Goal: Find contact information

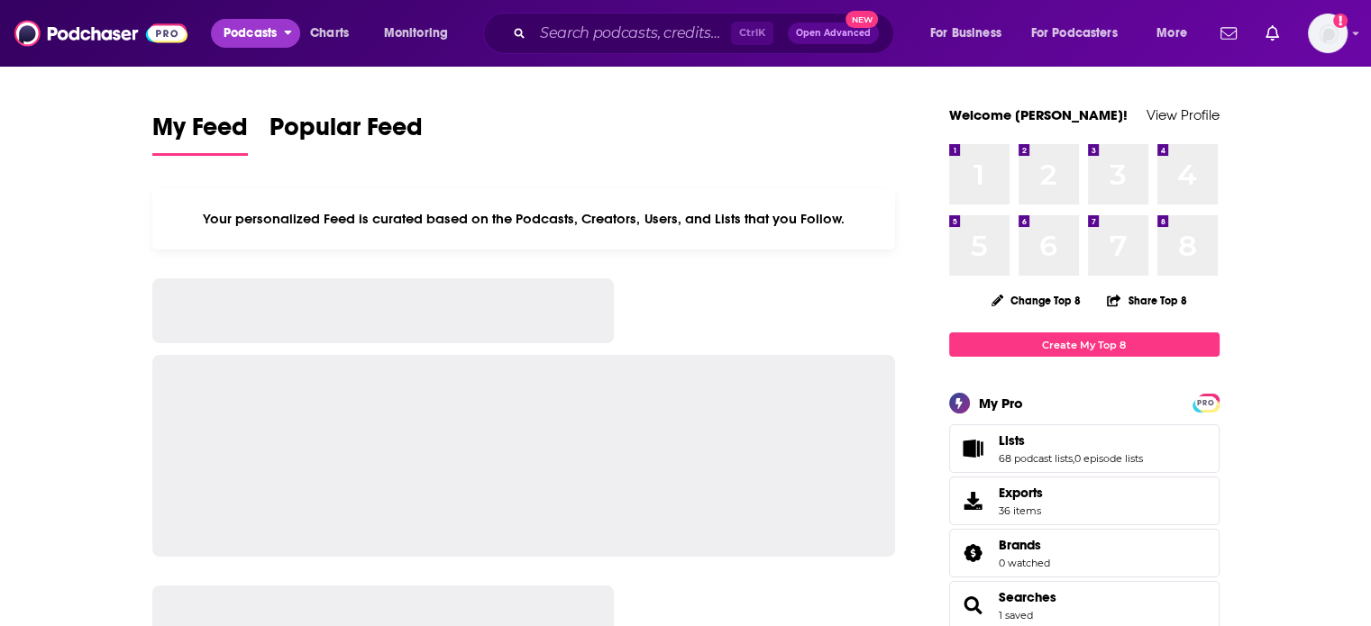
click at [263, 32] on span "Podcasts" at bounding box center [249, 33] width 53 height 25
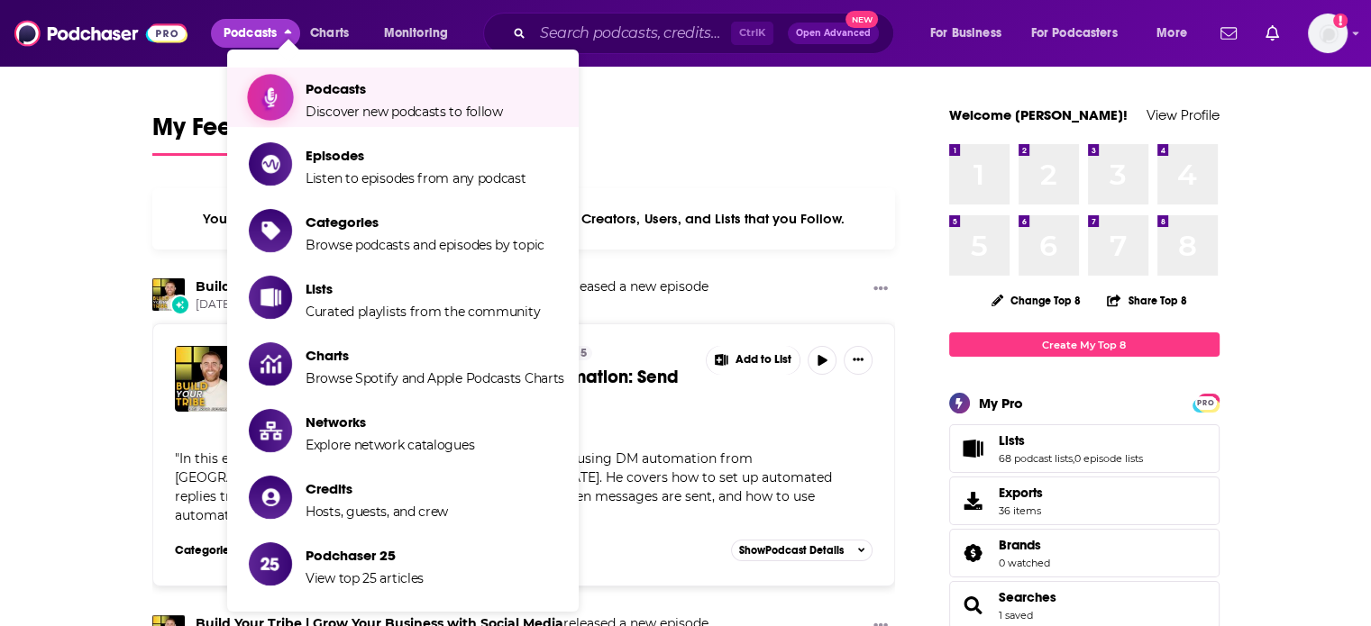
click at [284, 87] on span "Show item sub-menu" at bounding box center [270, 97] width 139 height 139
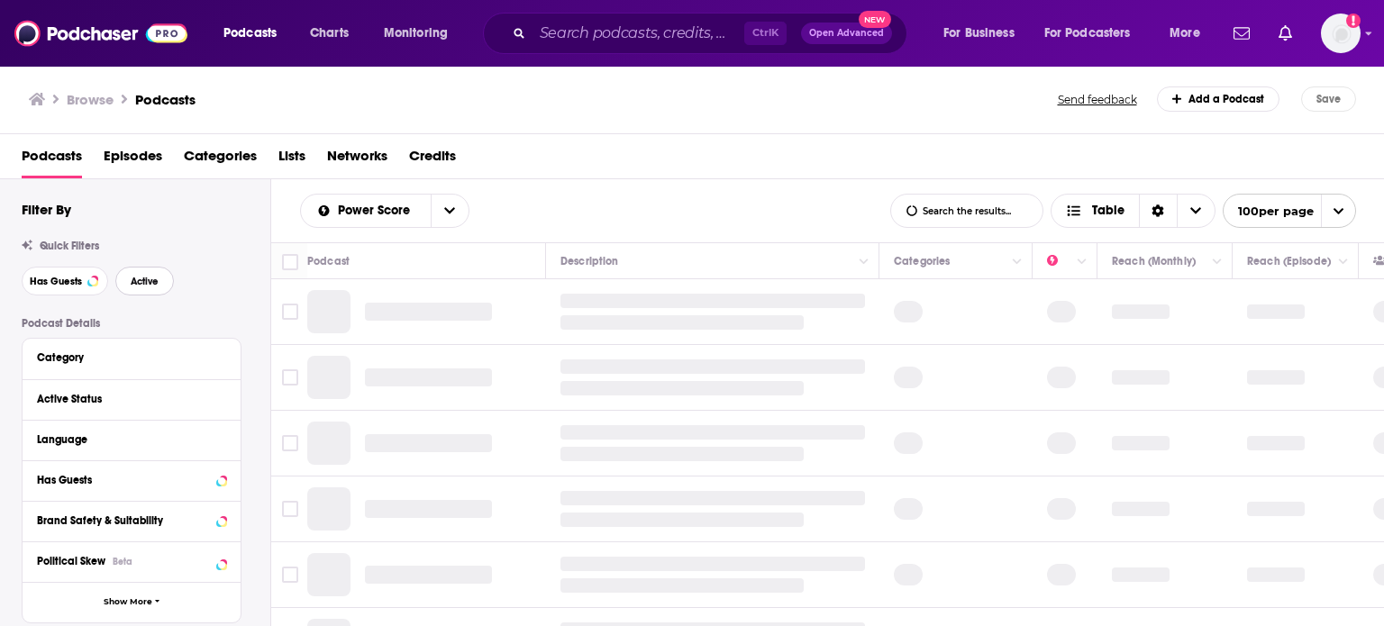
click at [151, 280] on span "Active" at bounding box center [145, 282] width 28 height 10
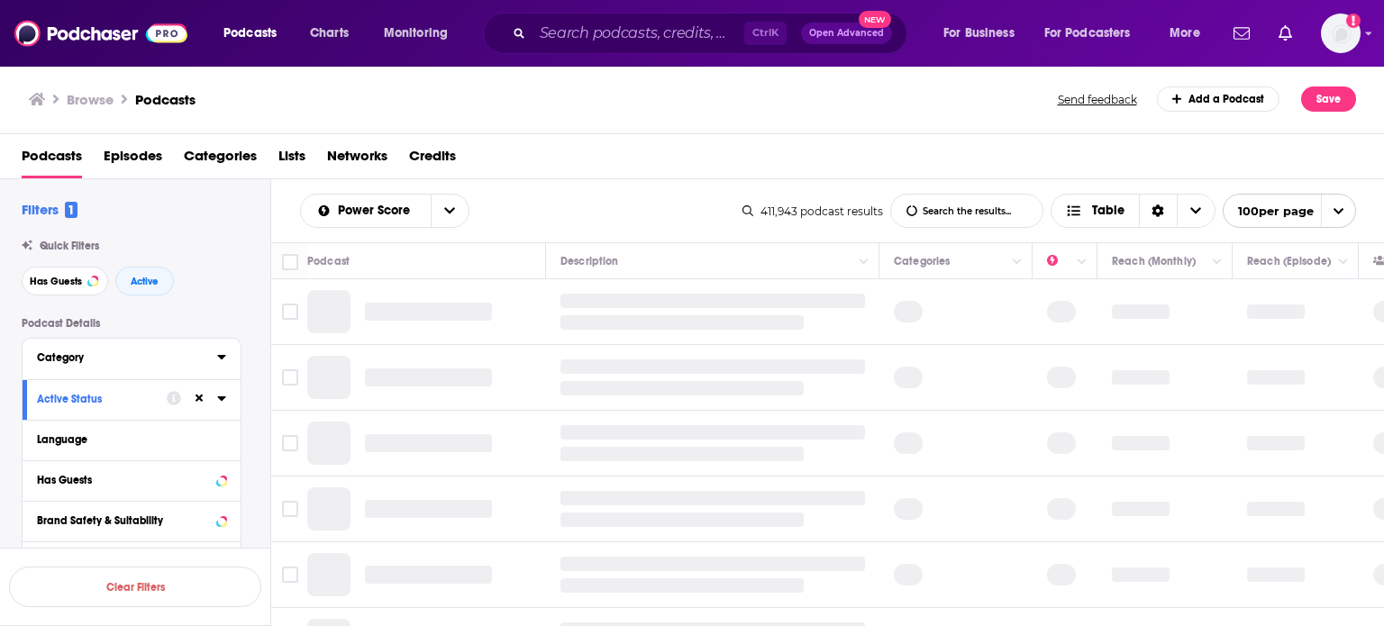
click at [216, 363] on button "Category" at bounding box center [127, 357] width 180 height 23
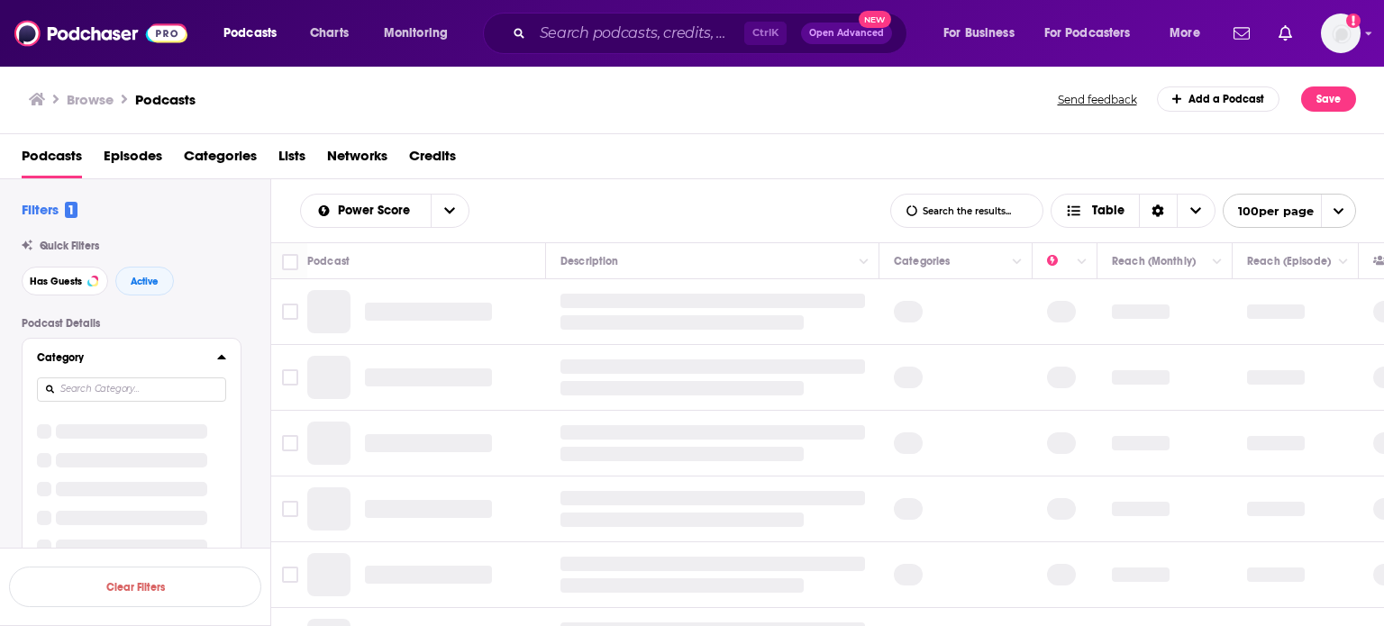
click at [221, 359] on icon at bounding box center [221, 357] width 8 height 5
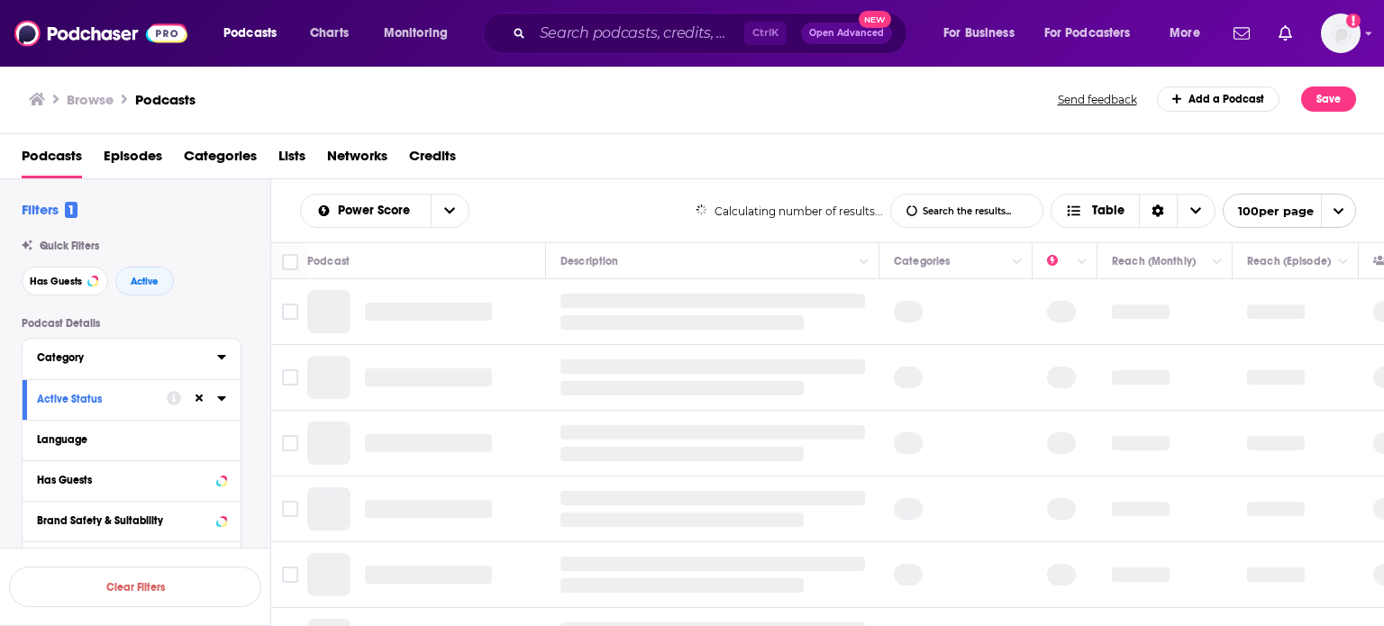
click at [221, 359] on icon at bounding box center [221, 357] width 8 height 5
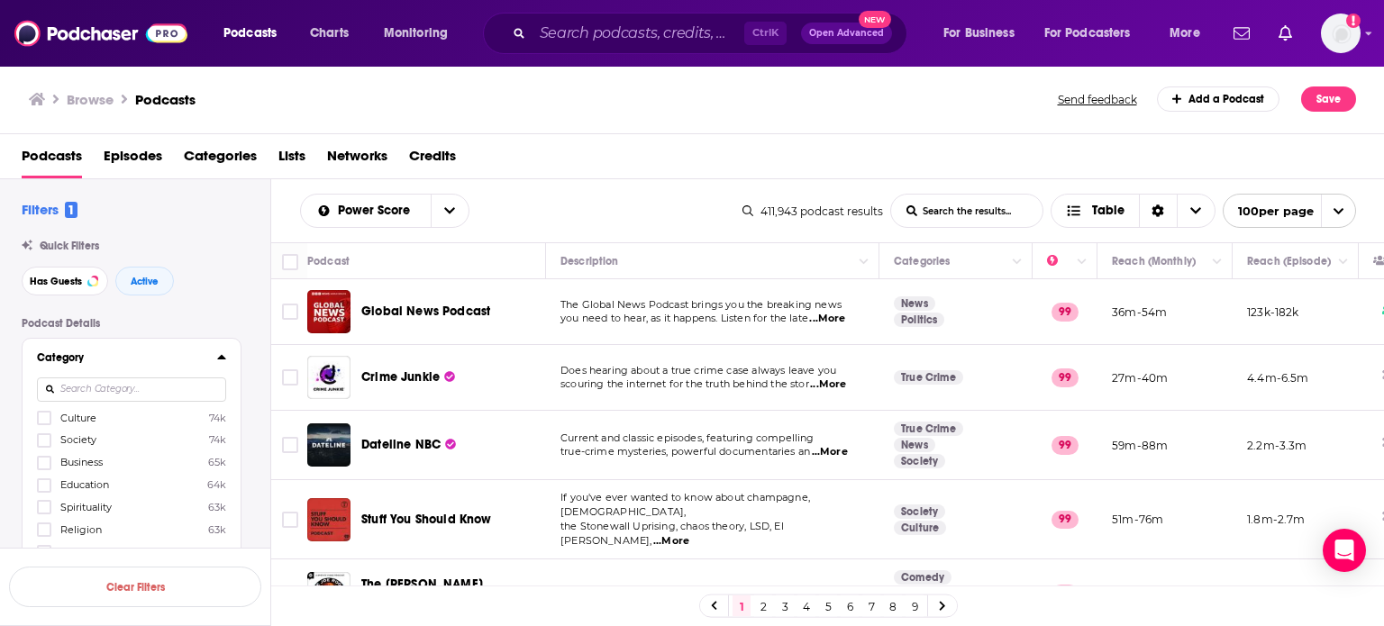
click at [627, 316] on span "you need to hear, as it happens. Listen for the late" at bounding box center [684, 318] width 248 height 13
click at [132, 371] on div at bounding box center [131, 389] width 189 height 41
click at [133, 396] on input at bounding box center [131, 390] width 189 height 24
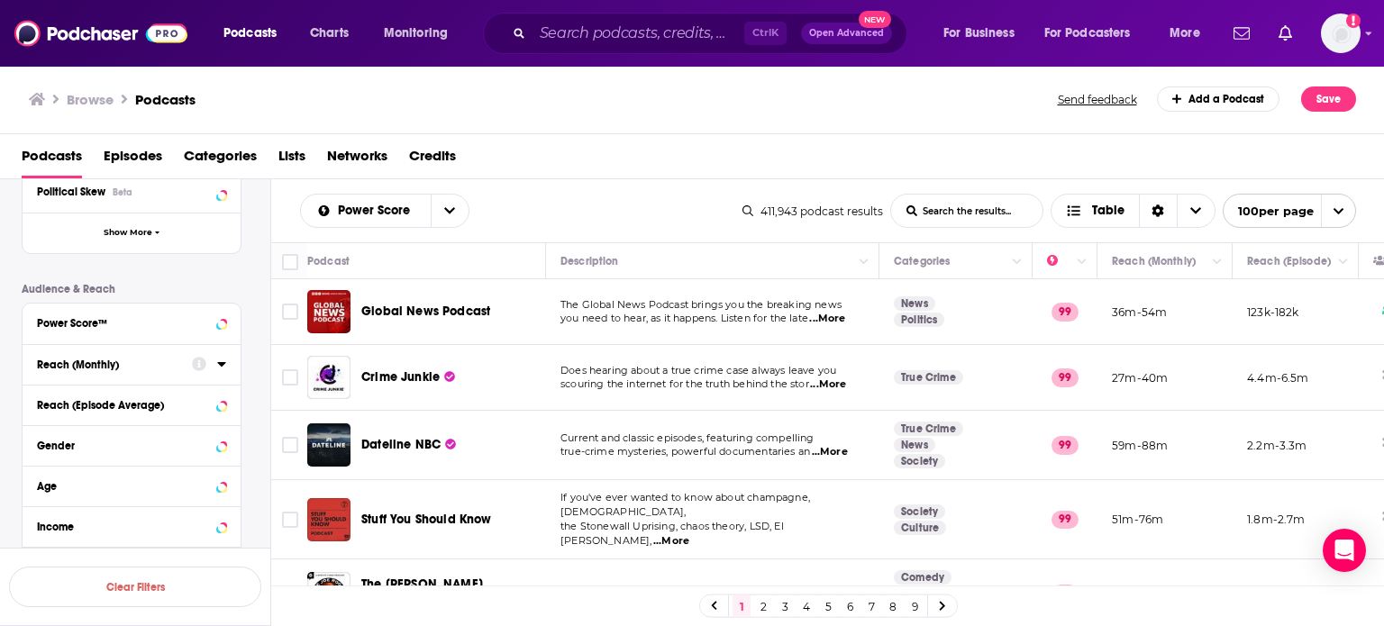
scroll to position [631, 0]
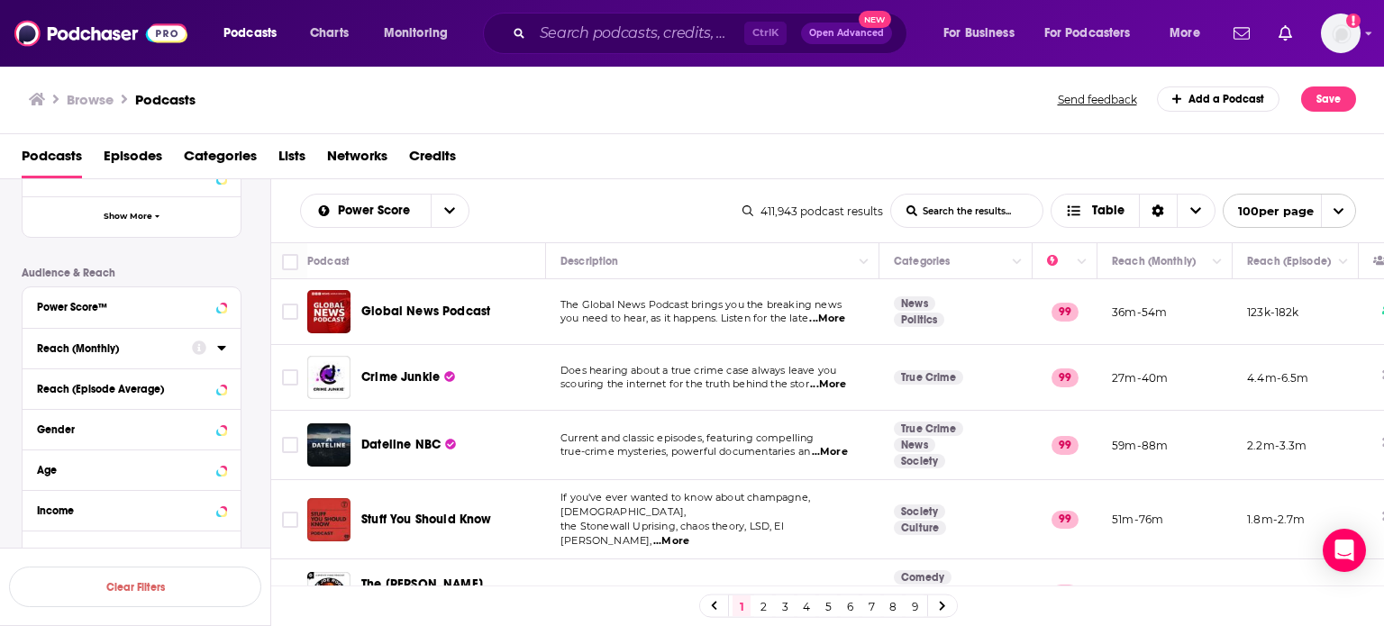
click at [215, 353] on div at bounding box center [209, 347] width 34 height 23
click at [221, 350] on icon at bounding box center [221, 348] width 8 height 5
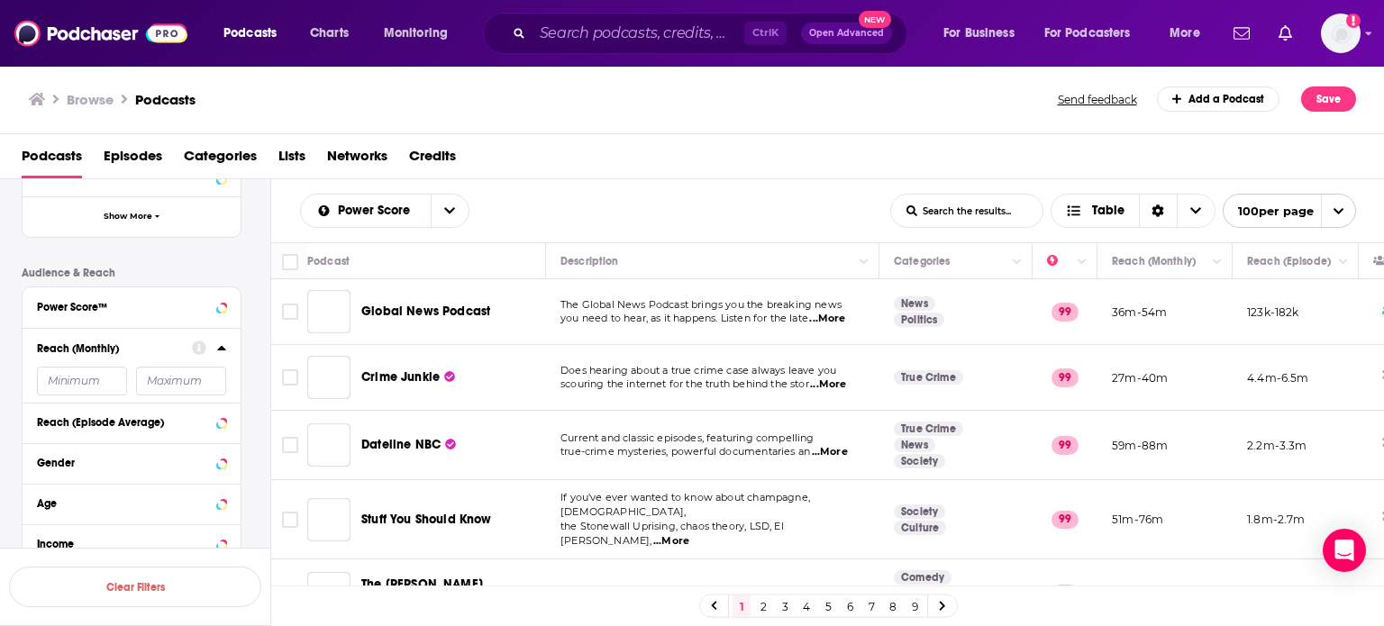
click at [97, 378] on input "number" at bounding box center [82, 381] width 90 height 29
click at [98, 381] on input "number" at bounding box center [82, 381] width 90 height 29
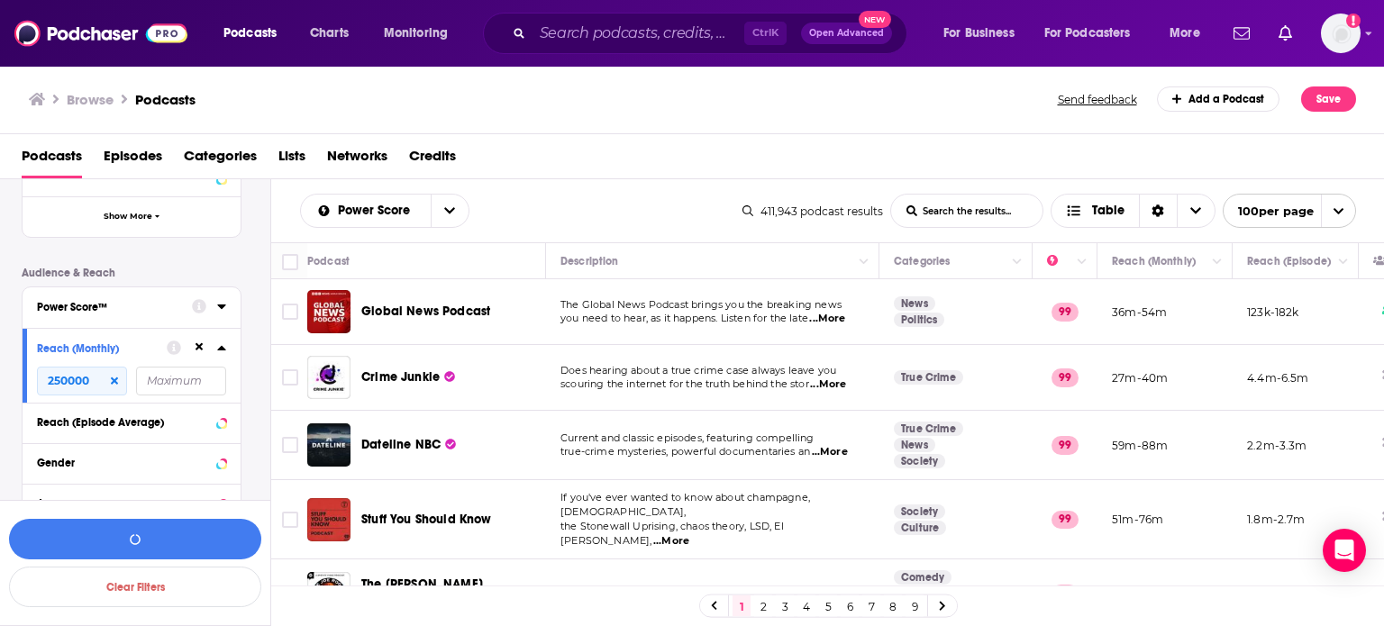
click at [217, 314] on div at bounding box center [209, 306] width 34 height 23
click at [218, 312] on icon at bounding box center [221, 306] width 9 height 14
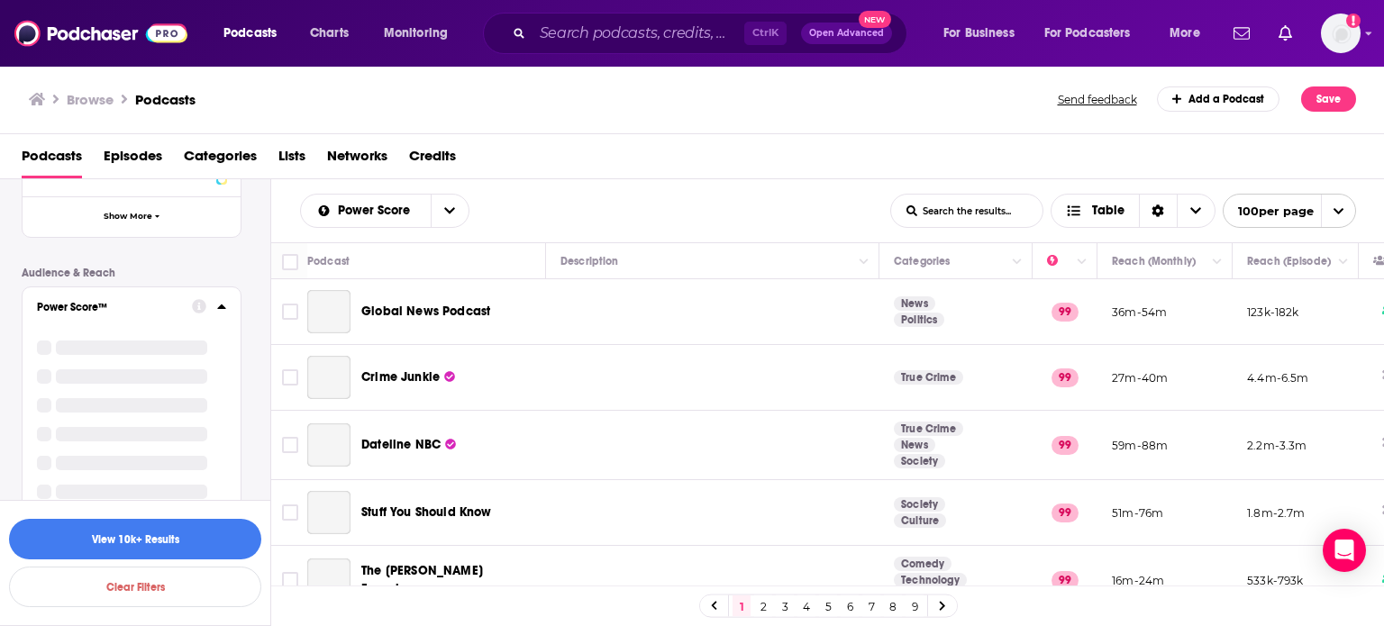
click at [218, 312] on icon at bounding box center [221, 306] width 9 height 14
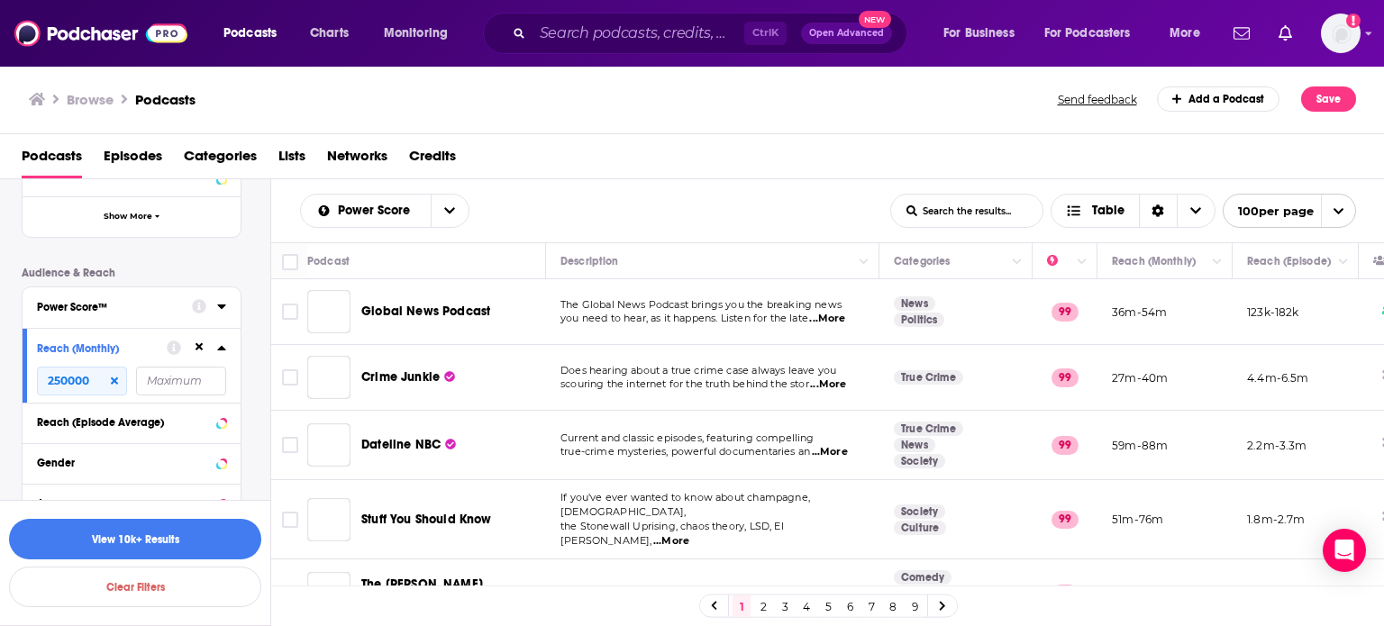
click at [223, 307] on icon at bounding box center [221, 307] width 8 height 5
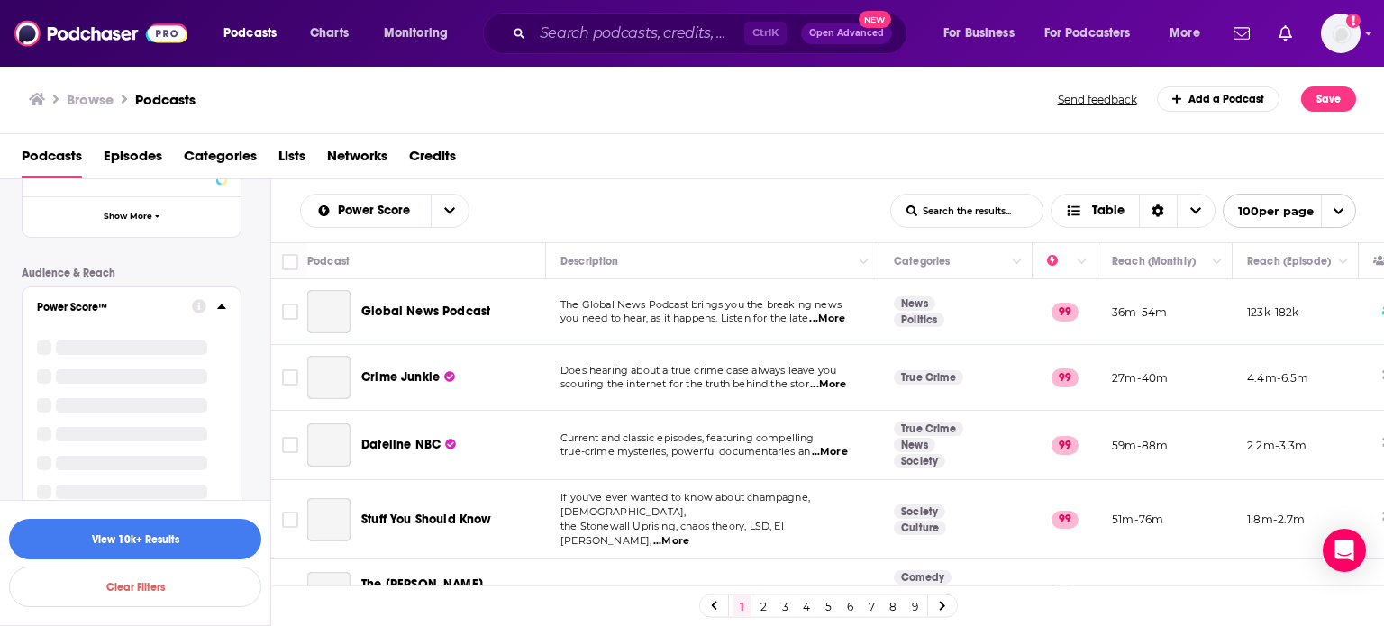
click at [62, 302] on div "Power Score™" at bounding box center [108, 307] width 143 height 13
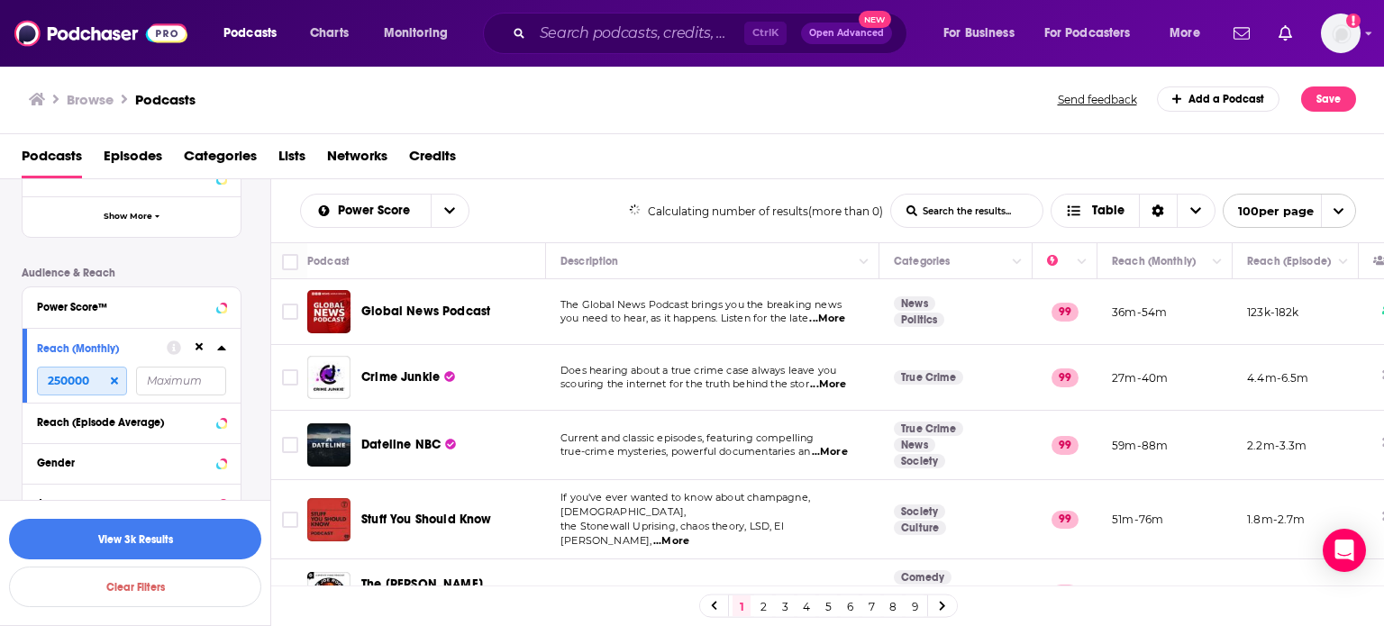
scroll to position [744, 0]
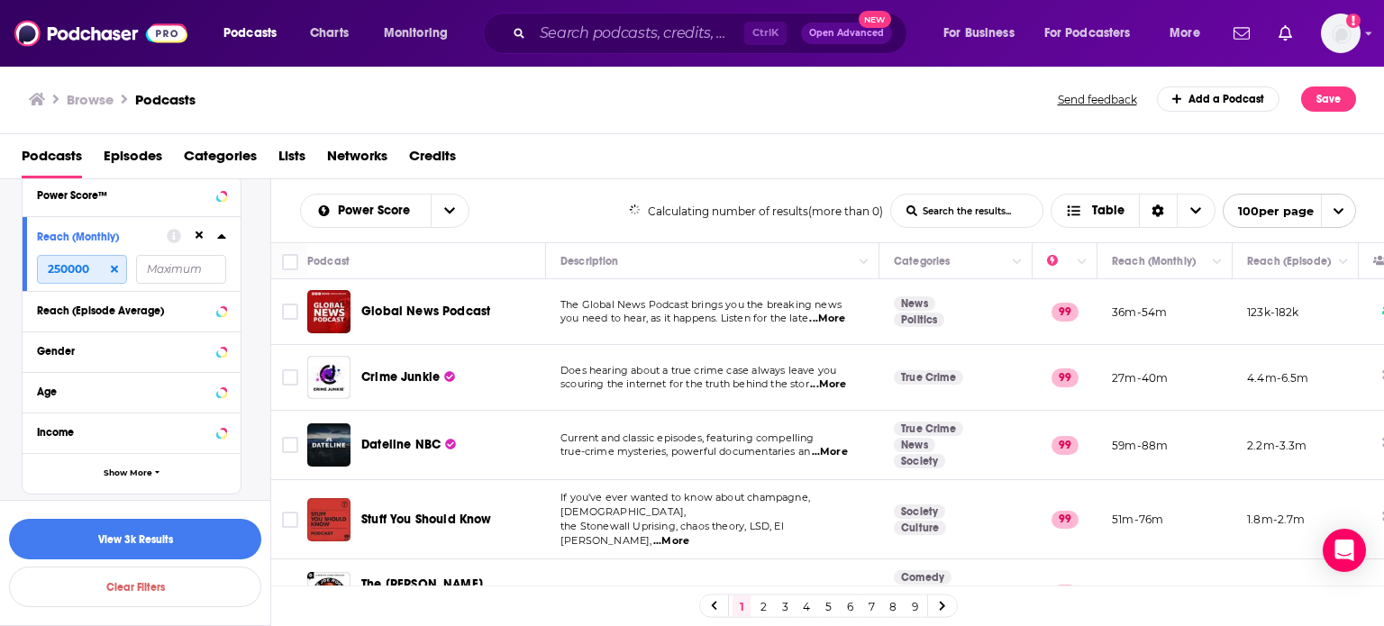
click at [61, 273] on input "250000" at bounding box center [82, 269] width 90 height 29
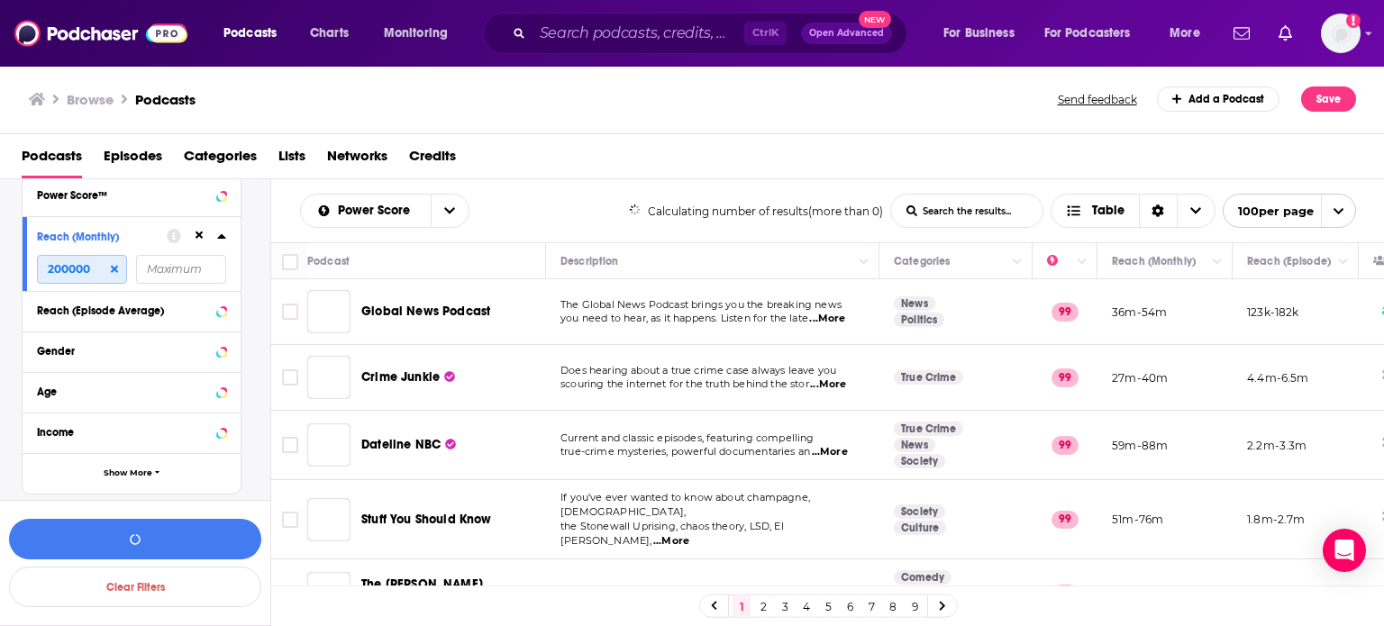
scroll to position [564, 0]
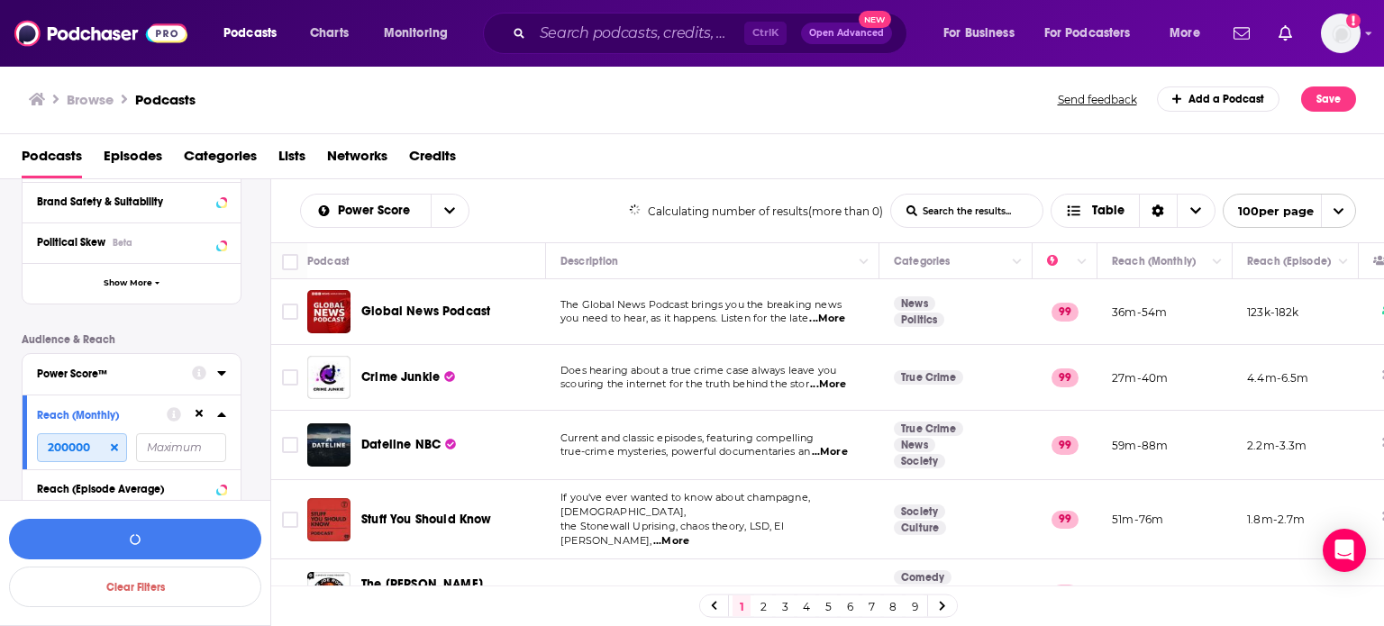
type input "200000"
click at [219, 374] on icon at bounding box center [221, 373] width 9 height 14
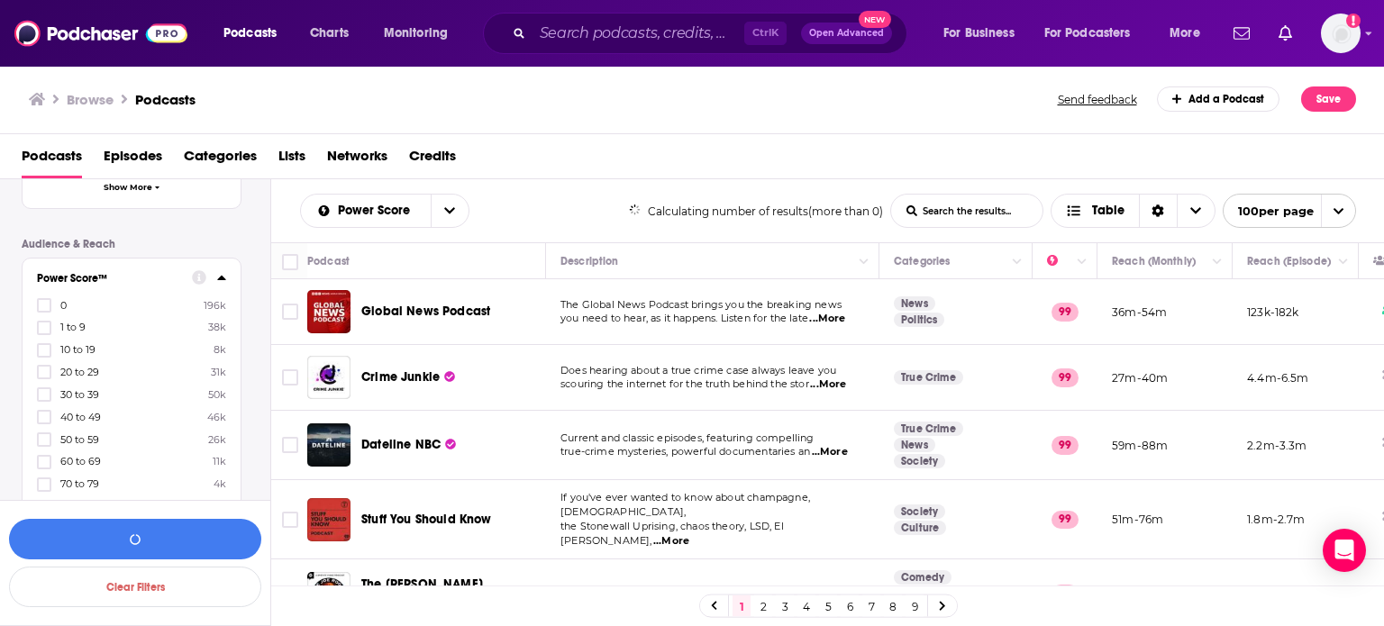
scroll to position [744, 0]
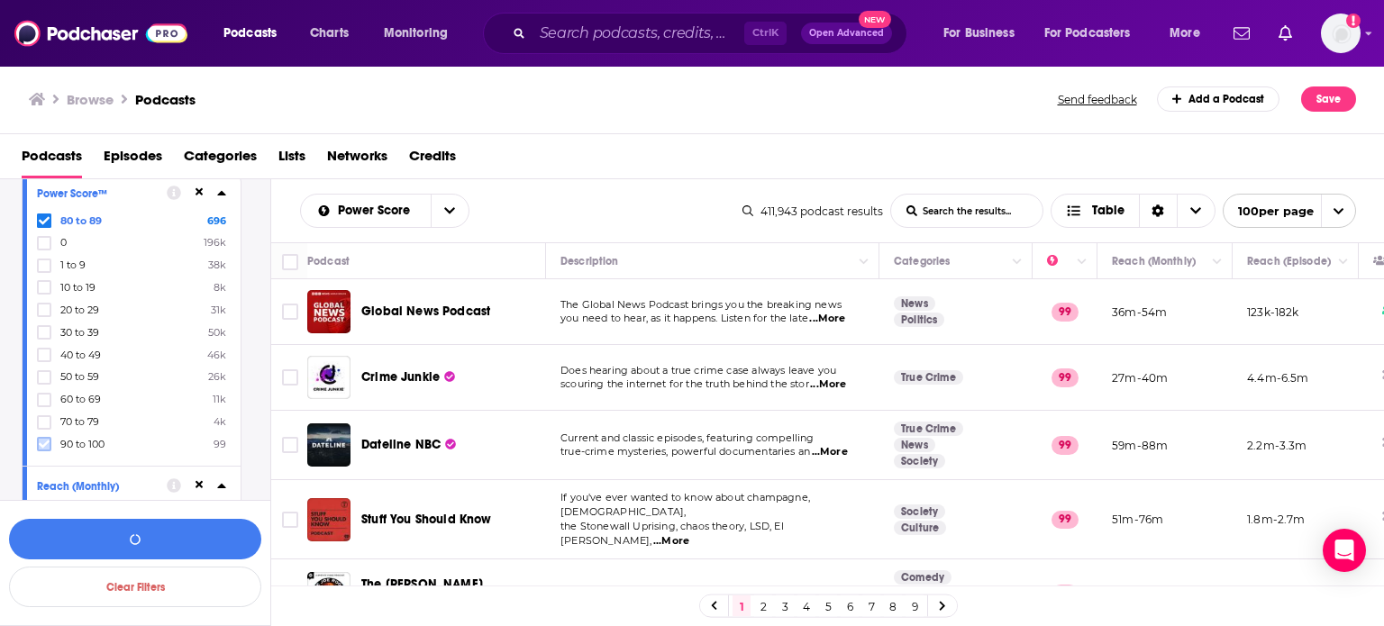
click at [50, 444] on label at bounding box center [44, 444] width 14 height 14
click at [50, 427] on label at bounding box center [44, 422] width 14 height 14
click at [46, 444] on icon at bounding box center [44, 445] width 11 height 8
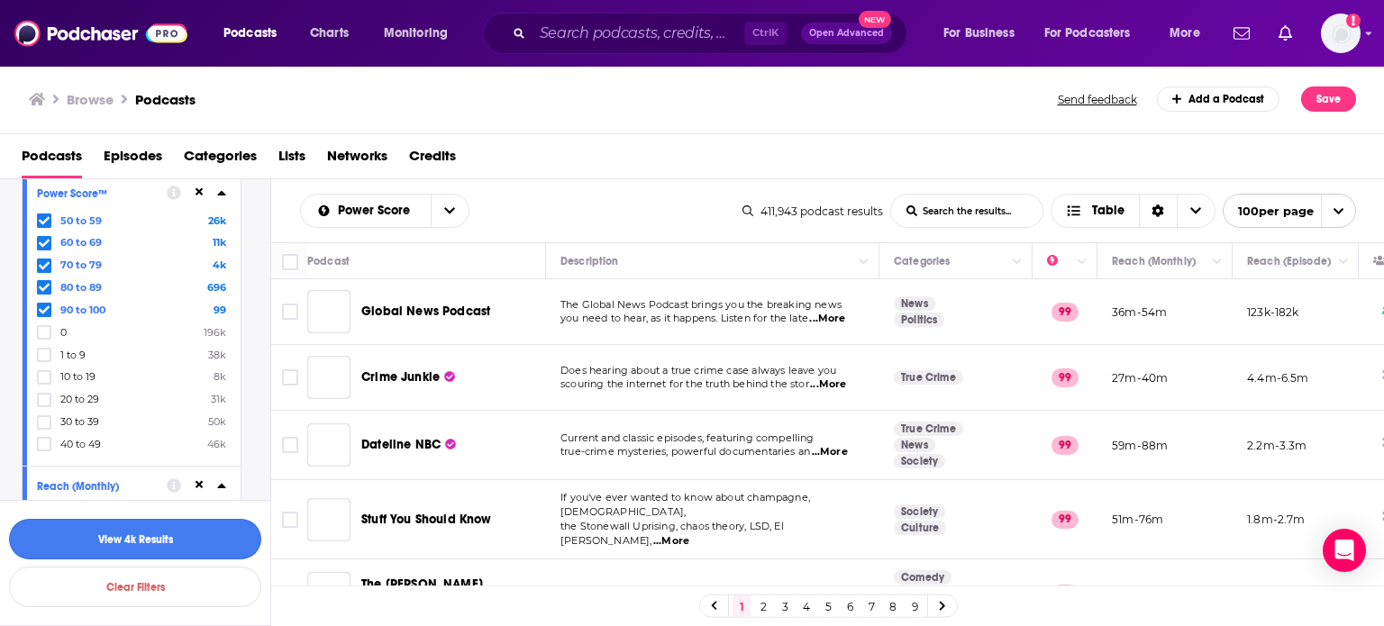
click at [203, 544] on button "View 4k Results" at bounding box center [135, 539] width 252 height 41
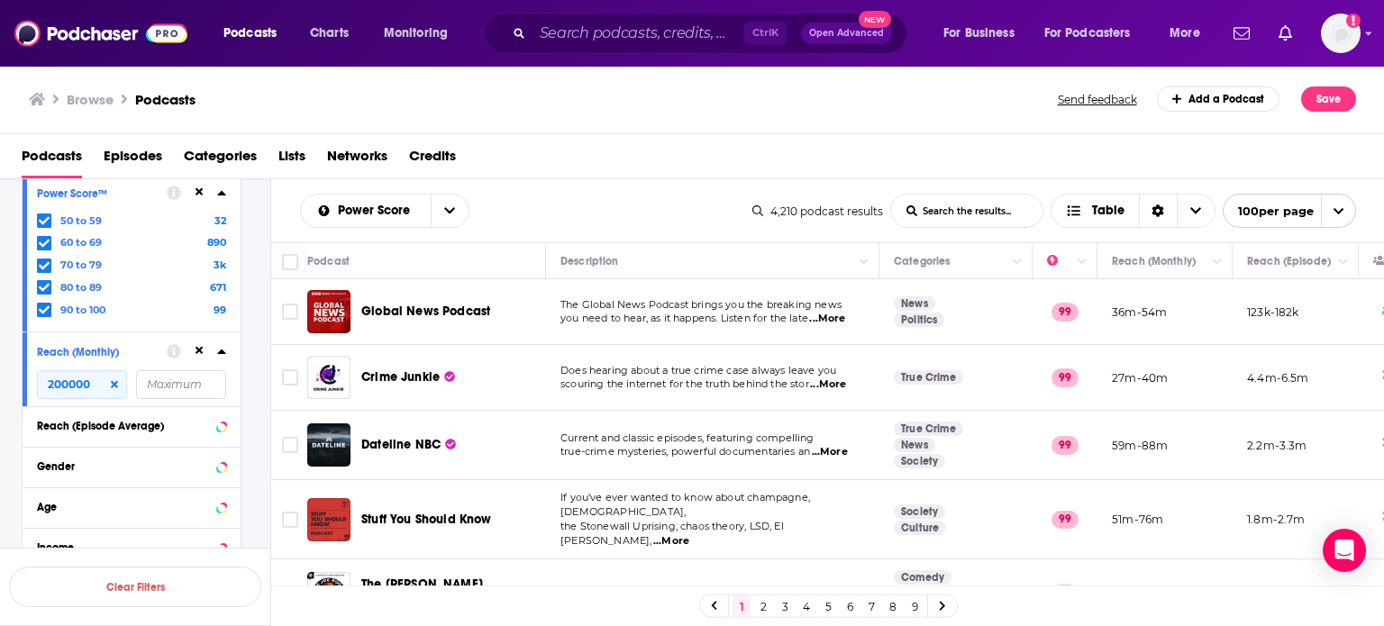
click at [894, 608] on link "8" at bounding box center [893, 607] width 18 height 22
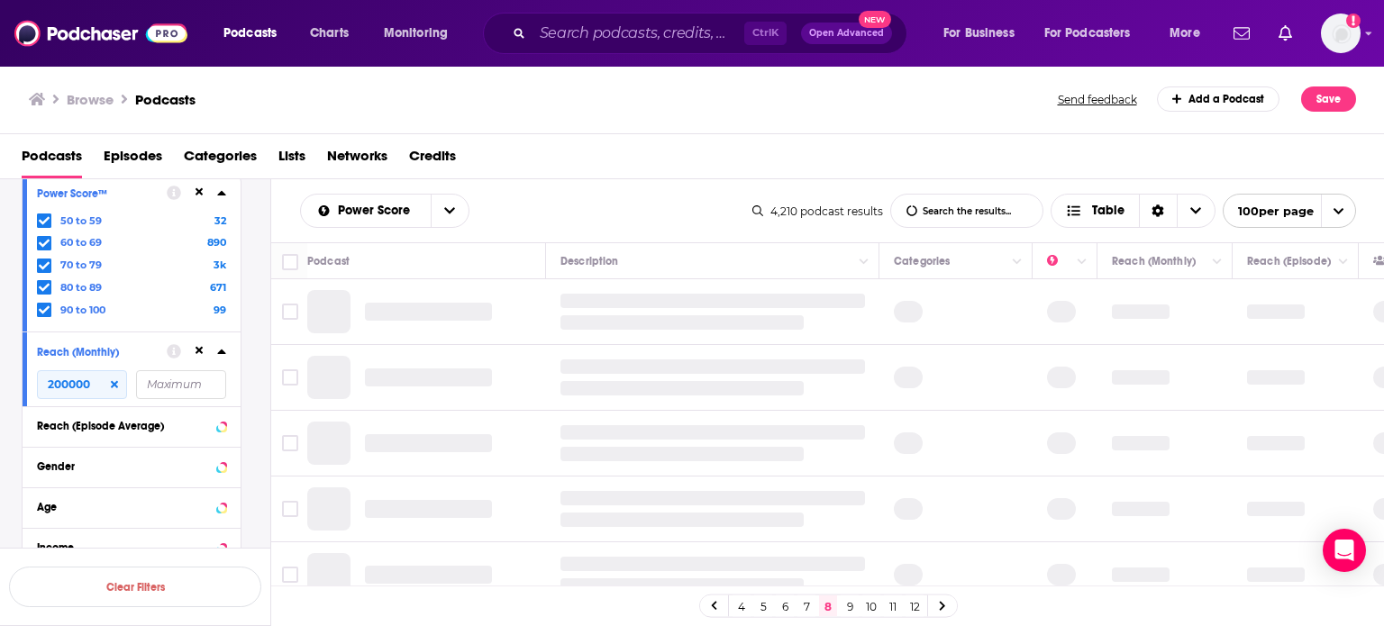
click at [886, 606] on link "11" at bounding box center [893, 607] width 18 height 22
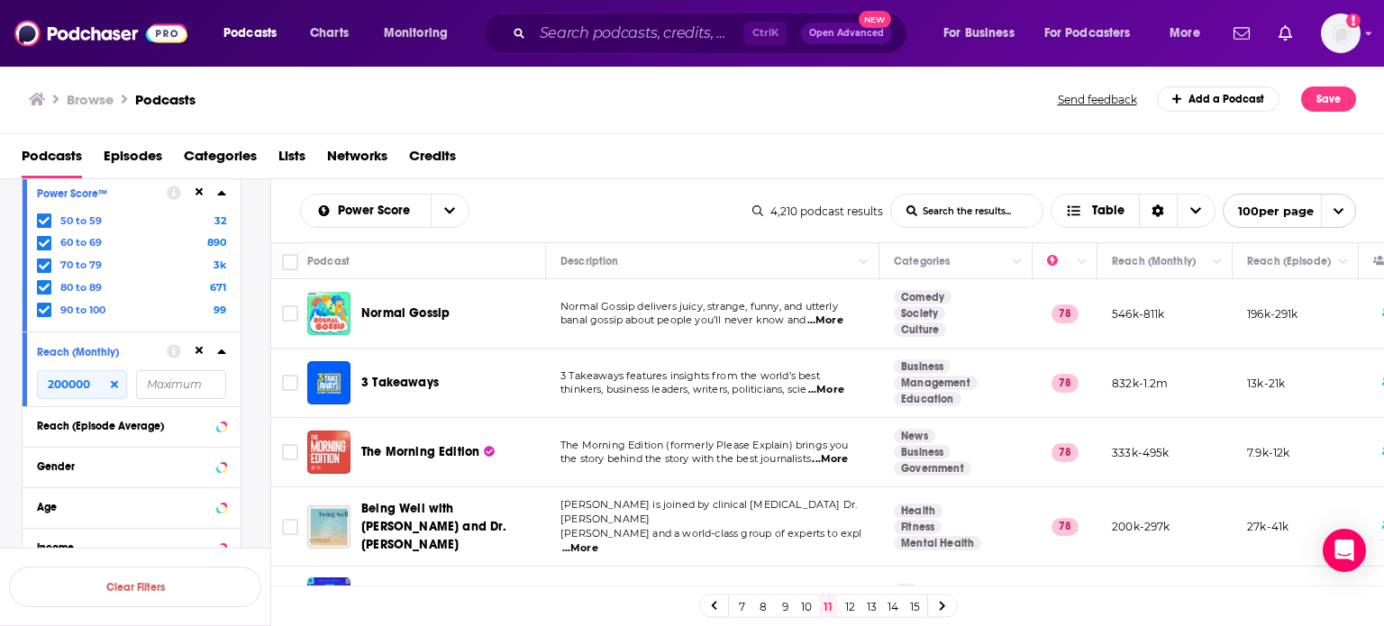
click at [746, 609] on link "7" at bounding box center [742, 607] width 18 height 22
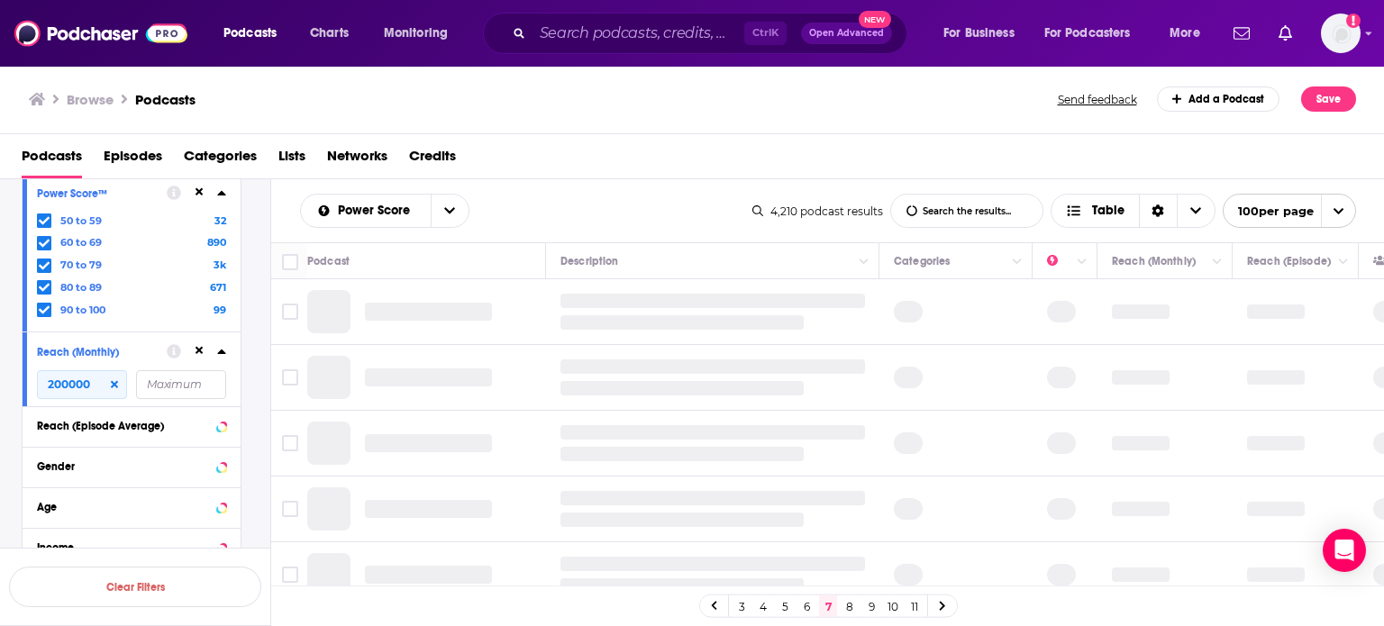
click at [738, 608] on link "3" at bounding box center [742, 607] width 18 height 22
click at [845, 601] on link "6" at bounding box center [850, 607] width 18 height 22
click at [748, 608] on div "2 3 4 5 6 7 8 9 10" at bounding box center [828, 606] width 259 height 23
click at [743, 608] on link "2" at bounding box center [742, 607] width 18 height 22
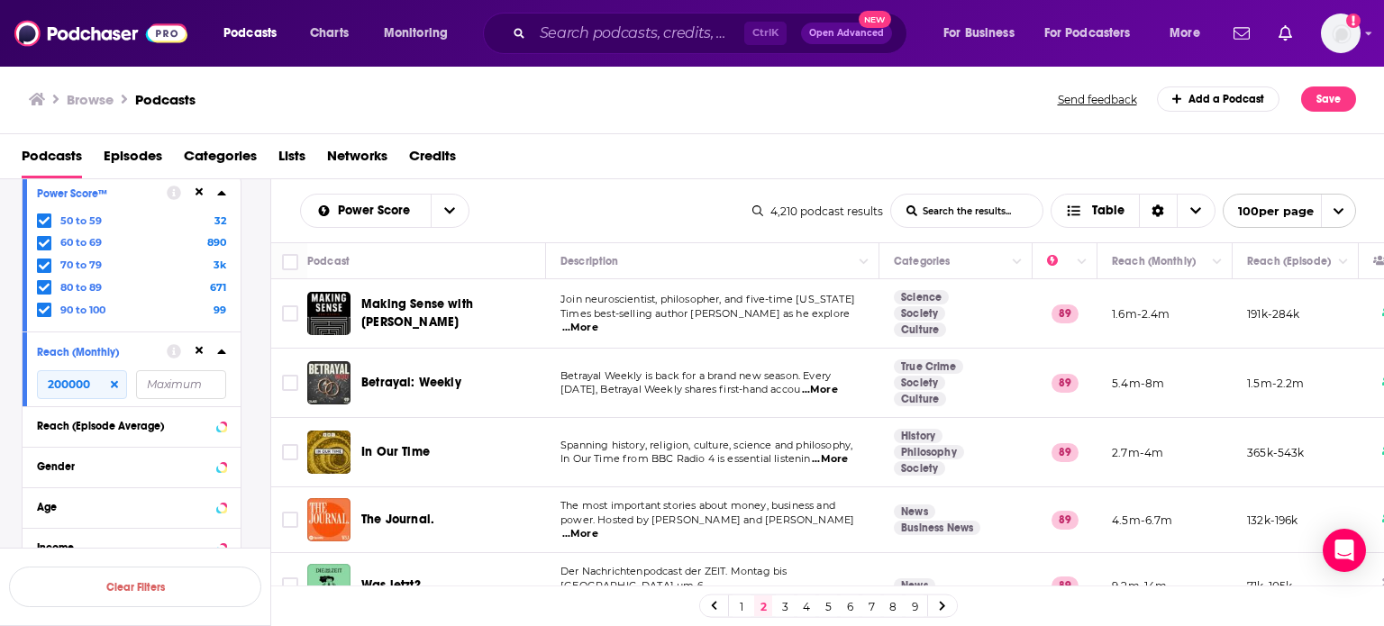
click at [734, 606] on link "1" at bounding box center [742, 607] width 18 height 22
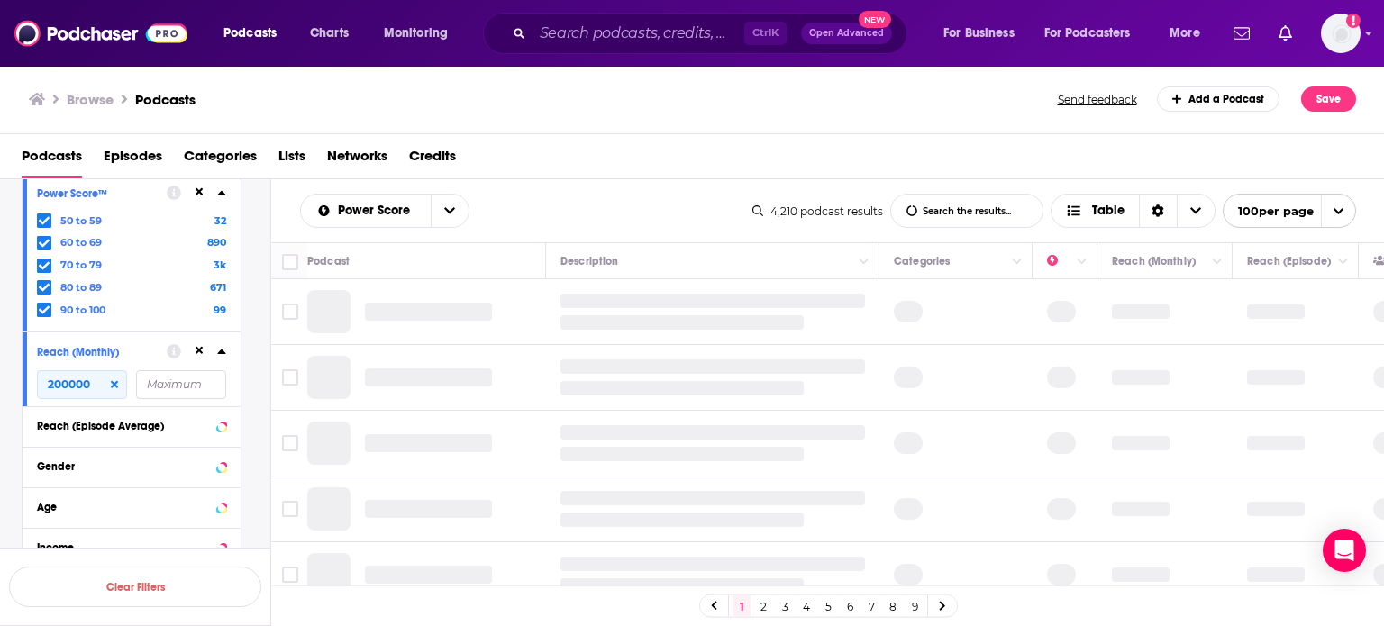
click at [729, 412] on td at bounding box center [712, 444] width 333 height 66
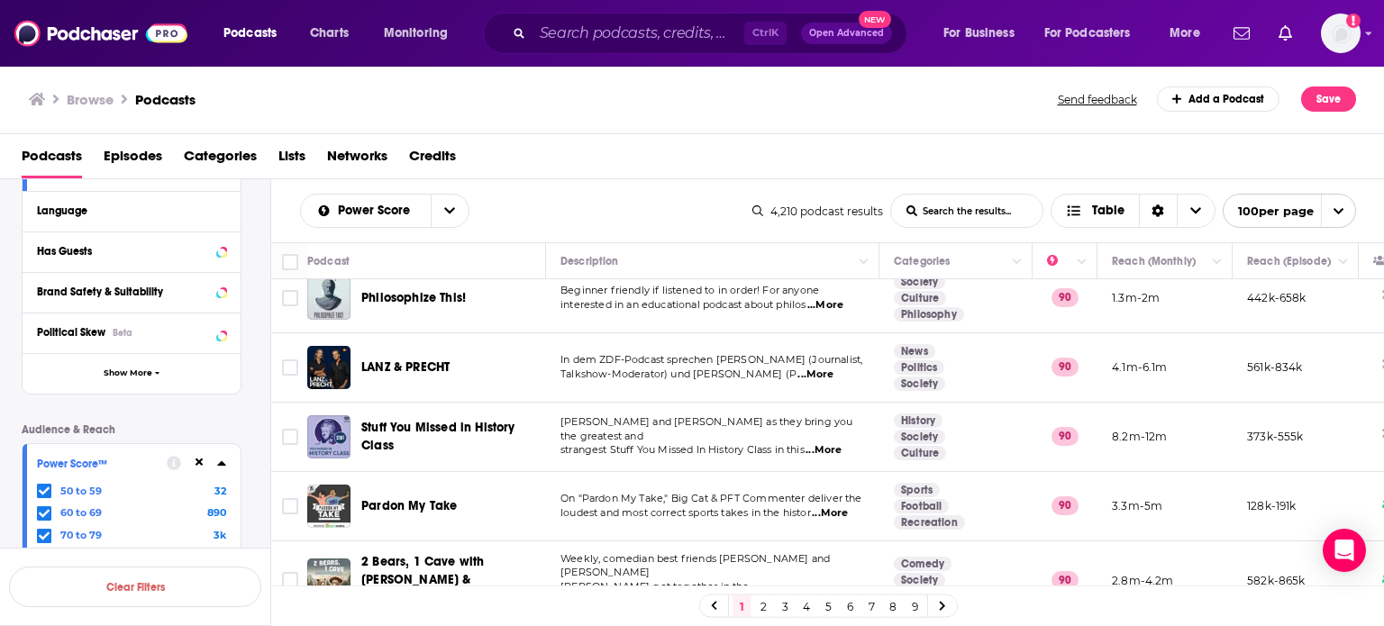
scroll to position [204, 0]
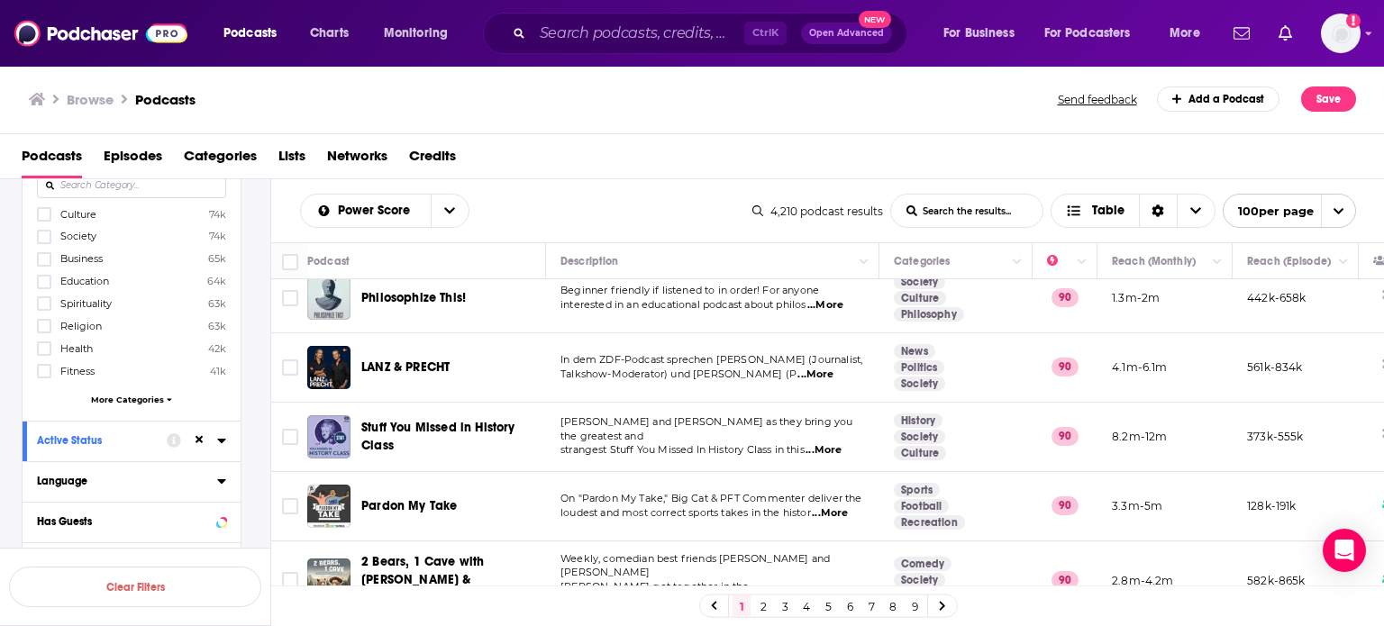
click at [223, 486] on icon at bounding box center [221, 481] width 9 height 14
click at [153, 510] on input at bounding box center [131, 513] width 189 height 24
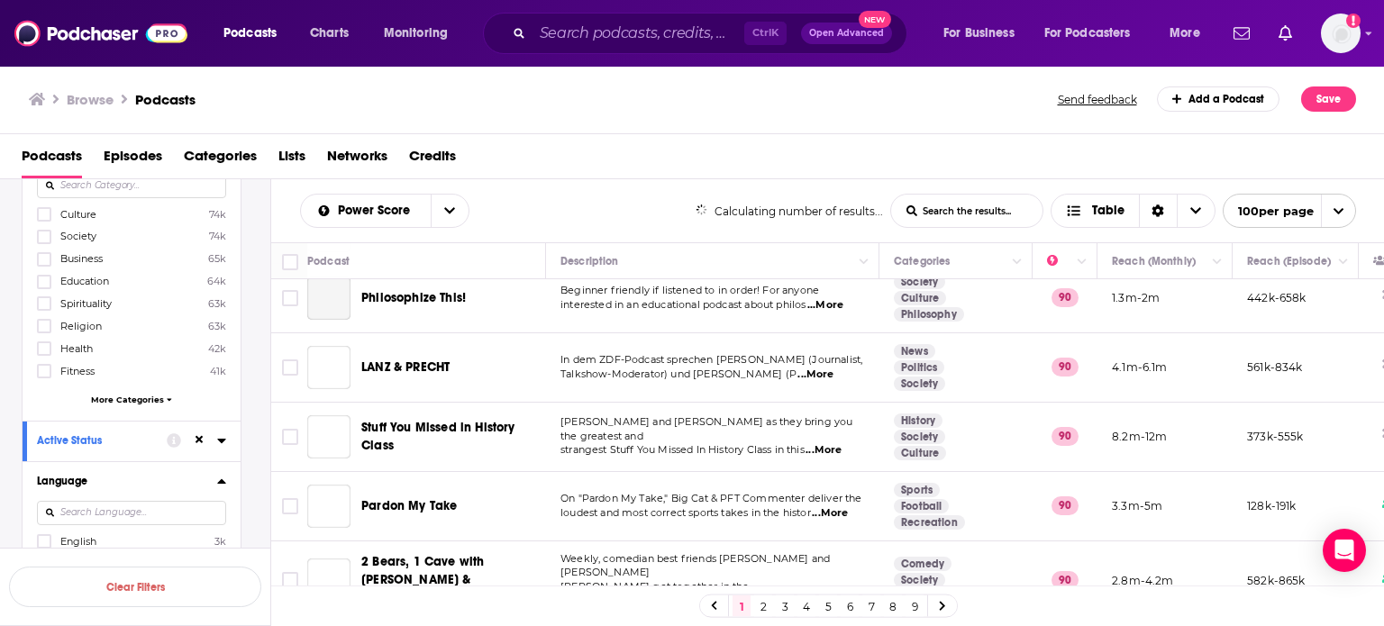
scroll to position [294, 0]
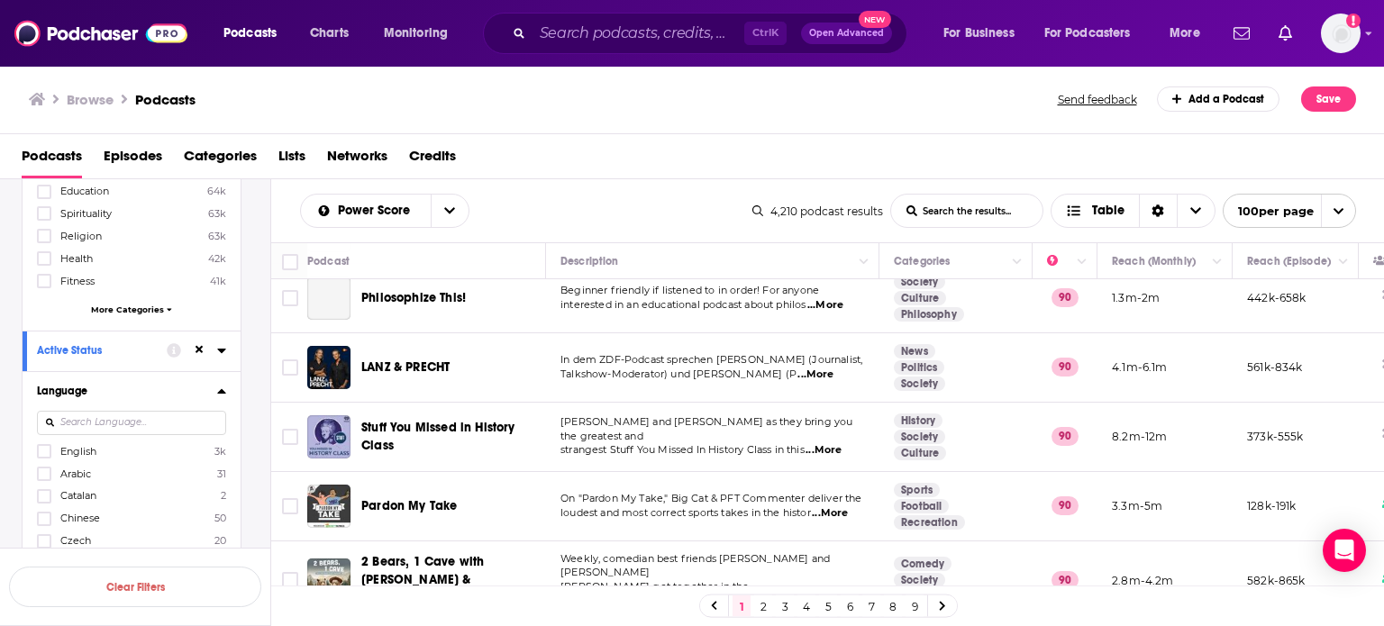
click at [58, 450] on label "English 3k" at bounding box center [131, 450] width 189 height 15
click at [44, 457] on input "multiSelectOption-en-0" at bounding box center [44, 457] width 0 height 0
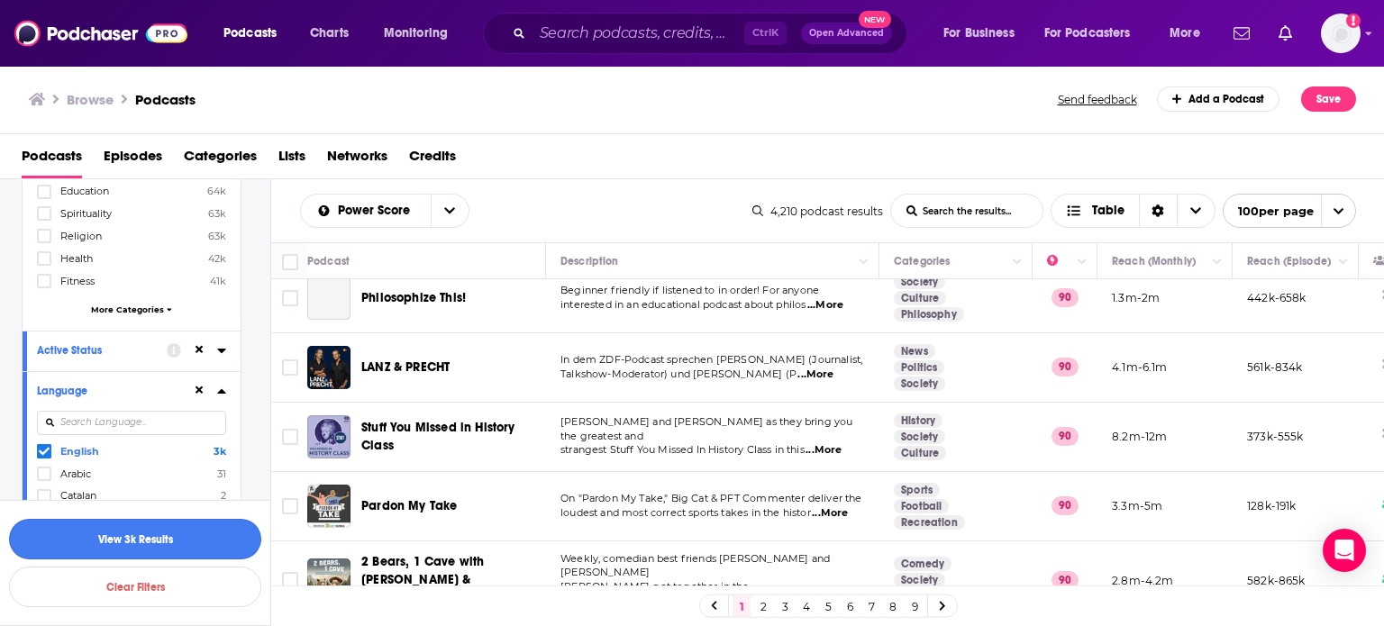
click at [202, 537] on button "View 3k Results" at bounding box center [135, 539] width 252 height 41
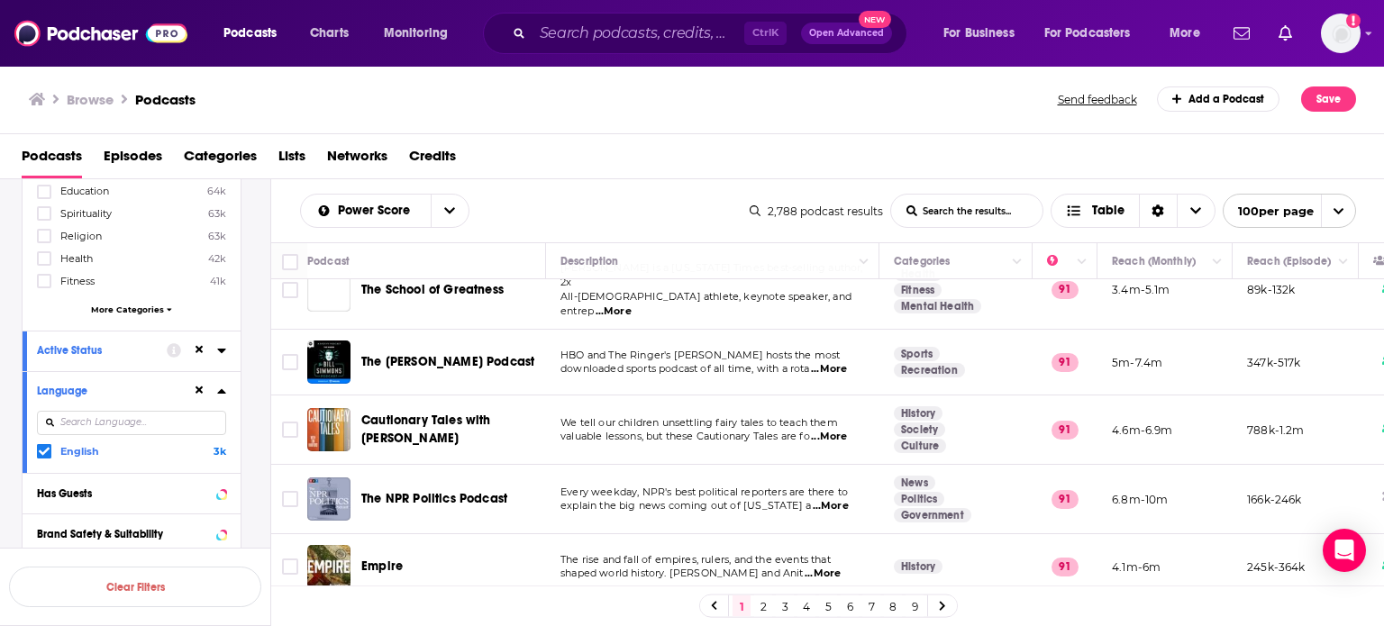
scroll to position [4173, 0]
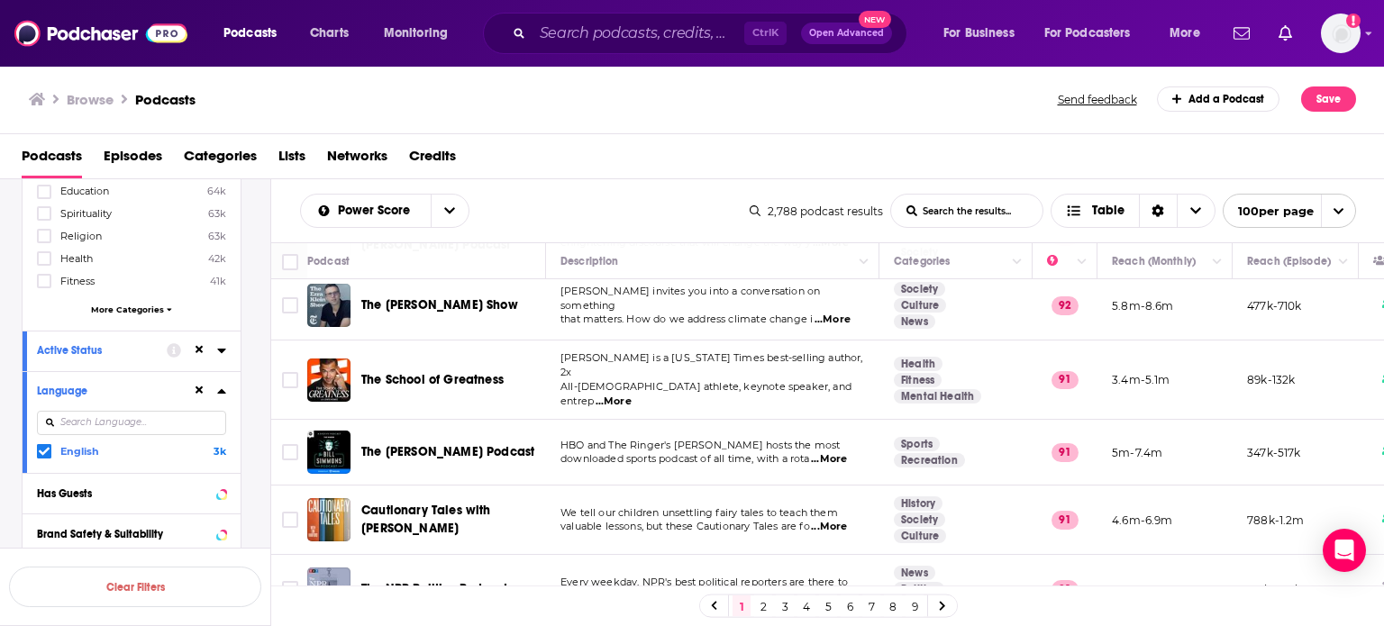
click at [754, 608] on link "2" at bounding box center [763, 607] width 18 height 22
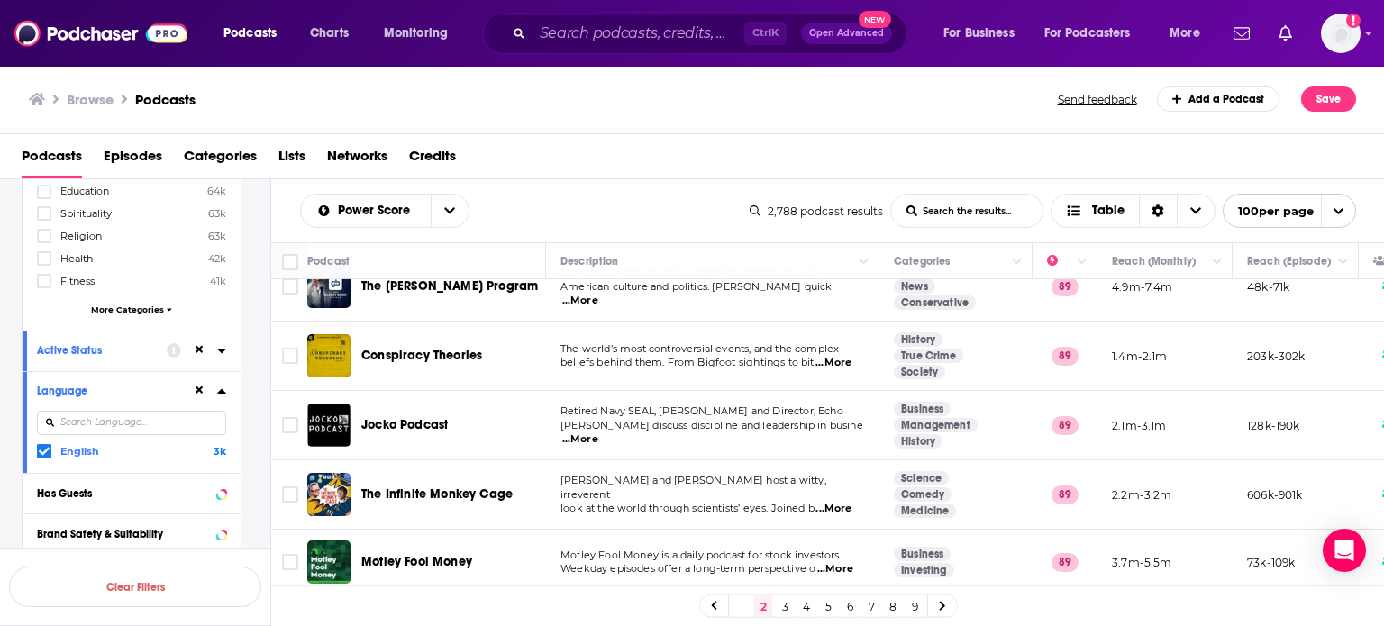
scroll to position [541, 0]
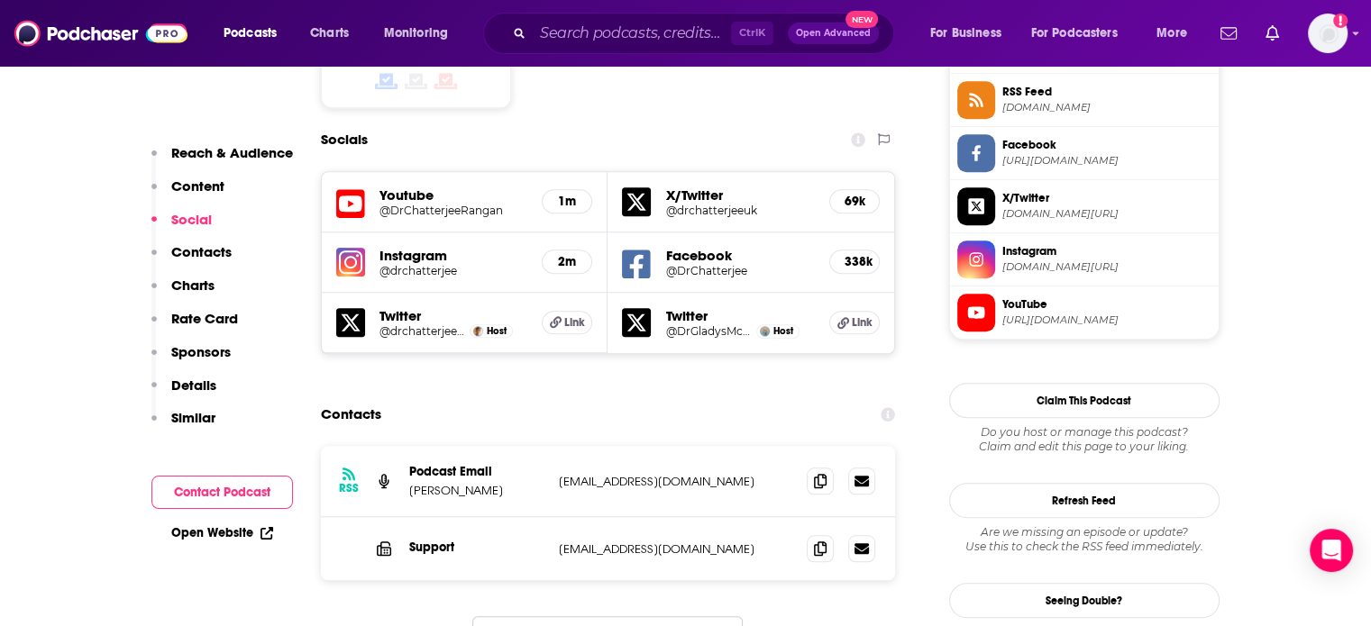
scroll to position [1622, 0]
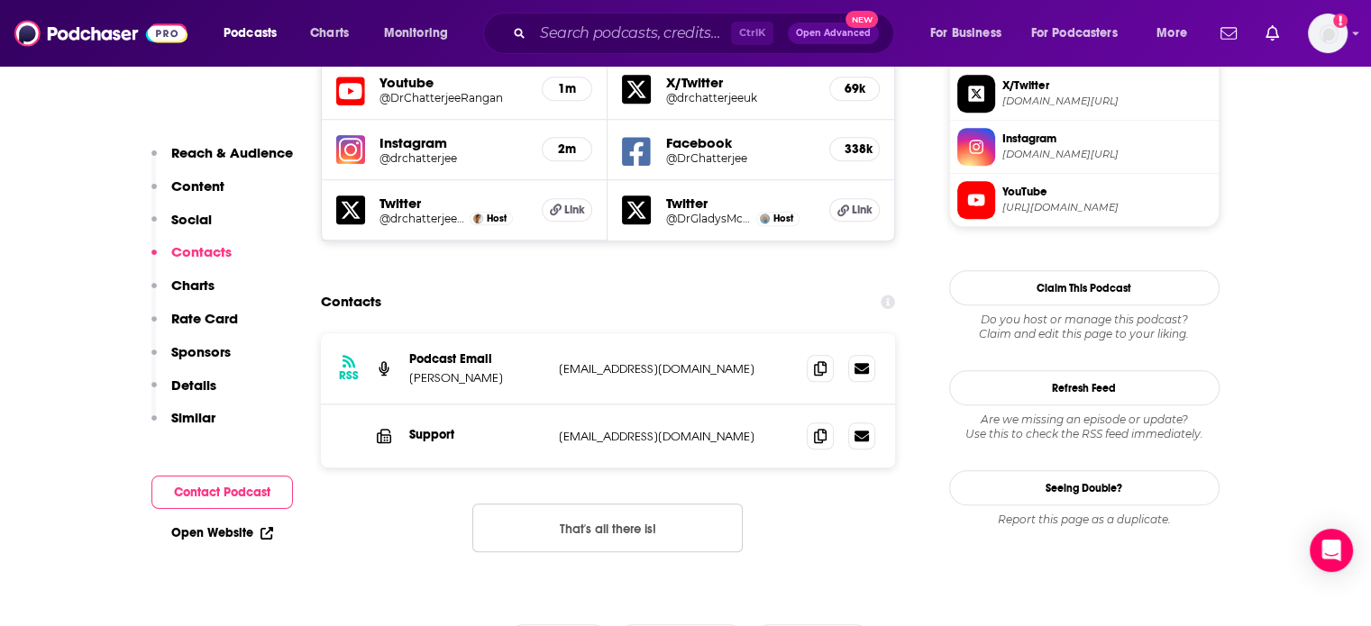
click at [651, 429] on p "info@drchatterjee.com" at bounding box center [676, 436] width 234 height 15
copy div "info@drchatterjee.com info@drchatterjee.com"
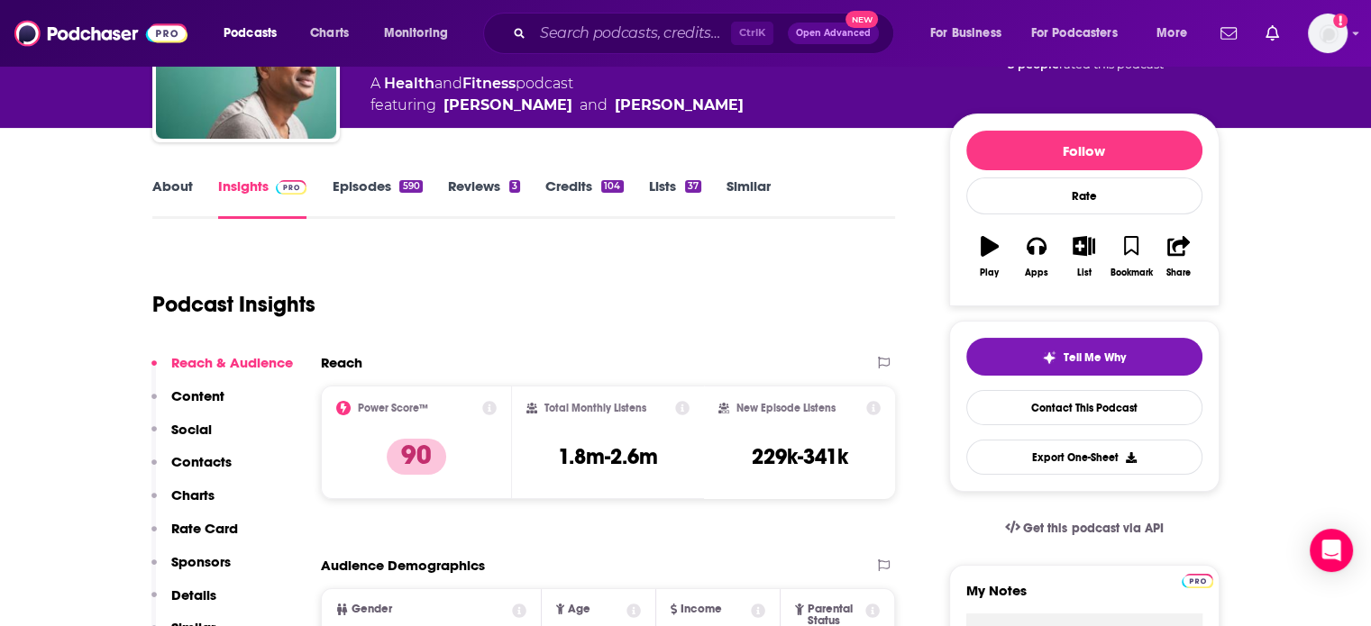
scroll to position [0, 0]
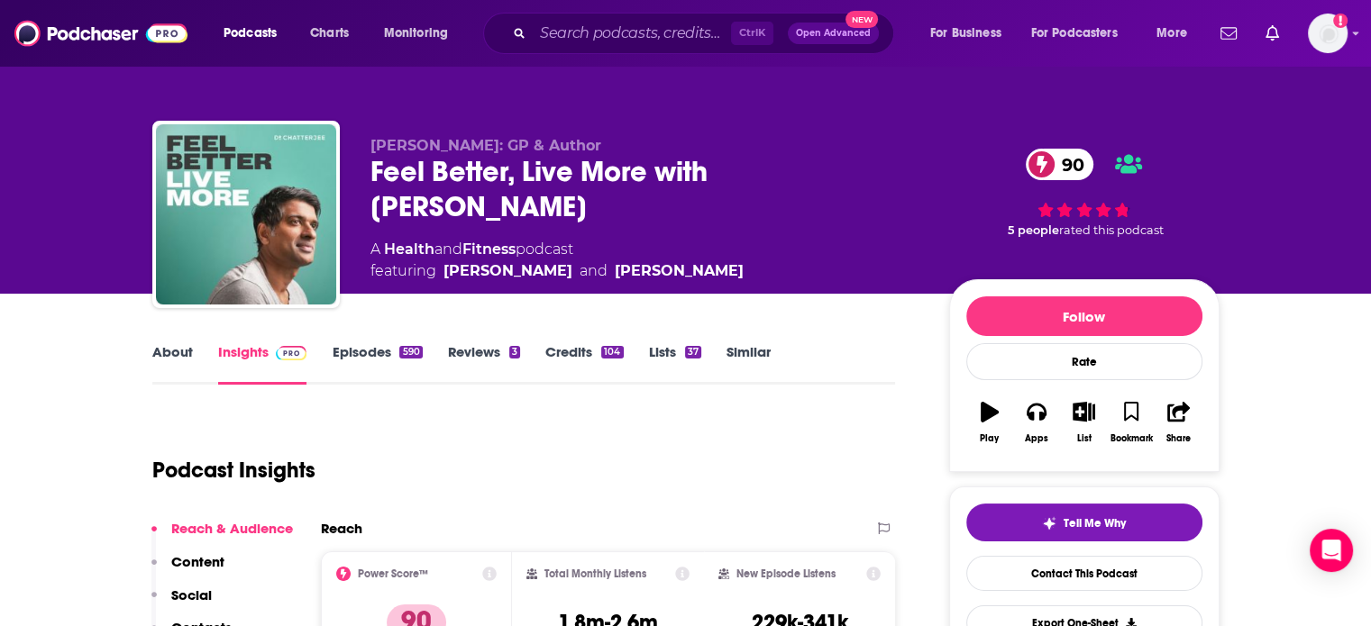
click at [557, 208] on div "Feel Better, Live More with Dr Rangan Chatterjee 90" at bounding box center [645, 189] width 550 height 70
drag, startPoint x: 557, startPoint y: 208, endPoint x: 755, endPoint y: 179, distance: 200.3
click at [755, 179] on div "Feel Better, Live More with Dr Rangan Chatterjee 90" at bounding box center [645, 189] width 550 height 70
copy div "Rangan Chatterjee 90"
click at [378, 165] on div "Feel Better, Live More with Dr Rangan Chatterjee 90" at bounding box center [645, 189] width 550 height 70
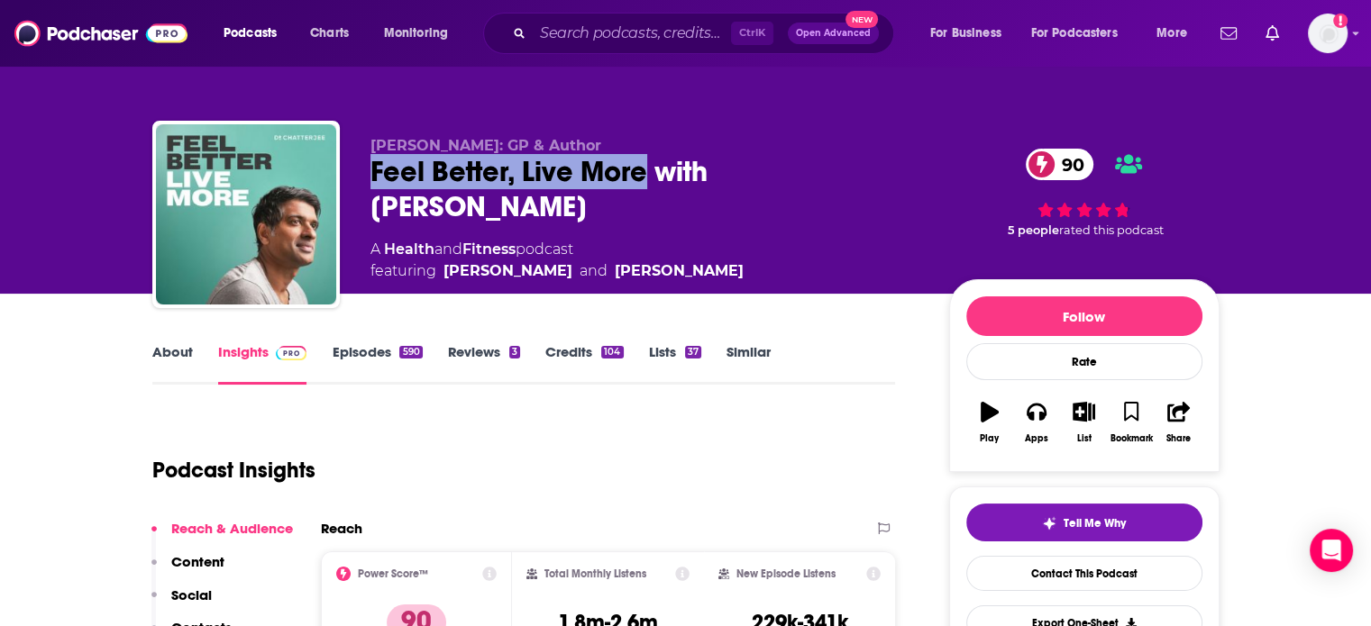
drag, startPoint x: 378, startPoint y: 165, endPoint x: 617, endPoint y: 167, distance: 238.8
click at [617, 167] on div "Feel Better, Live More with Dr Rangan Chatterjee 90" at bounding box center [645, 189] width 550 height 70
copy h2 "Feel Better, Live More"
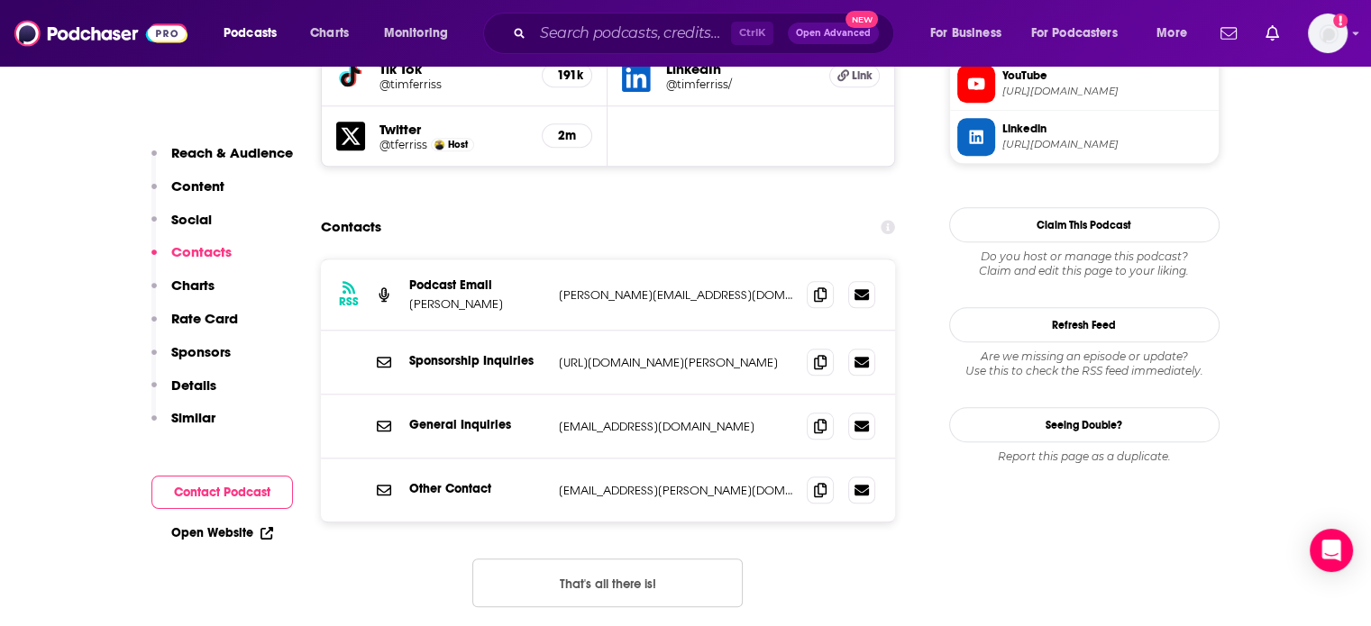
scroll to position [1802, 0]
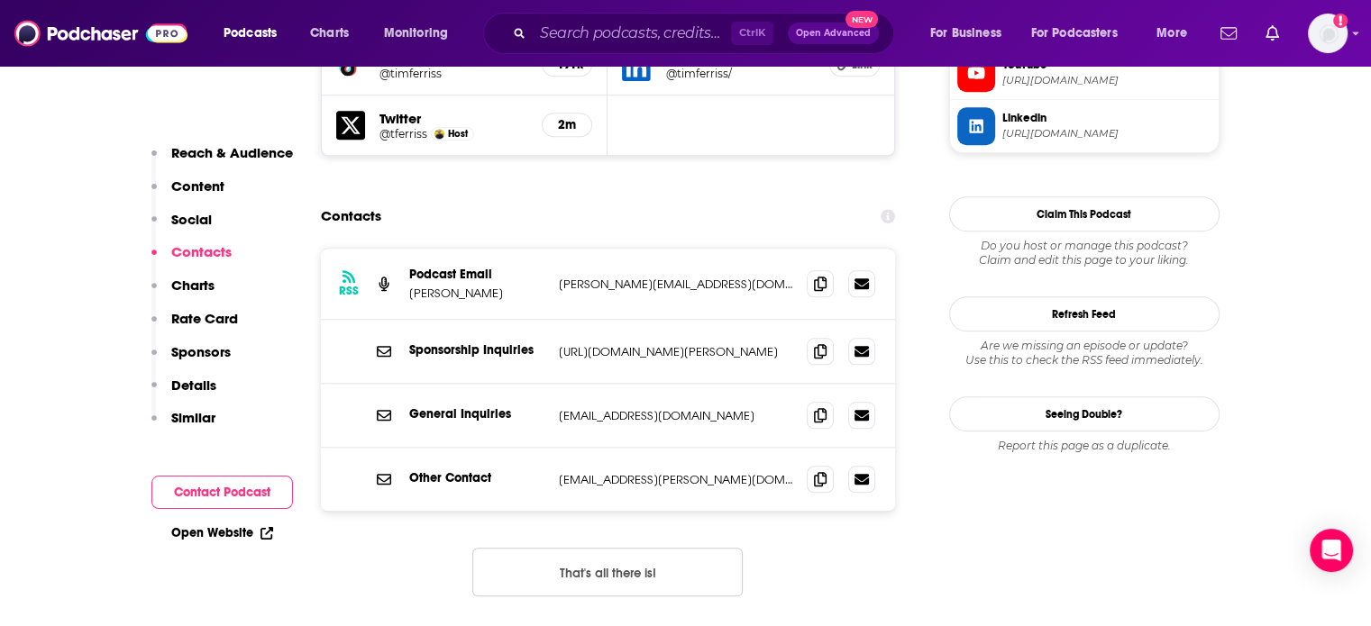
click at [627, 277] on p "[PERSON_NAME][EMAIL_ADDRESS][DOMAIN_NAME]" at bounding box center [676, 284] width 234 height 15
click at [627, 277] on p "tim@fourhourbody.com" at bounding box center [676, 284] width 234 height 15
copy div "tim@fourhourbody.com tim@fourhourbody.com"
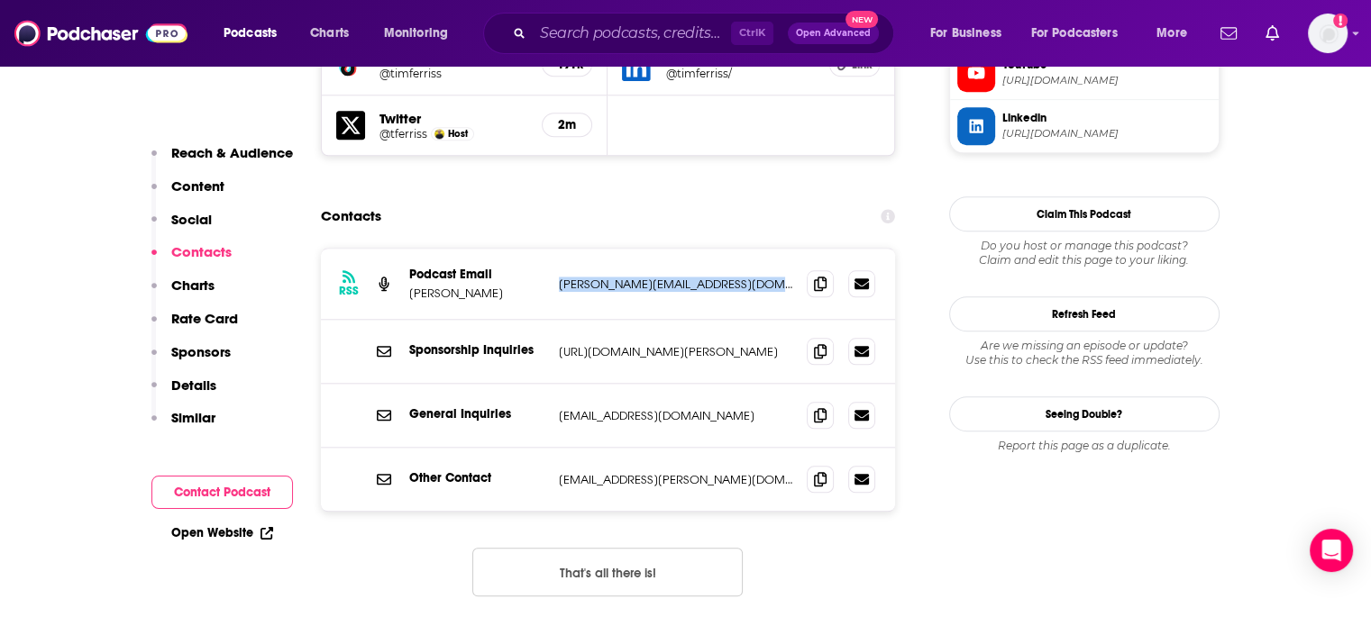
click at [632, 249] on div "RSS Podcast Email Tim Ferriss tim@fourhourbody.com tim@fourhourbody.com" at bounding box center [608, 284] width 575 height 71
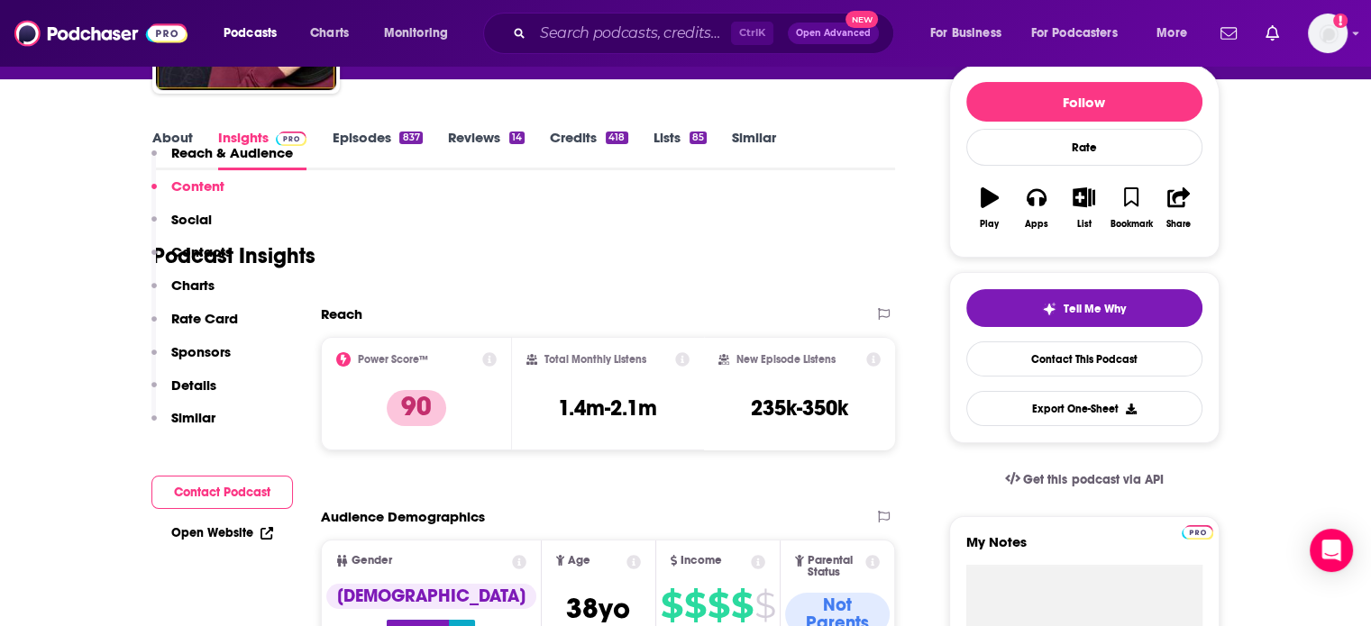
scroll to position [0, 0]
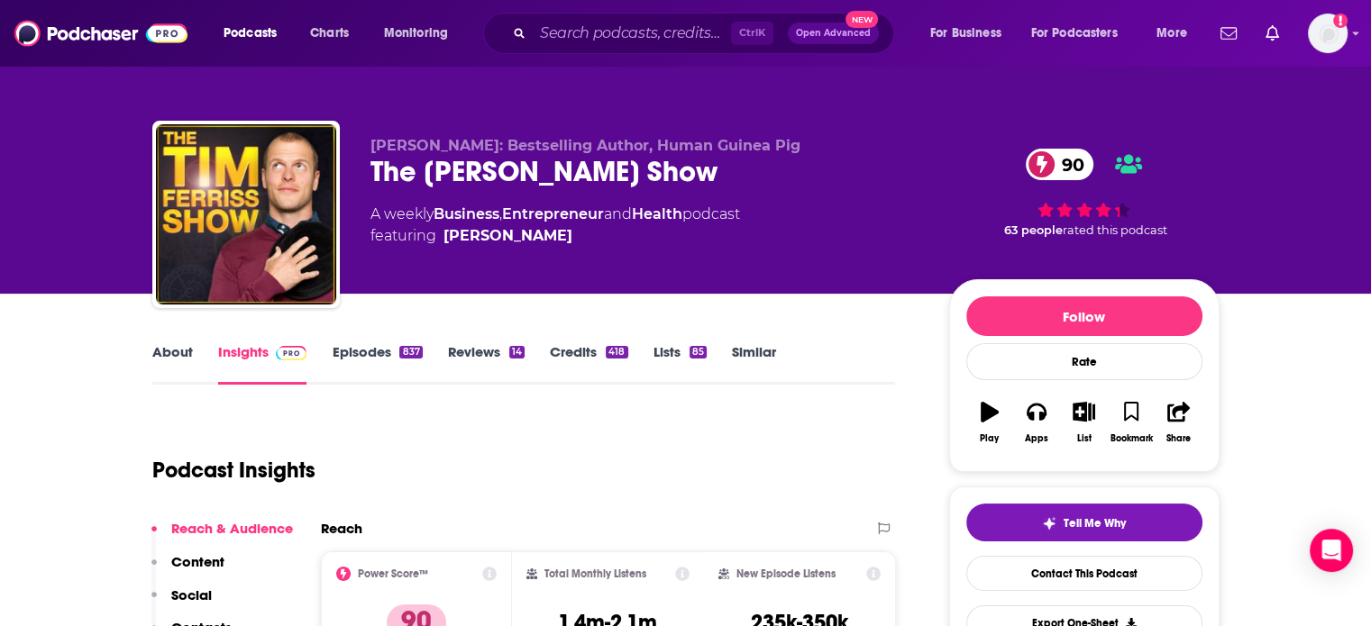
click at [425, 173] on div "The Tim Ferriss Show 90" at bounding box center [645, 171] width 550 height 35
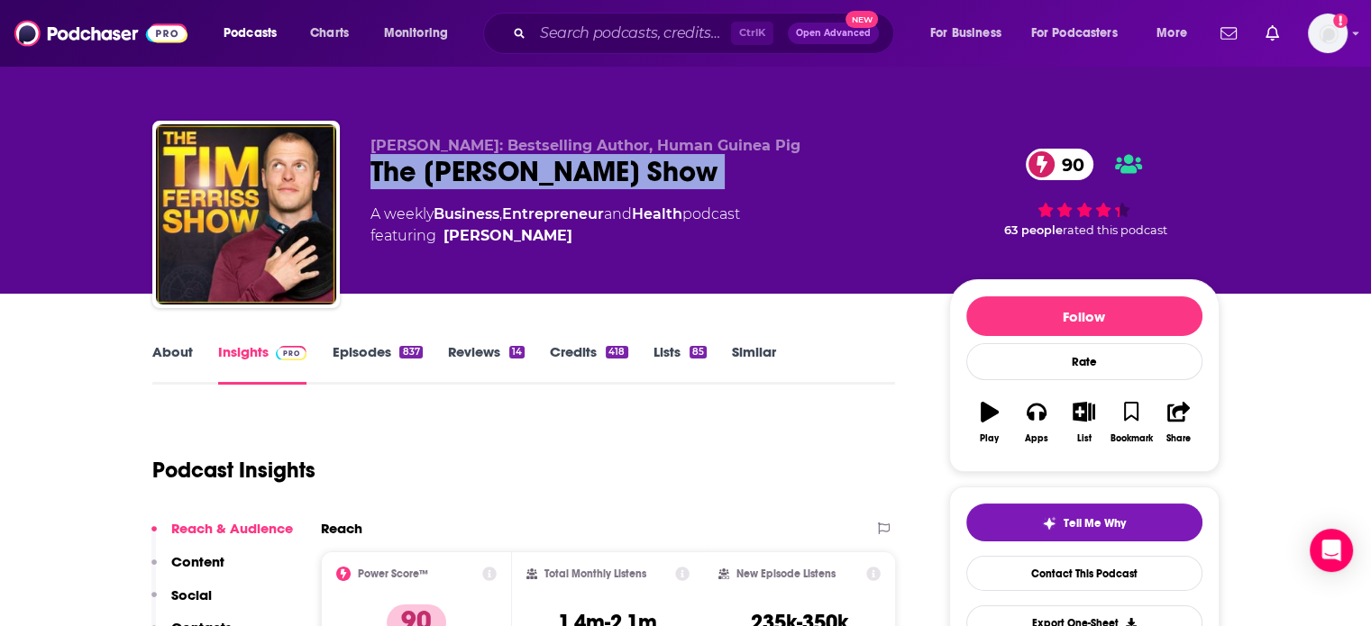
click at [425, 173] on div "The Tim Ferriss Show 90" at bounding box center [645, 171] width 550 height 35
copy div "The Tim Ferriss Show 90"
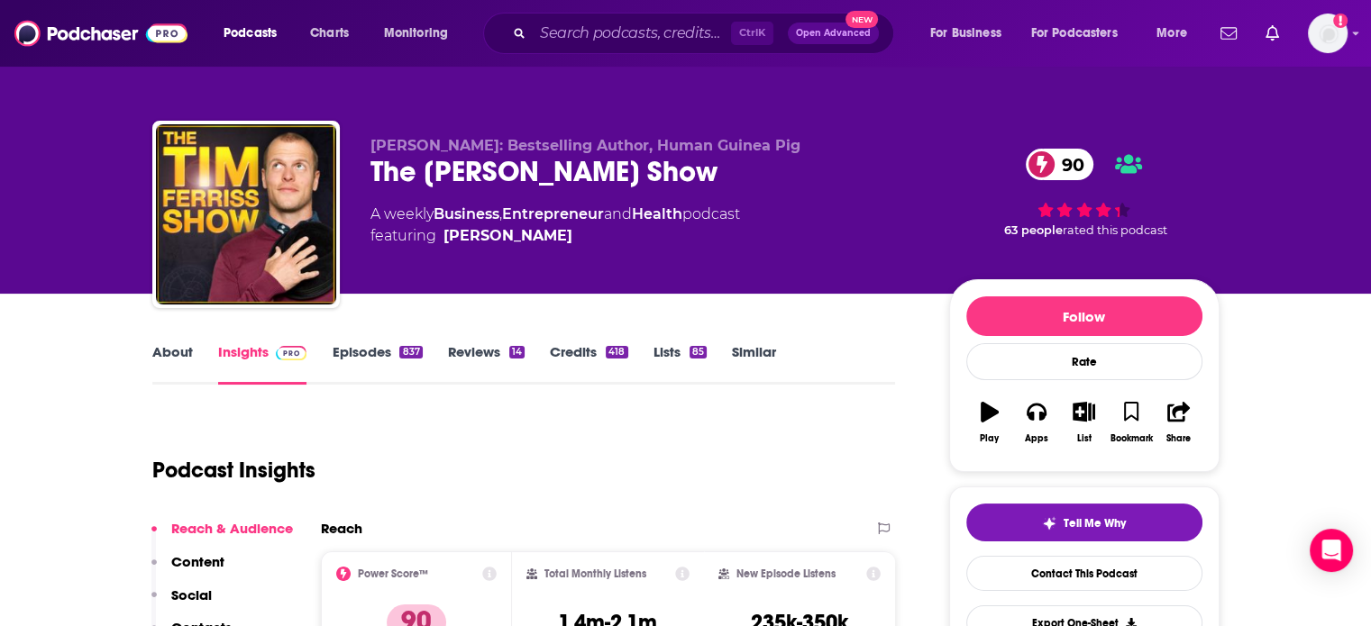
click at [547, 248] on div "Tim Ferriss: Bestselling Author, Human Guinea Pig The Tim Ferriss Show 90 A wee…" at bounding box center [645, 209] width 550 height 144
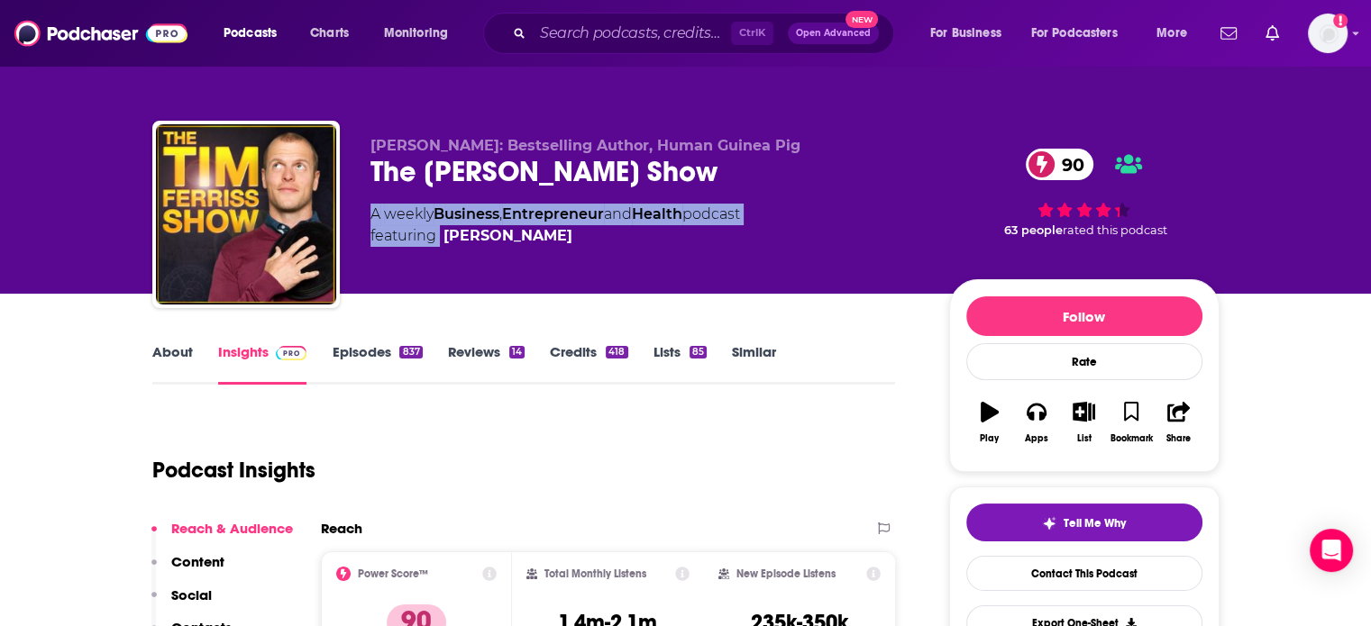
drag, startPoint x: 547, startPoint y: 248, endPoint x: 435, endPoint y: 253, distance: 111.9
click at [435, 253] on div "Tim Ferriss: Bestselling Author, Human Guinea Pig The Tim Ferriss Show 90 A wee…" at bounding box center [645, 209] width 550 height 144
copy div "A weekly Business , Entrepreneur and Health podcast featuring"
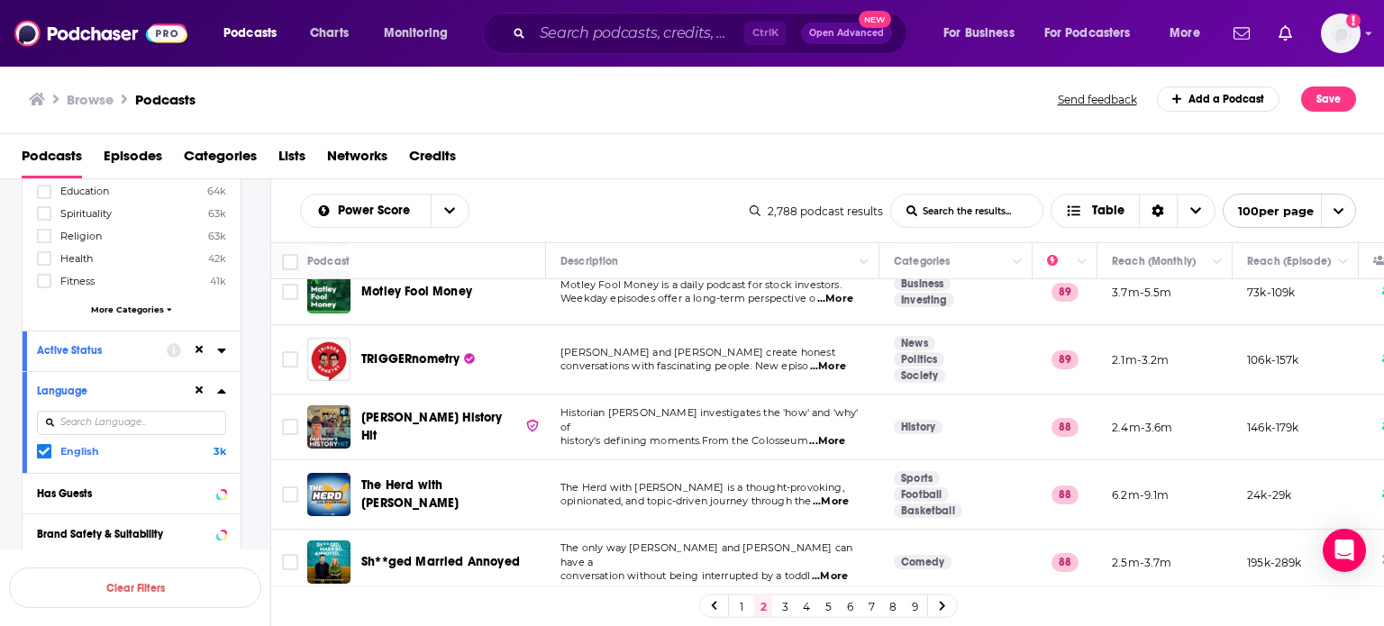
click at [919, 607] on link "9" at bounding box center [915, 607] width 18 height 22
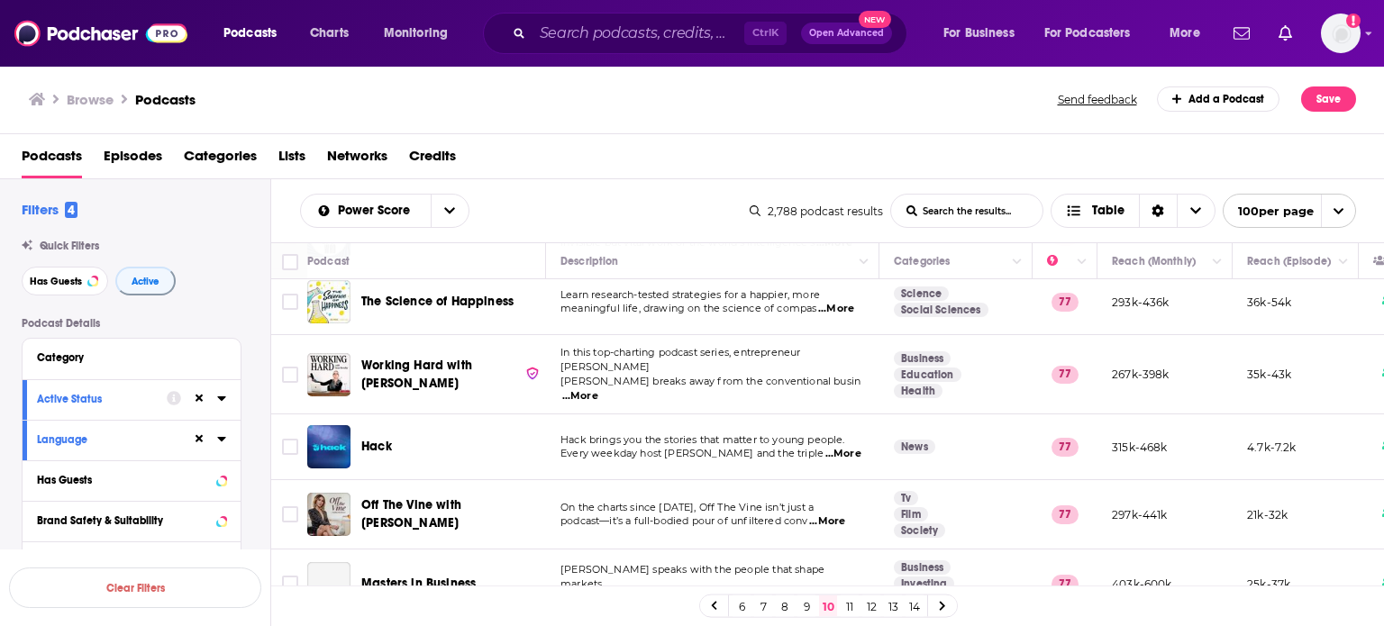
scroll to position [1442, 0]
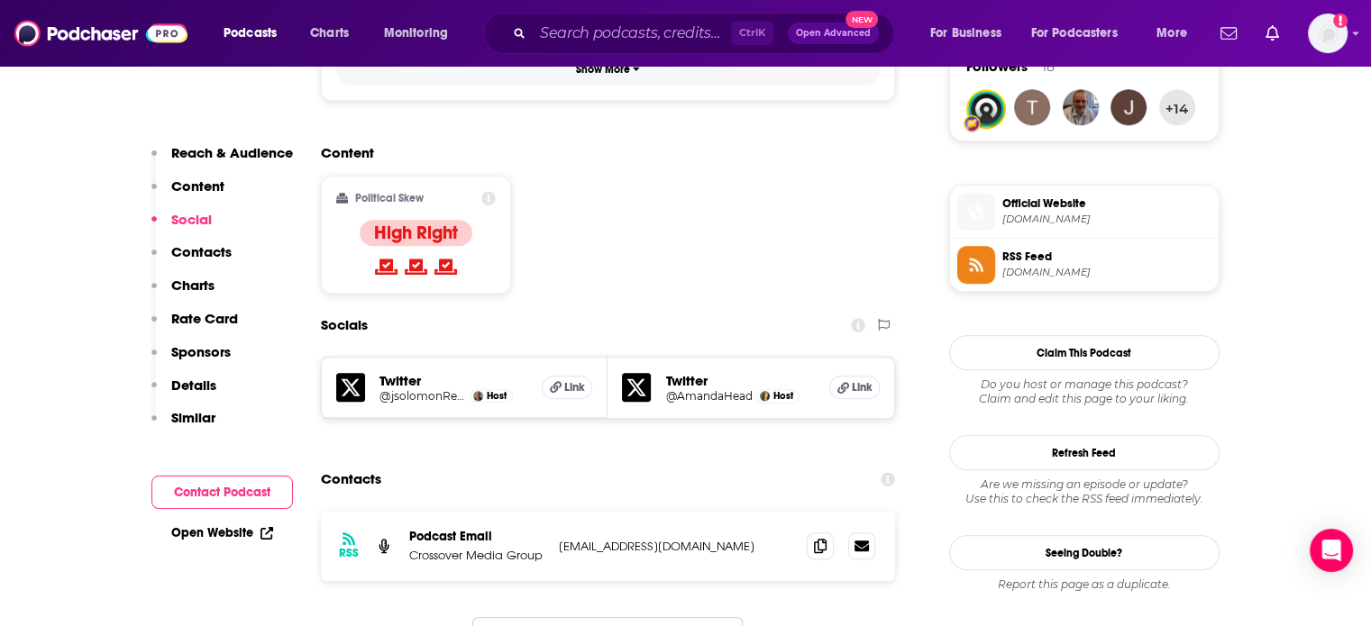
scroll to position [1352, 0]
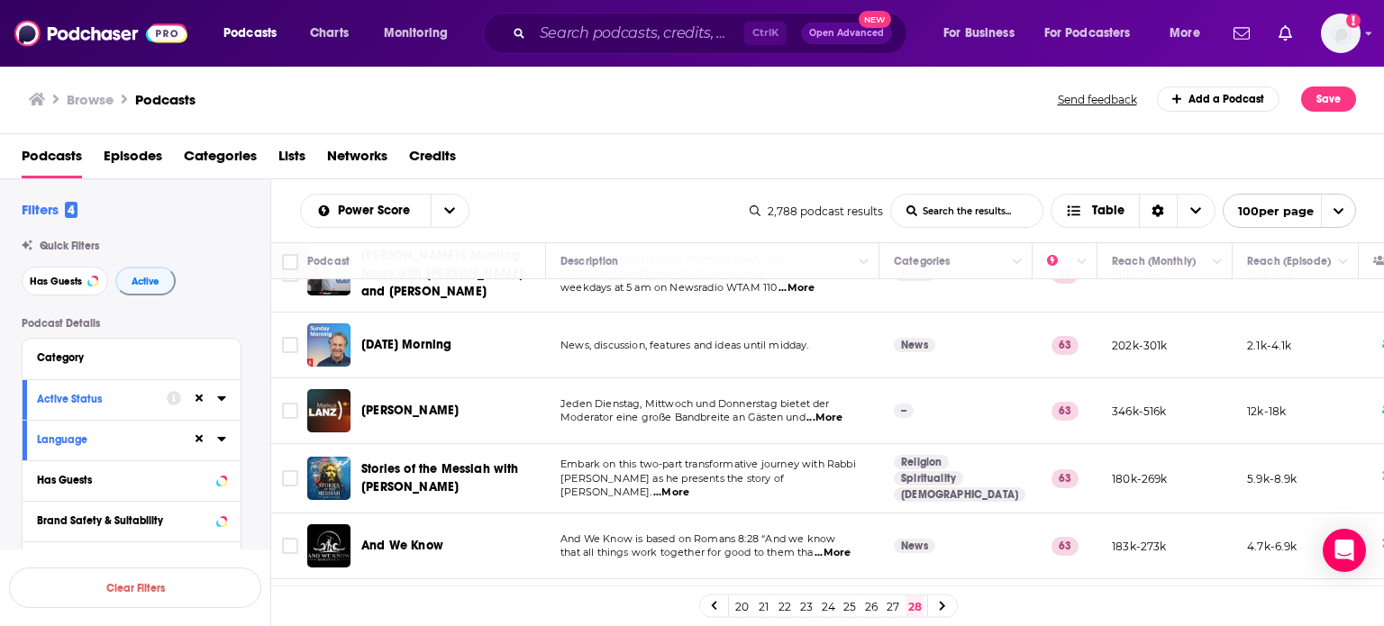
scroll to position [451, 0]
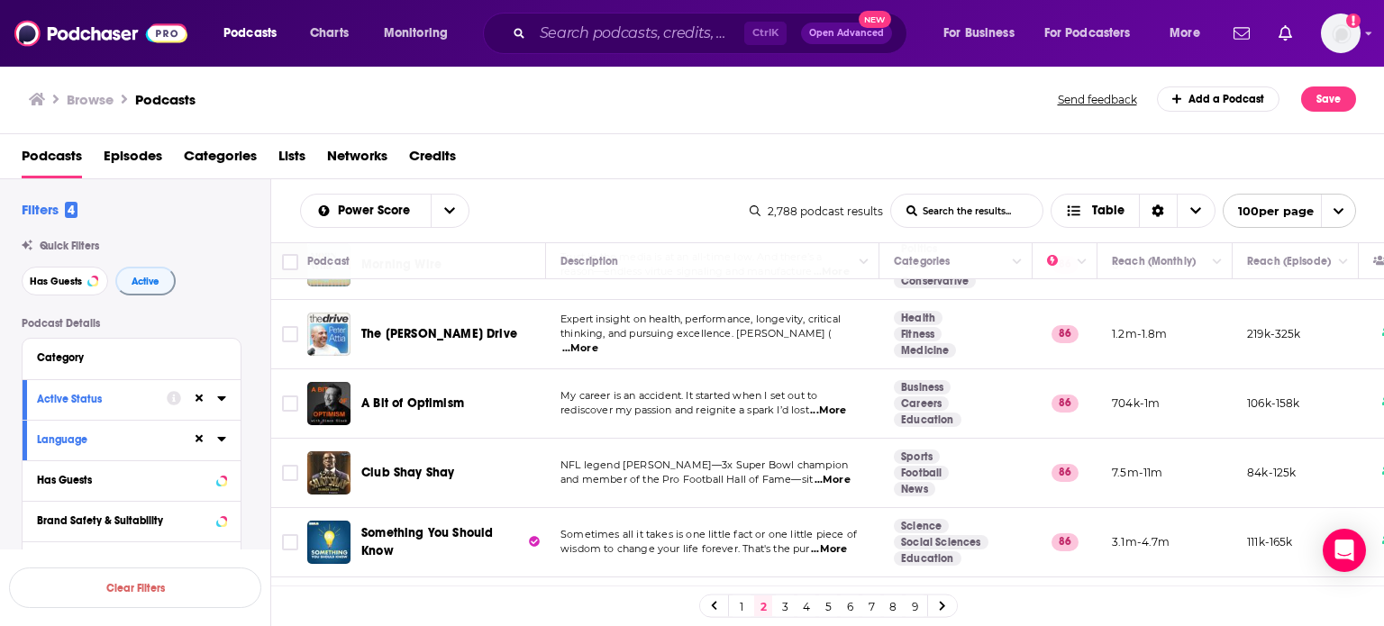
scroll to position [6558, 0]
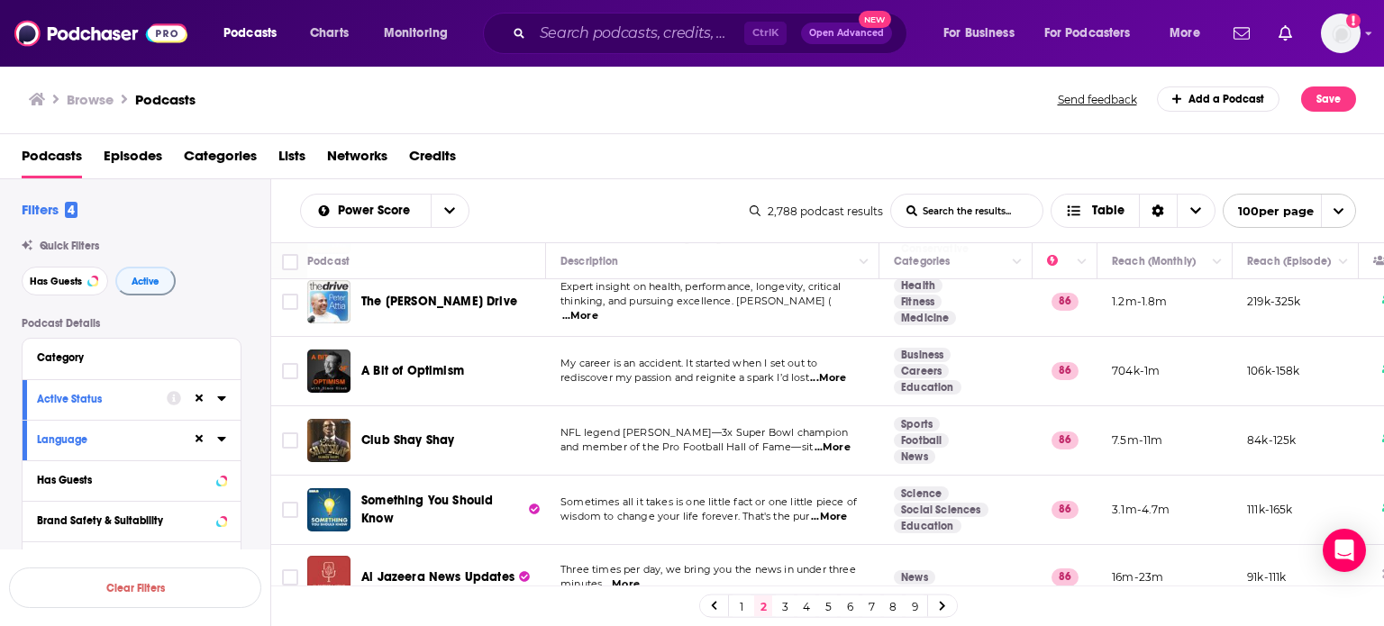
click at [779, 609] on link "3" at bounding box center [785, 607] width 18 height 22
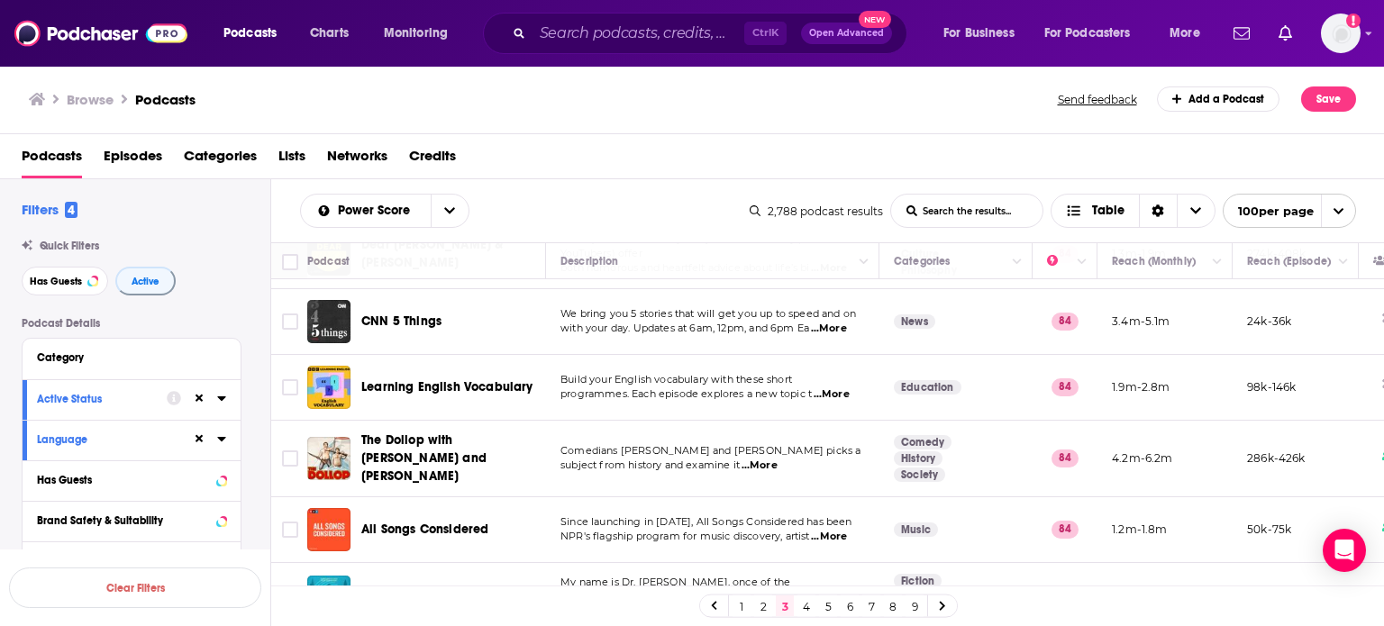
scroll to position [6486, 0]
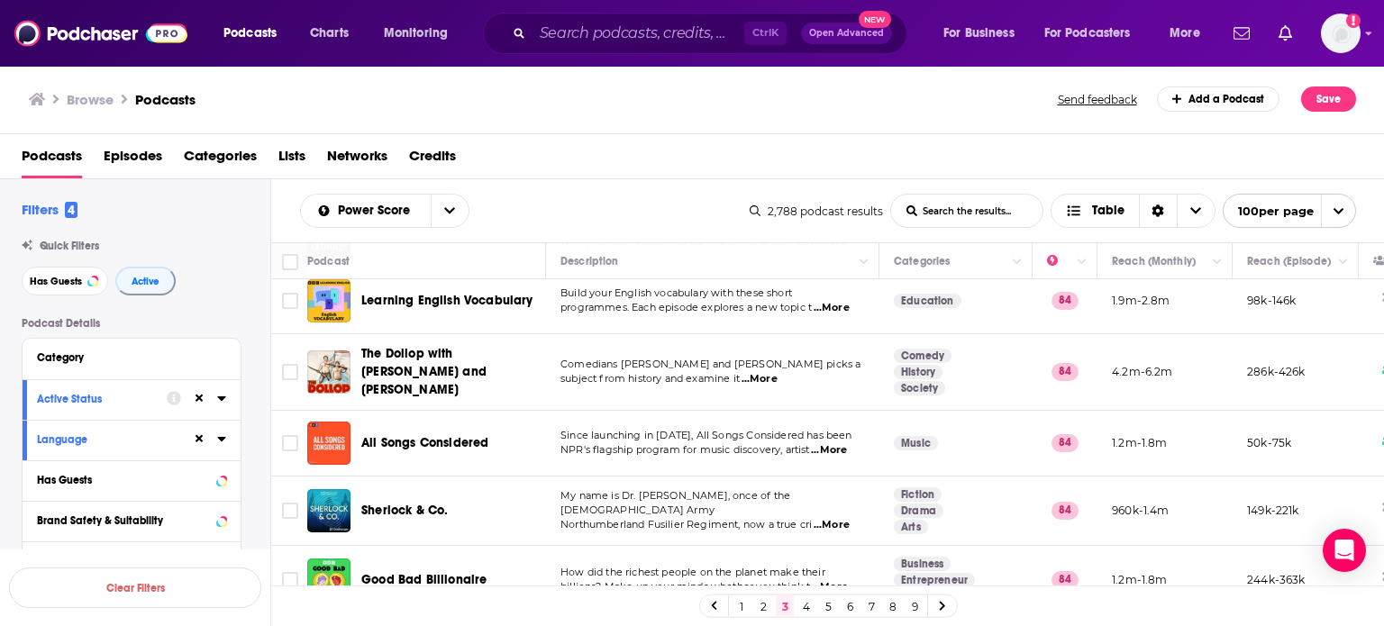
click at [800, 606] on link "4" at bounding box center [806, 607] width 18 height 22
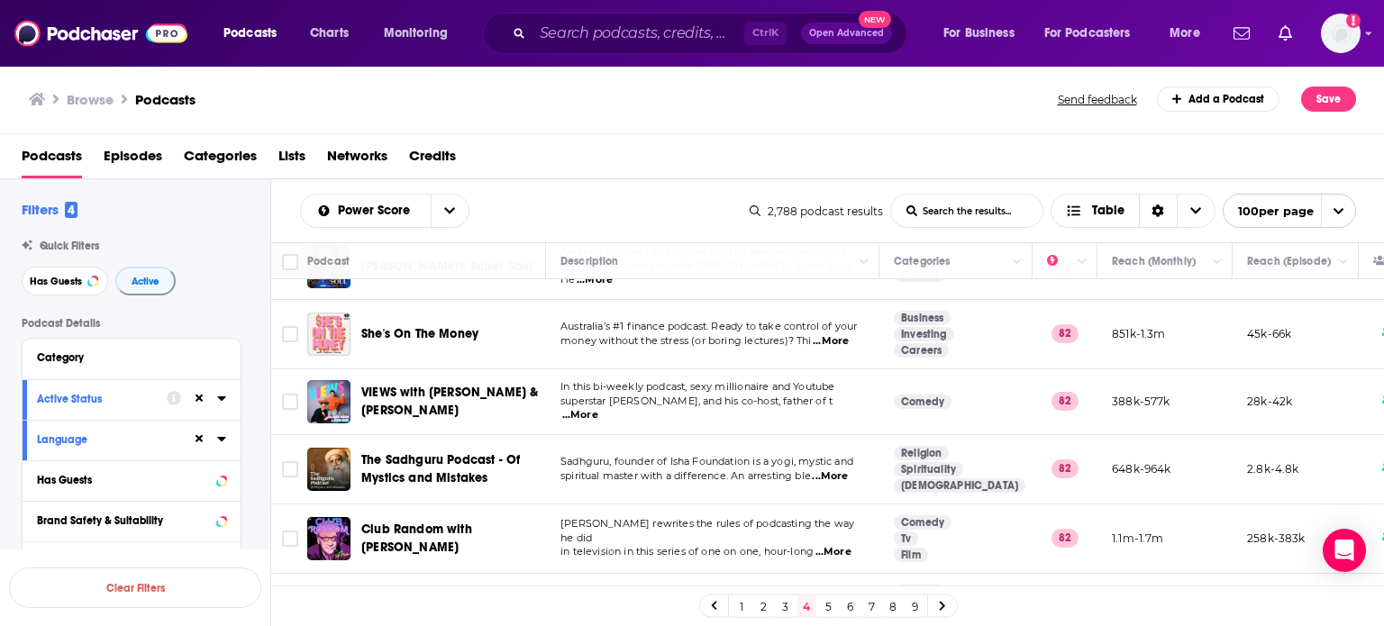
scroll to position [3965, 0]
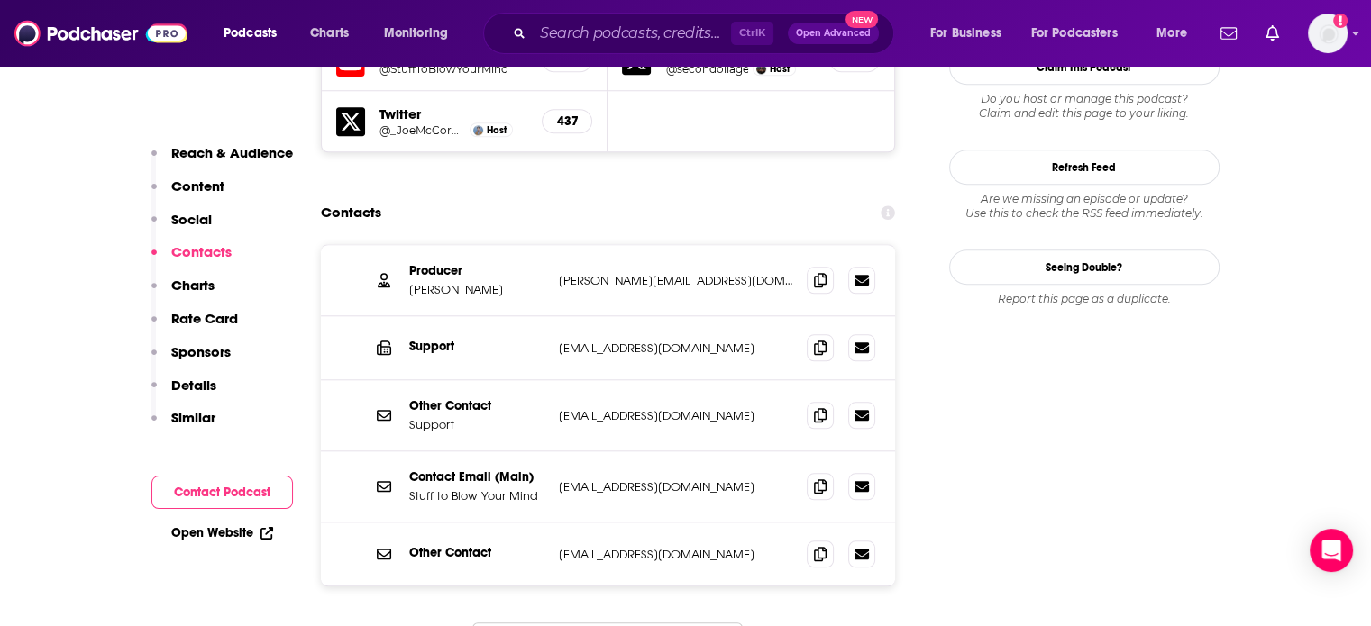
scroll to position [1712, 0]
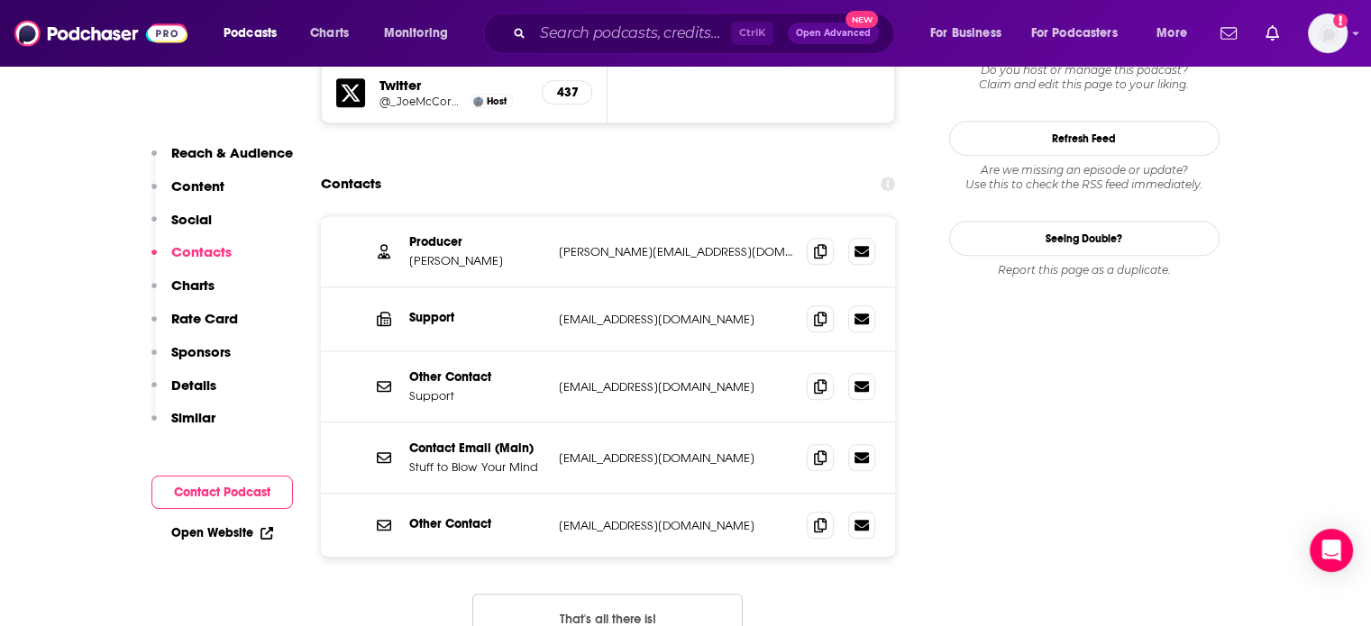
click at [619, 451] on p "[EMAIL_ADDRESS][DOMAIN_NAME]" at bounding box center [676, 458] width 234 height 15
copy div "[EMAIL_ADDRESS][DOMAIN_NAME] [EMAIL_ADDRESS][DOMAIN_NAME]"
click at [649, 451] on p "[EMAIL_ADDRESS][DOMAIN_NAME]" at bounding box center [676, 458] width 234 height 15
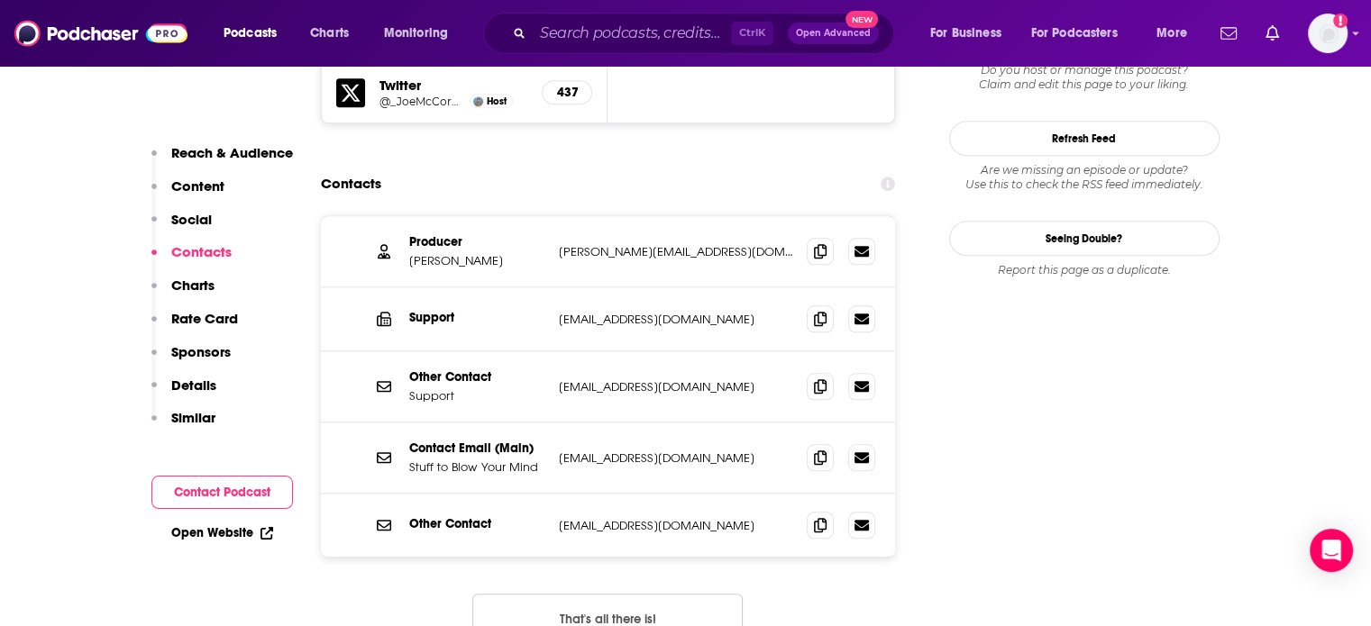
drag, startPoint x: 649, startPoint y: 349, endPoint x: 728, endPoint y: 357, distance: 79.7
click at [728, 451] on p "[EMAIL_ADDRESS][DOMAIN_NAME]" at bounding box center [676, 458] width 234 height 15
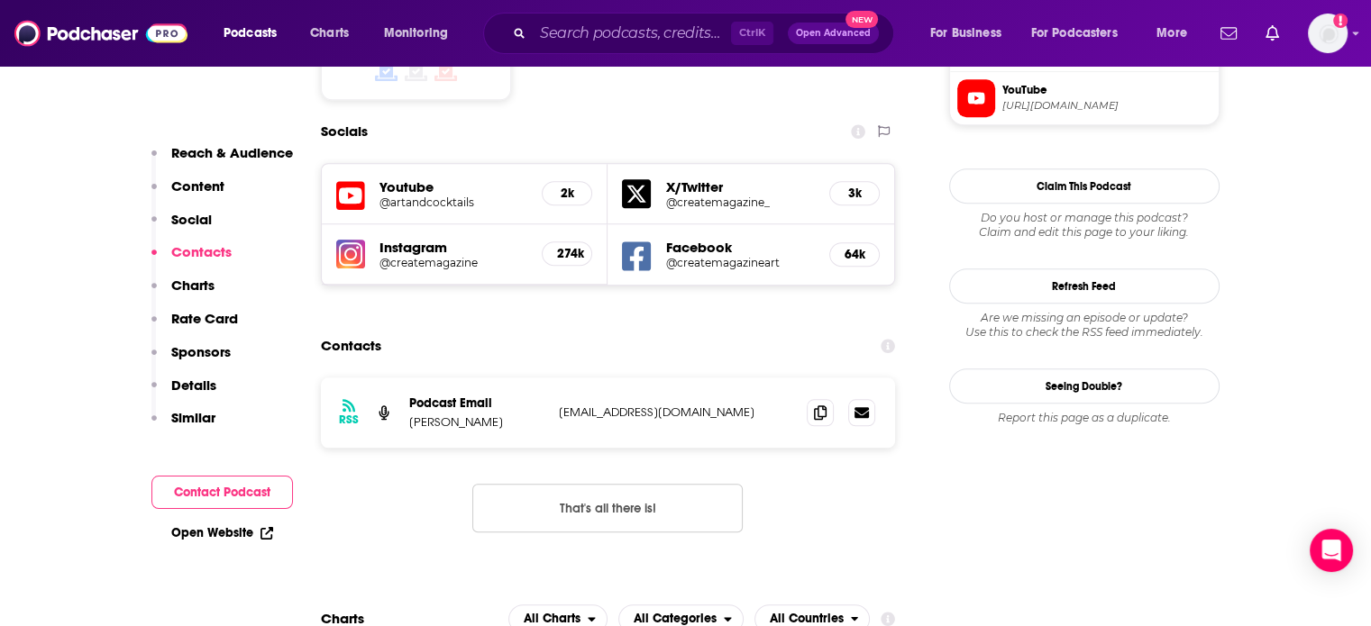
scroll to position [1712, 0]
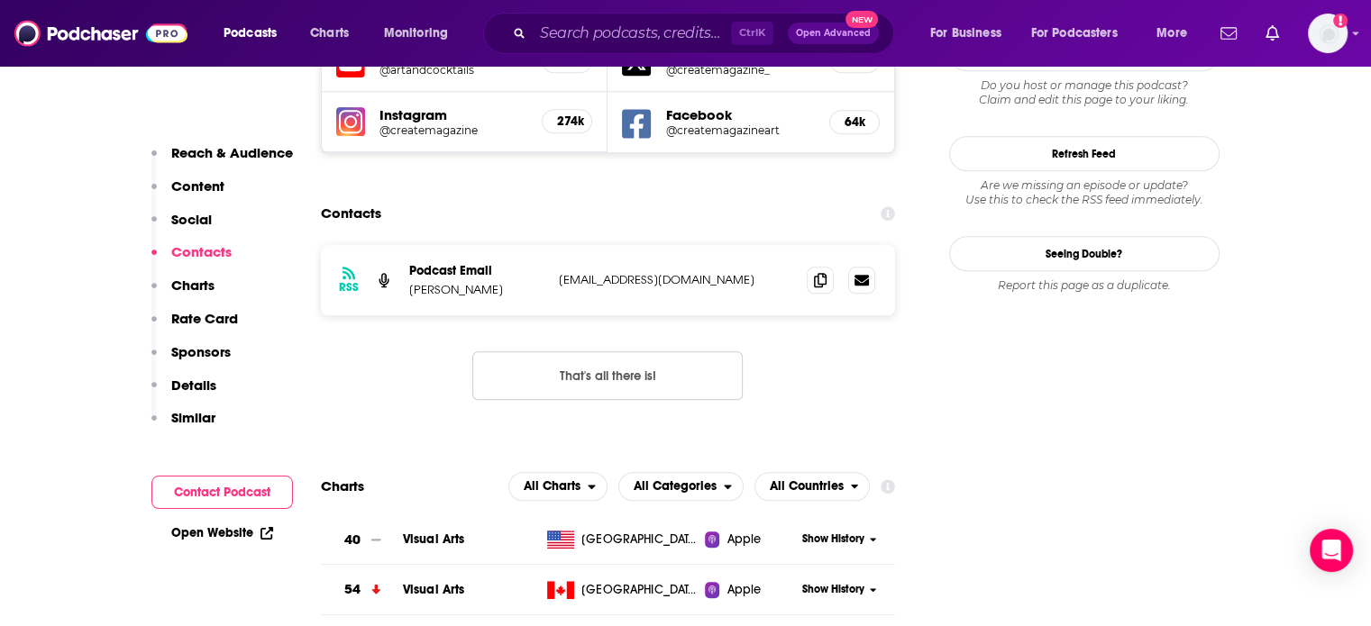
click at [641, 272] on p "artandcocktails@substack.com" at bounding box center [676, 279] width 234 height 15
copy div "artandcocktails@substack.com artandcocktails@substack.com"
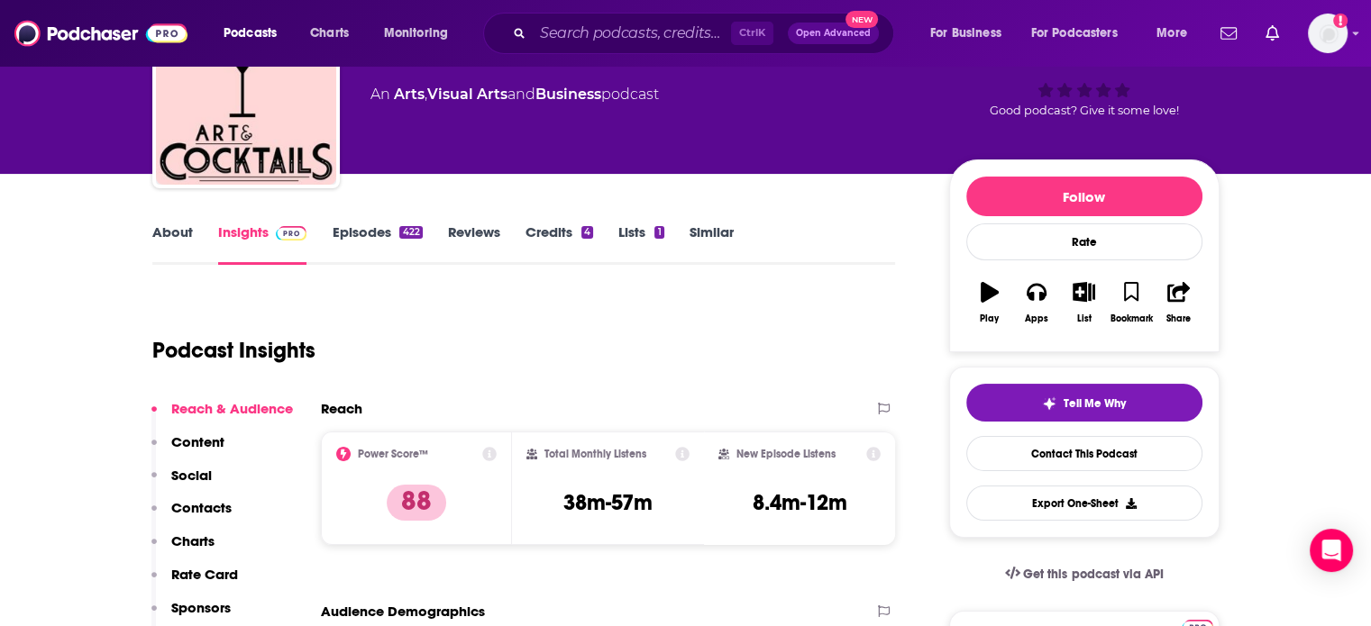
scroll to position [0, 0]
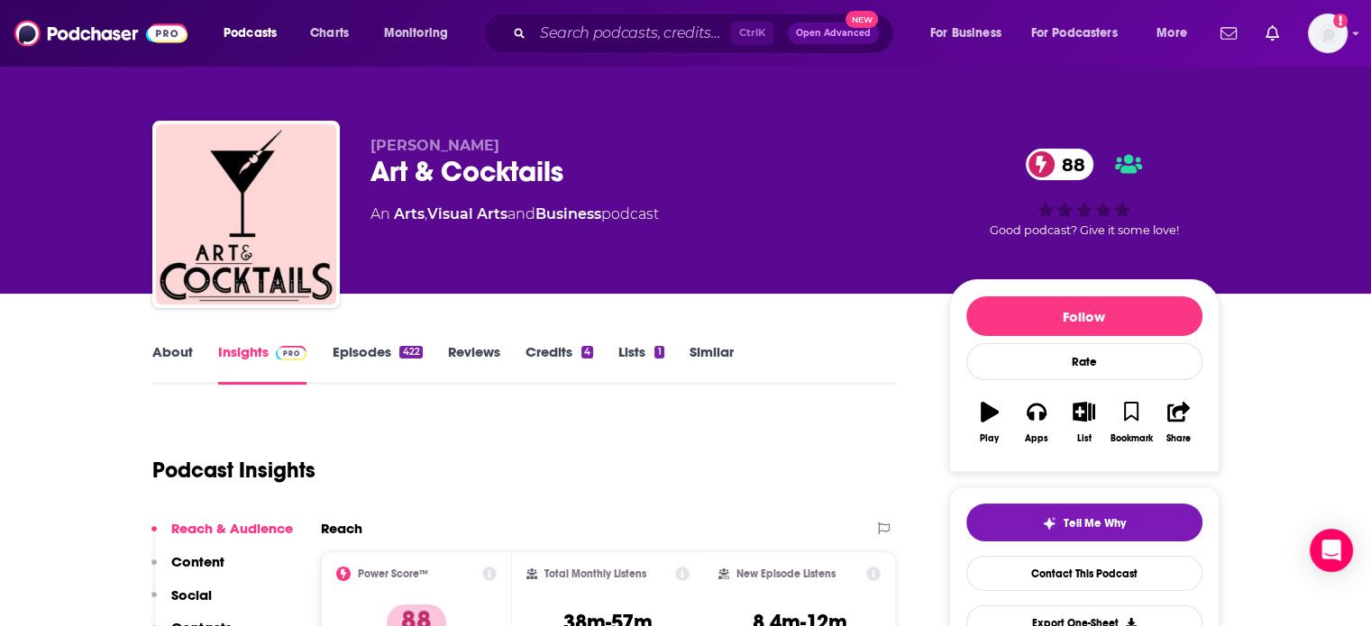
click at [455, 147] on span "Ekaterina Popova" at bounding box center [434, 145] width 129 height 17
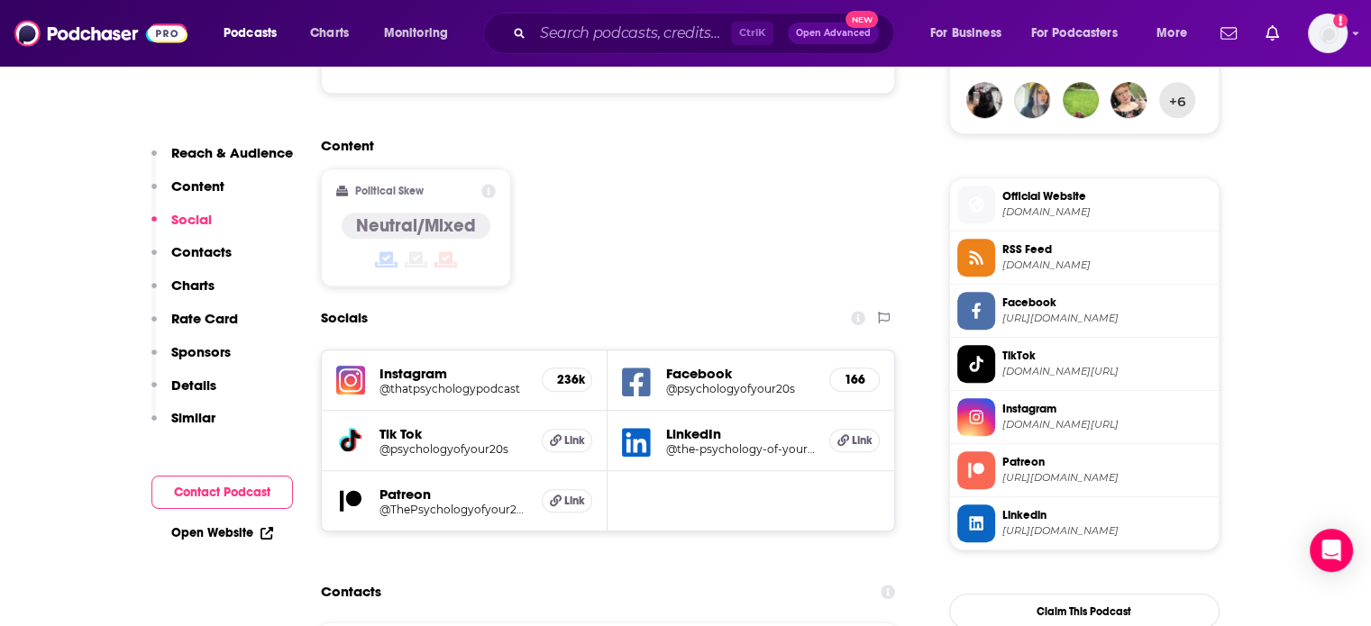
scroll to position [1622, 0]
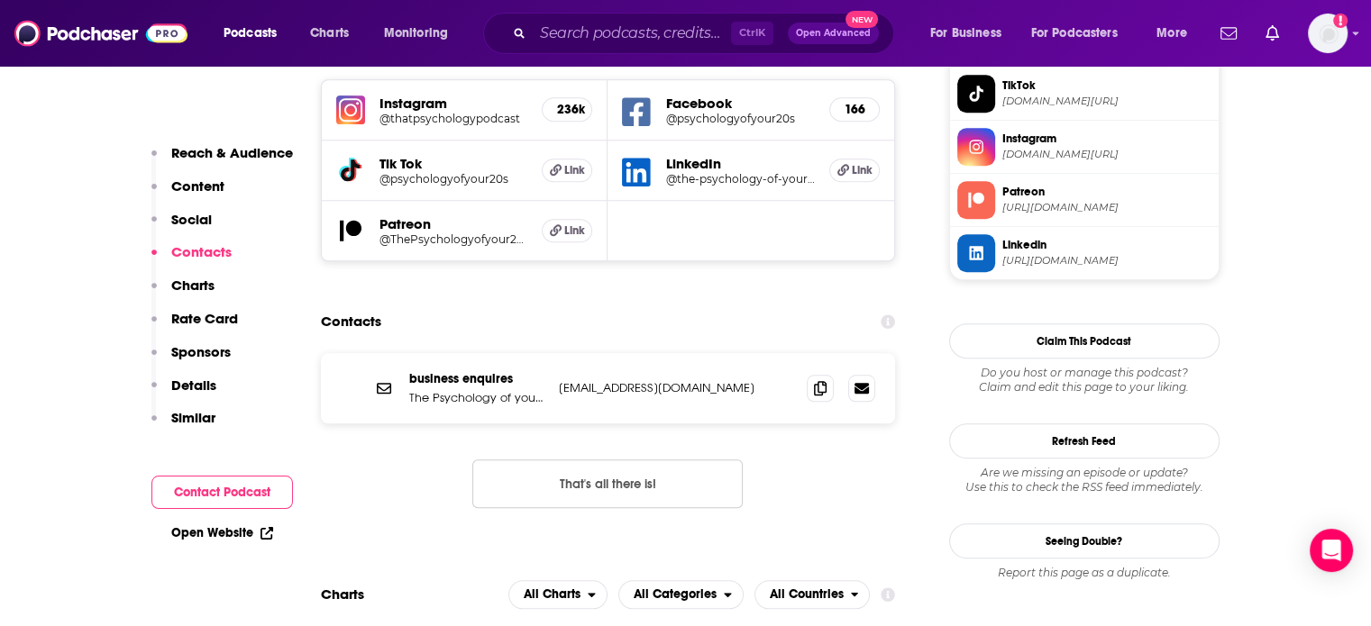
click at [620, 380] on p "[EMAIL_ADDRESS][DOMAIN_NAME]" at bounding box center [676, 387] width 234 height 15
click at [0, 0] on div "business enquires The Psychology of your 20s [EMAIL_ADDRESS][DOMAIN_NAME] [EMAI…" at bounding box center [0, 0] width 0 height 0
click at [518, 390] on p "The Psychology of your 20s" at bounding box center [476, 397] width 135 height 15
click at [569, 380] on p "[EMAIL_ADDRESS][DOMAIN_NAME]" at bounding box center [676, 387] width 234 height 15
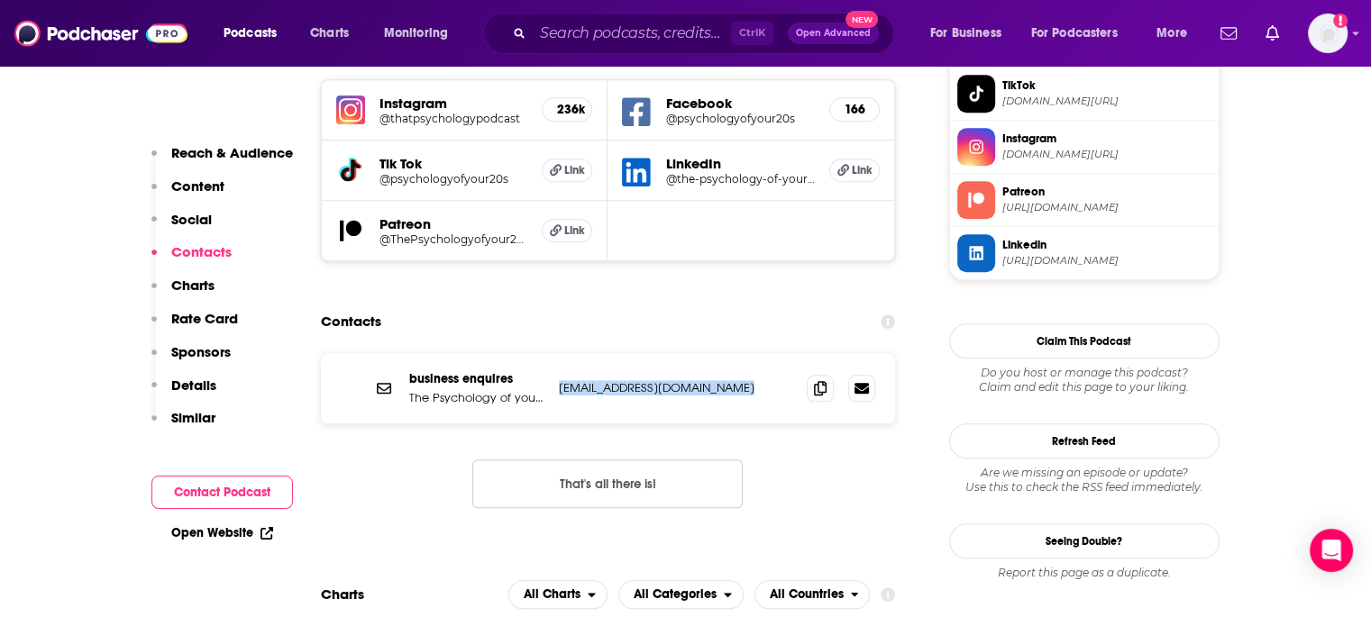
click at [569, 380] on p "[EMAIL_ADDRESS][DOMAIN_NAME]" at bounding box center [676, 387] width 234 height 15
copy div "[EMAIL_ADDRESS][DOMAIN_NAME] [EMAIL_ADDRESS][DOMAIN_NAME]"
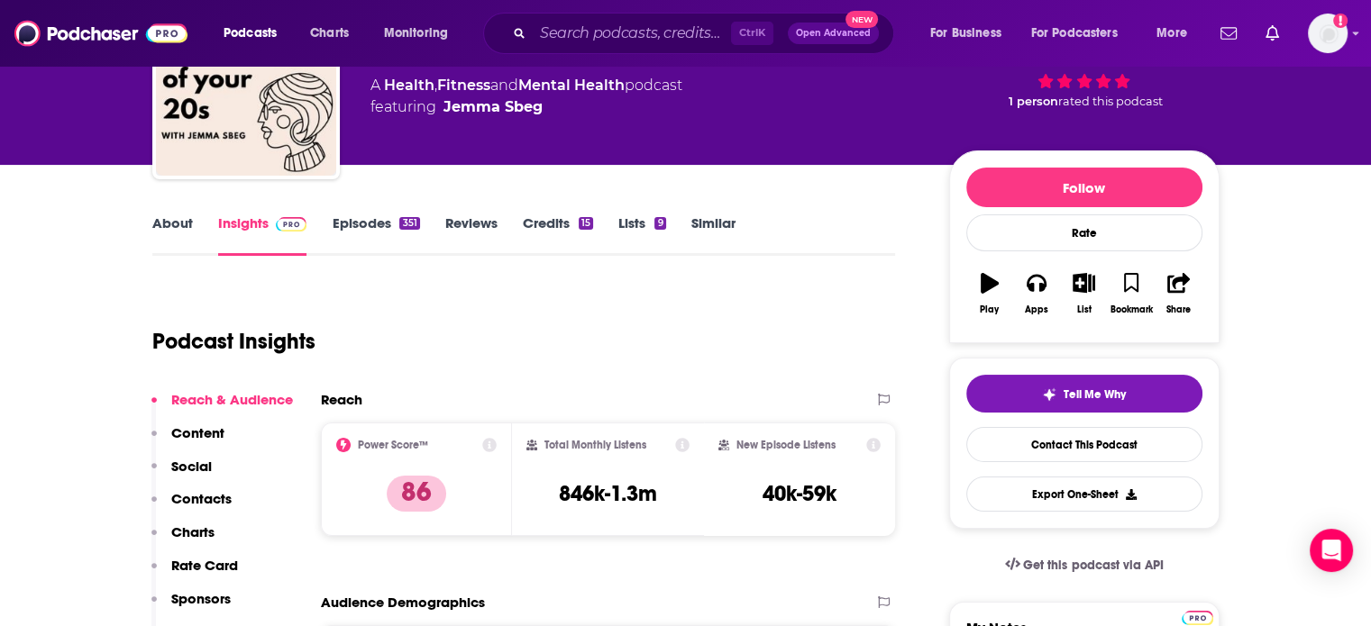
scroll to position [0, 0]
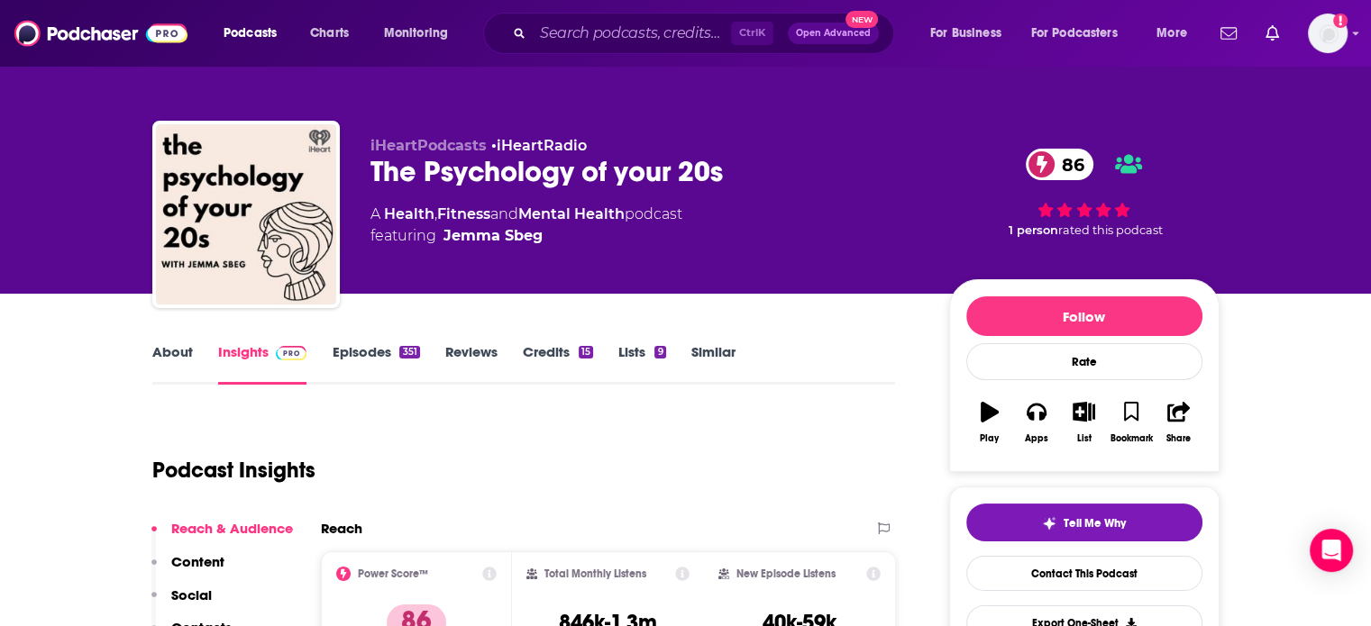
click at [566, 240] on span "featuring [PERSON_NAME]" at bounding box center [526, 236] width 312 height 22
drag, startPoint x: 566, startPoint y: 240, endPoint x: 512, endPoint y: 251, distance: 55.1
click at [512, 251] on div "iHeartPodcasts • iHeartRadio The Psychology of your 20s 86 A Health , Fitness a…" at bounding box center [645, 209] width 550 height 144
copy span "Jemma Sbeg"
click at [542, 163] on div "The Psychology of your 20s 86" at bounding box center [645, 171] width 550 height 35
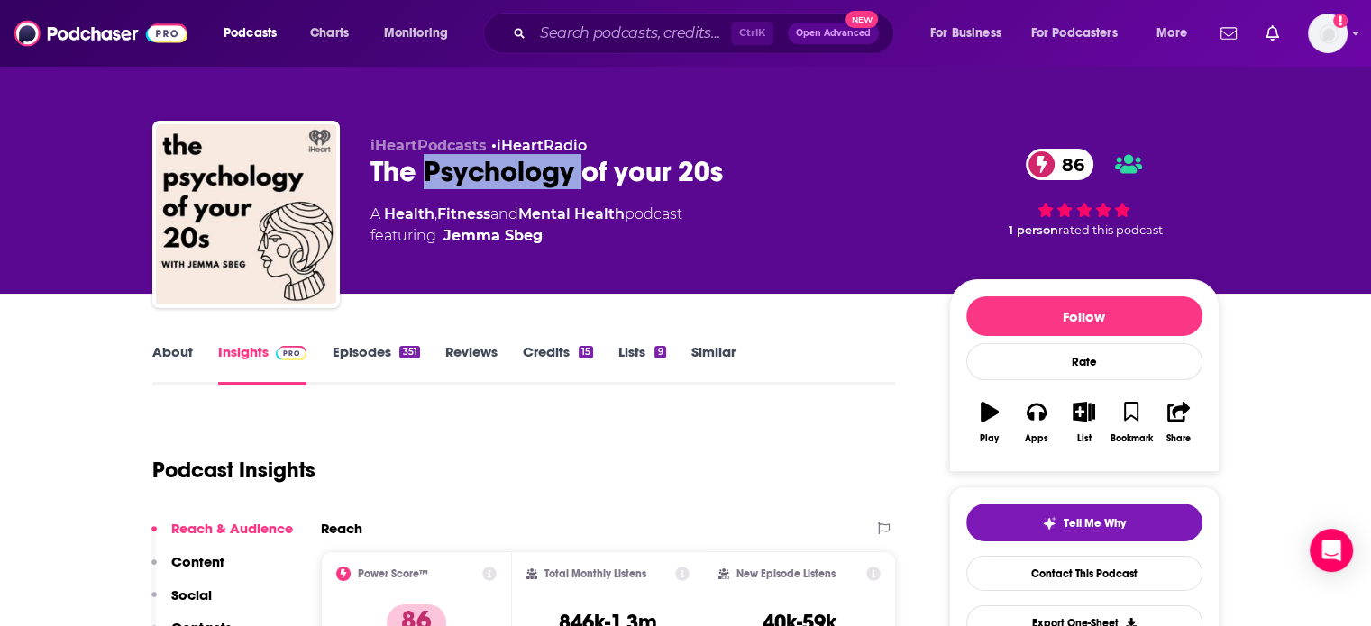
click at [542, 163] on div "The Psychology of your 20s 86" at bounding box center [645, 171] width 550 height 35
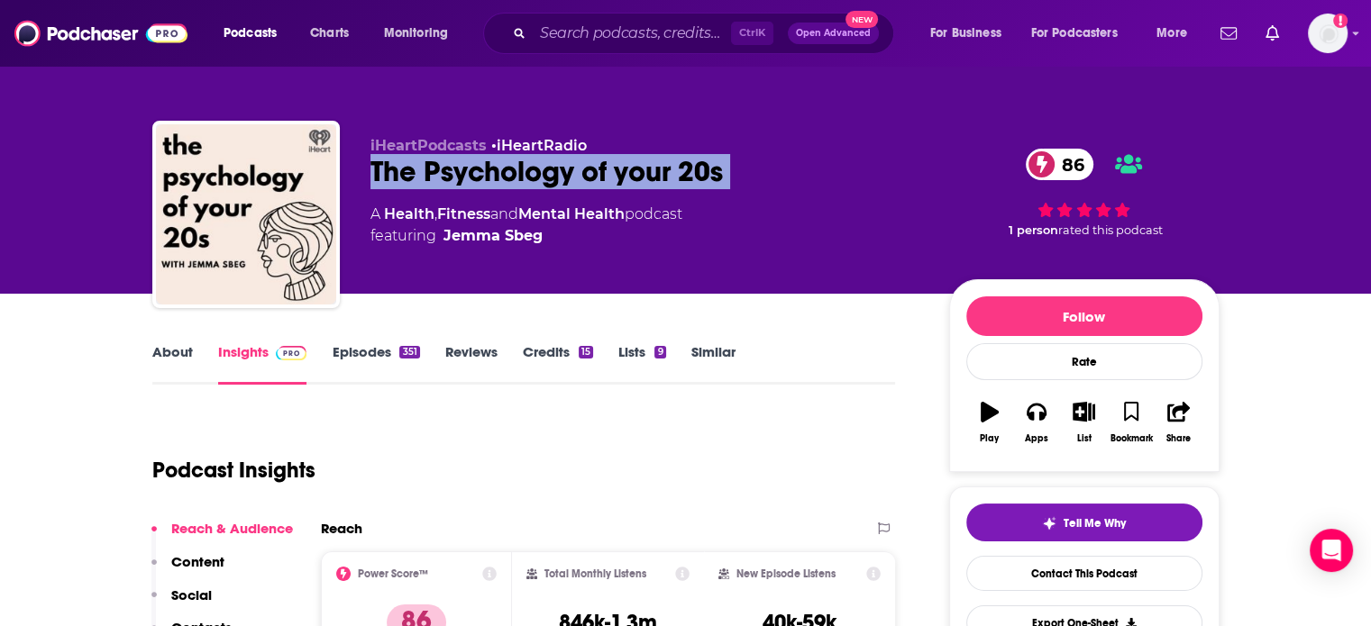
click at [542, 163] on div "The Psychology of your 20s 86" at bounding box center [645, 171] width 550 height 35
copy div "The Psychology of your 20s 86"
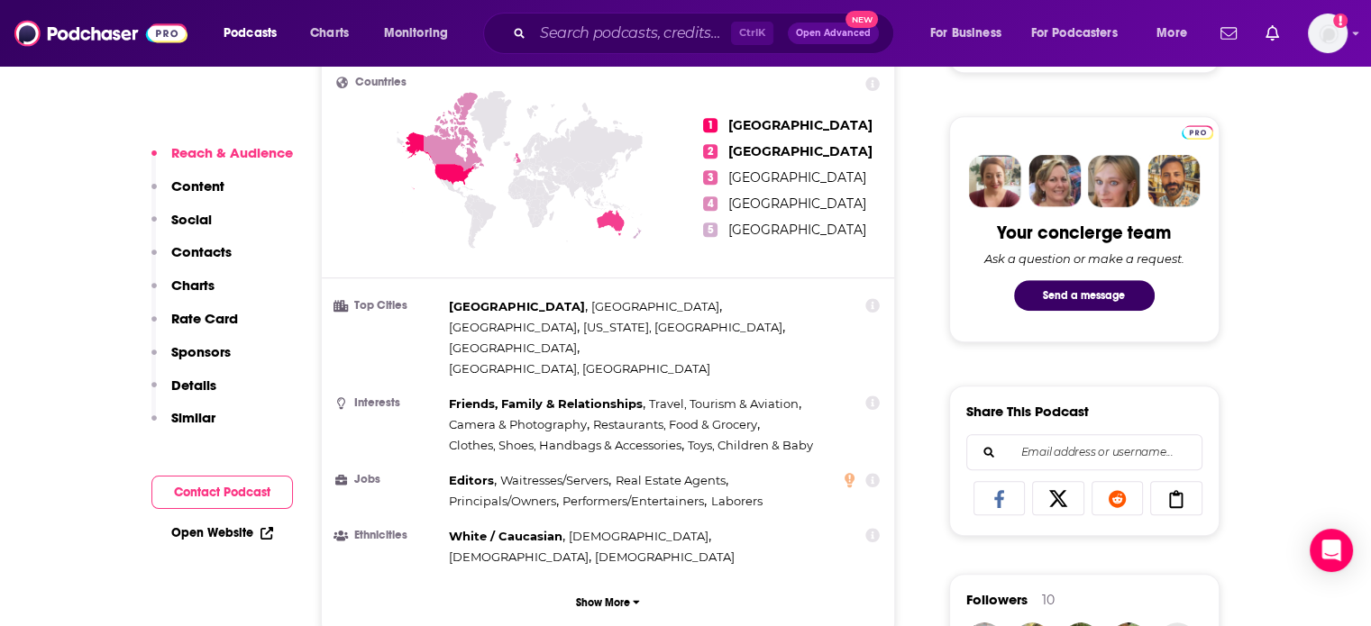
scroll to position [991, 0]
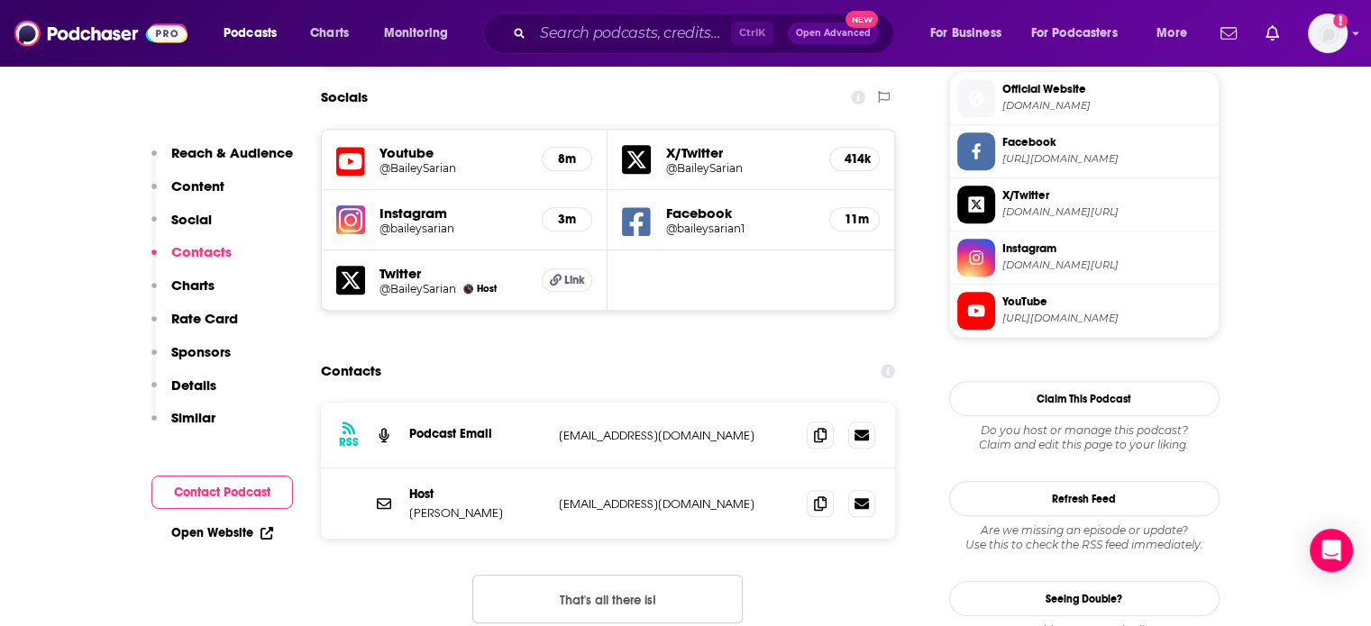
scroll to position [1712, 0]
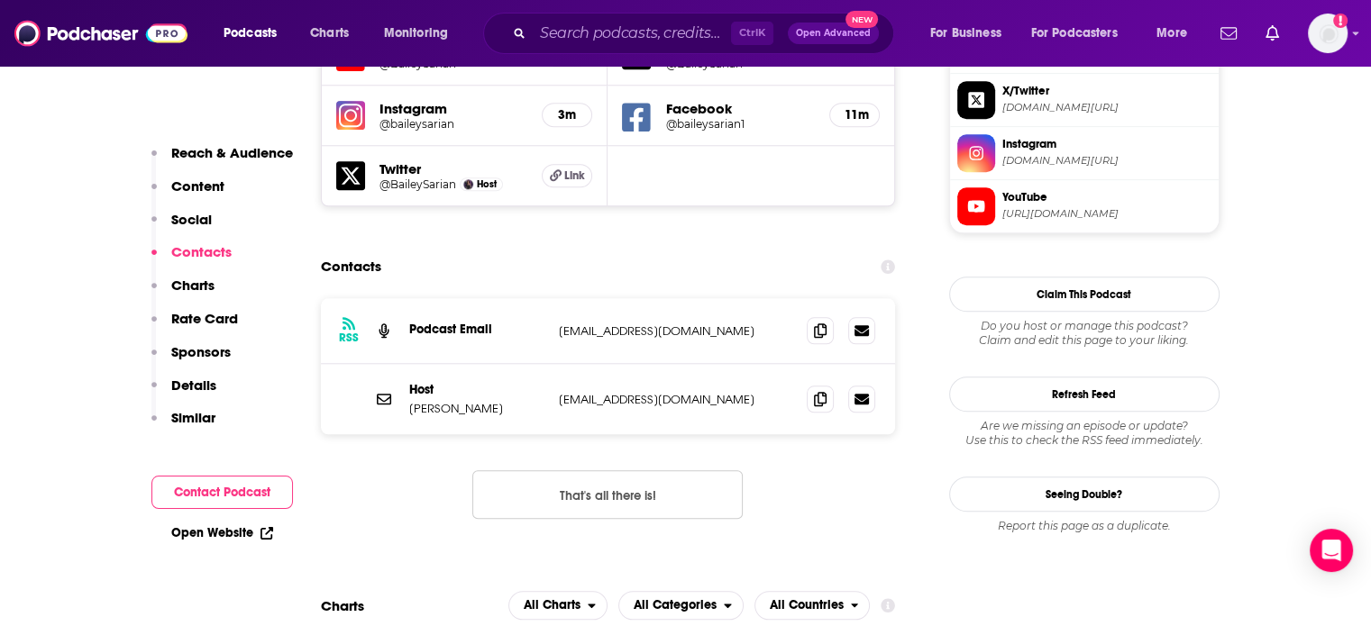
click at [620, 392] on p "[EMAIL_ADDRESS][DOMAIN_NAME]" at bounding box center [676, 399] width 234 height 15
click at [620, 392] on p "baileysarianteam@wmeagency.com" at bounding box center [676, 399] width 234 height 15
copy div "baileysarianteam@wmeagency.com baileysarianteam@wmeagency.com"
click at [440, 401] on p "Bailey Sarian" at bounding box center [476, 408] width 135 height 15
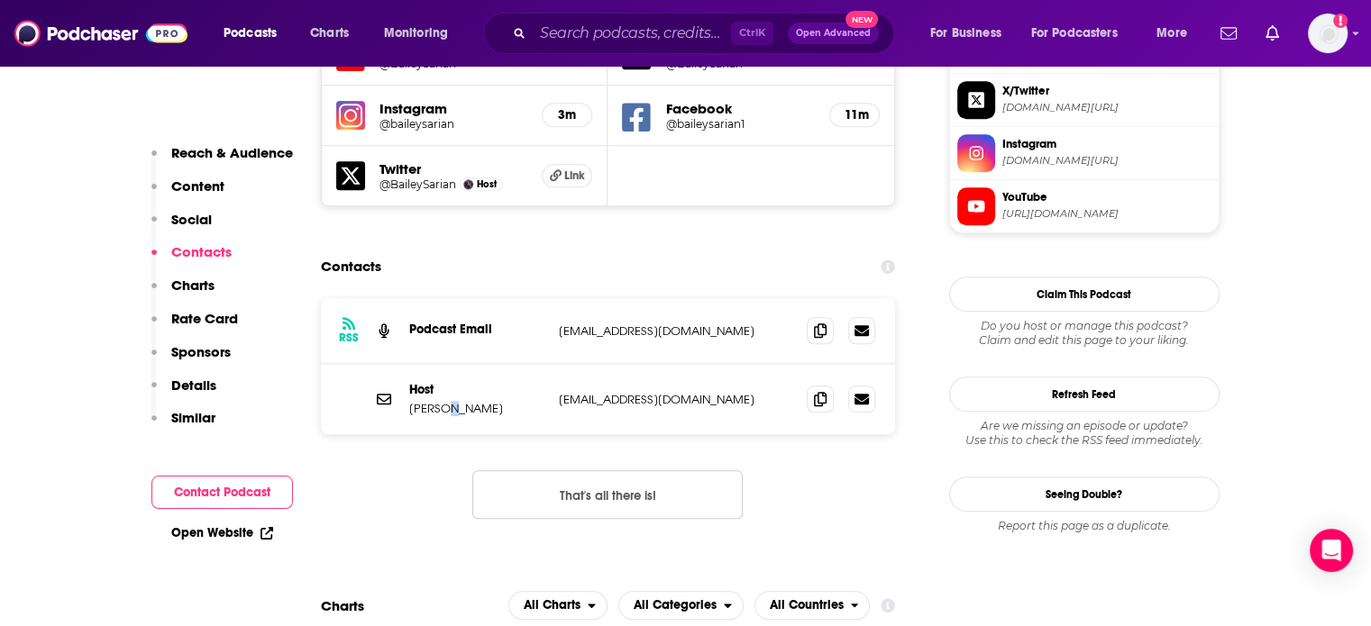
click at [440, 401] on p "Bailey Sarian" at bounding box center [476, 408] width 135 height 15
copy p "Bailey Sarian"
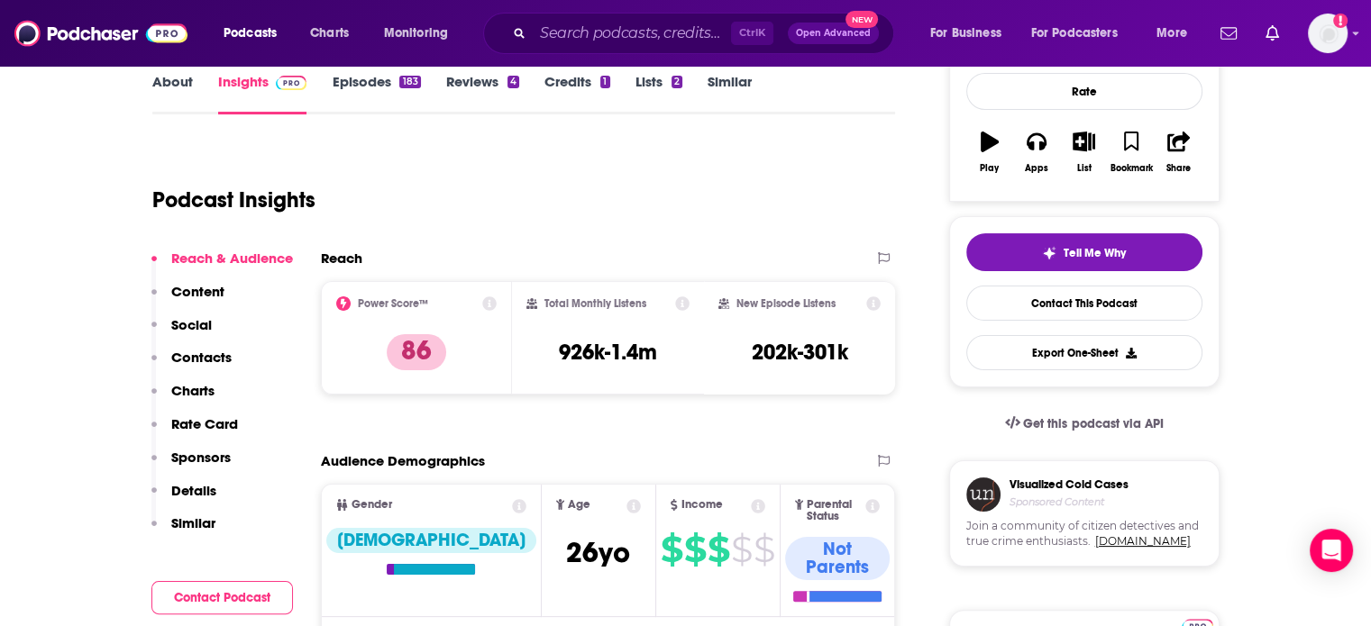
scroll to position [0, 0]
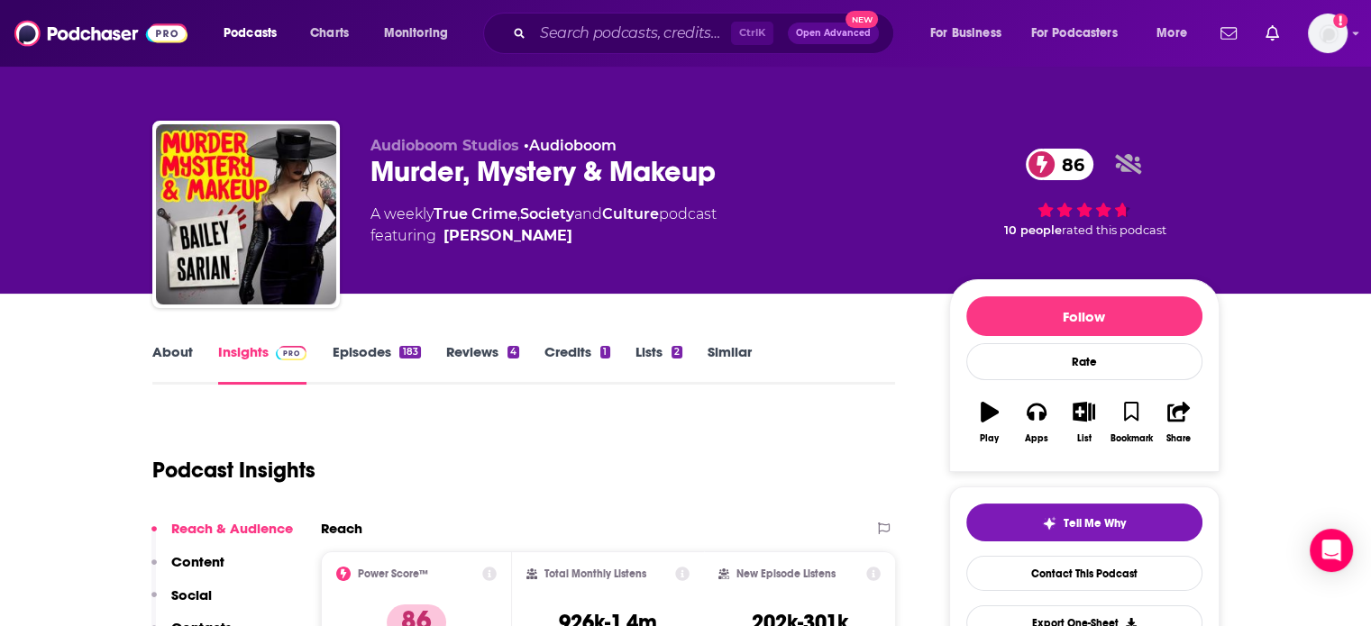
click at [463, 170] on div "Murder, Mystery & Makeup 86" at bounding box center [645, 171] width 550 height 35
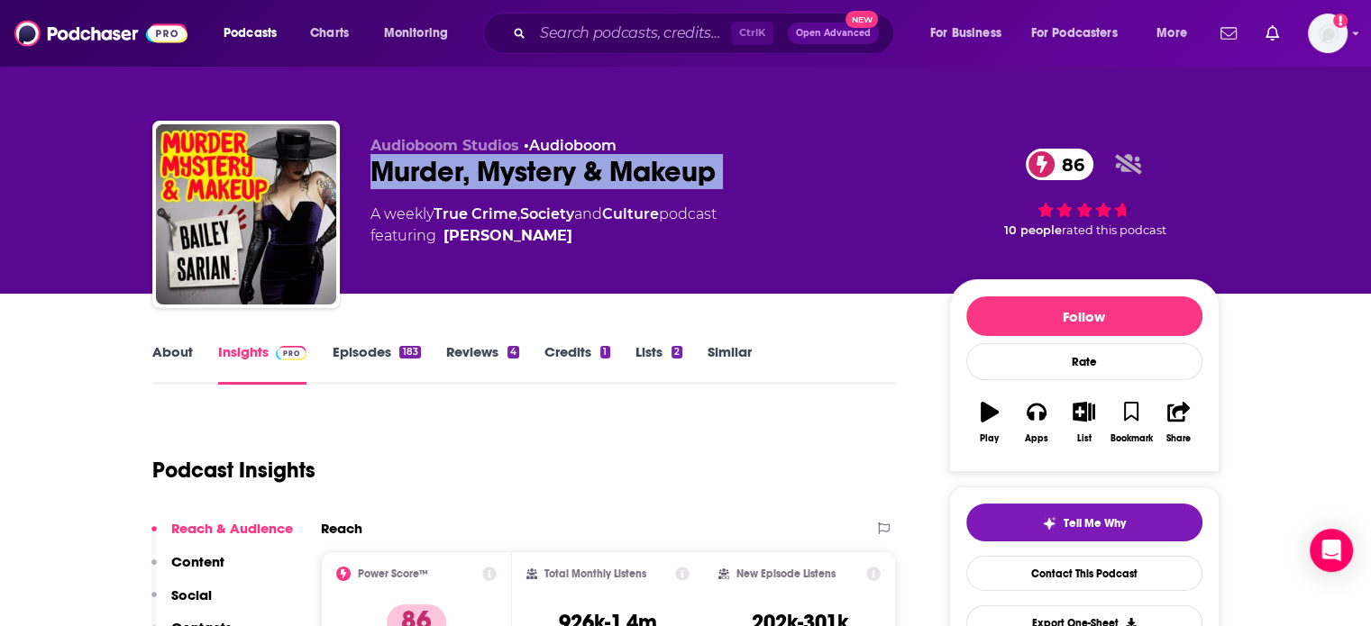
click at [463, 170] on div "Murder, Mystery & Makeup 86" at bounding box center [645, 171] width 550 height 35
copy div "Murder, Mystery & Makeup 86"
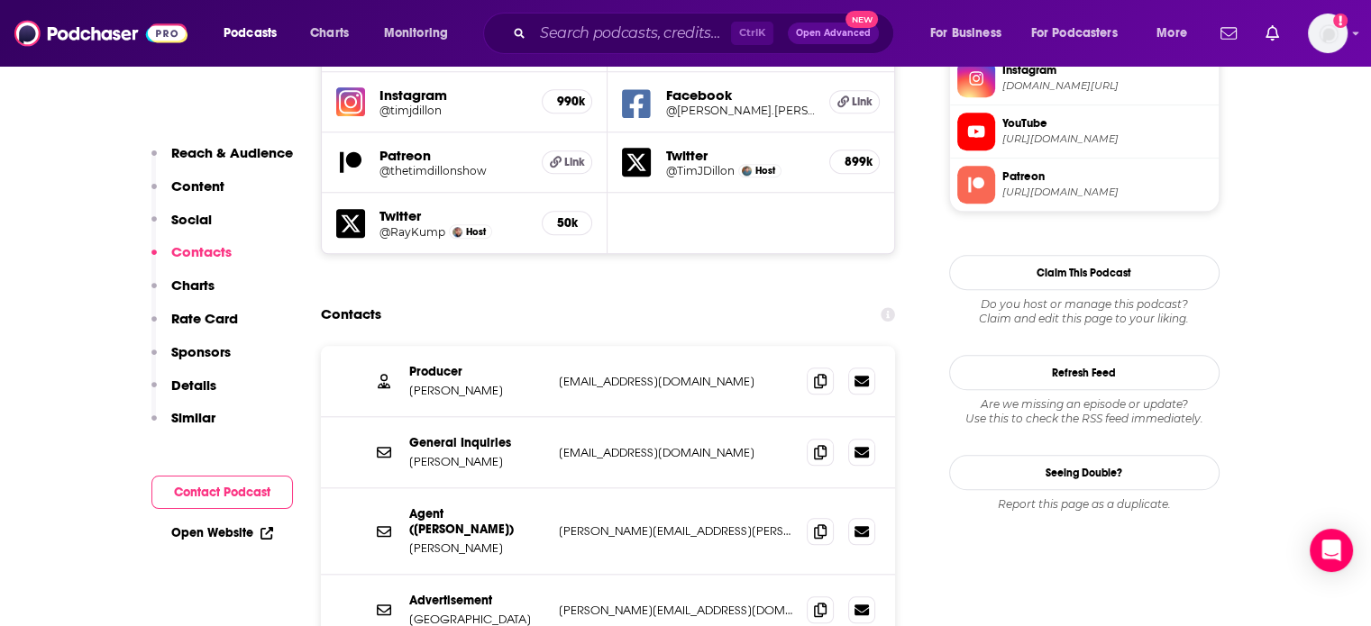
scroll to position [1712, 0]
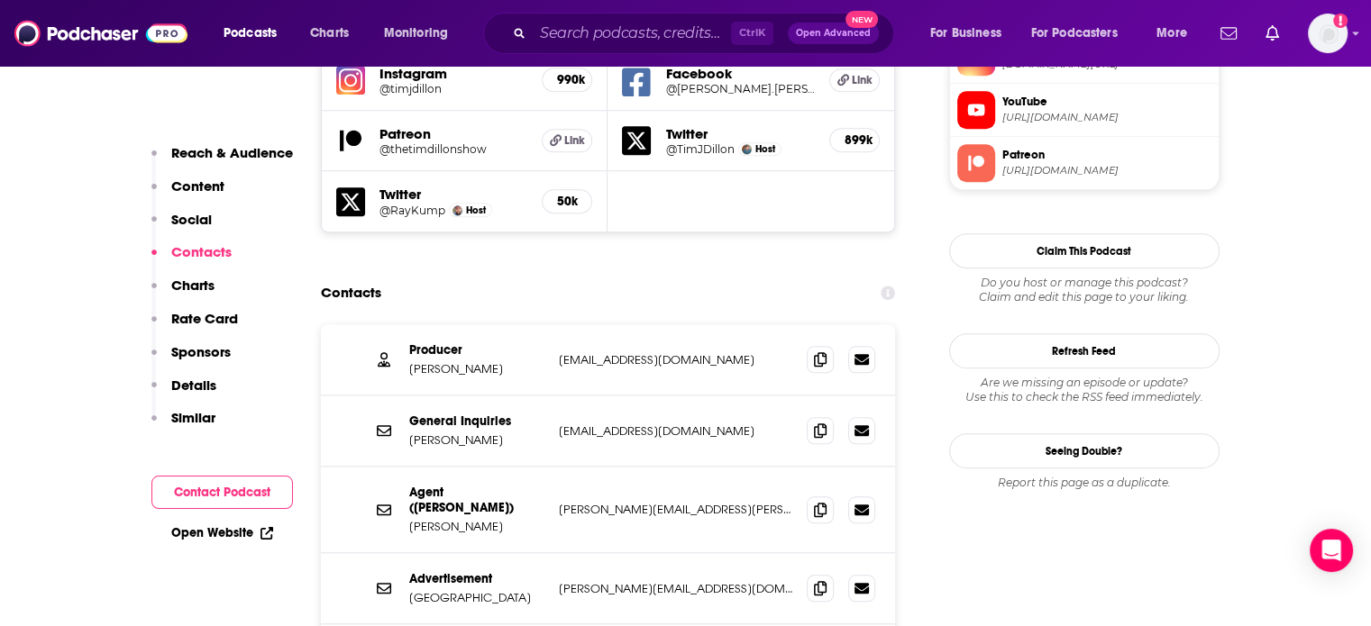
click at [633, 424] on p "thetimdillonshow@gmail.com" at bounding box center [676, 431] width 234 height 15
copy div "thetimdillonshow@gmail.com thetimdillonshow@gmail.com"
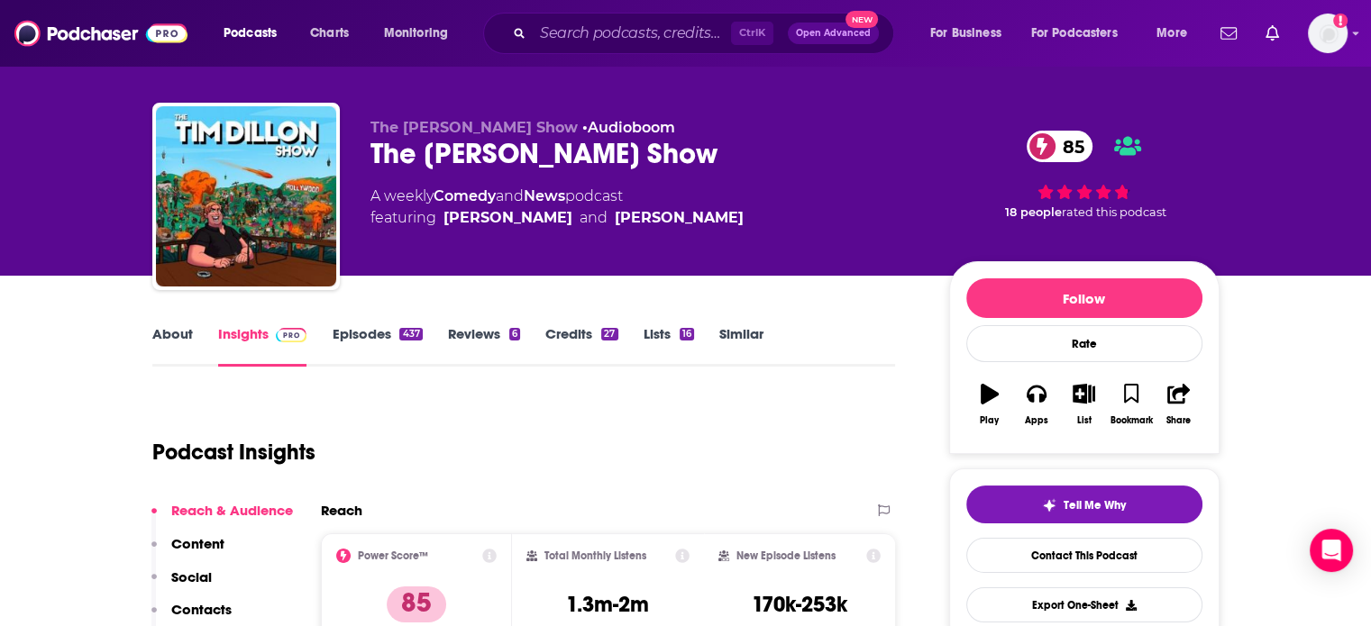
scroll to position [0, 0]
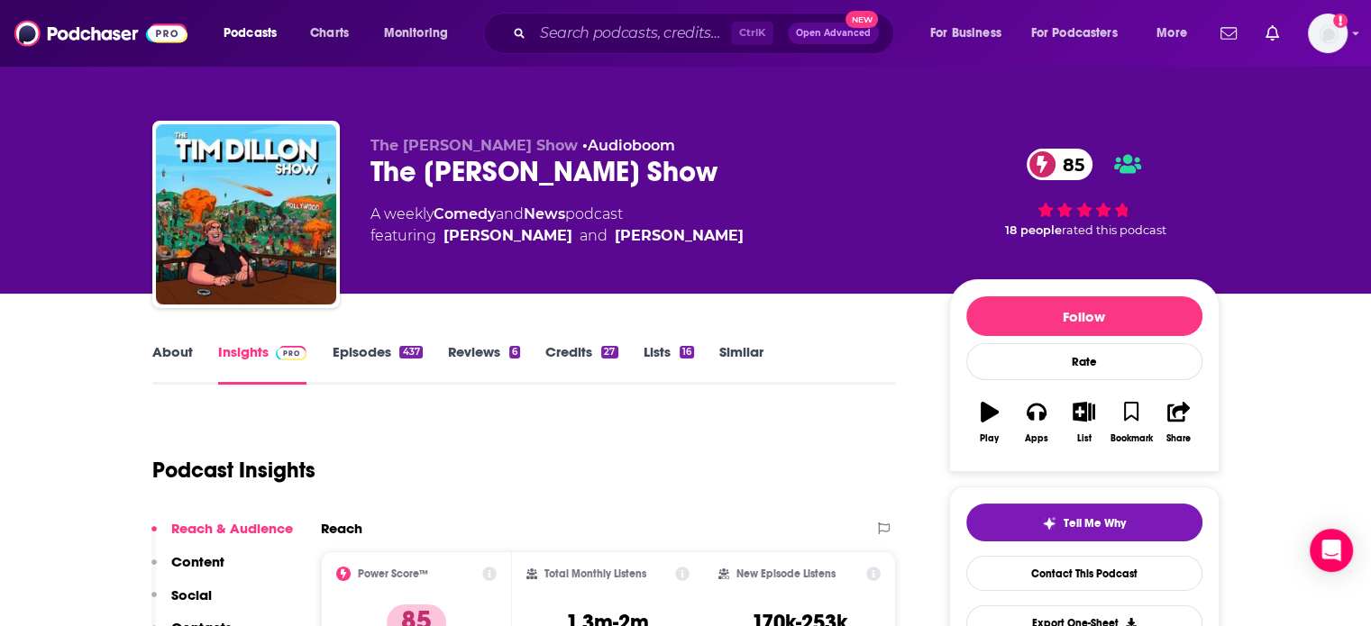
click at [467, 172] on div "The Tim Dillon Show 85" at bounding box center [645, 171] width 550 height 35
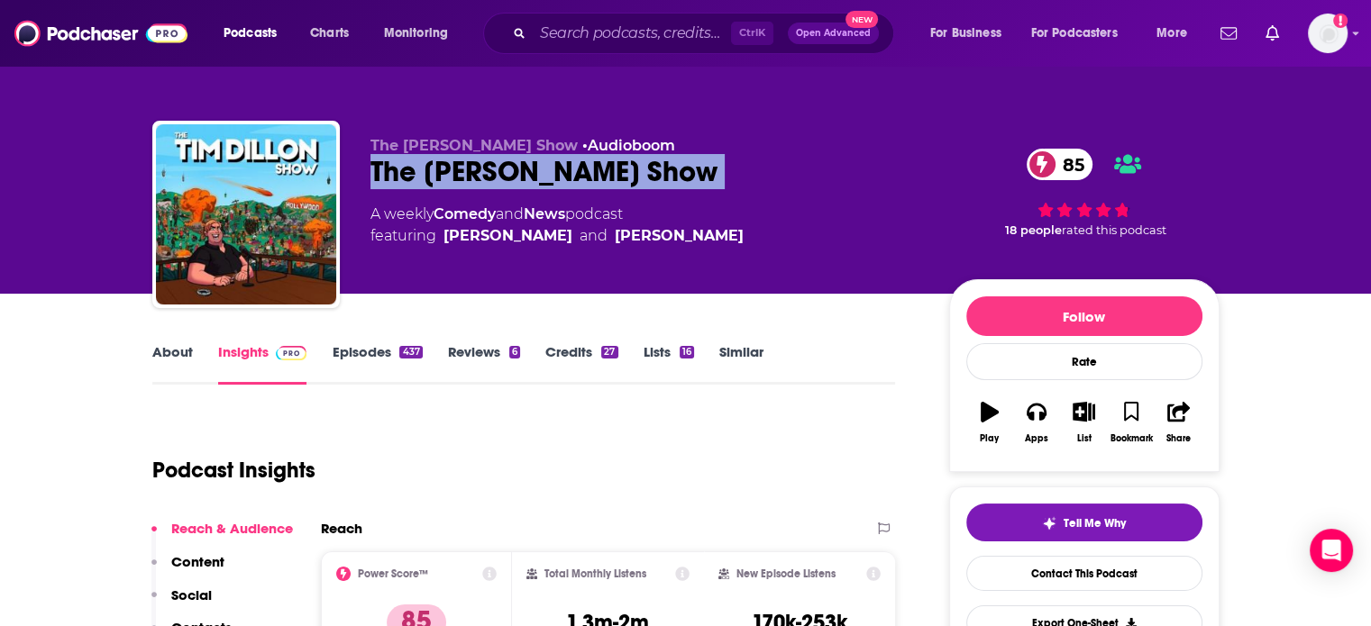
click at [467, 172] on div "The Tim Dillon Show 85" at bounding box center [645, 171] width 550 height 35
copy div "The Tim Dillon Show 85"
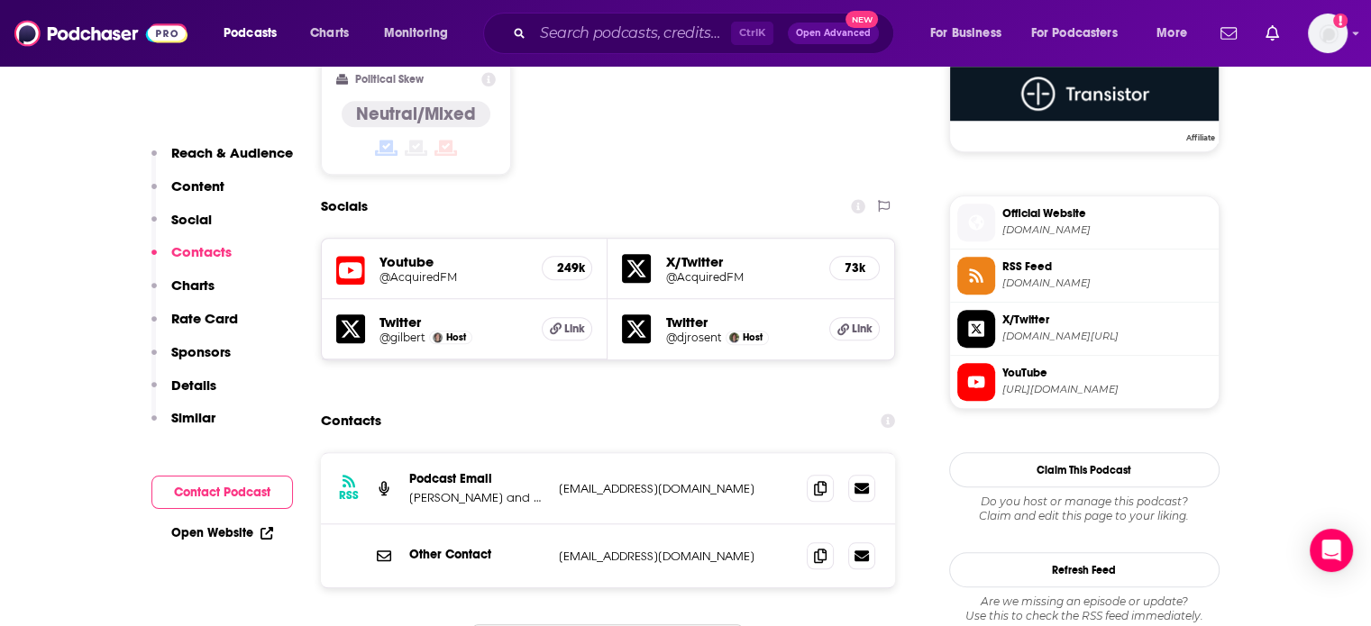
scroll to position [1622, 0]
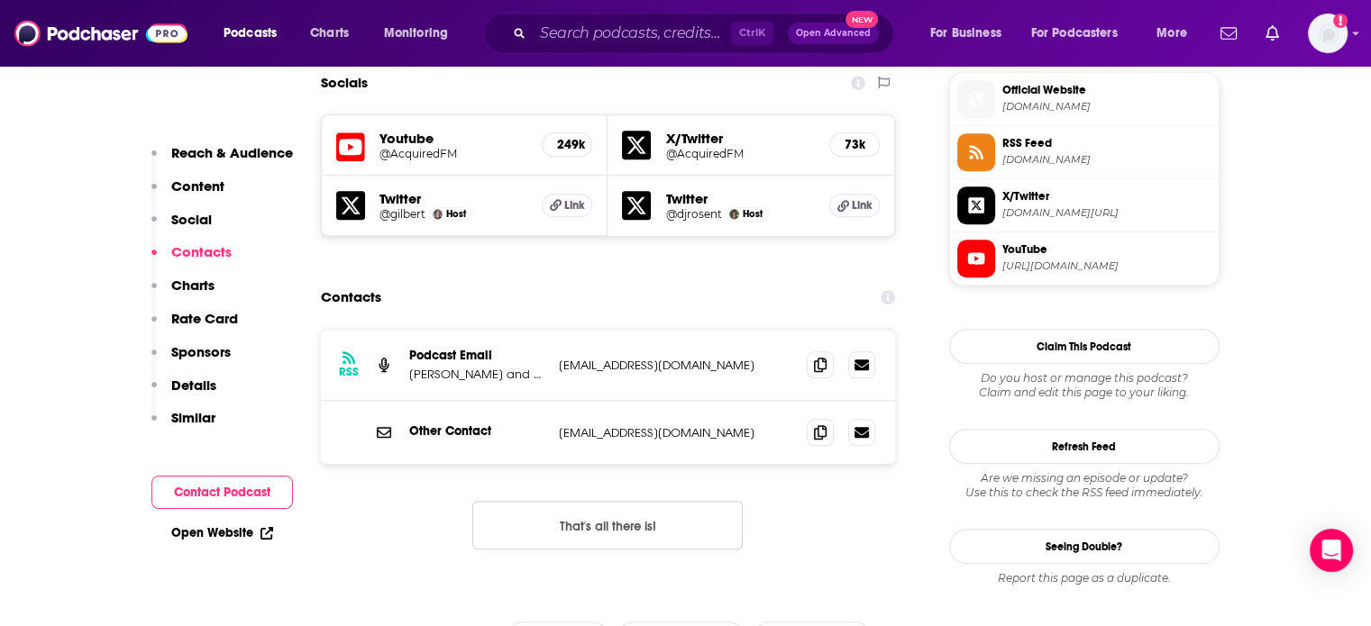
click at [633, 358] on p "[EMAIL_ADDRESS][DOMAIN_NAME]" at bounding box center [676, 365] width 234 height 15
copy div "[EMAIL_ADDRESS][DOMAIN_NAME] [EMAIL_ADDRESS][DOMAIN_NAME]"
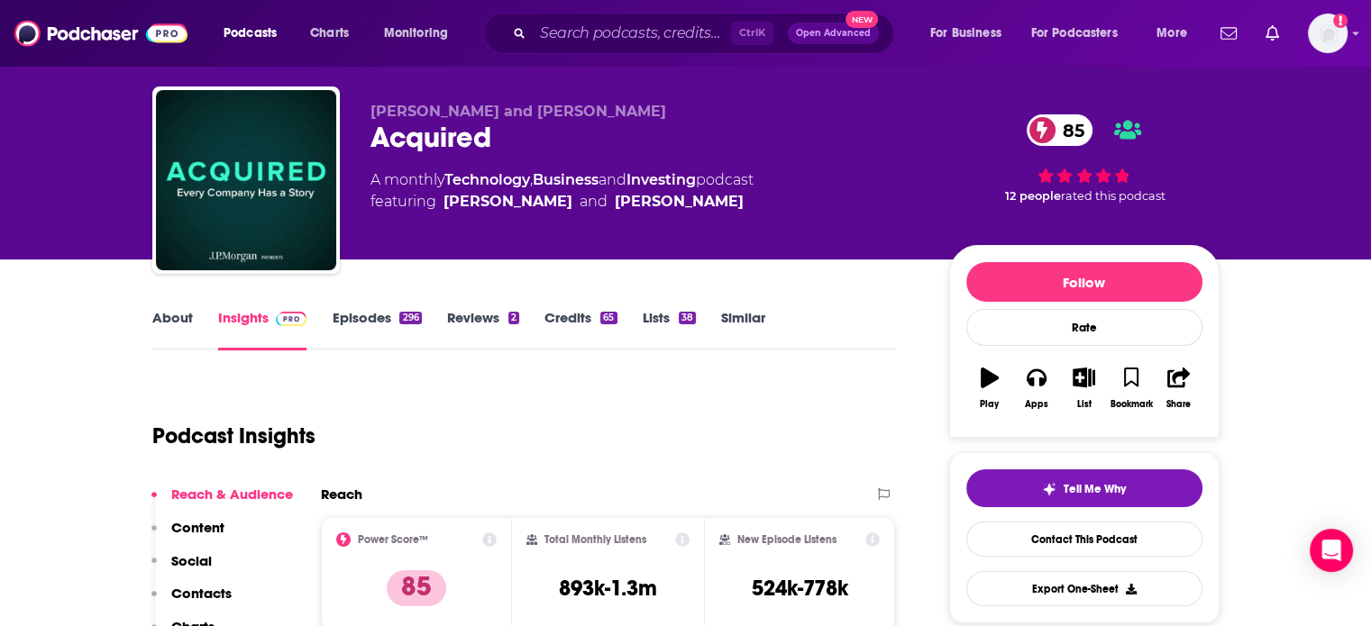
scroll to position [0, 0]
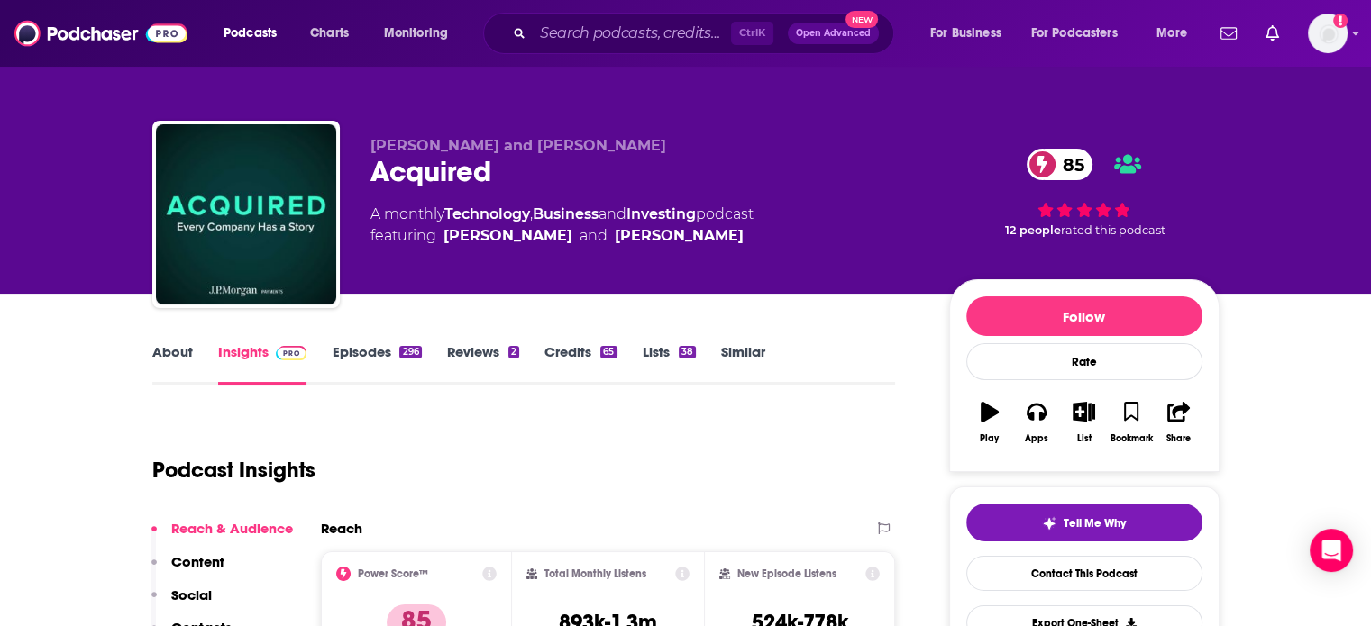
click at [451, 165] on div "Acquired 85" at bounding box center [645, 171] width 550 height 35
copy h2 "Acquired"
click at [533, 256] on div "Ben Gilbert and David Rosenthal Acquired 85 A monthly Technology , Business and…" at bounding box center [645, 209] width 550 height 144
drag, startPoint x: 532, startPoint y: 256, endPoint x: 481, endPoint y: 249, distance: 51.0
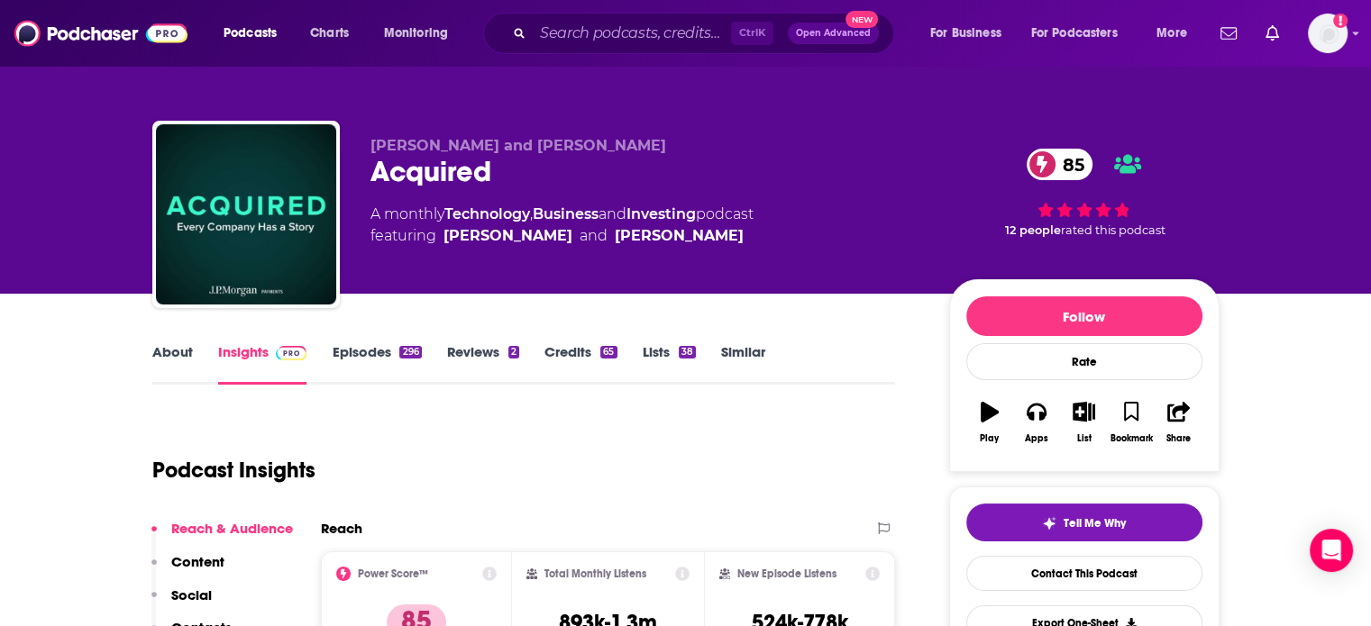
click at [481, 249] on div "Ben Gilbert and David Rosenthal Acquired 85 A monthly Technology , Business and…" at bounding box center [645, 209] width 550 height 144
click at [524, 262] on div "Ben Gilbert and David Rosenthal Acquired 85 A monthly Technology , Business and…" at bounding box center [645, 209] width 550 height 144
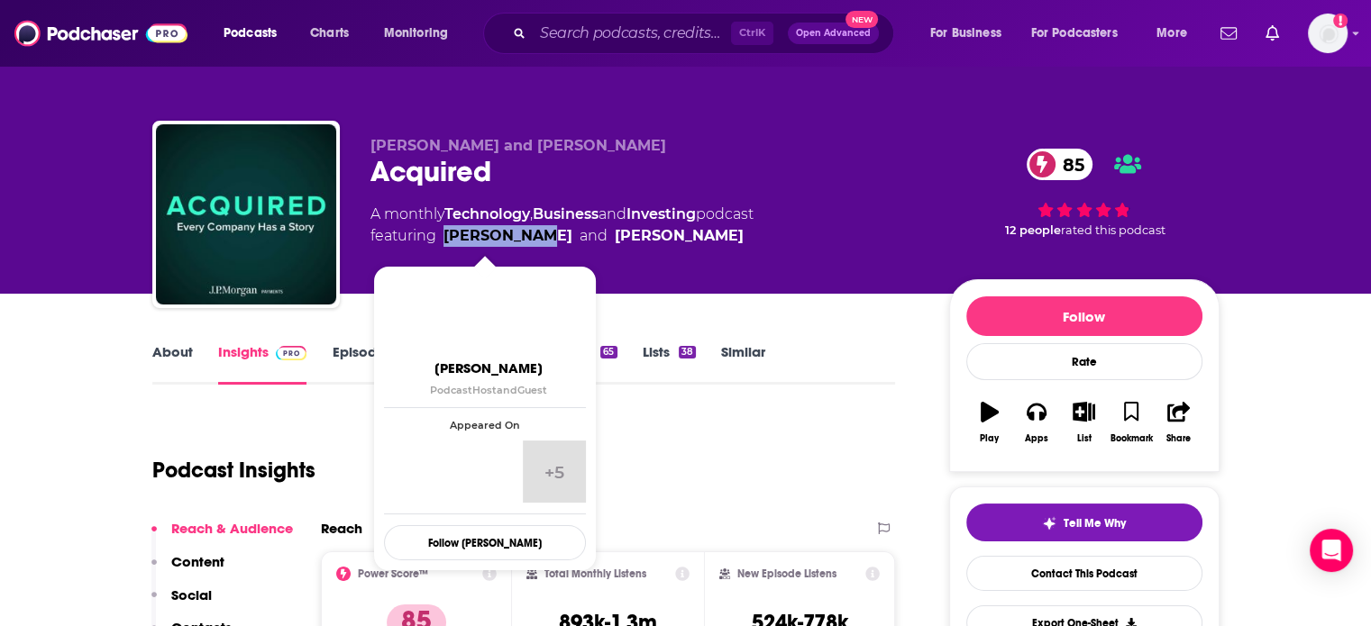
drag, startPoint x: 519, startPoint y: 262, endPoint x: 484, endPoint y: 219, distance: 55.7
click at [465, 244] on div "Ben Gilbert and David Rosenthal Acquired 85 A monthly Technology , Business and…" at bounding box center [645, 209] width 550 height 144
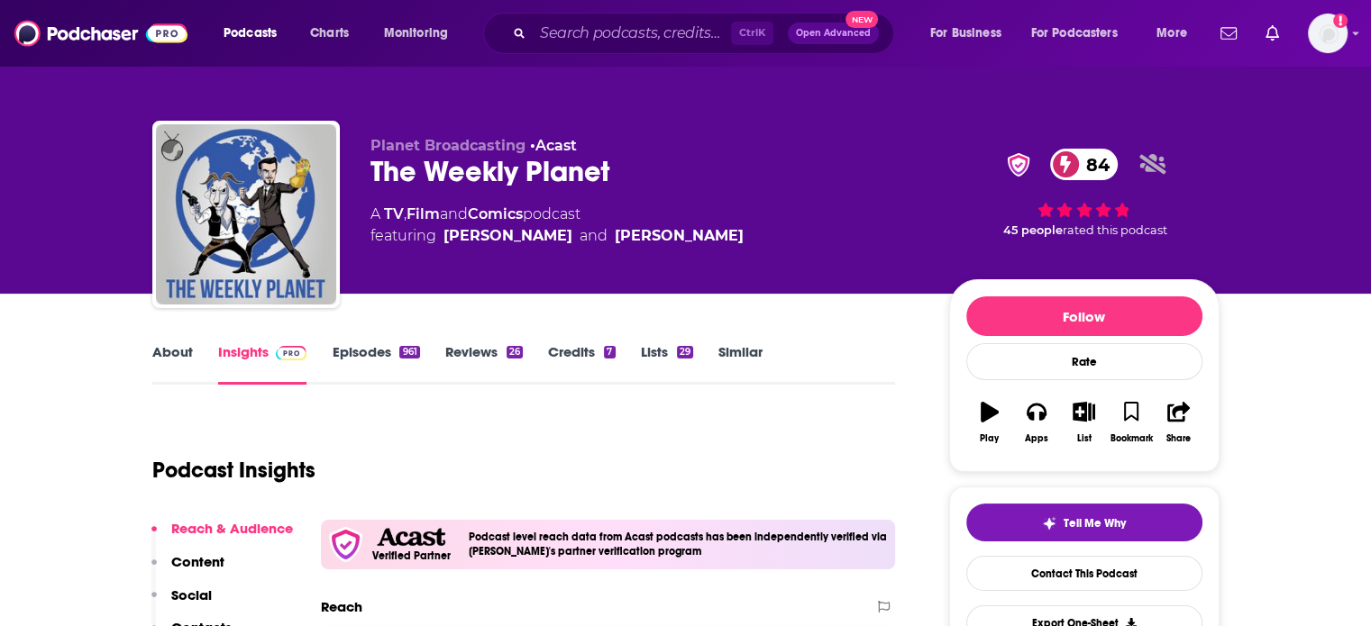
click at [423, 182] on div "The Weekly Planet 84" at bounding box center [645, 171] width 550 height 35
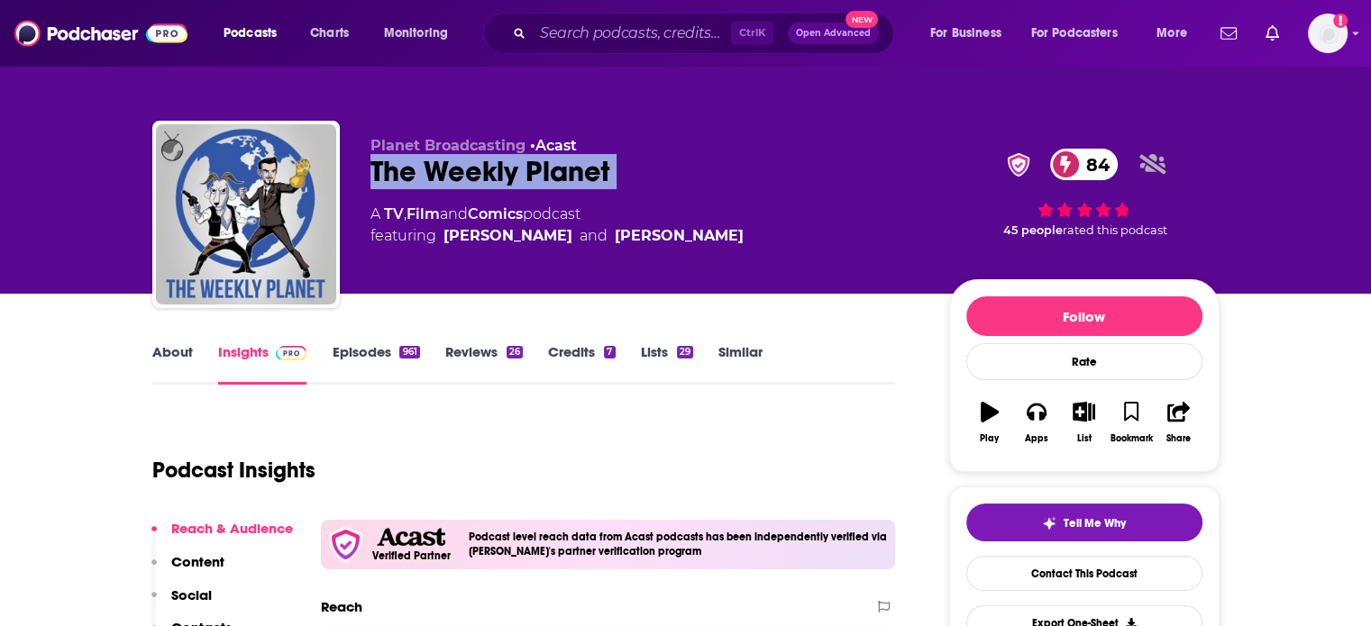
click at [423, 182] on div "The Weekly Planet 84" at bounding box center [645, 171] width 550 height 35
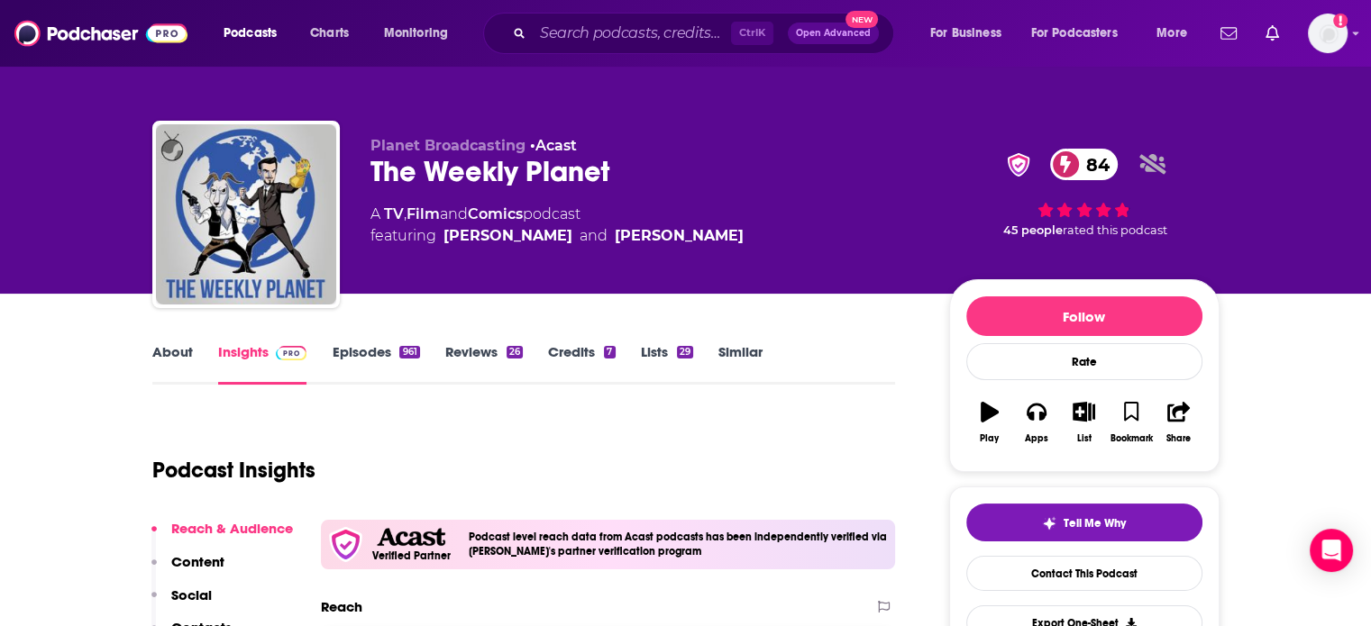
click at [561, 251] on div "Planet Broadcasting • Acast The Weekly Planet 84 A TV , Film and Comics podcast…" at bounding box center [645, 209] width 550 height 144
drag, startPoint x: 558, startPoint y: 251, endPoint x: 436, endPoint y: 254, distance: 121.7
click at [436, 254] on div "Planet Broadcasting • Acast The Weekly Planet 84 A TV , Film and Comics podcast…" at bounding box center [645, 209] width 550 height 144
copy span "James Clement"
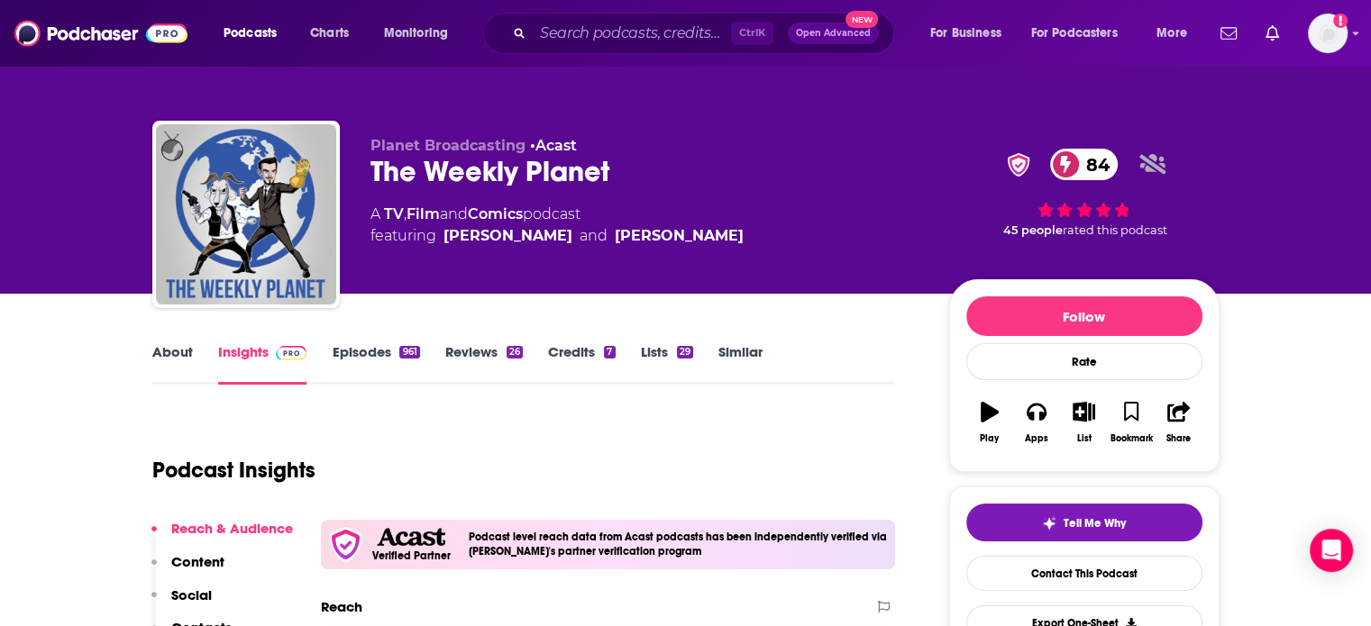
click at [168, 354] on link "About" at bounding box center [172, 363] width 41 height 41
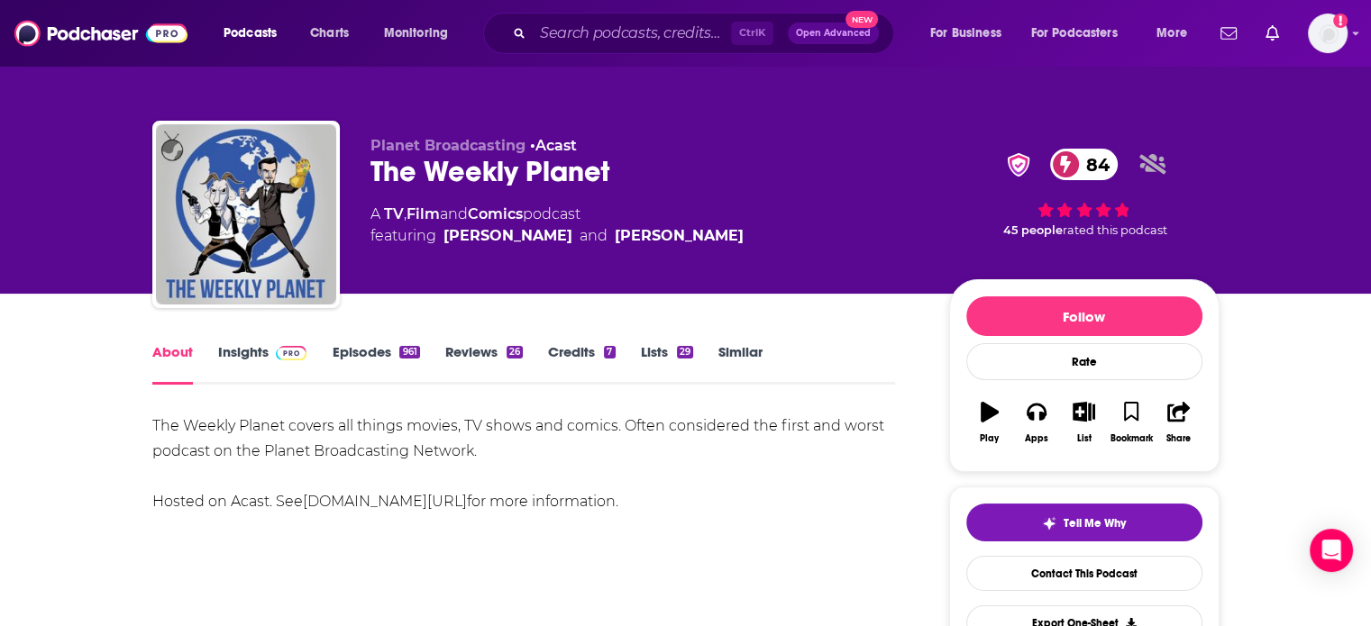
click at [261, 450] on div "The Weekly Planet covers all things movies, TV shows and comics. Often consider…" at bounding box center [523, 464] width 743 height 101
drag, startPoint x: 261, startPoint y: 450, endPoint x: 430, endPoint y: 443, distance: 168.6
click at [430, 443] on div "The Weekly Planet covers all things movies, TV shows and comics. Often consider…" at bounding box center [523, 464] width 743 height 101
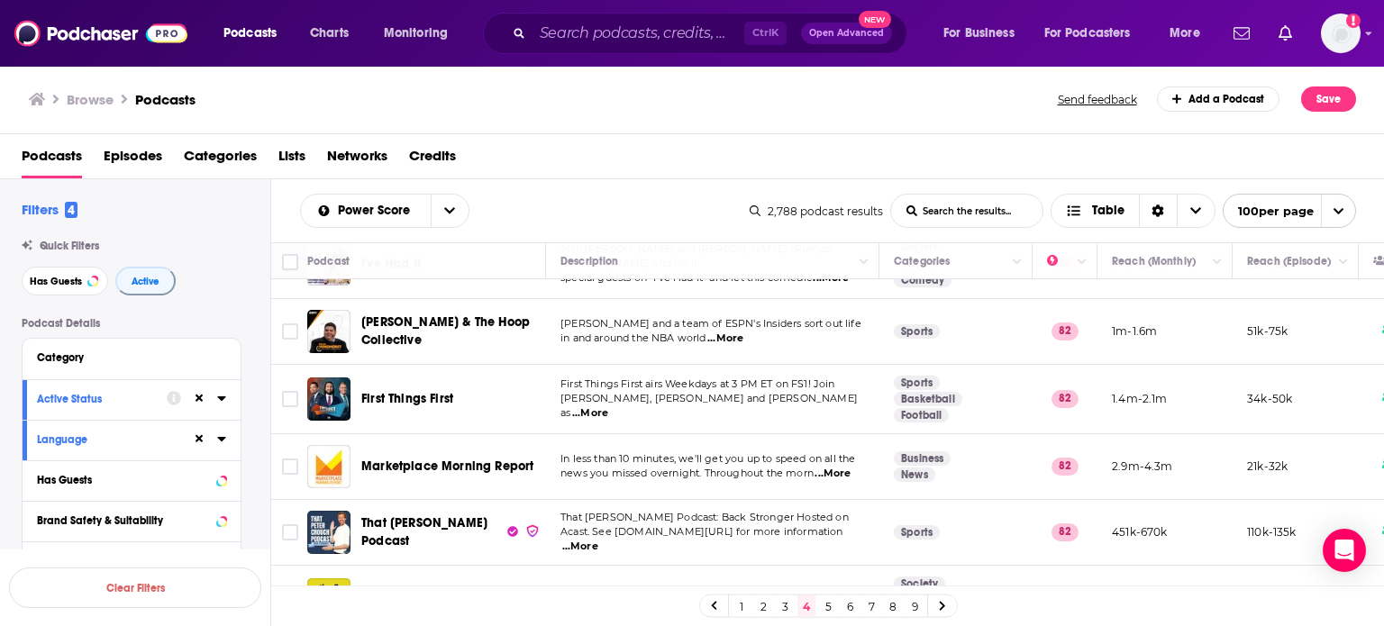
scroll to position [6551, 0]
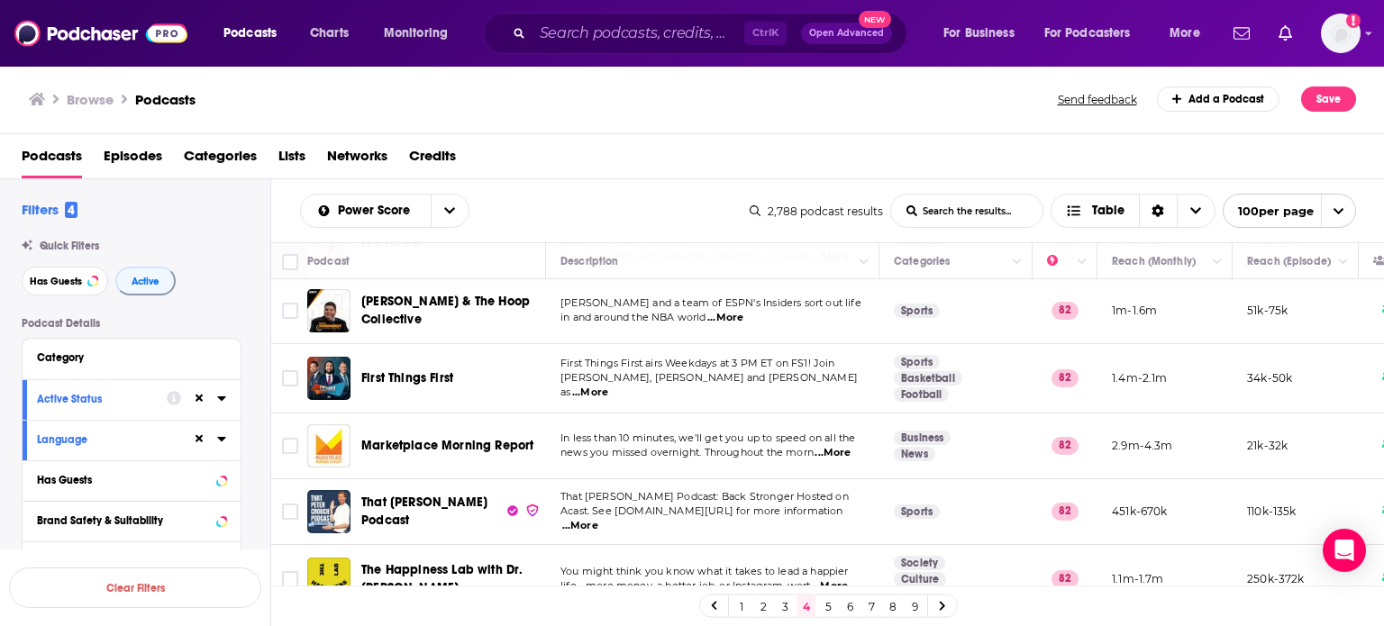
click at [821, 608] on link "5" at bounding box center [828, 607] width 18 height 22
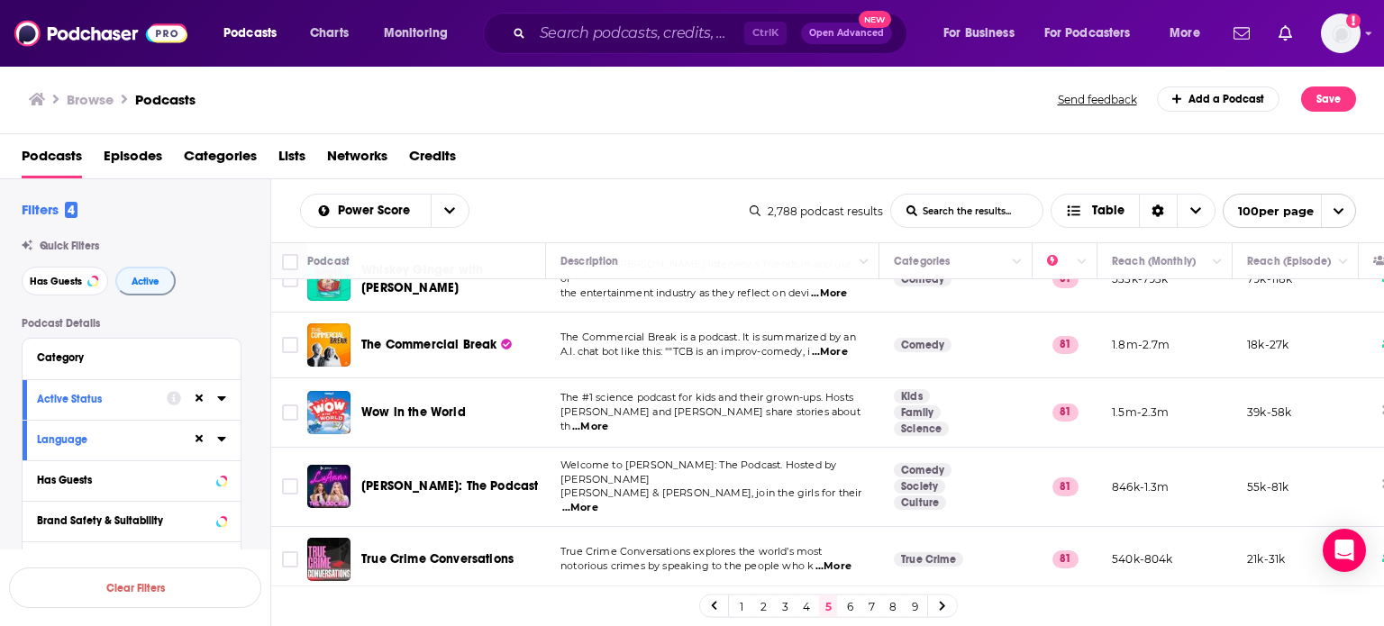
scroll to position [6645, 0]
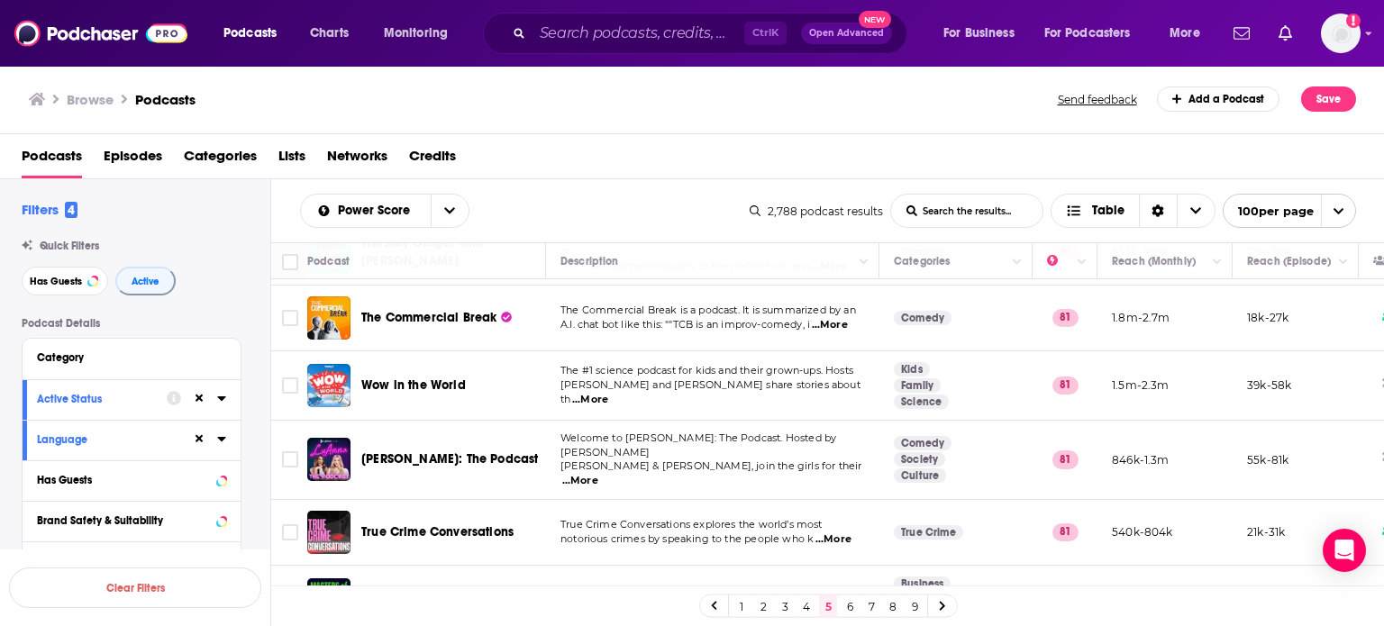
click at [853, 604] on link "6" at bounding box center [850, 607] width 18 height 22
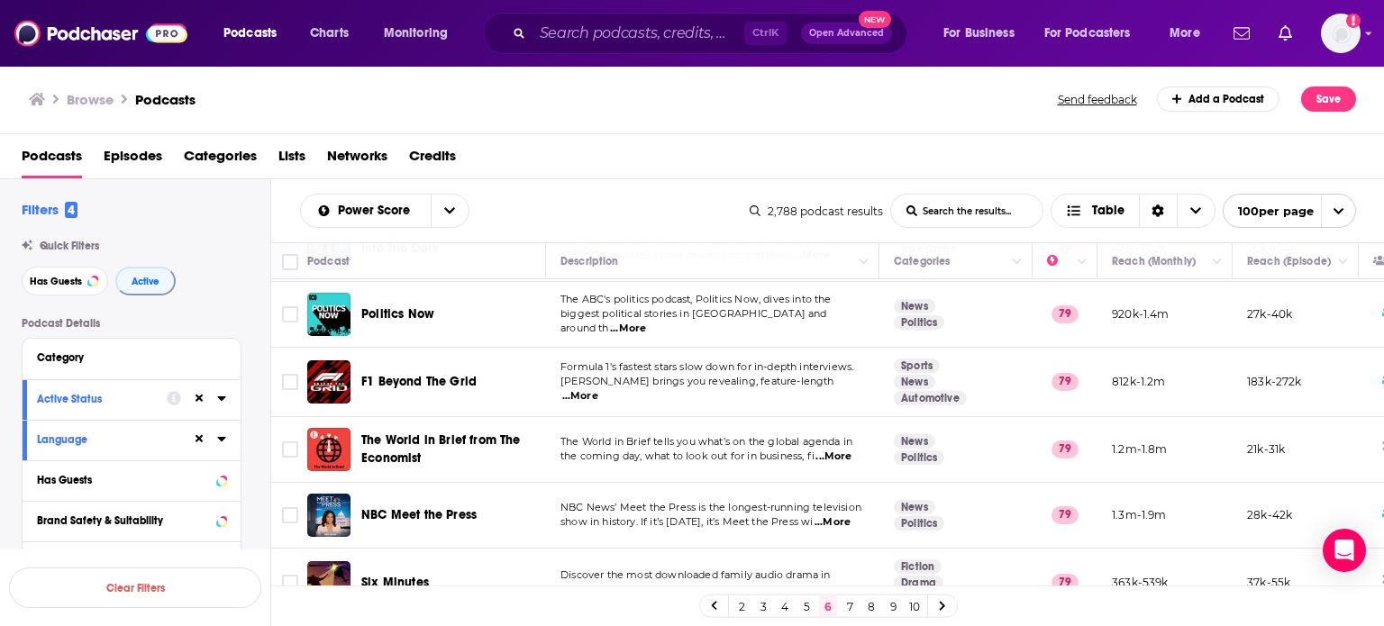
scroll to position [6540, 0]
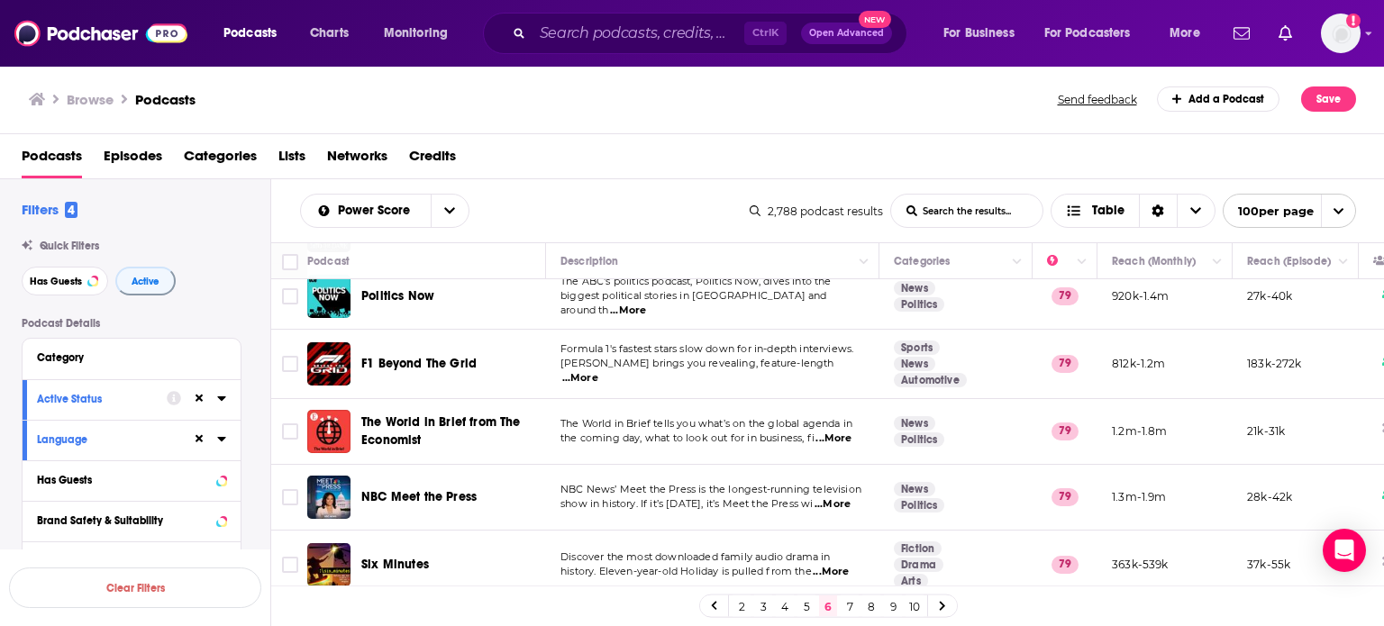
click at [843, 607] on link "7" at bounding box center [850, 607] width 18 height 22
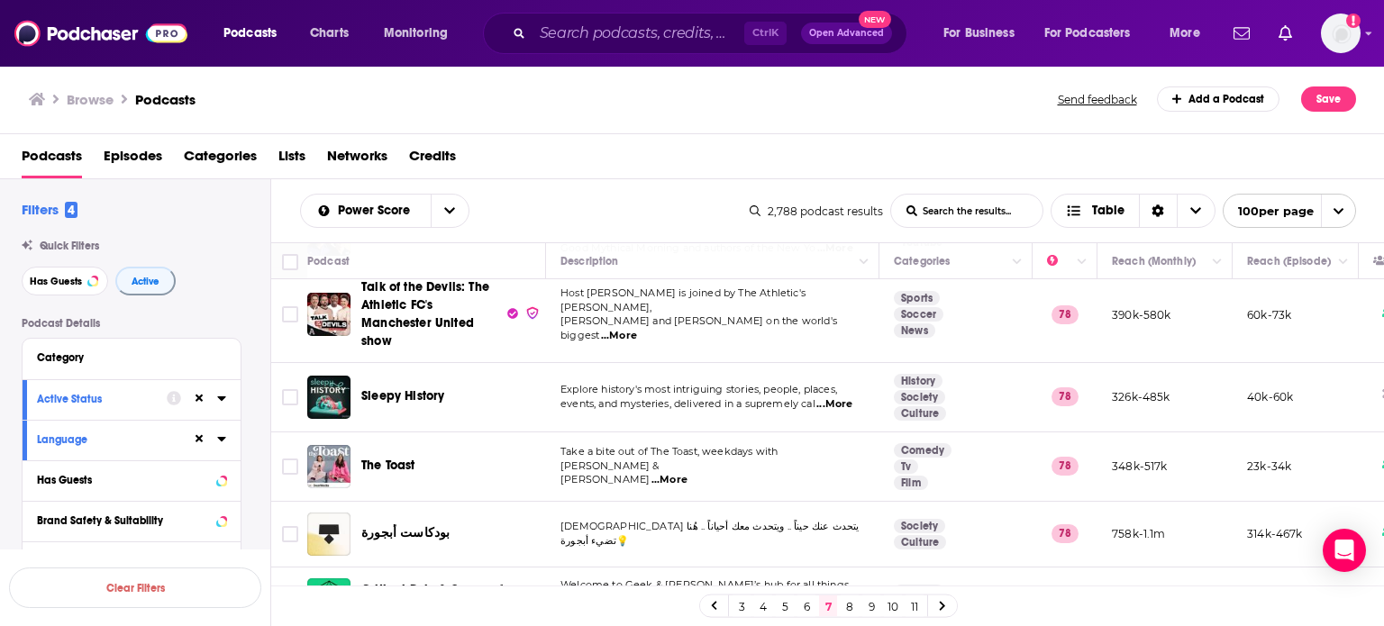
scroll to position [6529, 0]
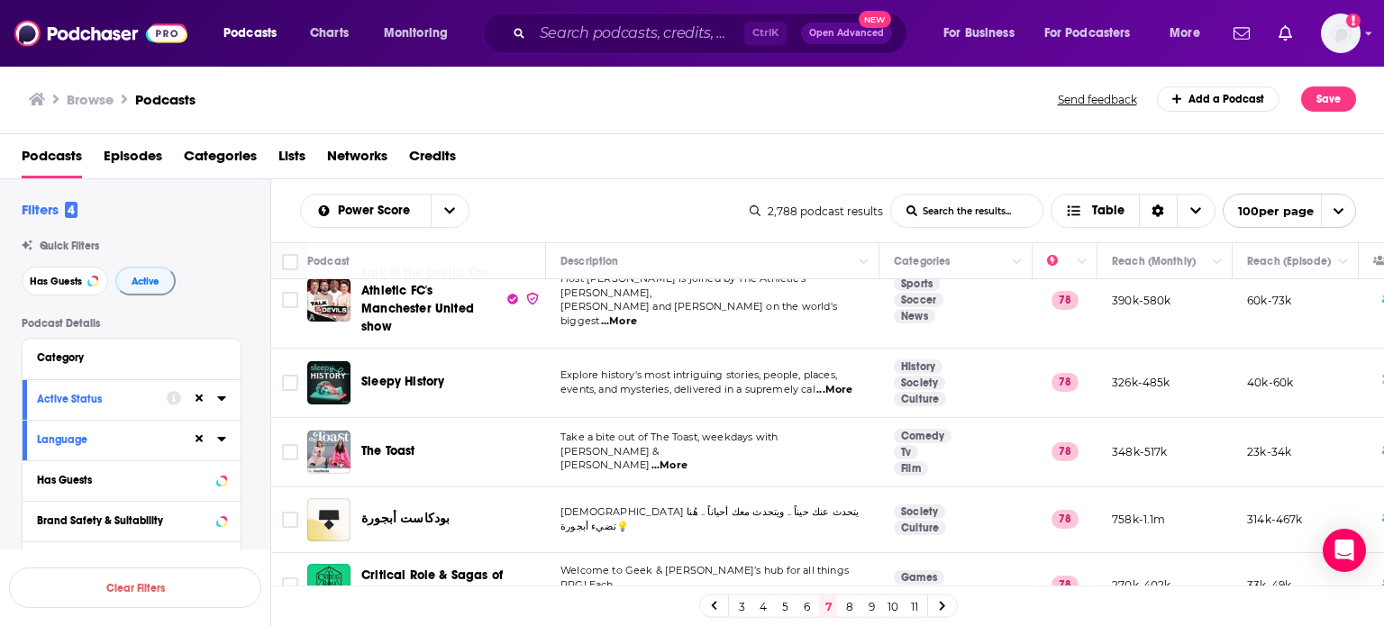
click at [851, 605] on link "8" at bounding box center [850, 607] width 18 height 22
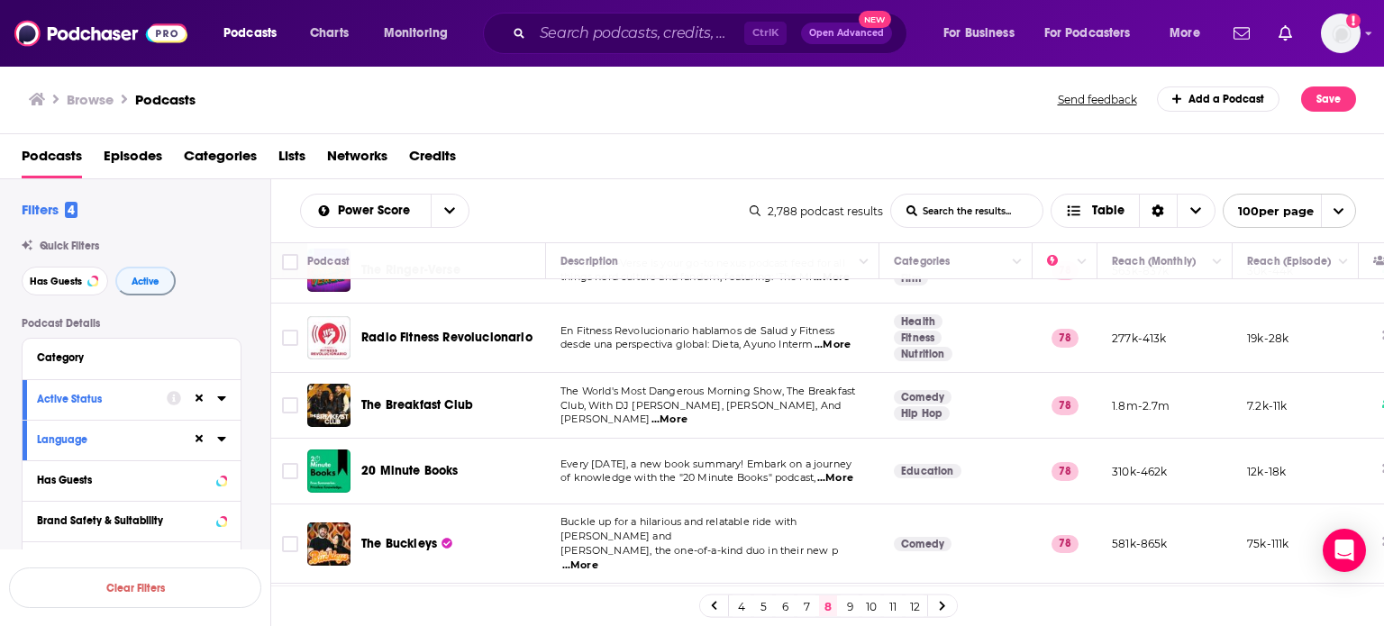
scroll to position [1892, 0]
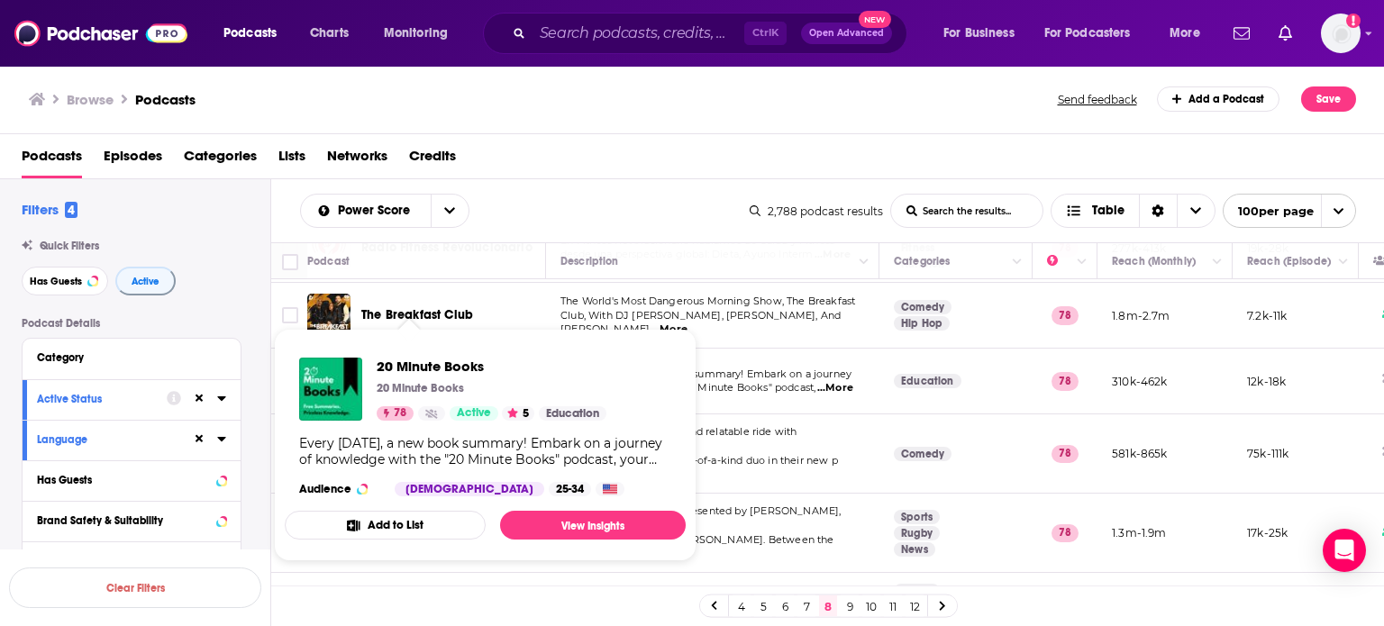
drag, startPoint x: 429, startPoint y: 321, endPoint x: 429, endPoint y: 332, distance: 10.8
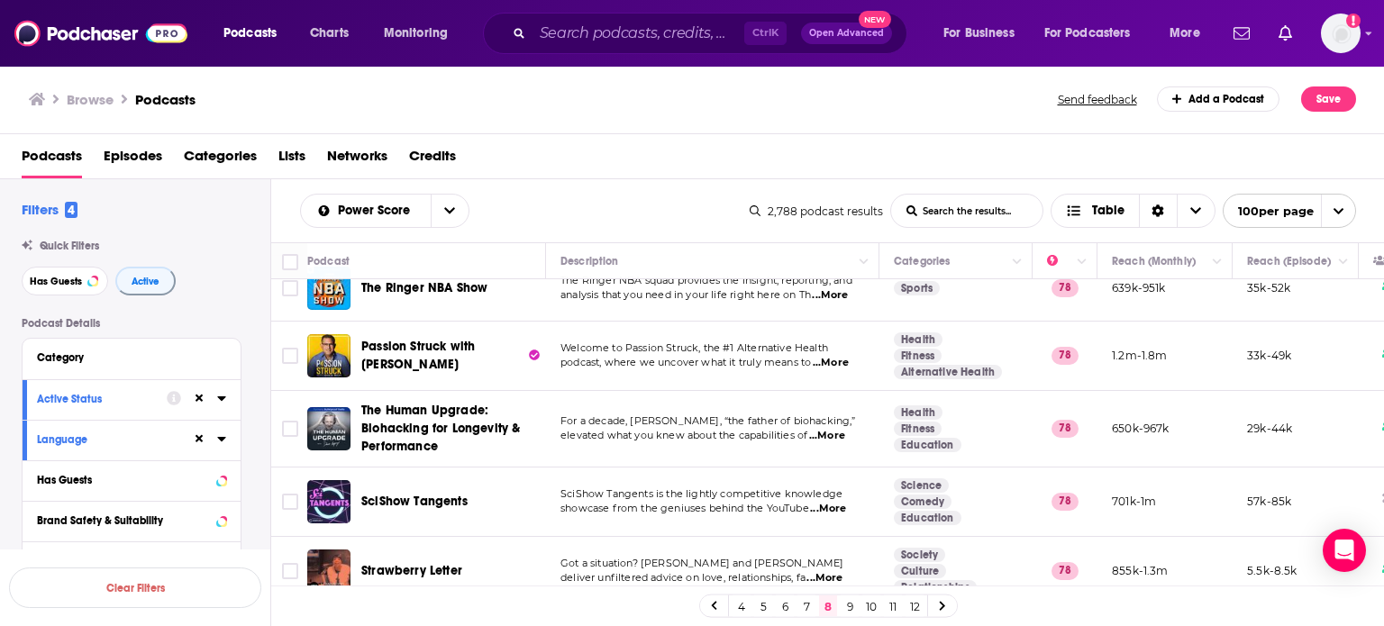
scroll to position [6569, 0]
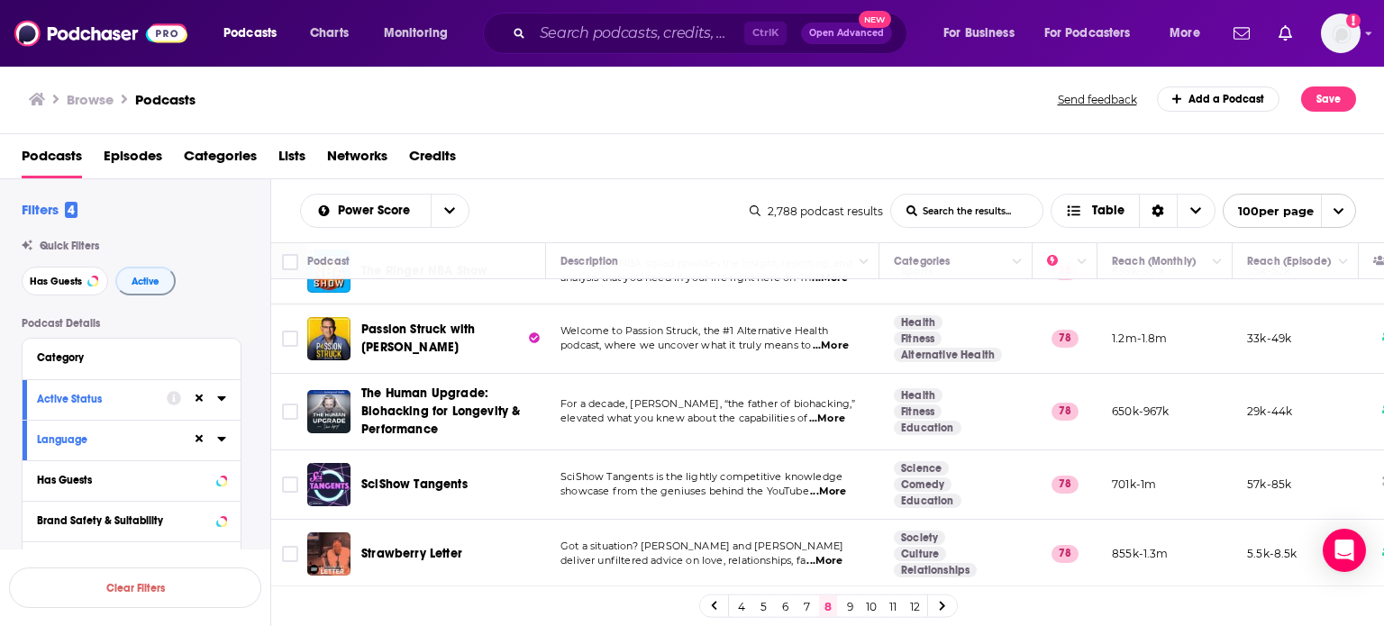
click at [851, 605] on link "9" at bounding box center [850, 607] width 18 height 22
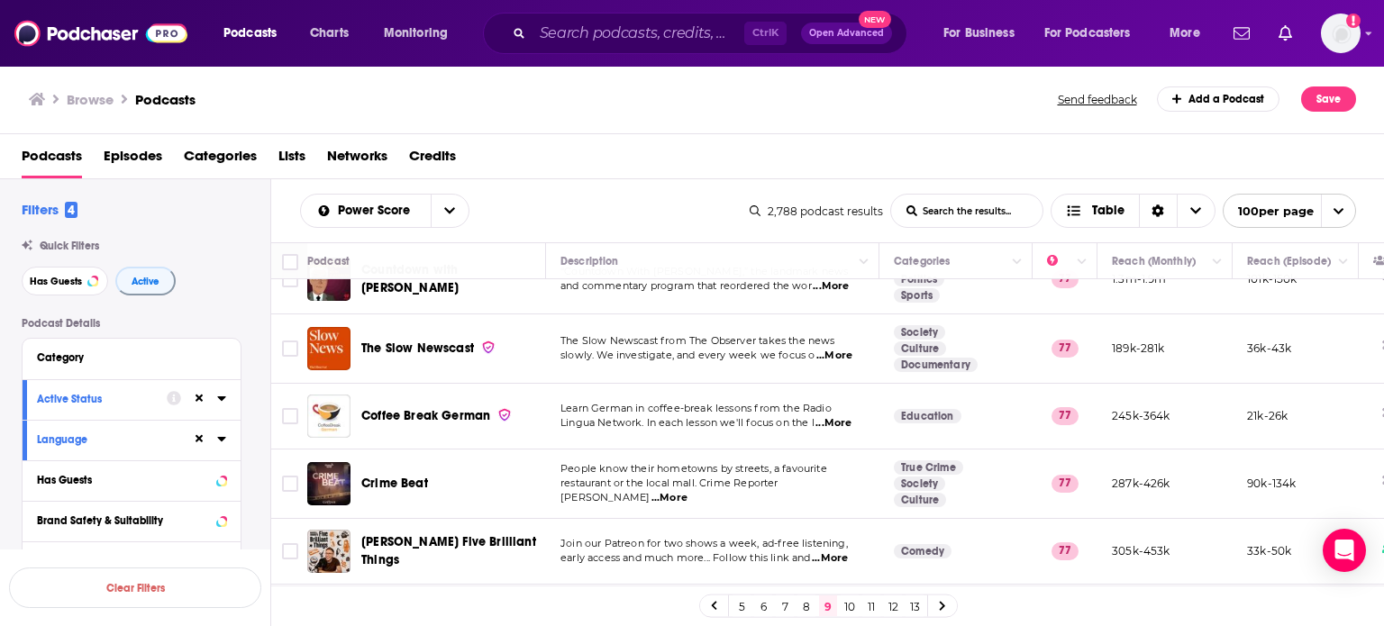
scroll to position [6558, 0]
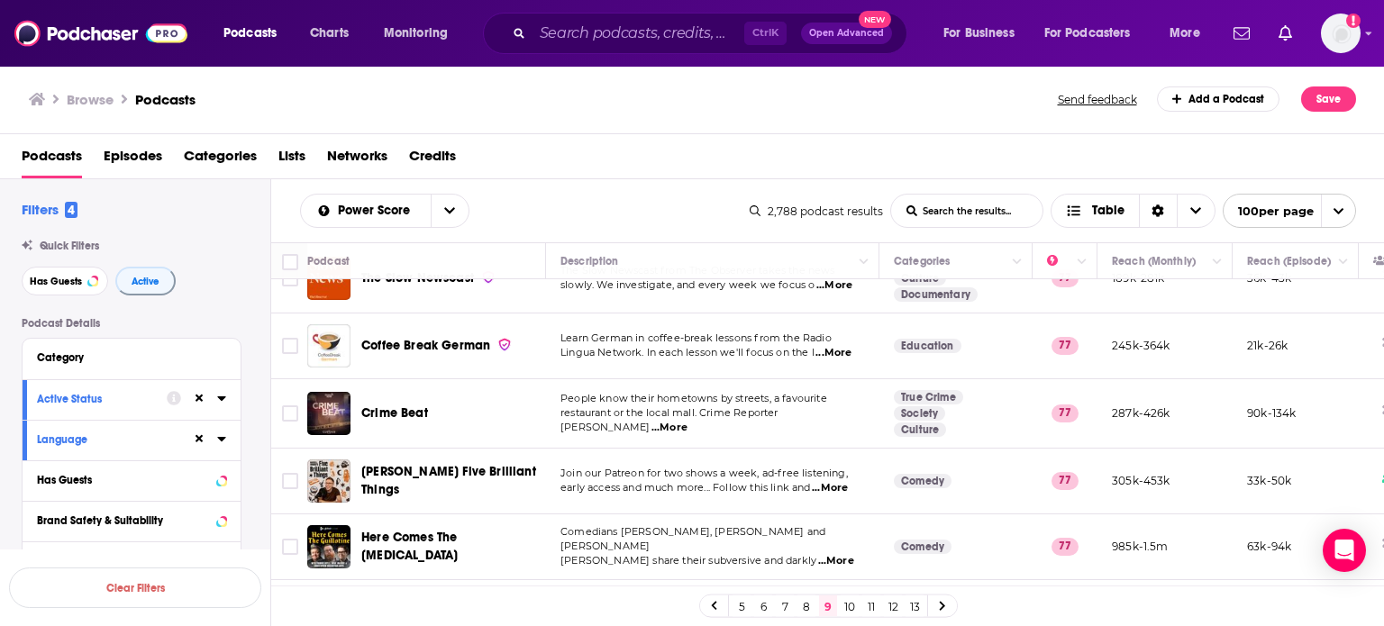
click at [852, 612] on link "10" at bounding box center [850, 607] width 18 height 22
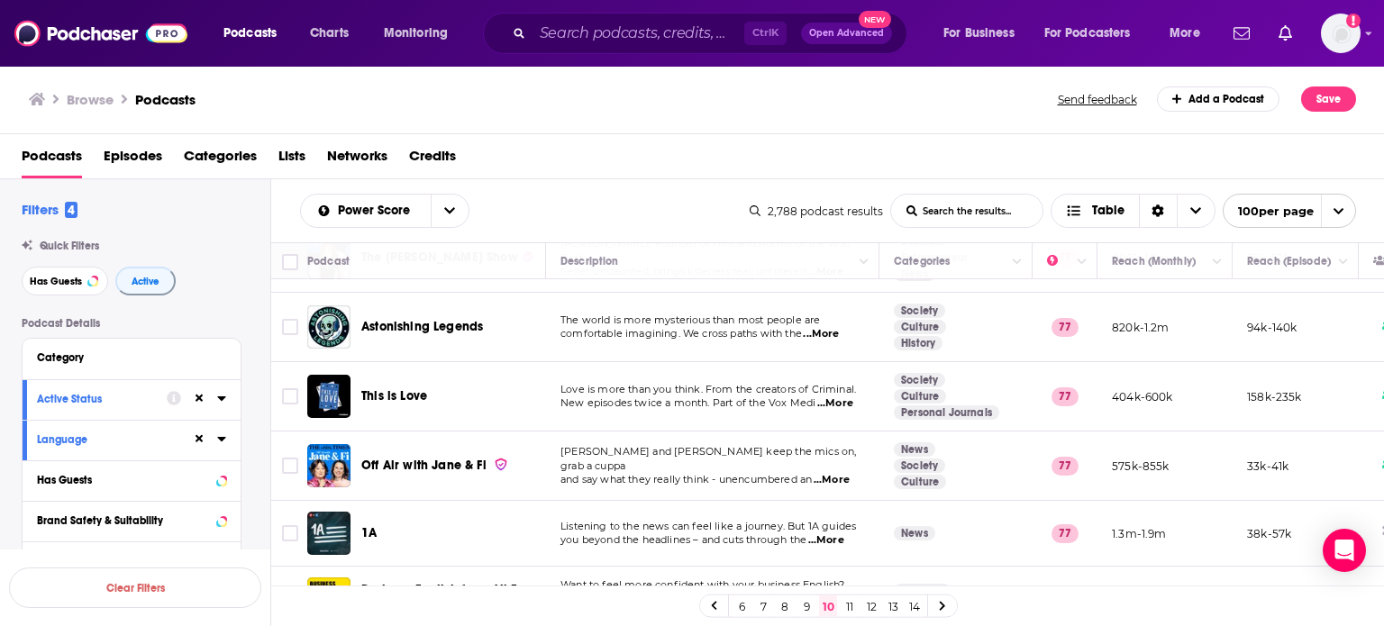
scroll to position [180, 0]
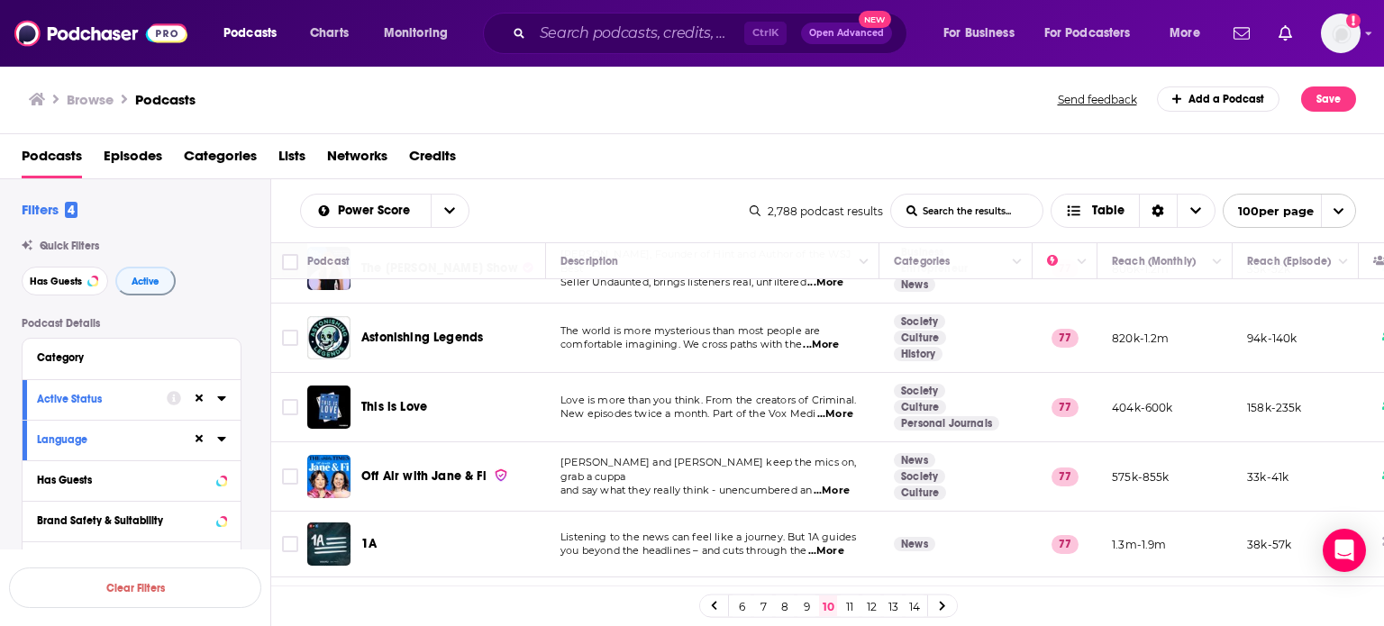
click at [752, 421] on td "Love is more than you think. From the creators of Criminal. New episodes twice …" at bounding box center [712, 407] width 333 height 69
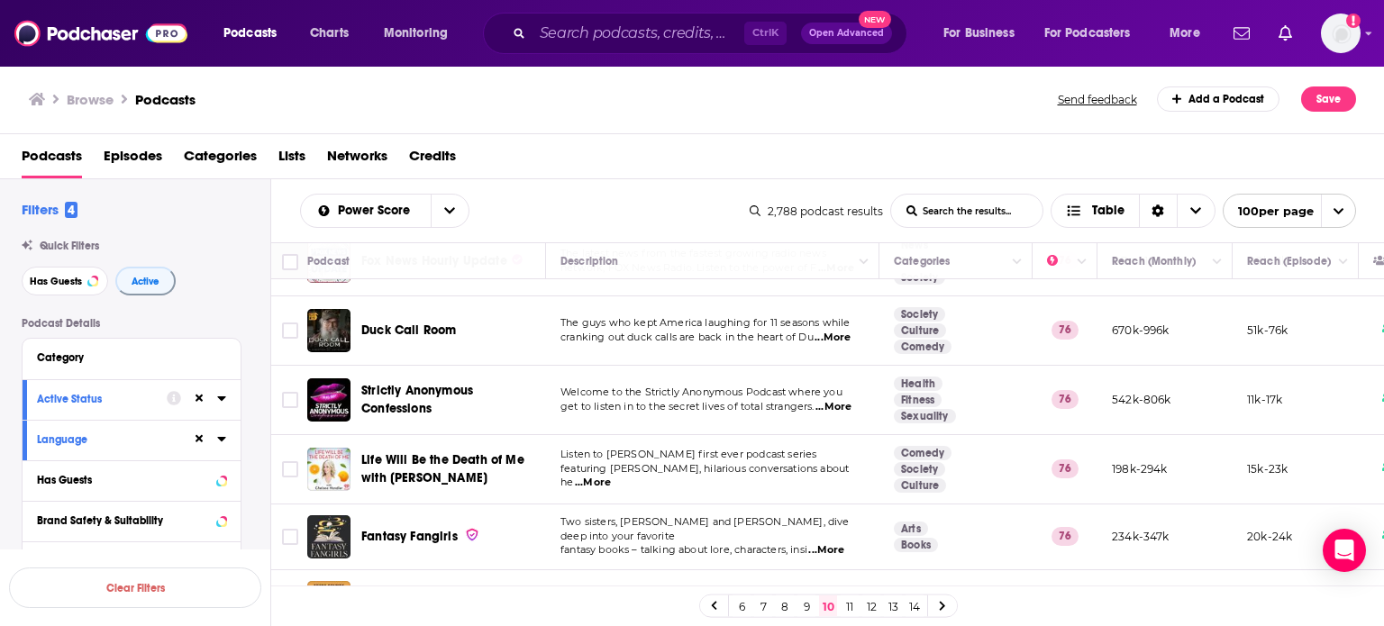
scroll to position [6490, 0]
click at [854, 600] on link "11" at bounding box center [850, 607] width 18 height 22
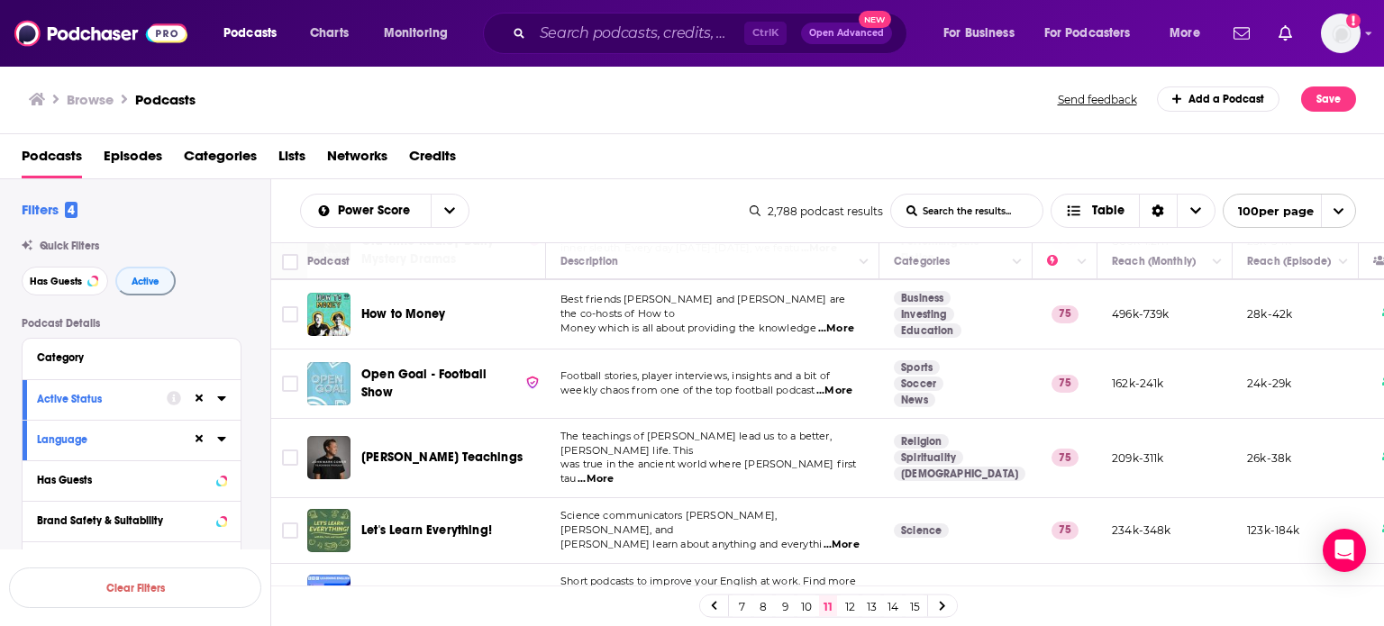
scroll to position [6555, 0]
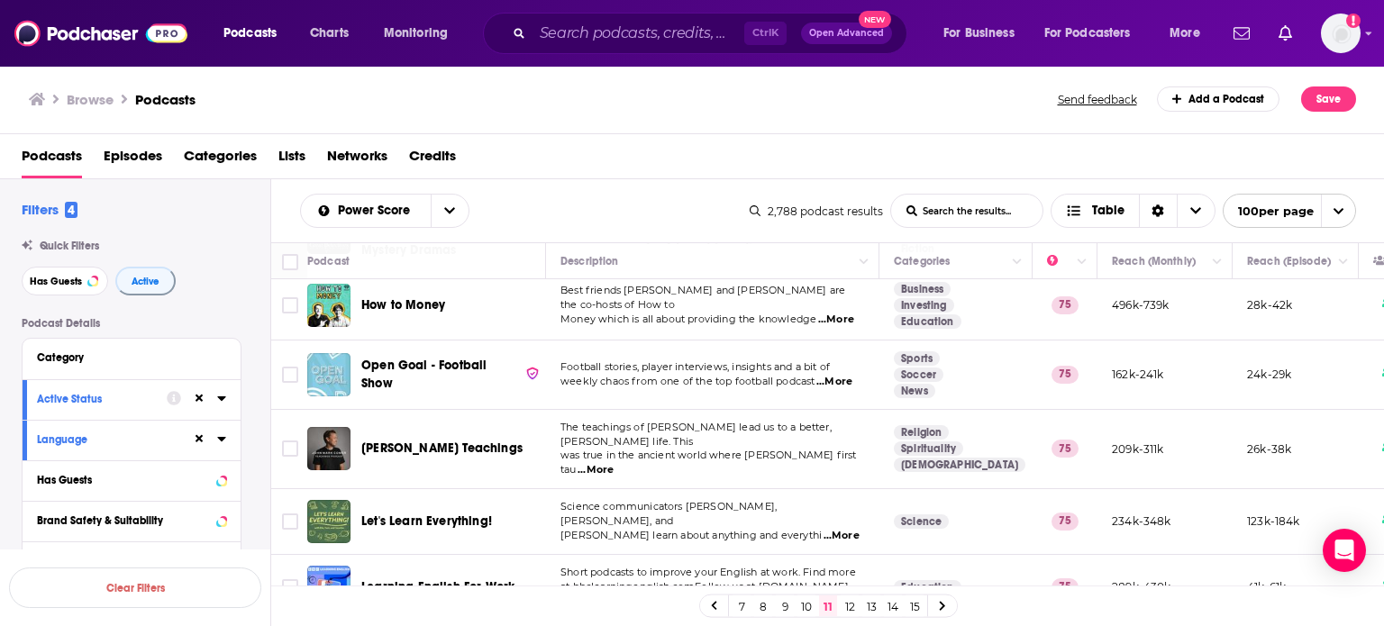
click at [855, 606] on link "12" at bounding box center [850, 607] width 18 height 22
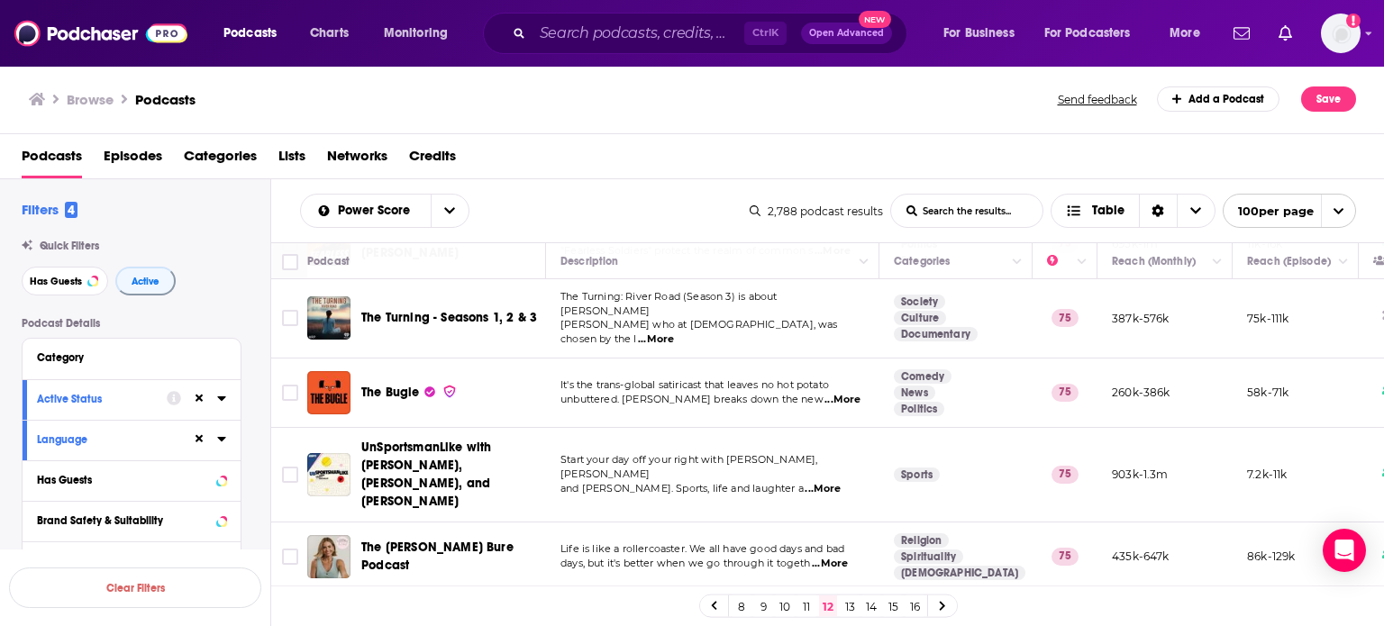
scroll to position [6562, 0]
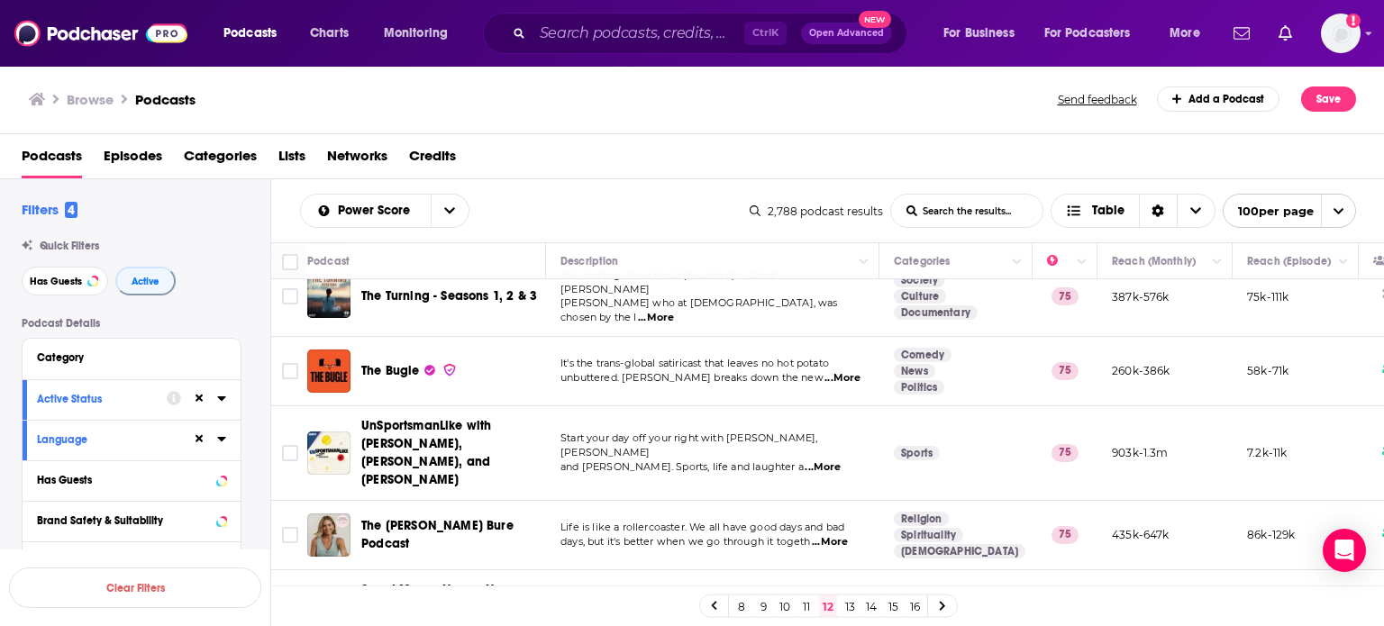
click at [852, 608] on link "13" at bounding box center [850, 607] width 18 height 22
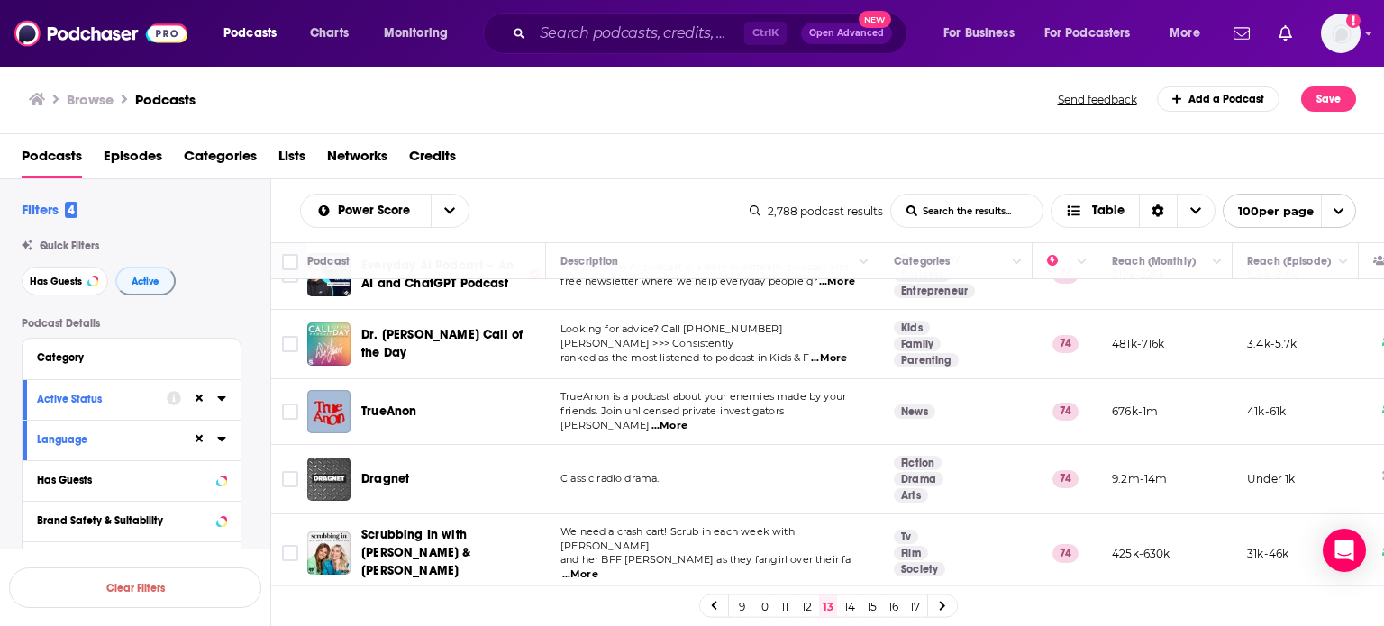
scroll to position [6537, 0]
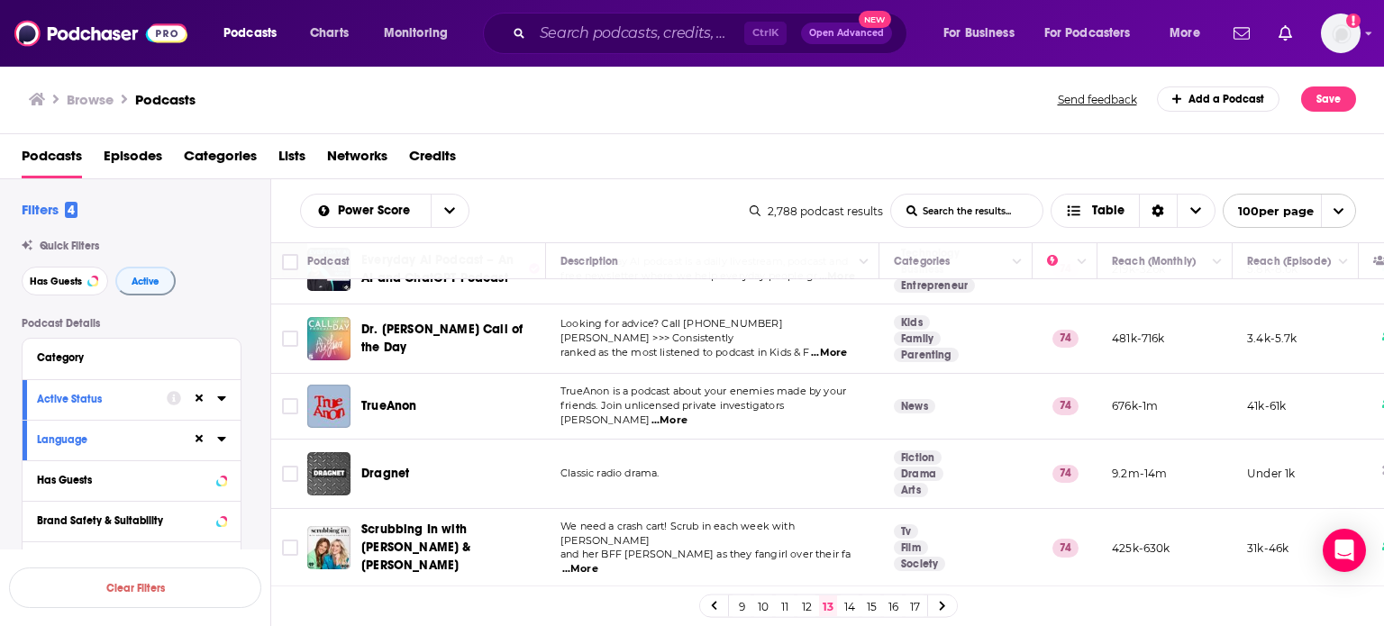
click at [849, 614] on link "14" at bounding box center [850, 607] width 18 height 22
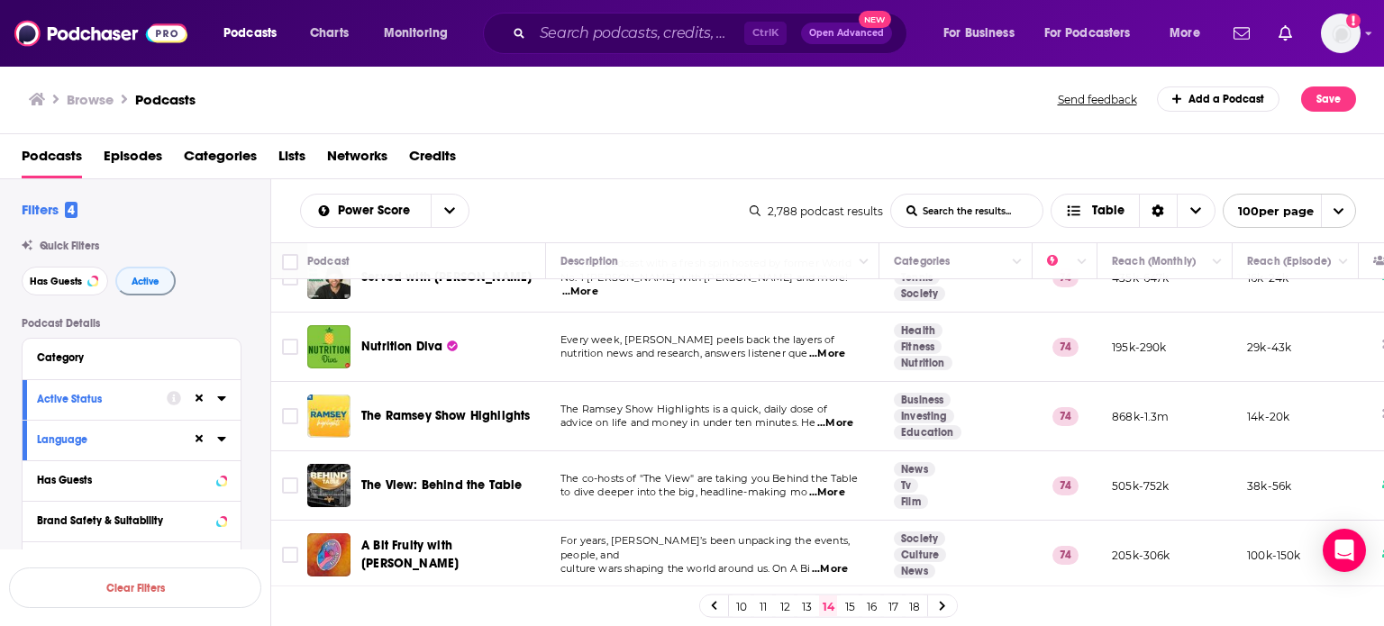
scroll to position [4235, 0]
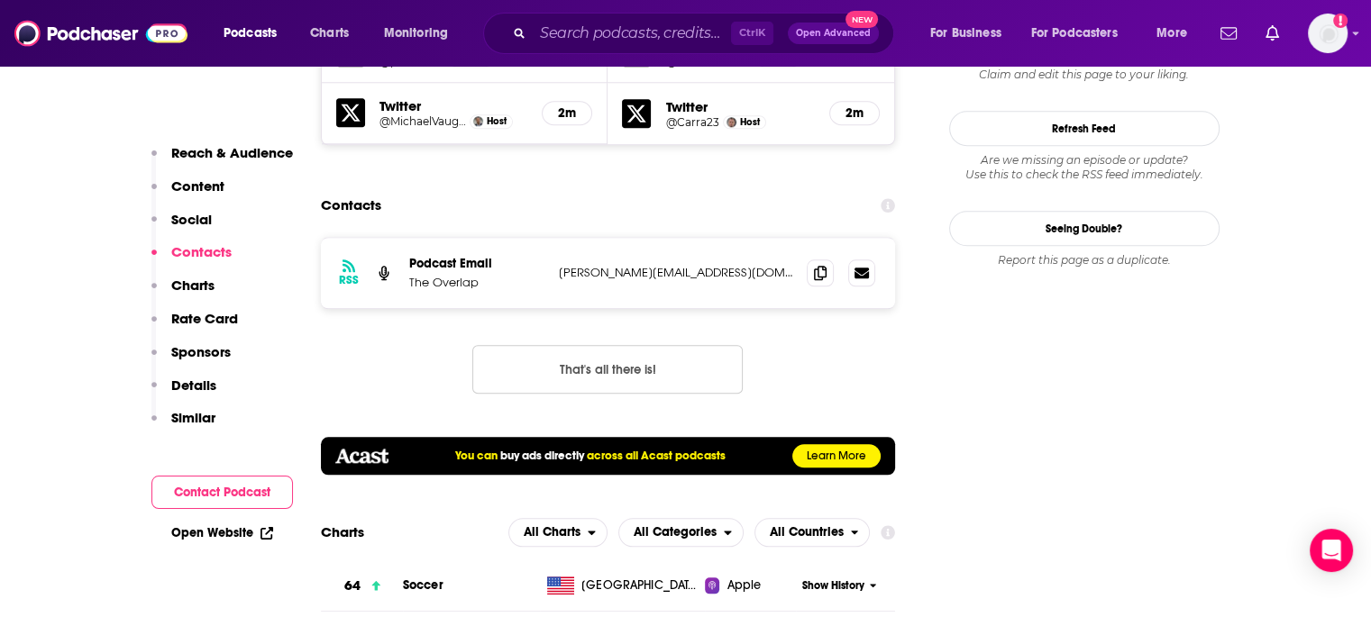
scroll to position [1712, 0]
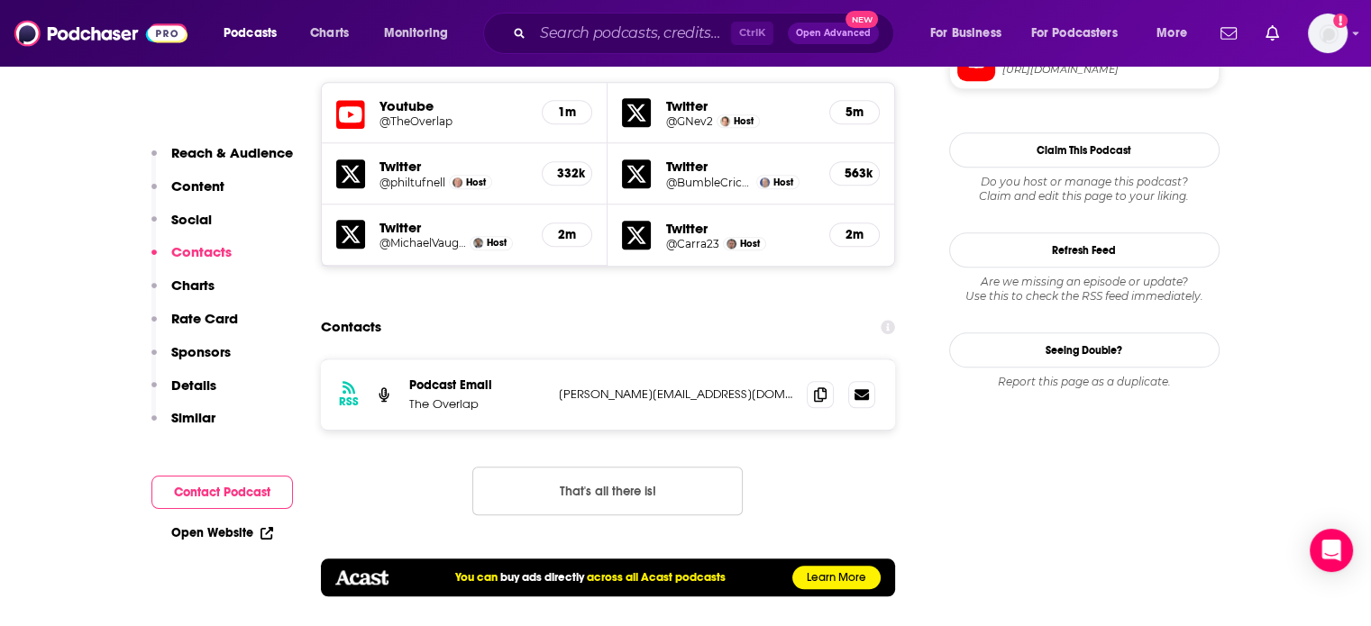
click at [642, 387] on p "[PERSON_NAME][EMAIL_ADDRESS][DOMAIN_NAME]" at bounding box center [676, 394] width 234 height 15
copy div "[PERSON_NAME][EMAIL_ADDRESS][DOMAIN_NAME] [PERSON_NAME][EMAIL_ADDRESS][DOMAIN_N…"
click at [616, 387] on p "[PERSON_NAME][EMAIL_ADDRESS][DOMAIN_NAME]" at bounding box center [676, 394] width 234 height 15
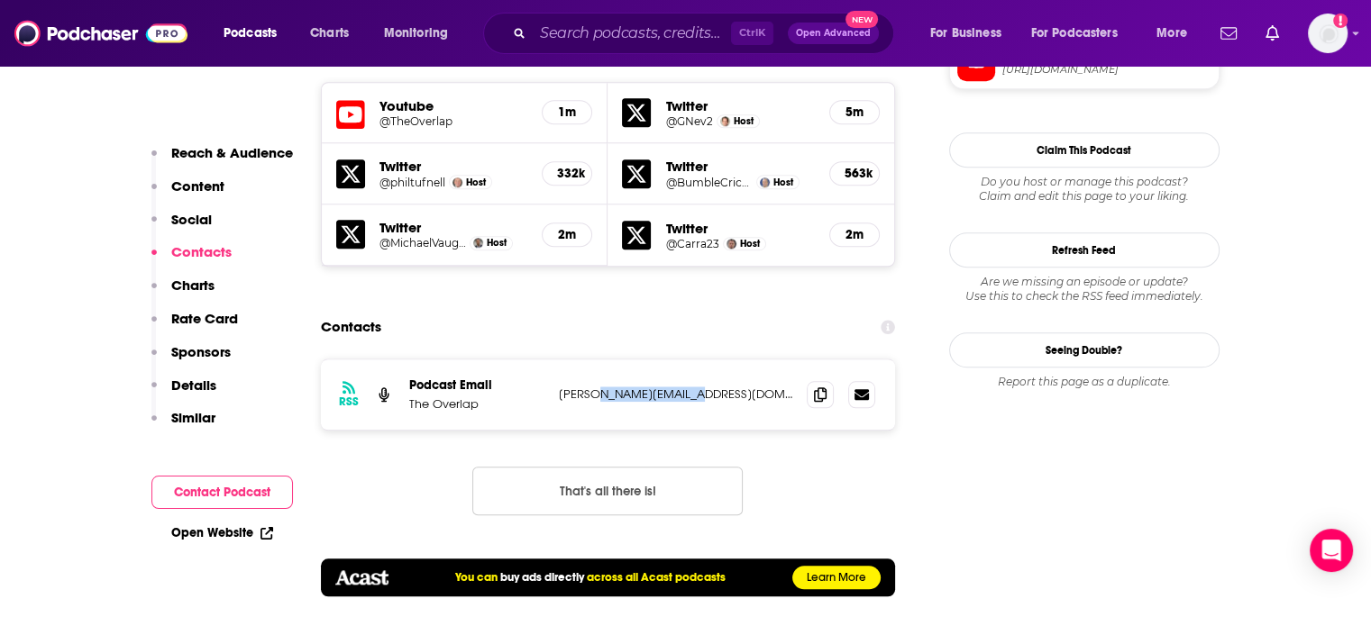
click at [616, 387] on p "[PERSON_NAME][EMAIL_ADDRESS][DOMAIN_NAME]" at bounding box center [676, 394] width 234 height 15
click at [420, 396] on p "The Overlap" at bounding box center [476, 403] width 135 height 15
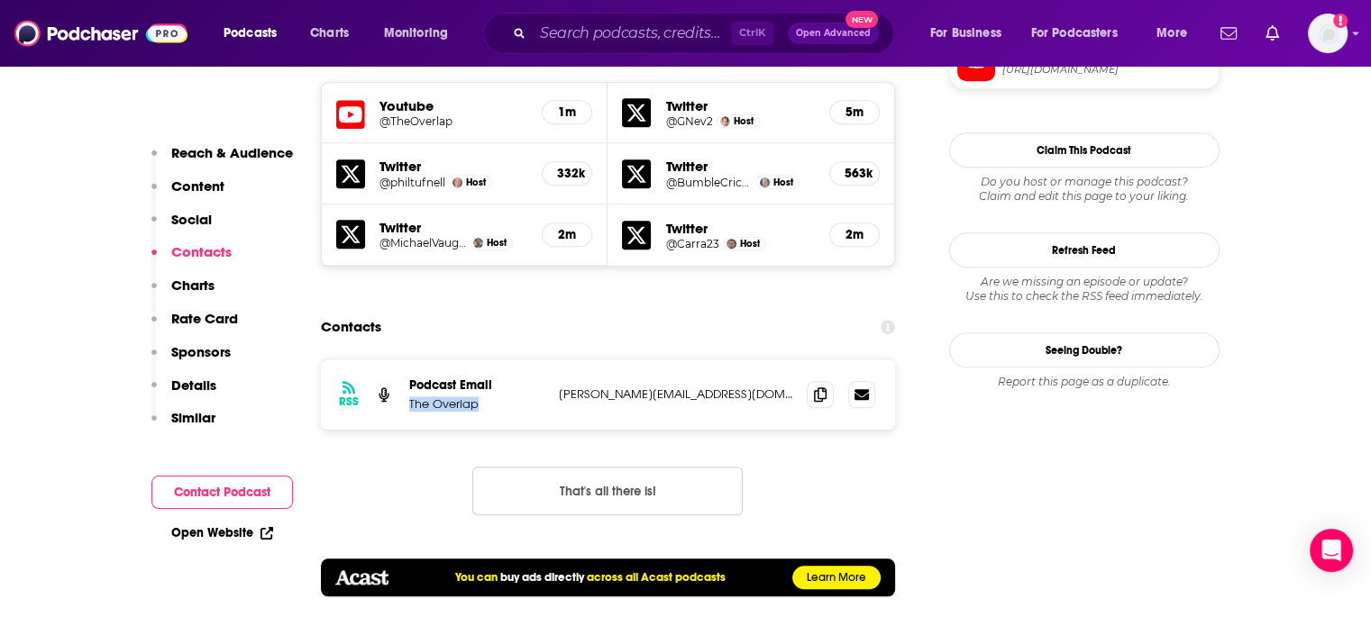
copy p "The Overlap"
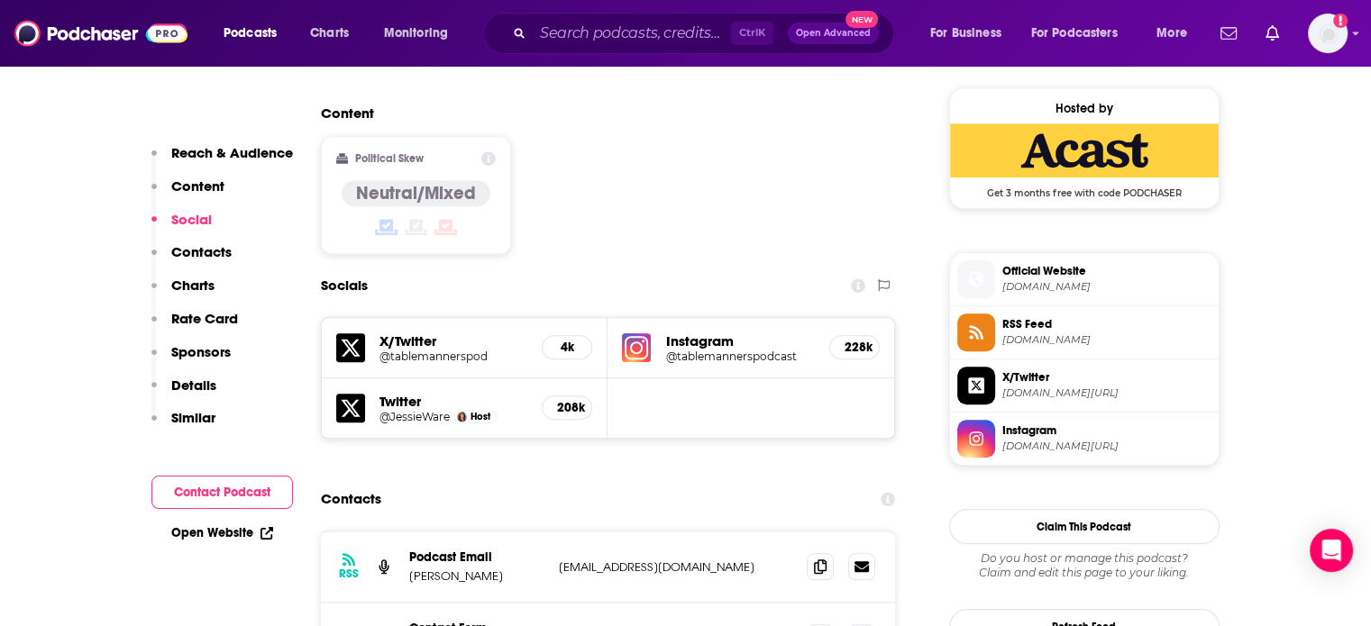
scroll to position [1532, 0]
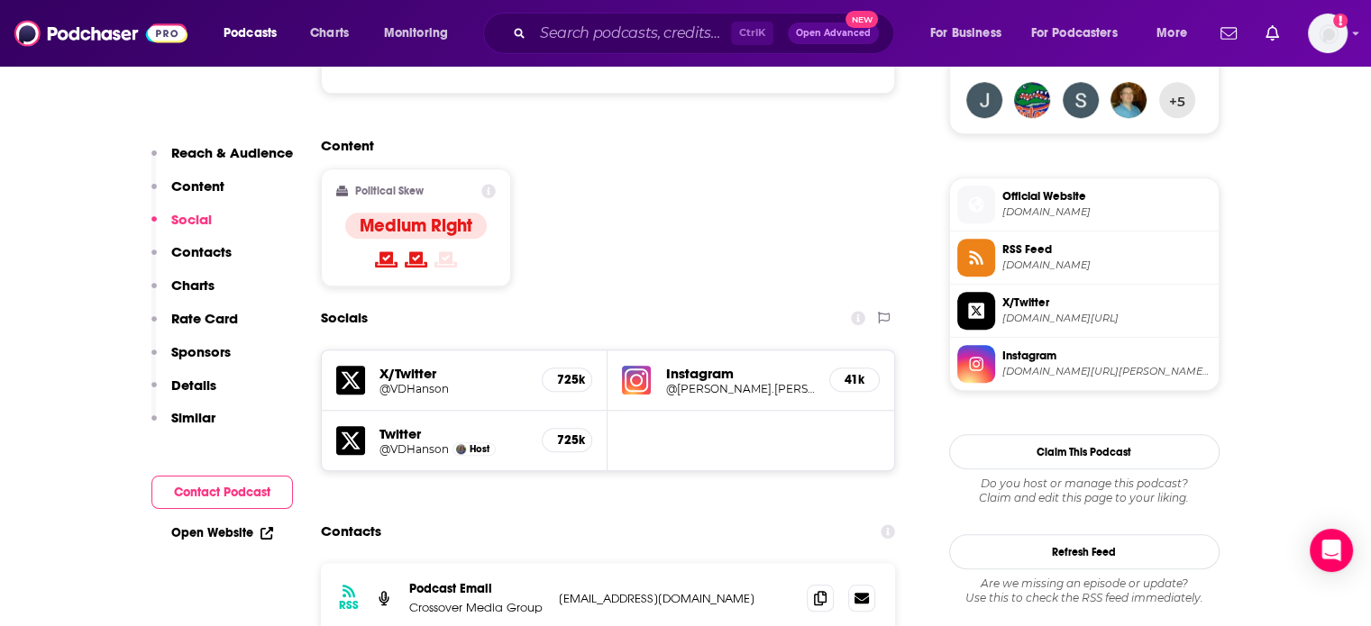
scroll to position [1532, 0]
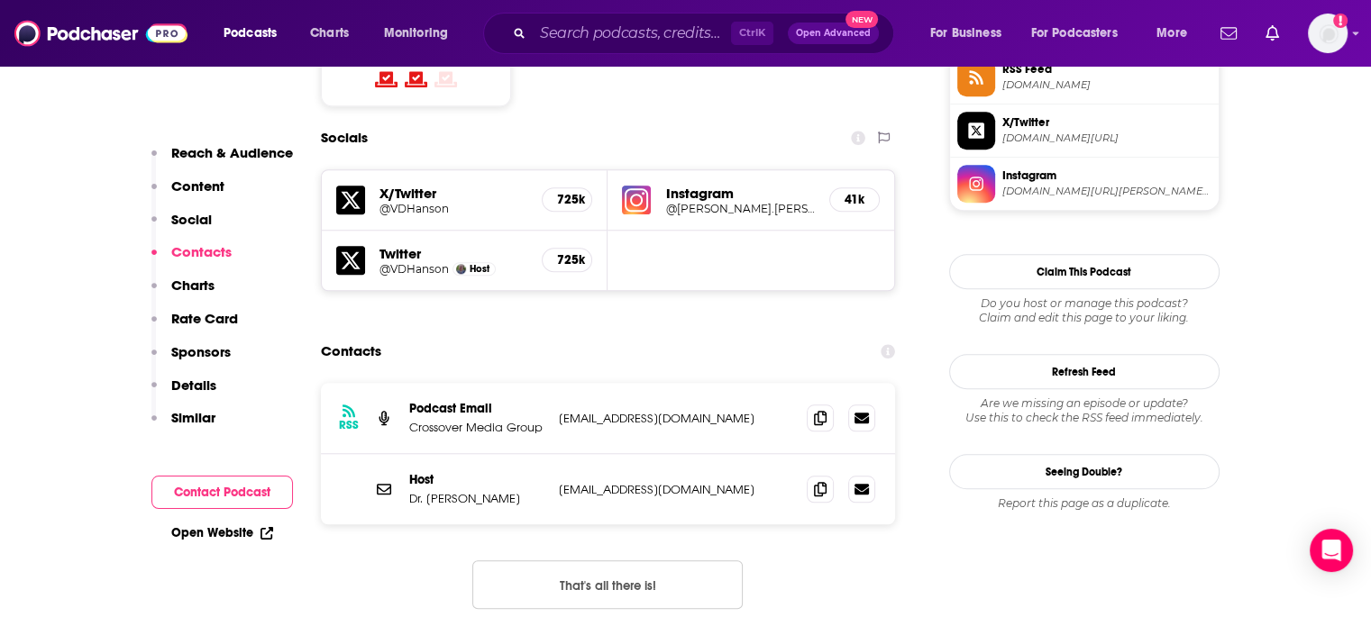
click at [645, 454] on div "Host Dr. Victor Davis Hanson authorvdh@gmail.com authorvdh@gmail.com" at bounding box center [608, 489] width 575 height 70
copy div "authorvdh@gmail.com authorvdh@gmail.com"
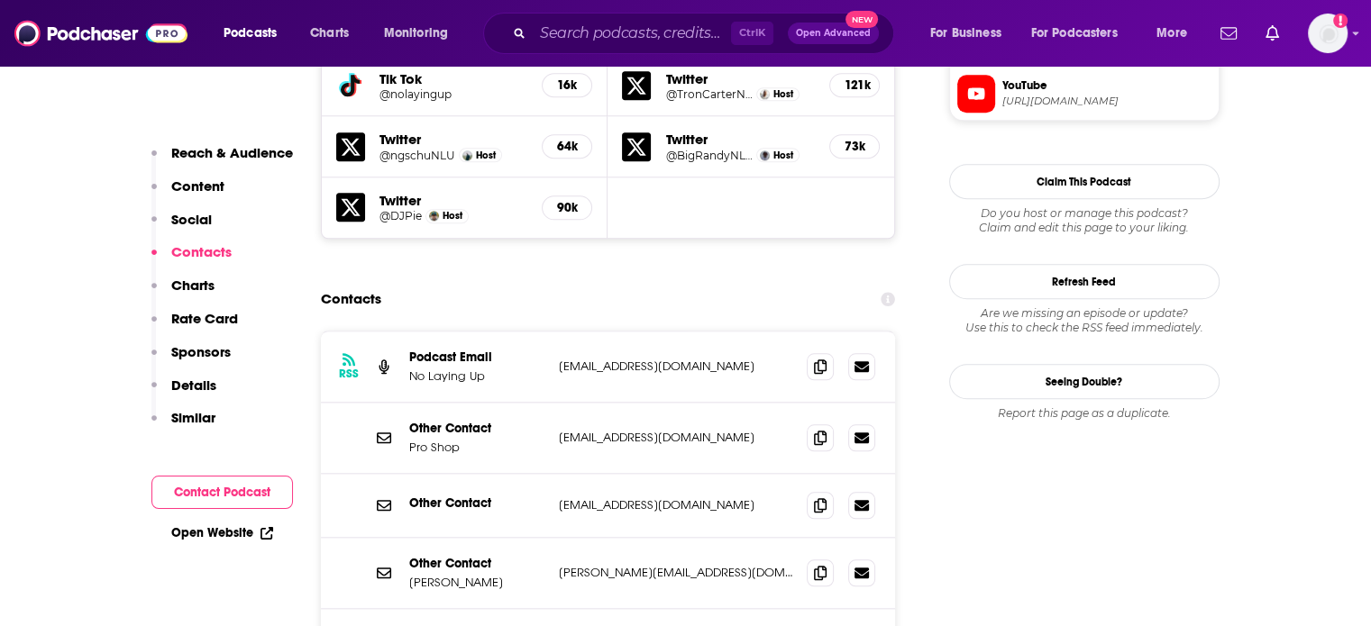
scroll to position [1802, 0]
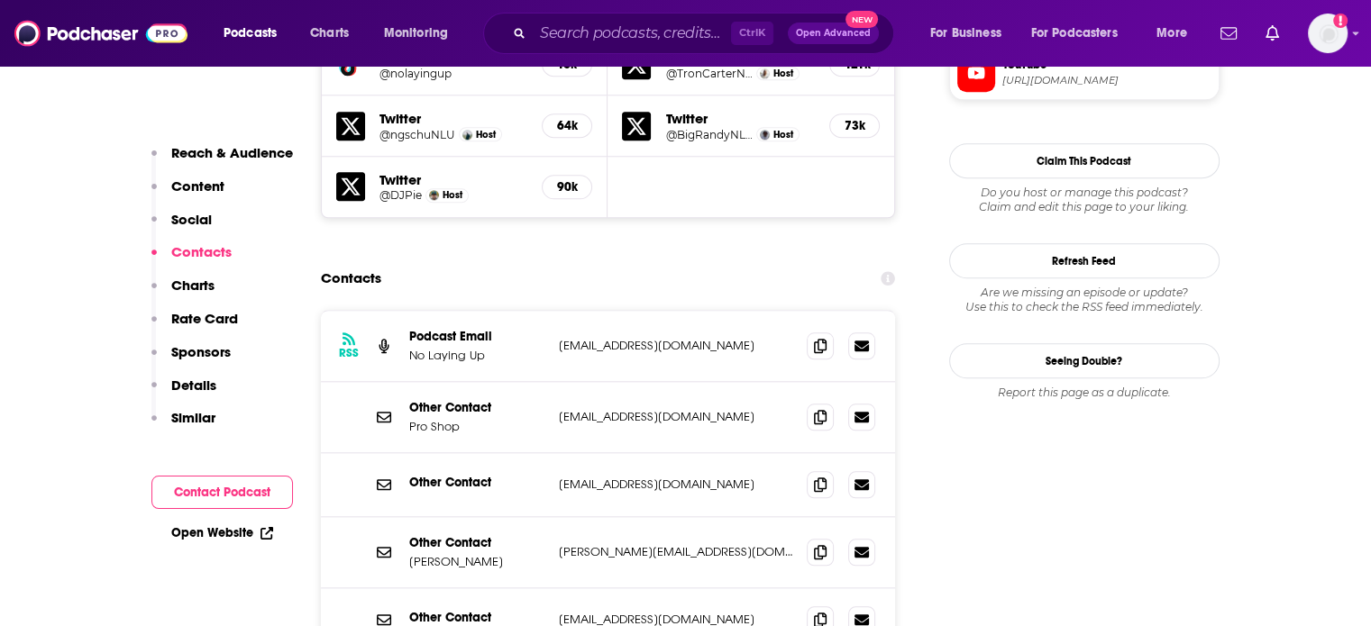
click at [637, 338] on p "nolayingup@gmail.com" at bounding box center [676, 345] width 234 height 15
copy div "nolayingup@gmail.com nolayingup@gmail.com"
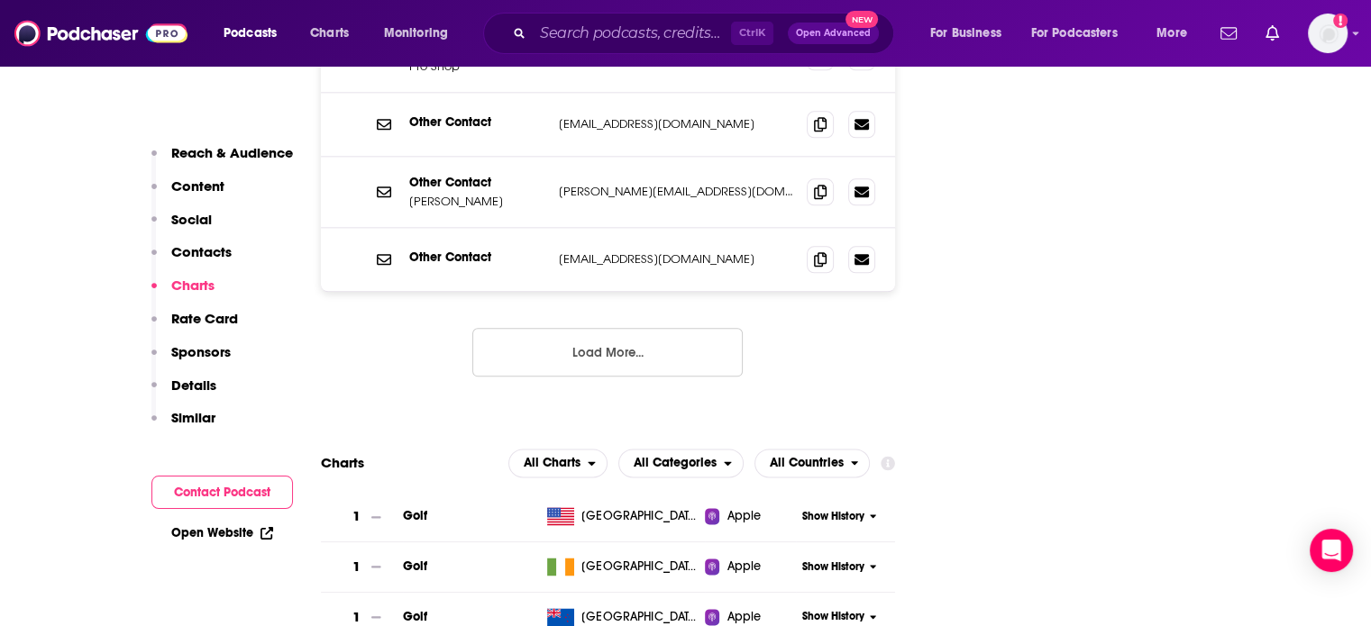
scroll to position [2253, 0]
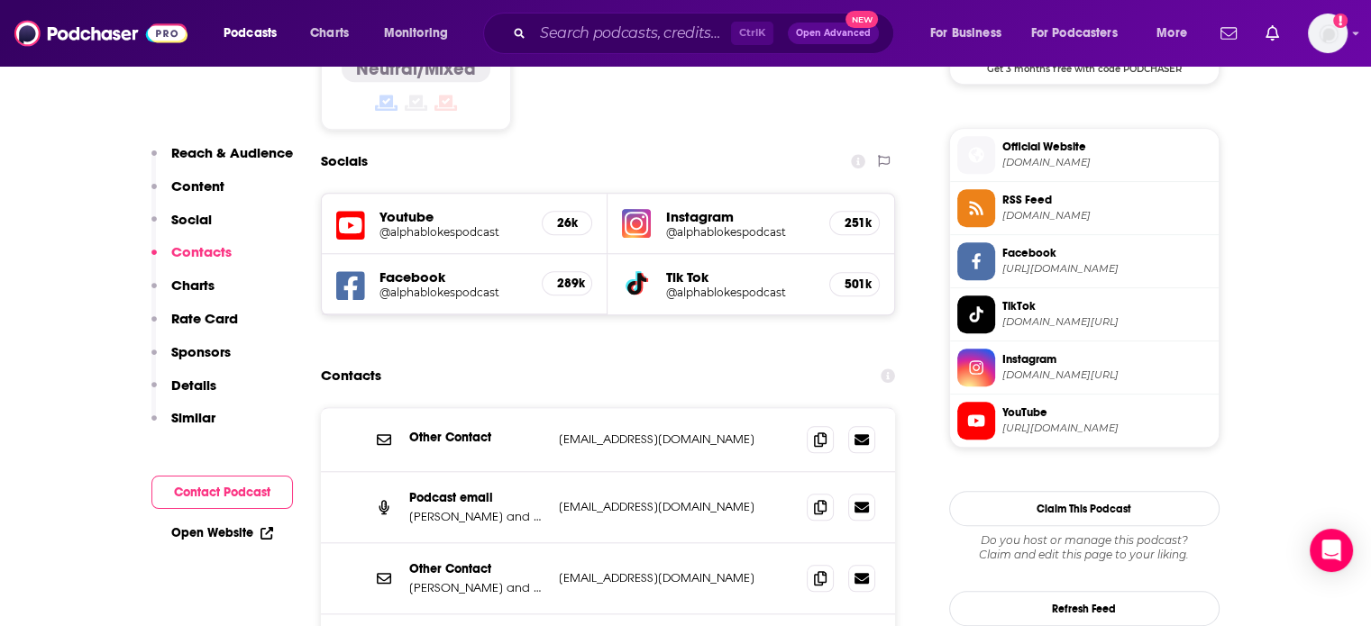
scroll to position [1622, 0]
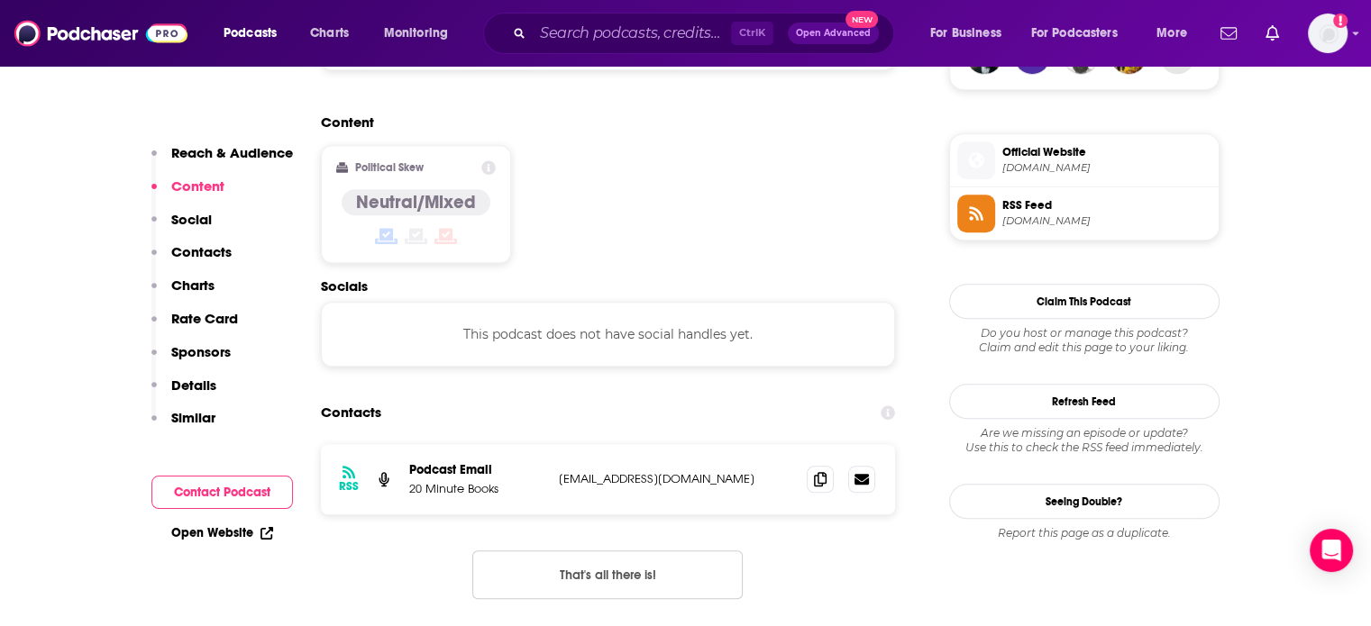
scroll to position [1622, 0]
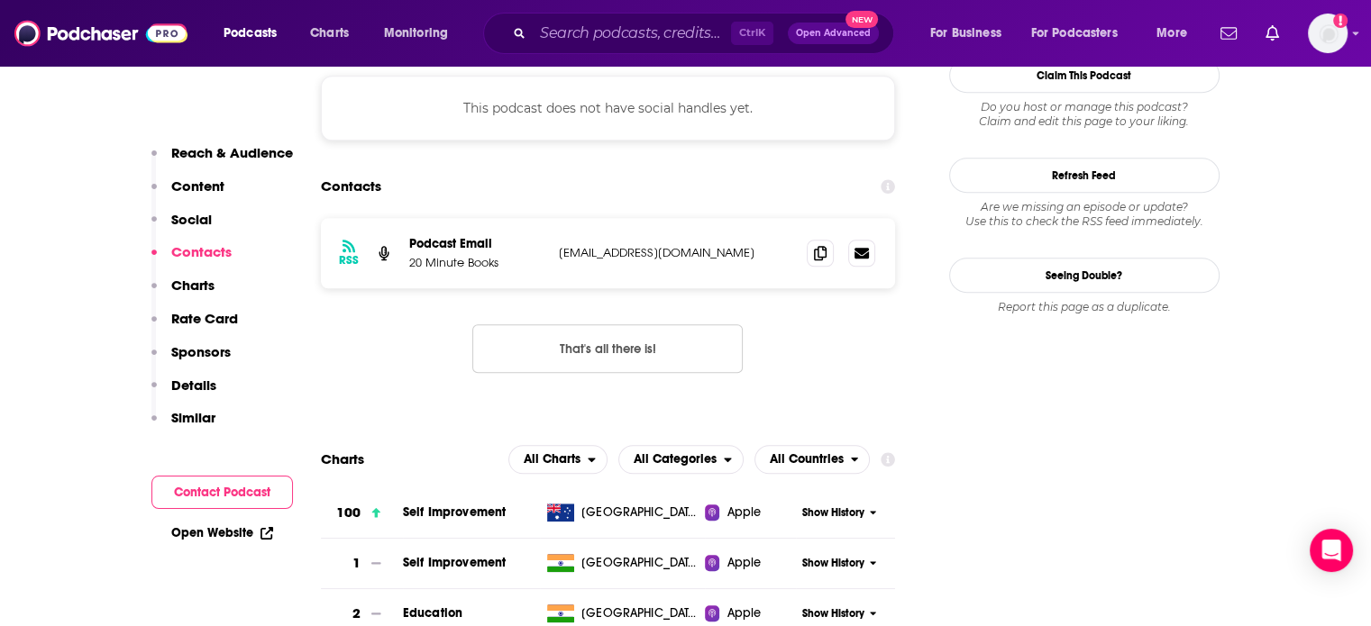
click at [631, 218] on div "RSS Podcast Email 20 Minute Books 20minutebooks@gmail.com 20minutebooks@gmail.c…" at bounding box center [608, 253] width 575 height 70
copy div "20minutebooks@gmail.com 20minutebooks@gmail.com"
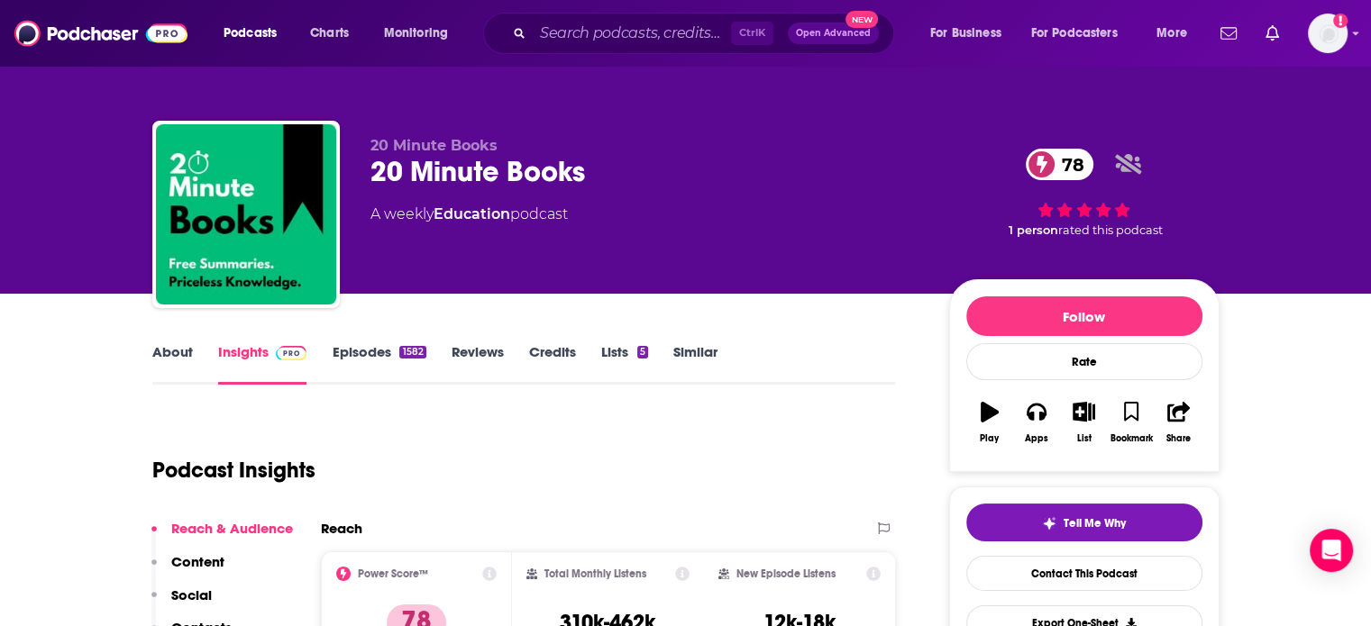
scroll to position [90, 0]
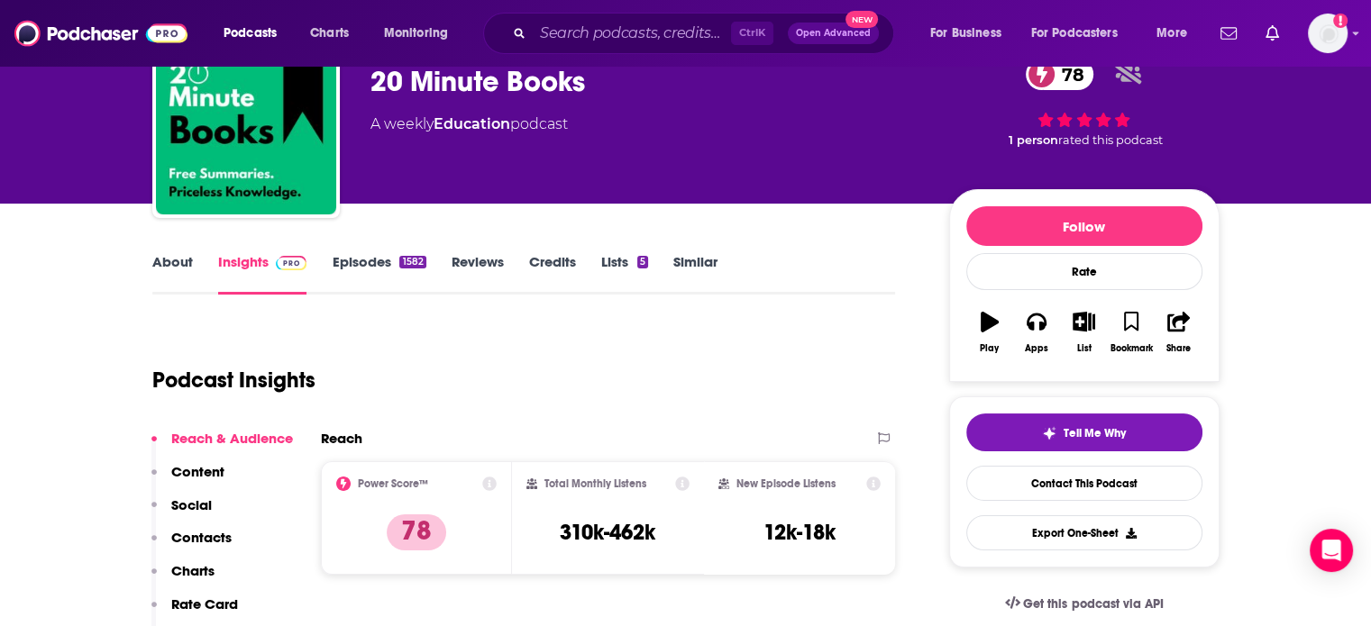
click at [161, 269] on link "About" at bounding box center [172, 273] width 41 height 41
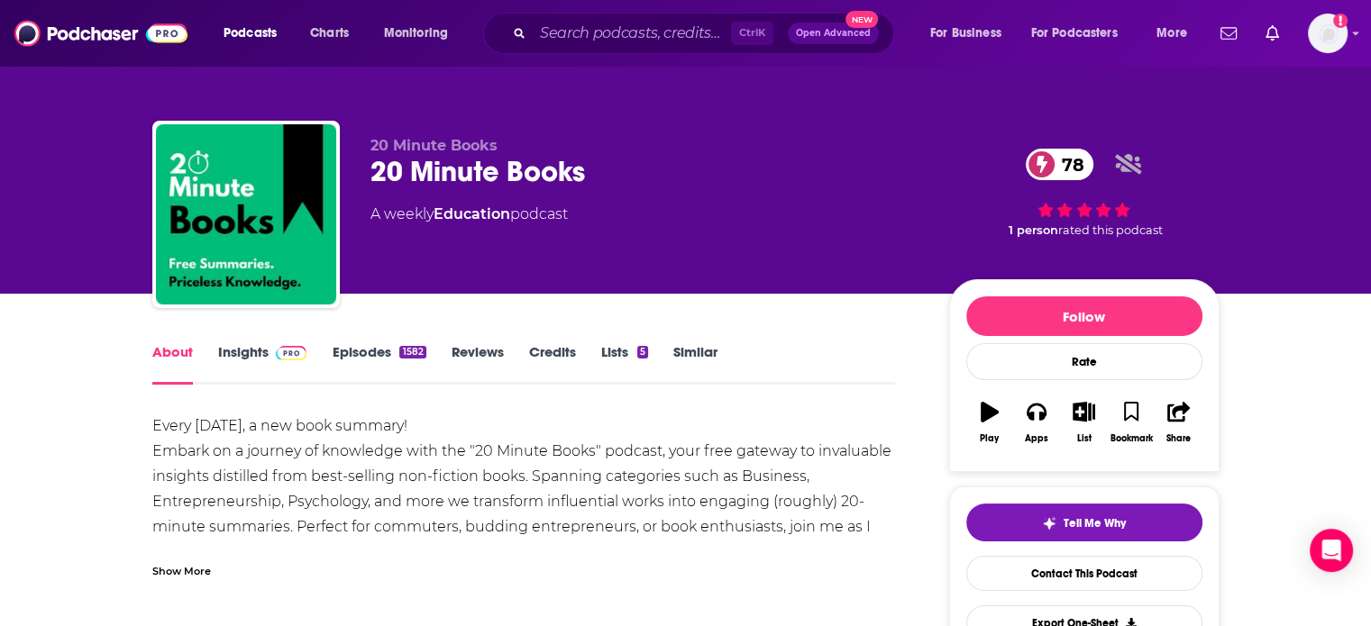
click at [177, 559] on div "Show More" at bounding box center [523, 564] width 743 height 31
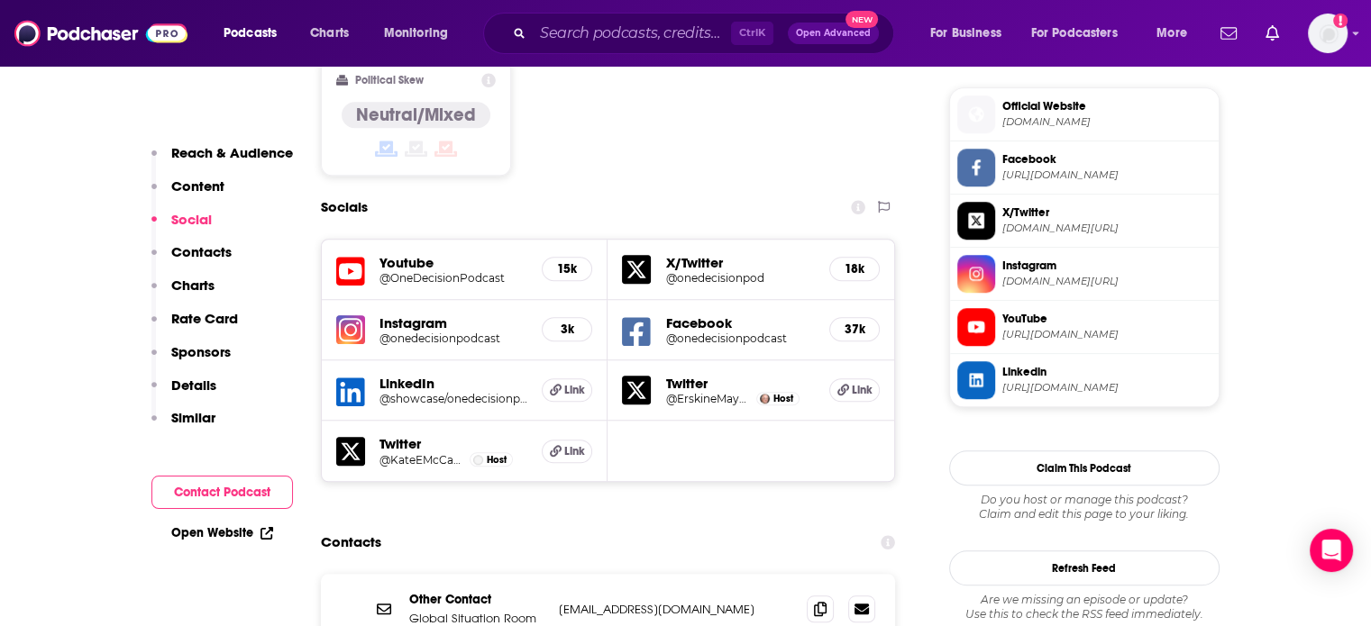
scroll to position [1712, 0]
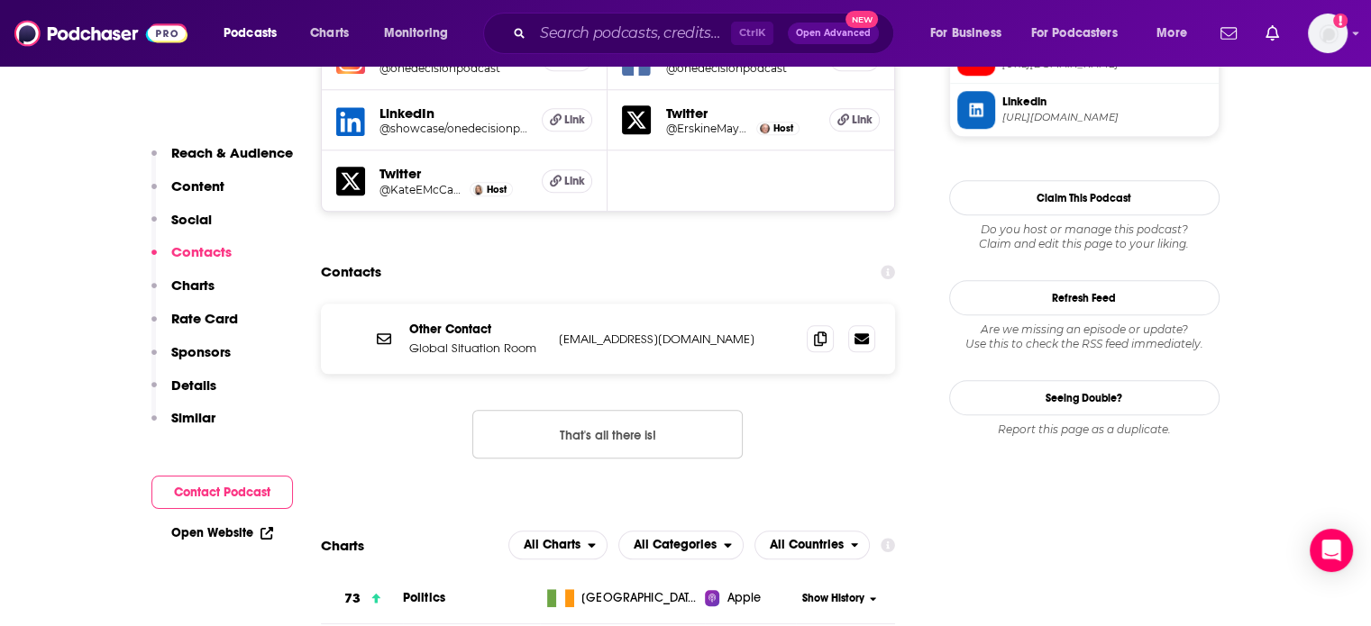
click at [666, 332] on p "onedecision@onedecisionpodcast.com" at bounding box center [676, 339] width 234 height 15
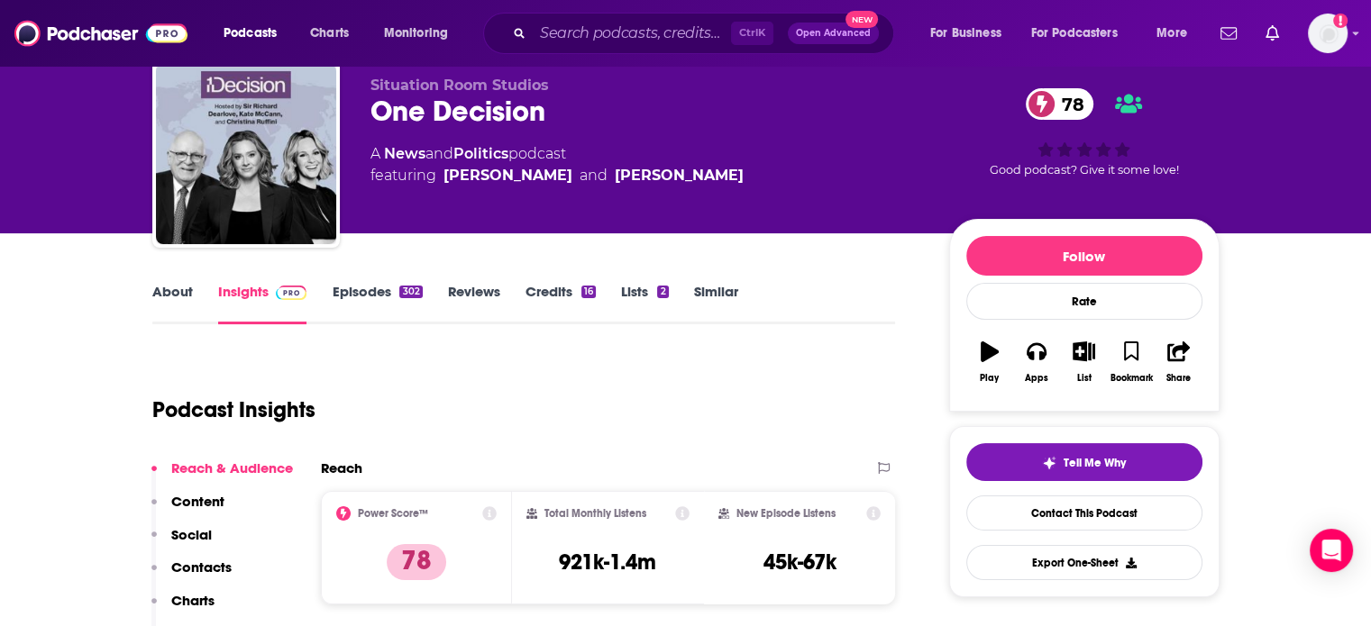
scroll to position [0, 0]
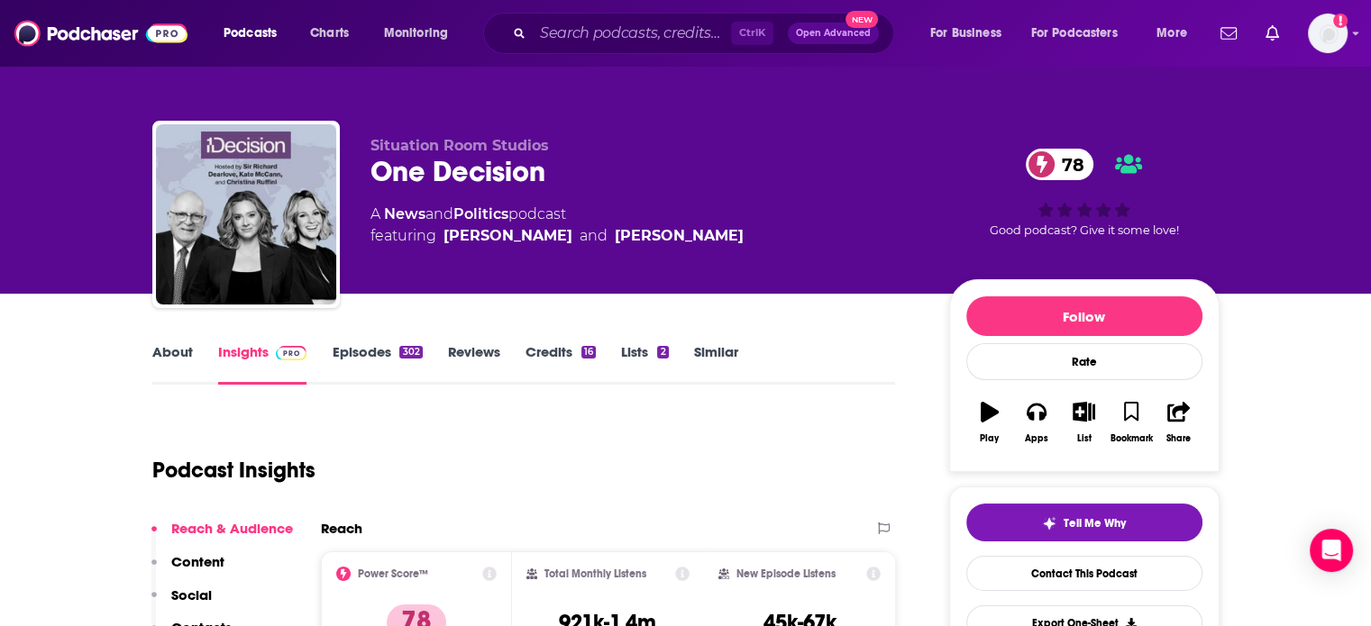
copy div "onedecision@onedecisionpodcast.com onedecision@onedecisionpodcast.com"
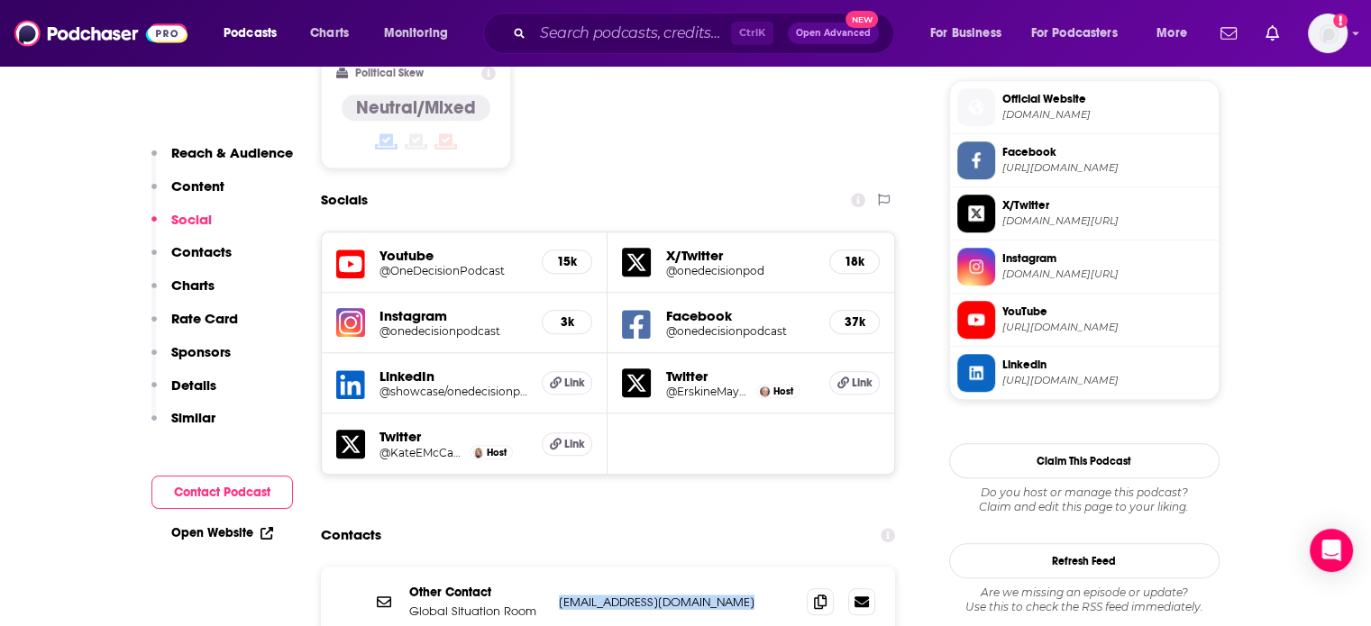
scroll to position [1532, 0]
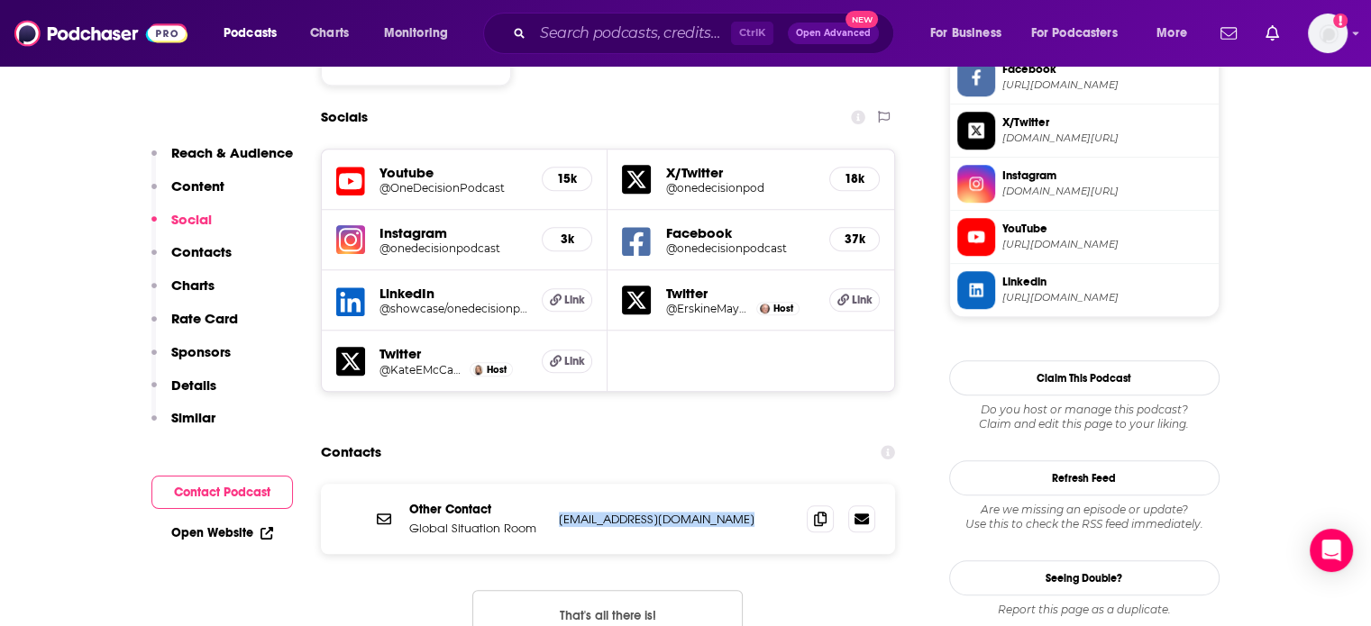
click at [660, 512] on p "onedecision@onedecisionpodcast.com" at bounding box center [676, 519] width 234 height 15
click at [436, 484] on div "Other Contact Global Situation Room onedecision@onedecisionpodcast.com onedecis…" at bounding box center [608, 519] width 575 height 70
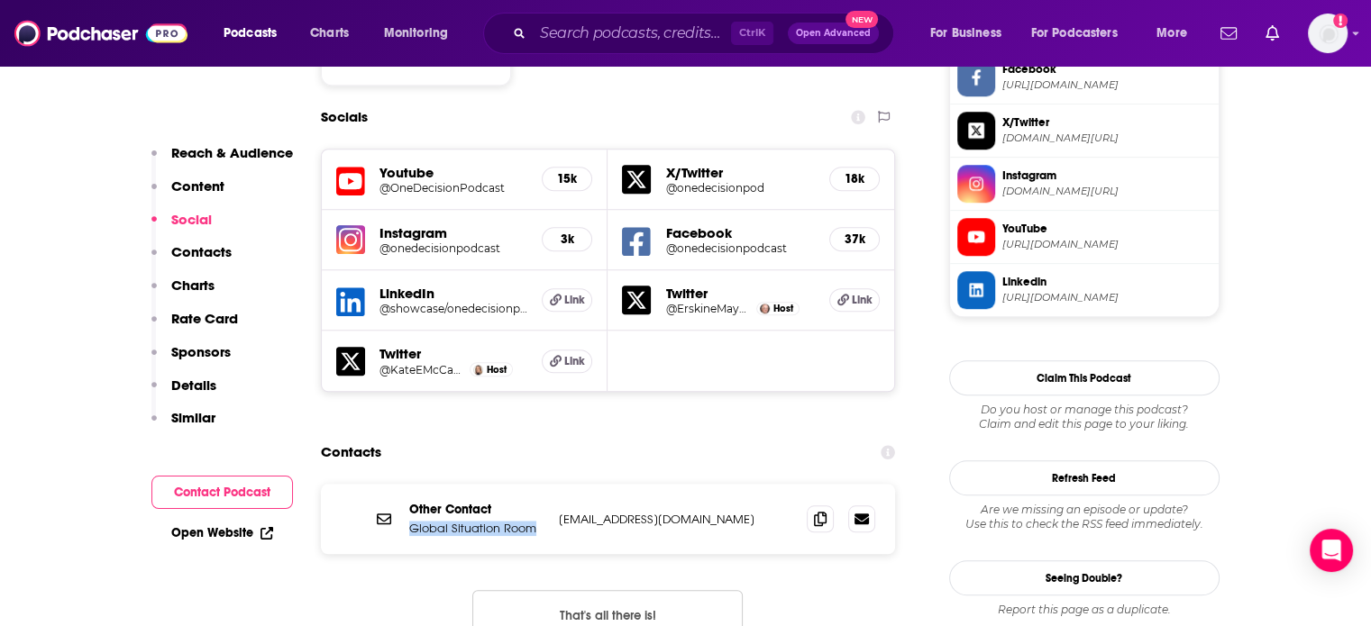
click at [436, 484] on div "Other Contact Global Situation Room onedecision@onedecisionpodcast.com onedecis…" at bounding box center [608, 519] width 575 height 70
copy p "Global Situation Room"
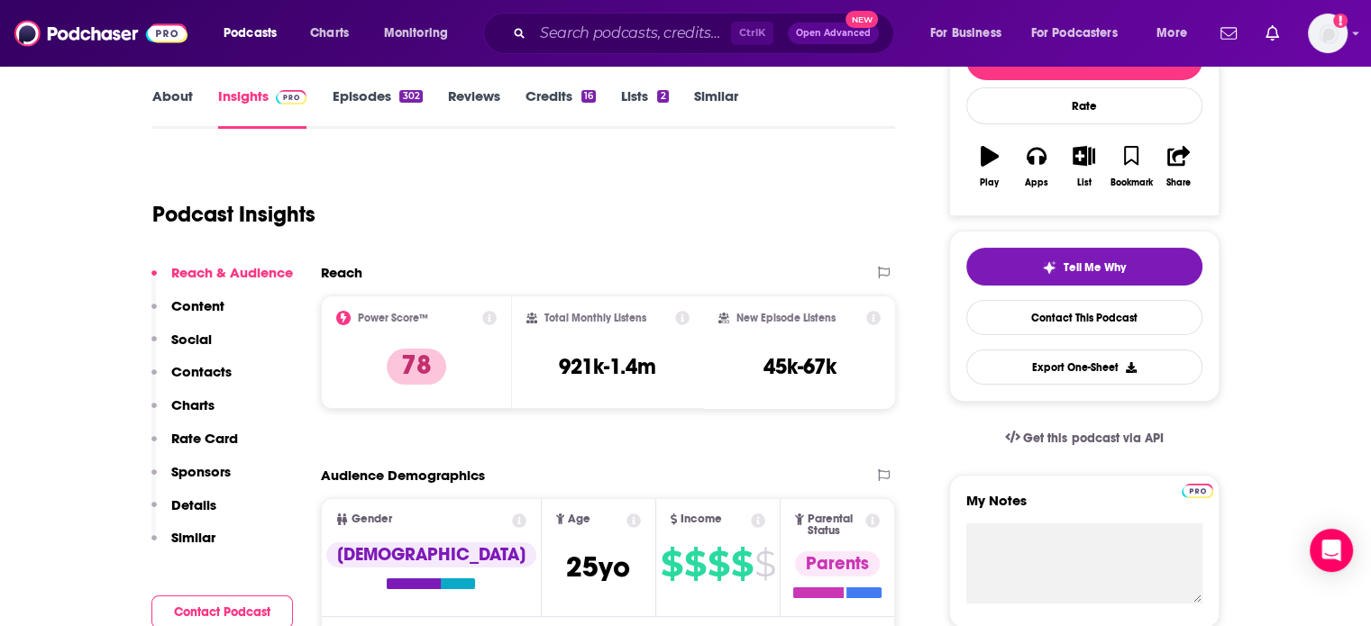
scroll to position [0, 0]
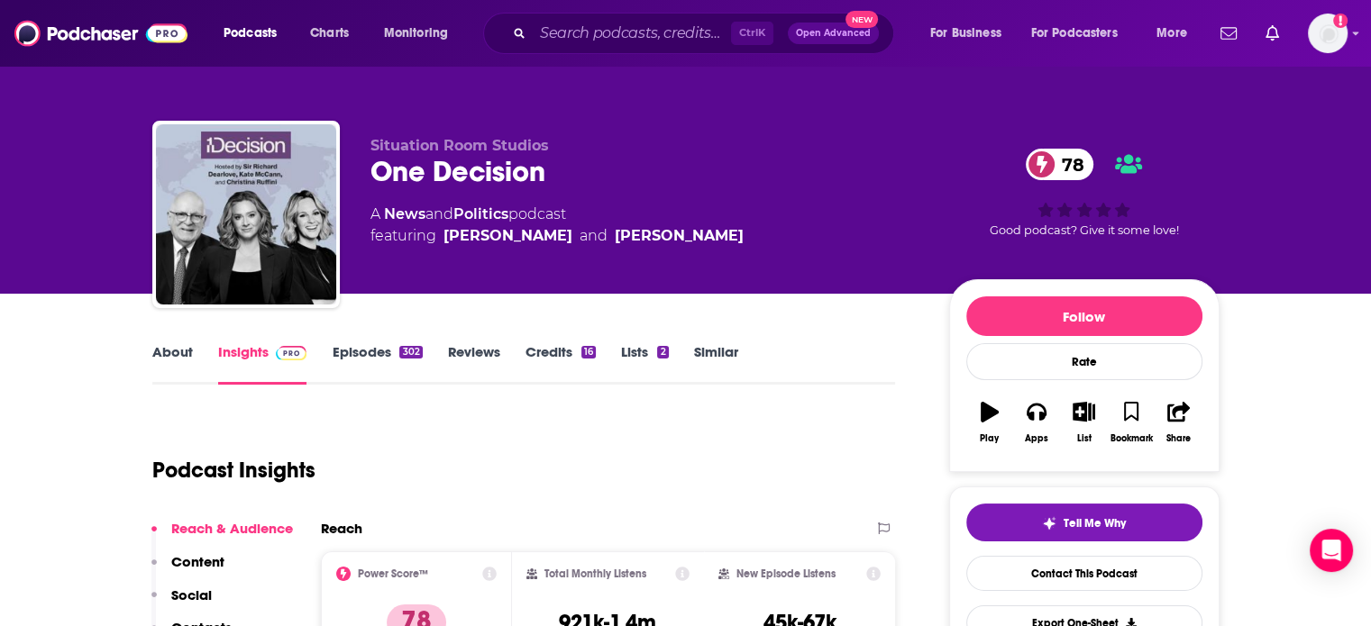
click at [454, 146] on span "Situation Room Studios" at bounding box center [459, 145] width 178 height 17
copy p "Situation Room Studios"
click at [417, 170] on div "One Decision 78" at bounding box center [645, 171] width 550 height 35
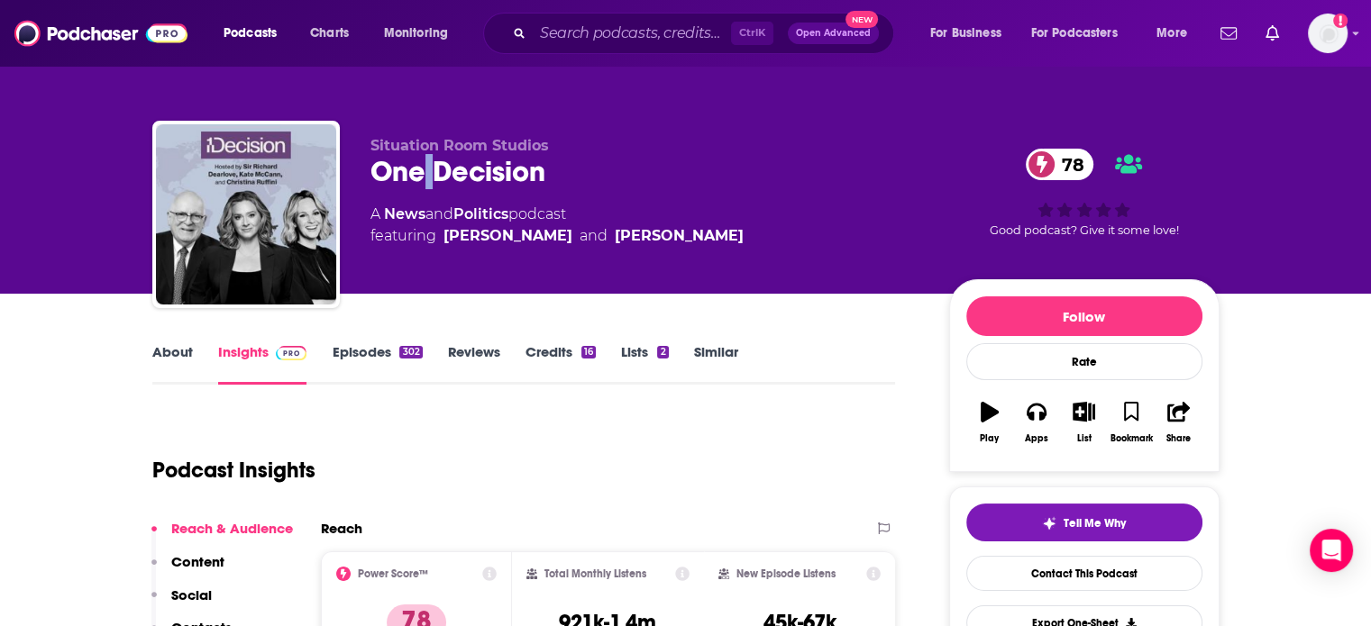
click at [417, 170] on div "One Decision 78" at bounding box center [645, 171] width 550 height 35
copy div "One Decision 78"
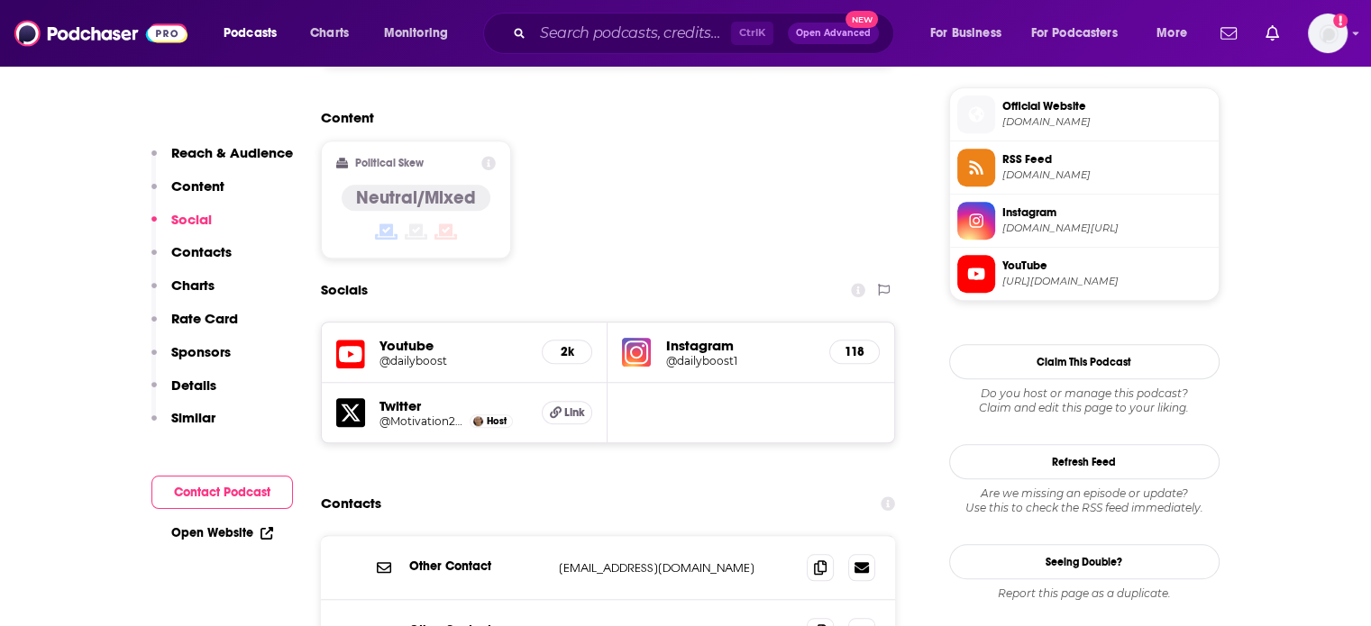
scroll to position [1532, 0]
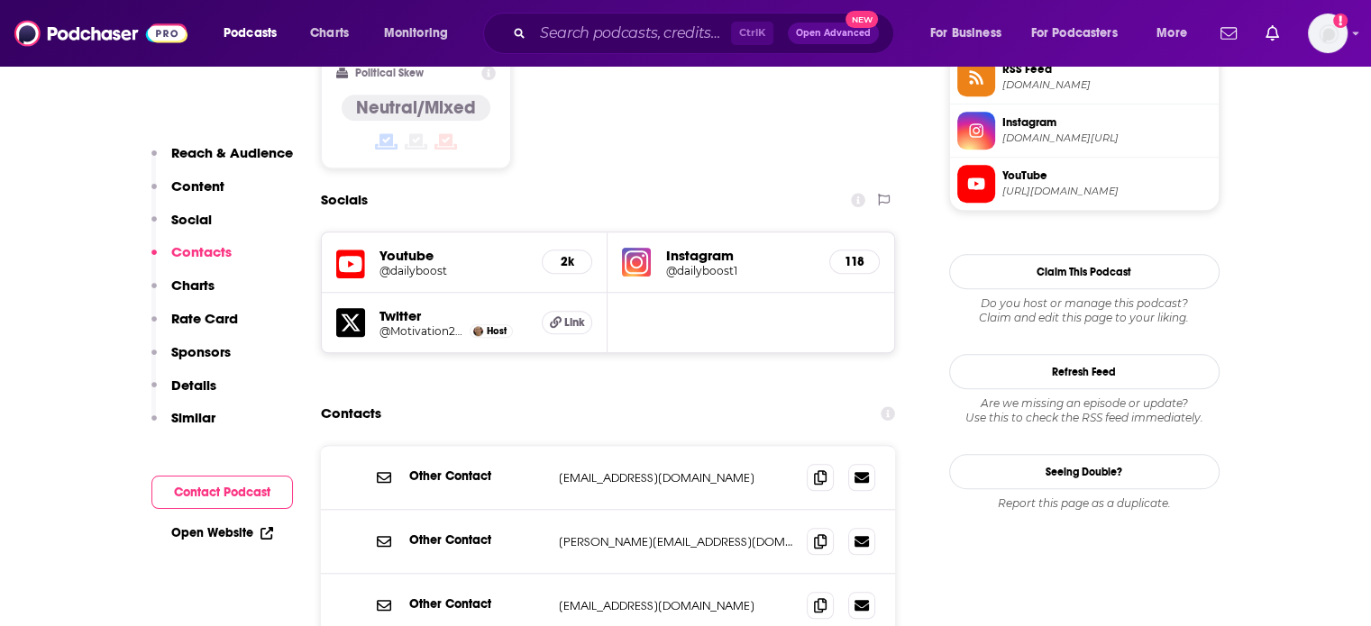
click at [641, 510] on div "Other Contact [PERSON_NAME][EMAIL_ADDRESS][DOMAIN_NAME] [PERSON_NAME][EMAIL_ADD…" at bounding box center [608, 542] width 575 height 64
copy div "[PERSON_NAME][EMAIL_ADDRESS][DOMAIN_NAME] [PERSON_NAME][EMAIL_ADDRESS][DOMAIN_N…"
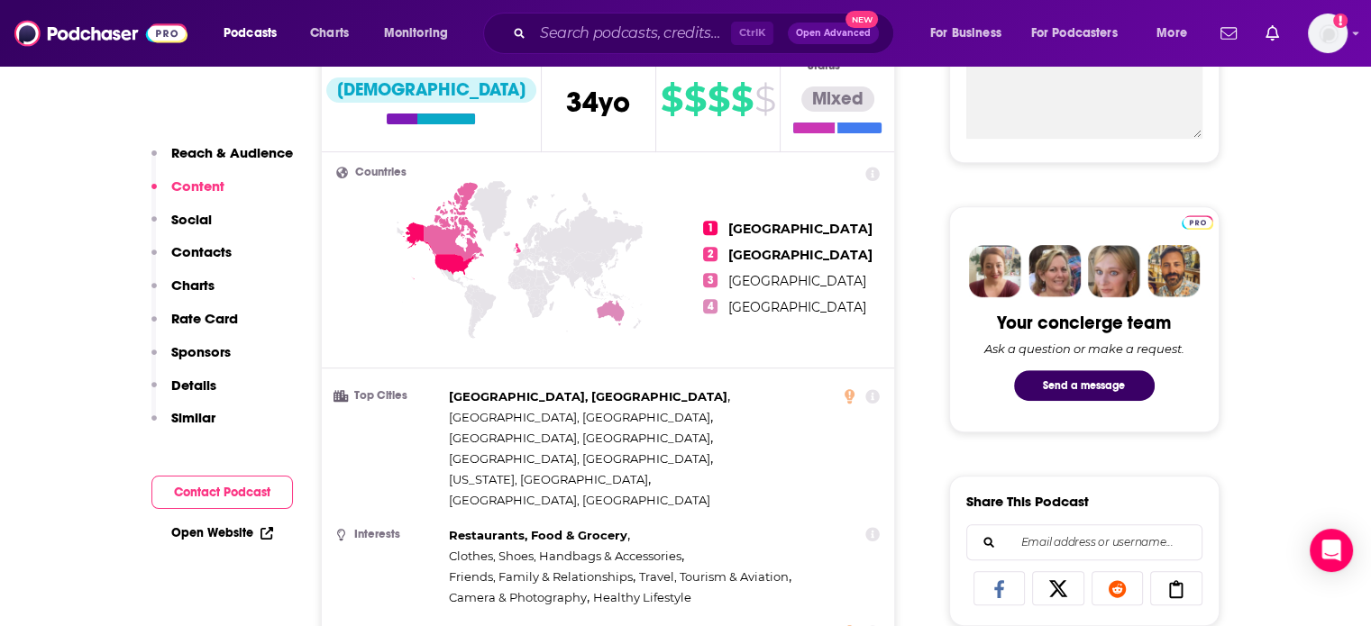
scroll to position [0, 0]
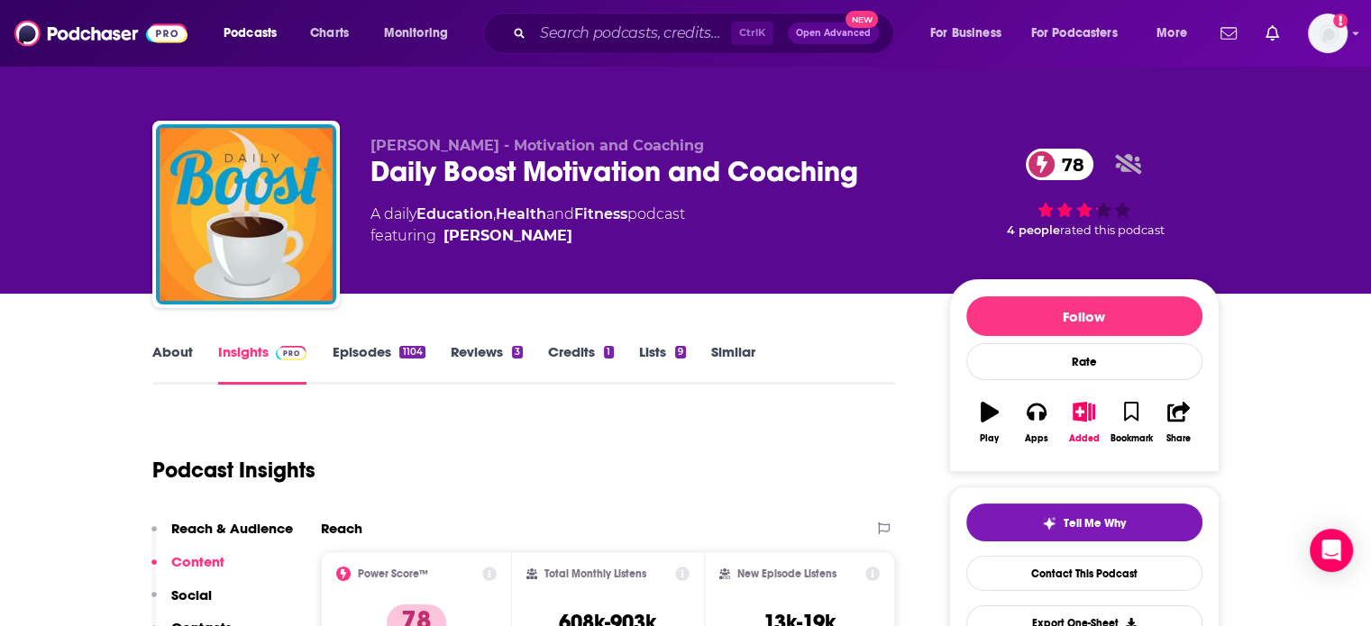
click at [469, 171] on div "Daily Boost Motivation and Coaching 78" at bounding box center [645, 171] width 550 height 35
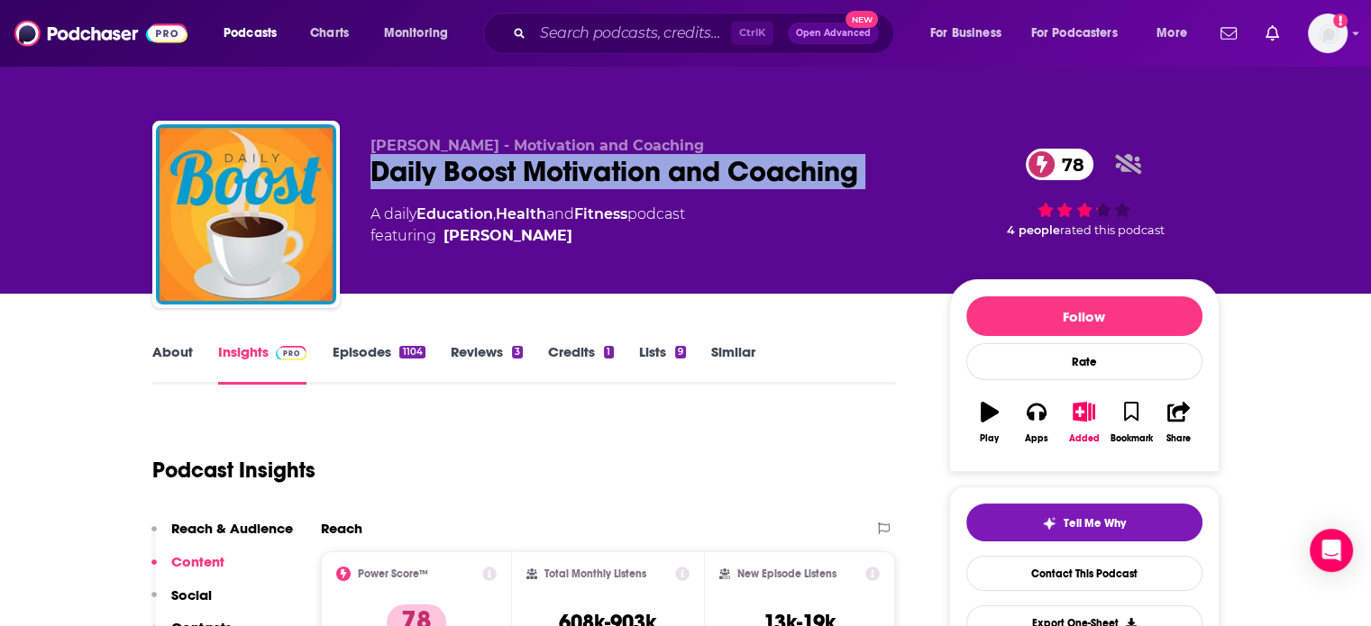
click at [469, 171] on div "Daily Boost Motivation and Coaching 78" at bounding box center [645, 171] width 550 height 35
copy div "Daily Boost Motivation and Coaching 78"
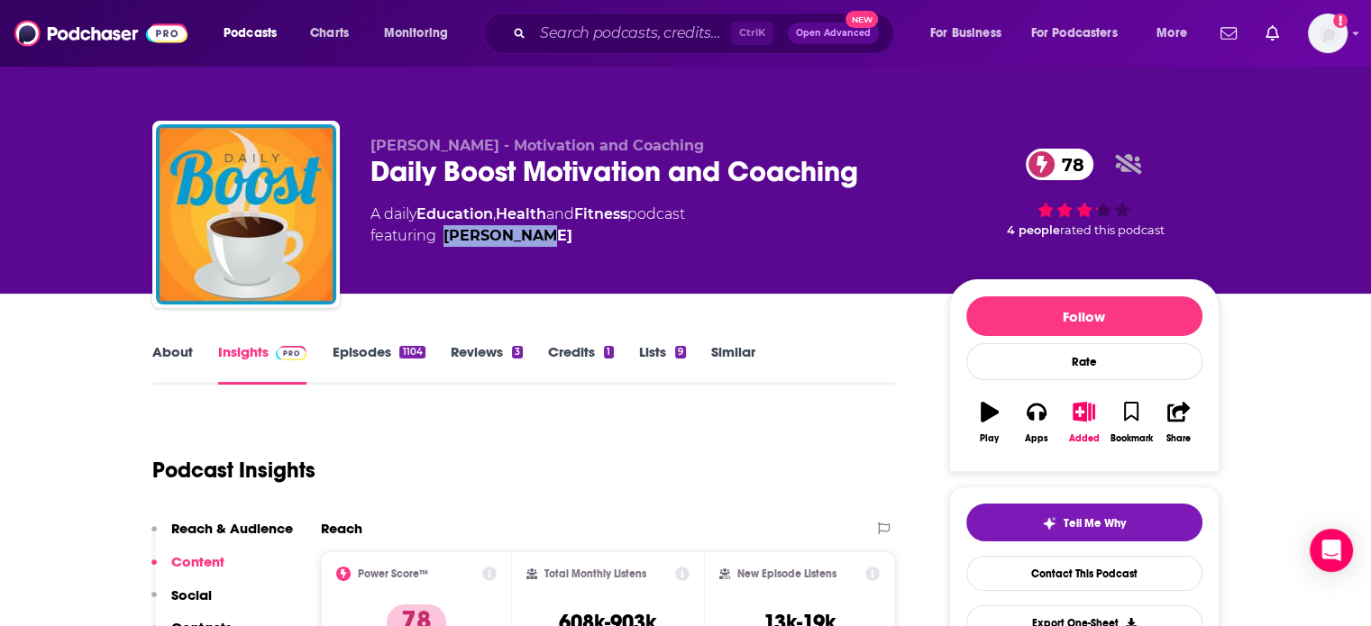
drag, startPoint x: 543, startPoint y: 253, endPoint x: 443, endPoint y: 274, distance: 102.1
click at [443, 274] on div "[PERSON_NAME] - Motivation and Coaching Daily Boost Motivation and Coaching 78 …" at bounding box center [645, 209] width 550 height 144
copy link "[PERSON_NAME]"
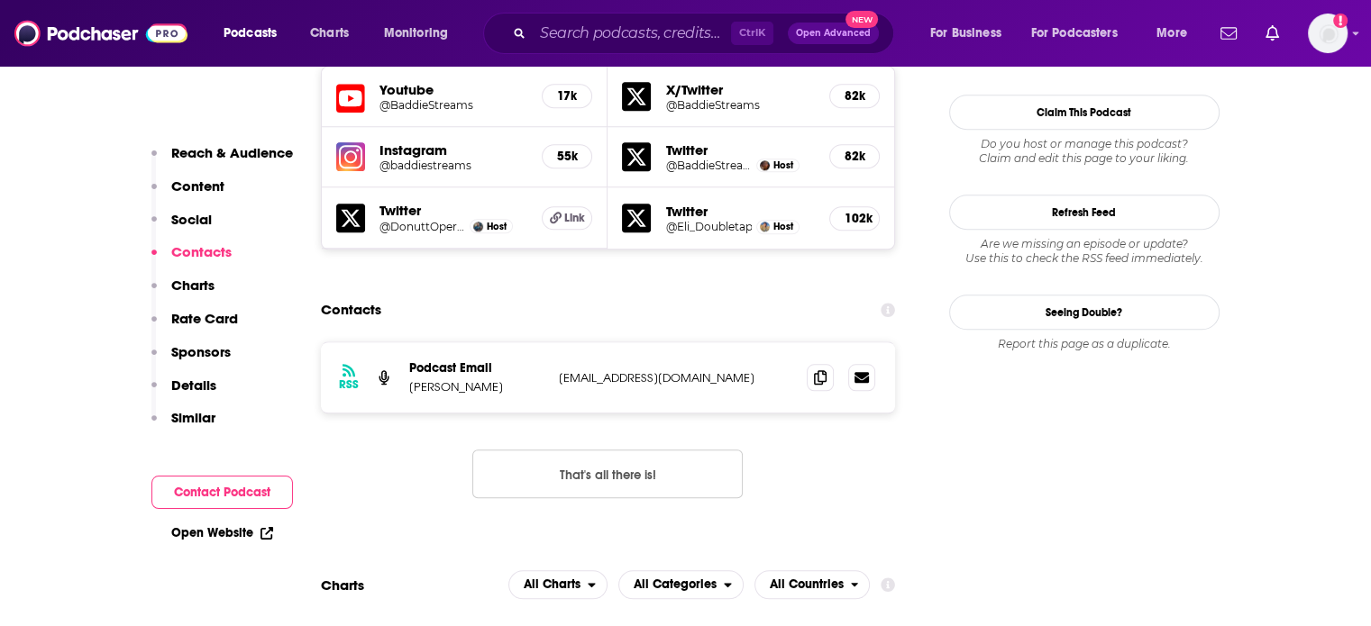
scroll to position [1712, 0]
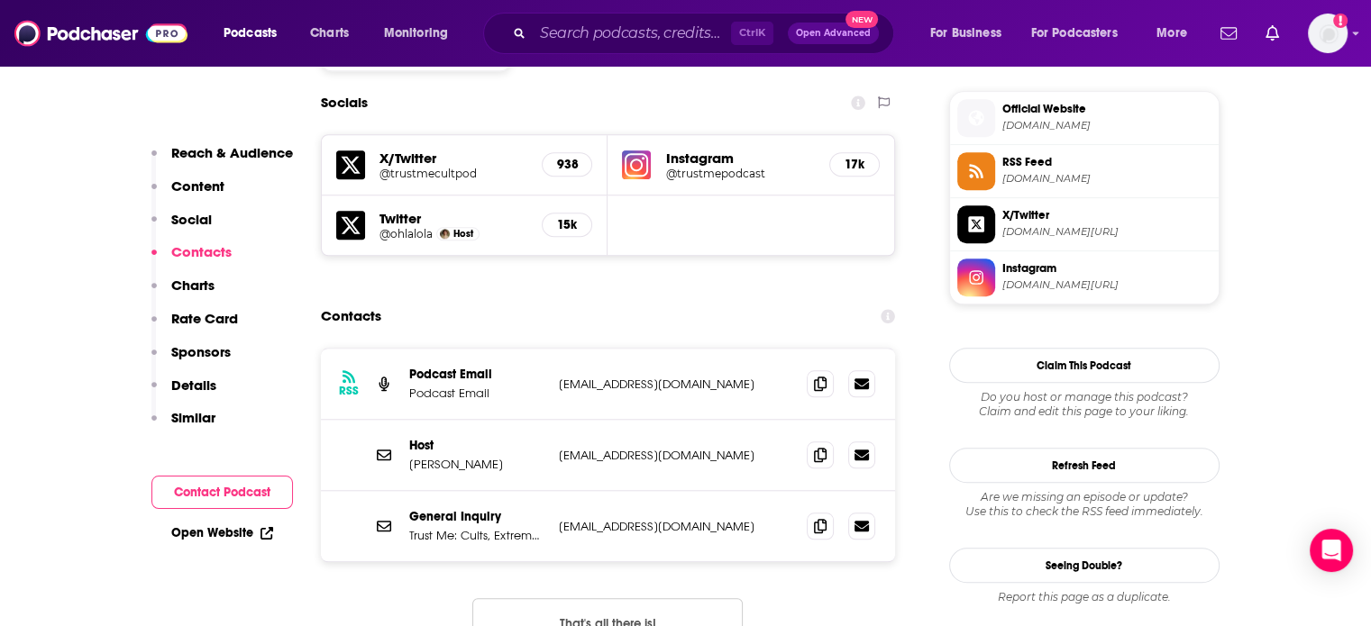
scroll to position [1622, 0]
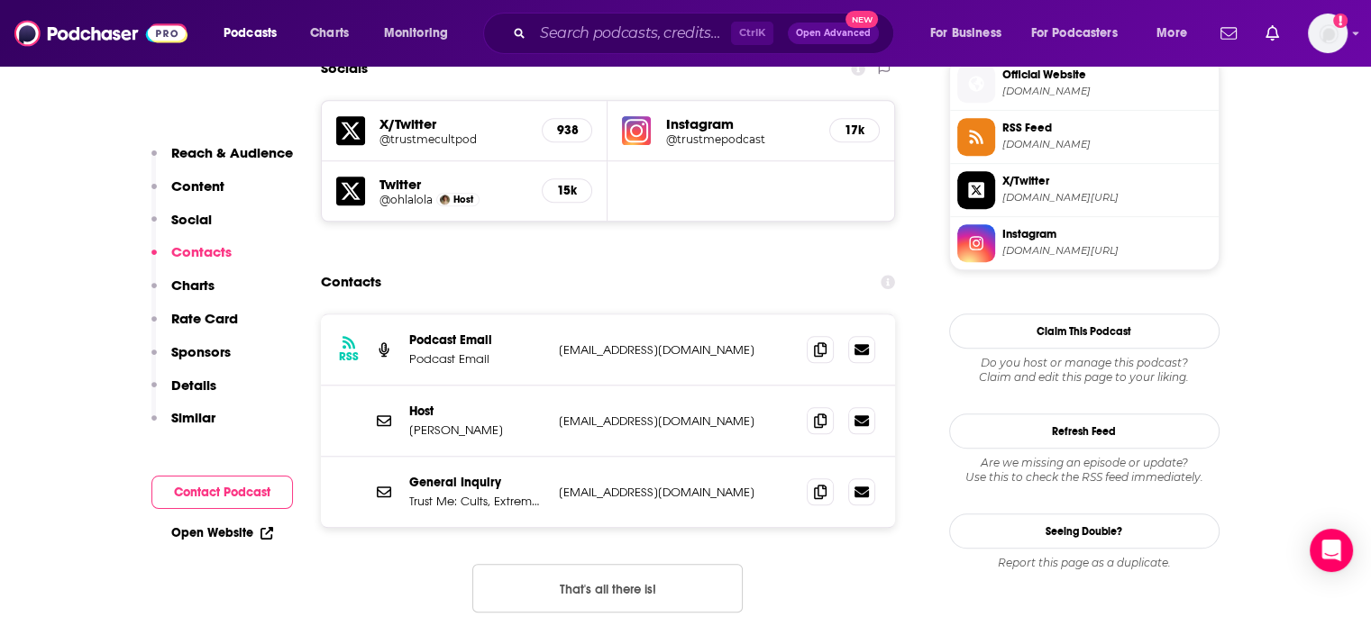
click at [616, 485] on p "TrustMePod@gmail.com" at bounding box center [676, 492] width 234 height 15
copy div "TrustMePod@gmail.com TrustMePod@gmail.com"
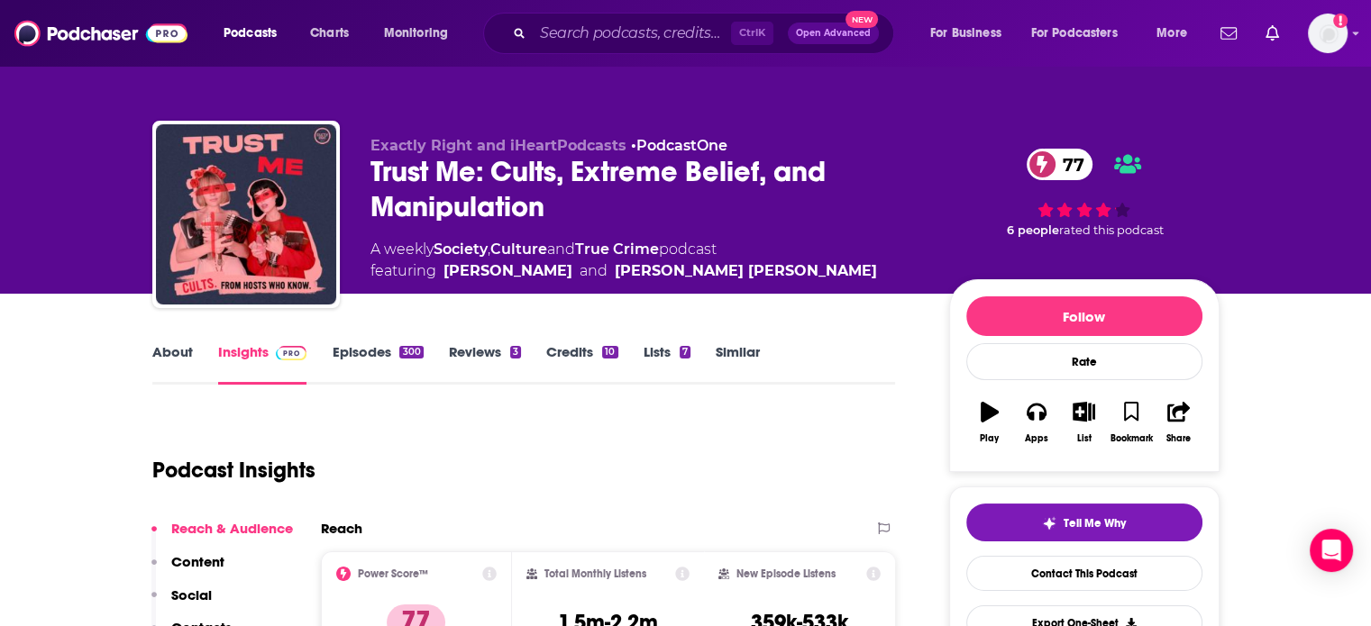
scroll to position [90, 0]
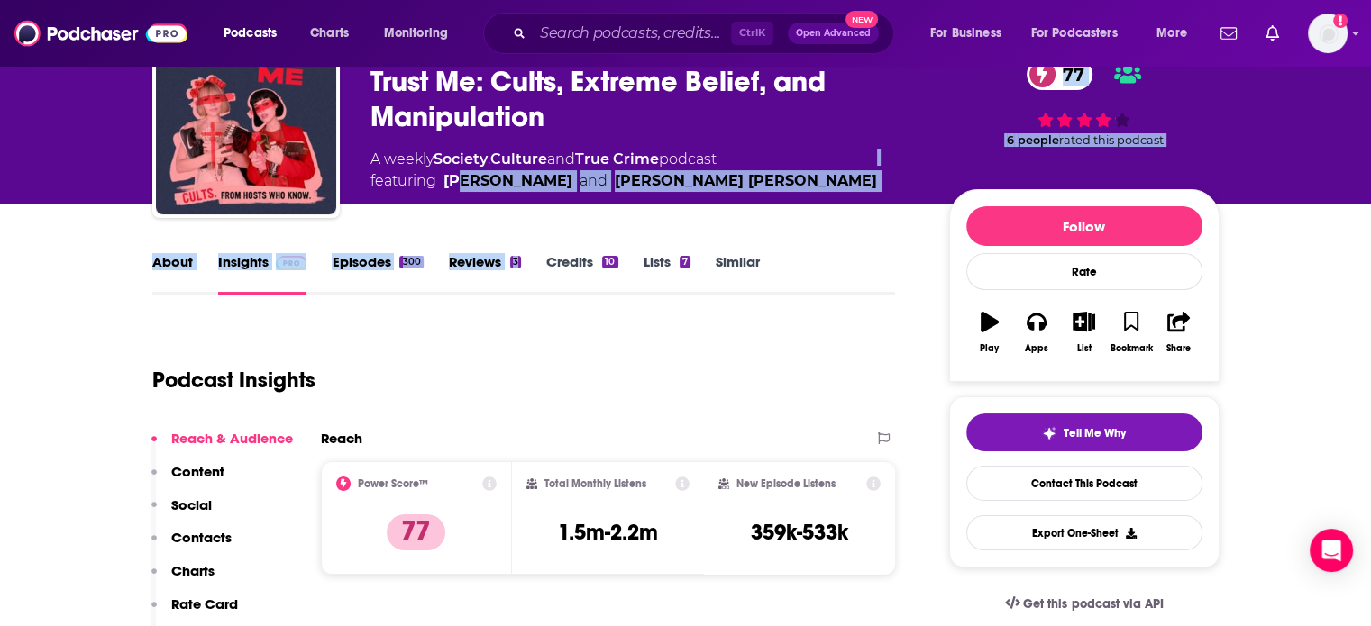
drag, startPoint x: 505, startPoint y: 202, endPoint x: 462, endPoint y: 201, distance: 42.4
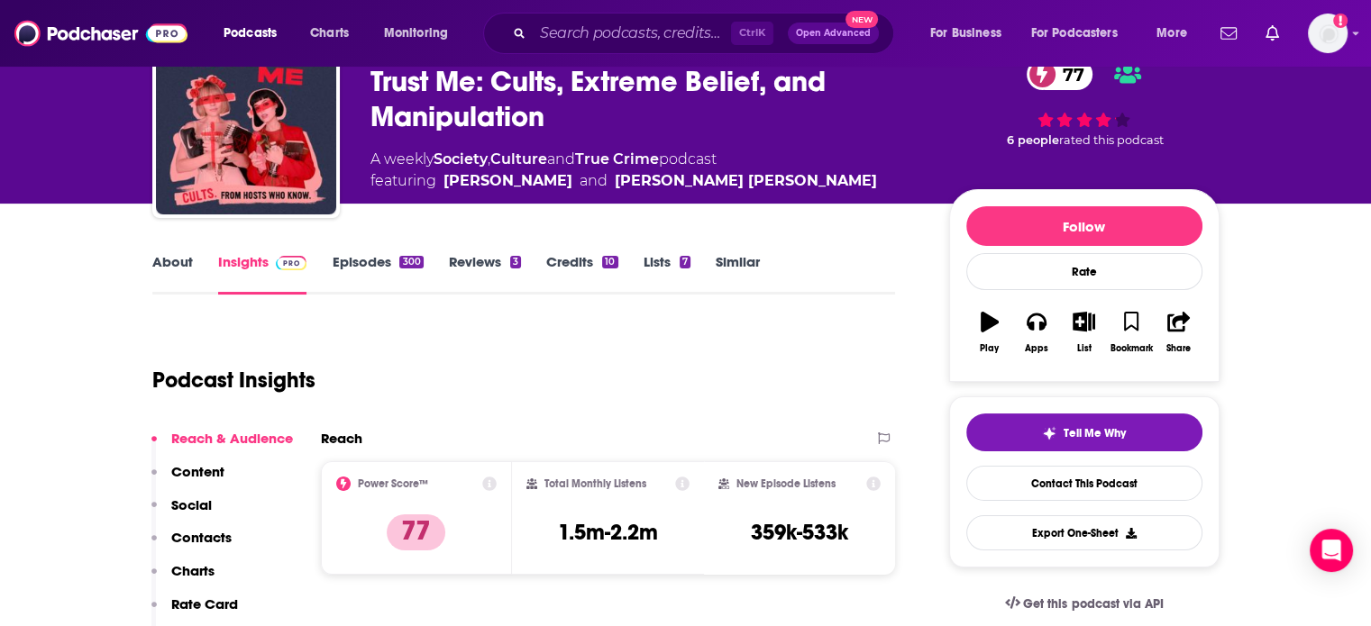
click at [440, 193] on div "Exactly Right and iHeartPodcasts • PodcastOne Trust Me: Cults, Extreme Belief, …" at bounding box center [794, 128] width 849 height 163
drag, startPoint x: 440, startPoint y: 193, endPoint x: 502, endPoint y: 192, distance: 62.2
click at [502, 192] on div "Exactly Right and iHeartPodcasts • PodcastOne Trust Me: Cults, Extreme Belief, …" at bounding box center [794, 128] width 849 height 163
copy link "Lola Blanc"
click at [394, 81] on div "Trust Me: Cults, Extreme Belief, and Manipulation 77" at bounding box center [645, 99] width 550 height 70
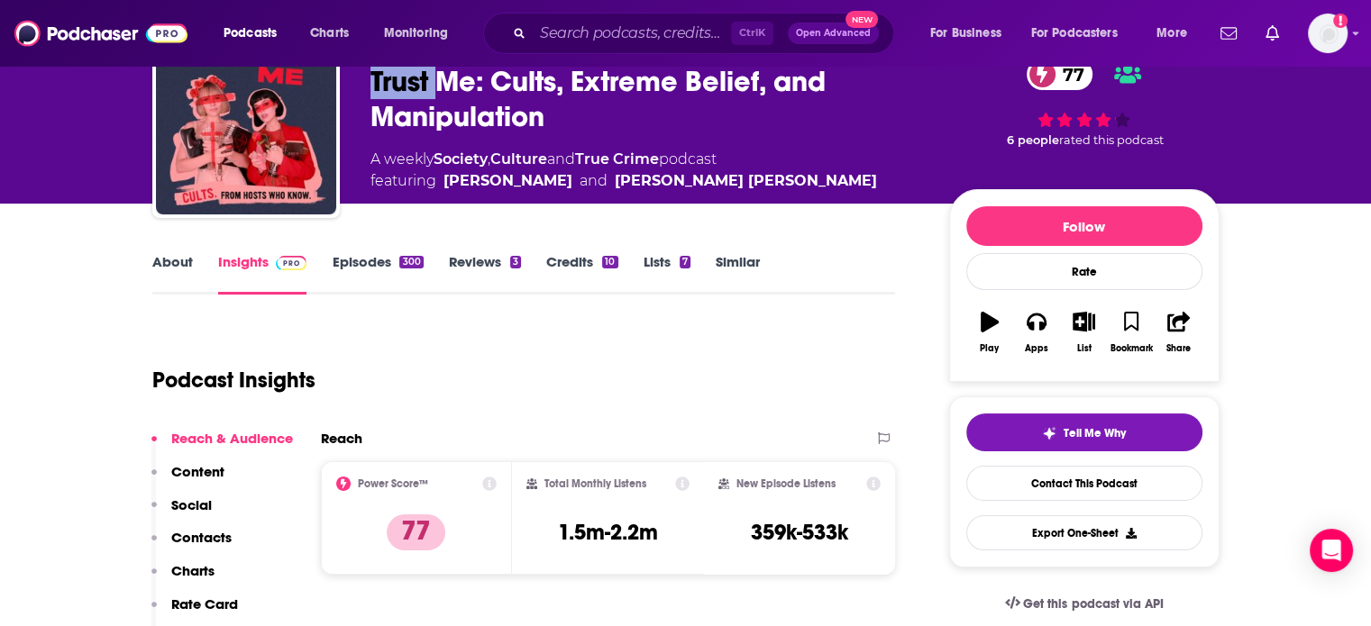
click at [394, 81] on div "Trust Me: Cults, Extreme Belief, and Manipulation 77" at bounding box center [645, 99] width 550 height 70
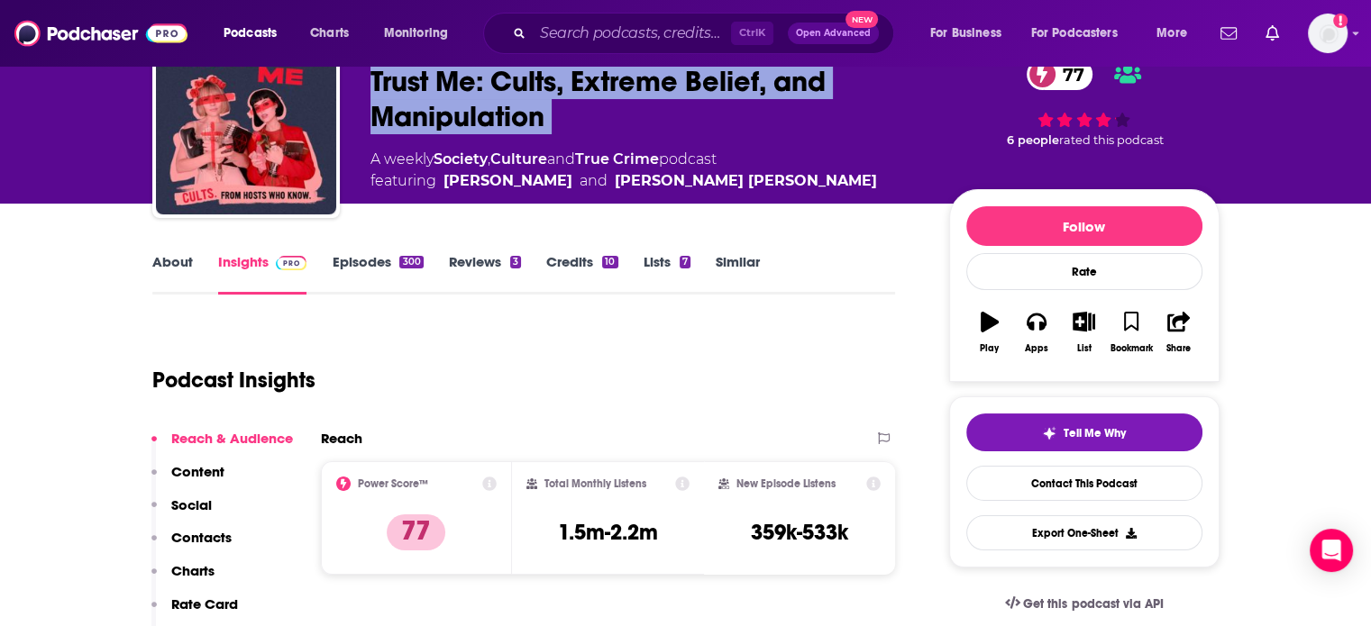
click at [394, 81] on div "Trust Me: Cults, Extreme Belief, and Manipulation 77" at bounding box center [645, 99] width 550 height 70
copy div "Trust Me: Cults, Extreme Belief, and Manipulation 77"
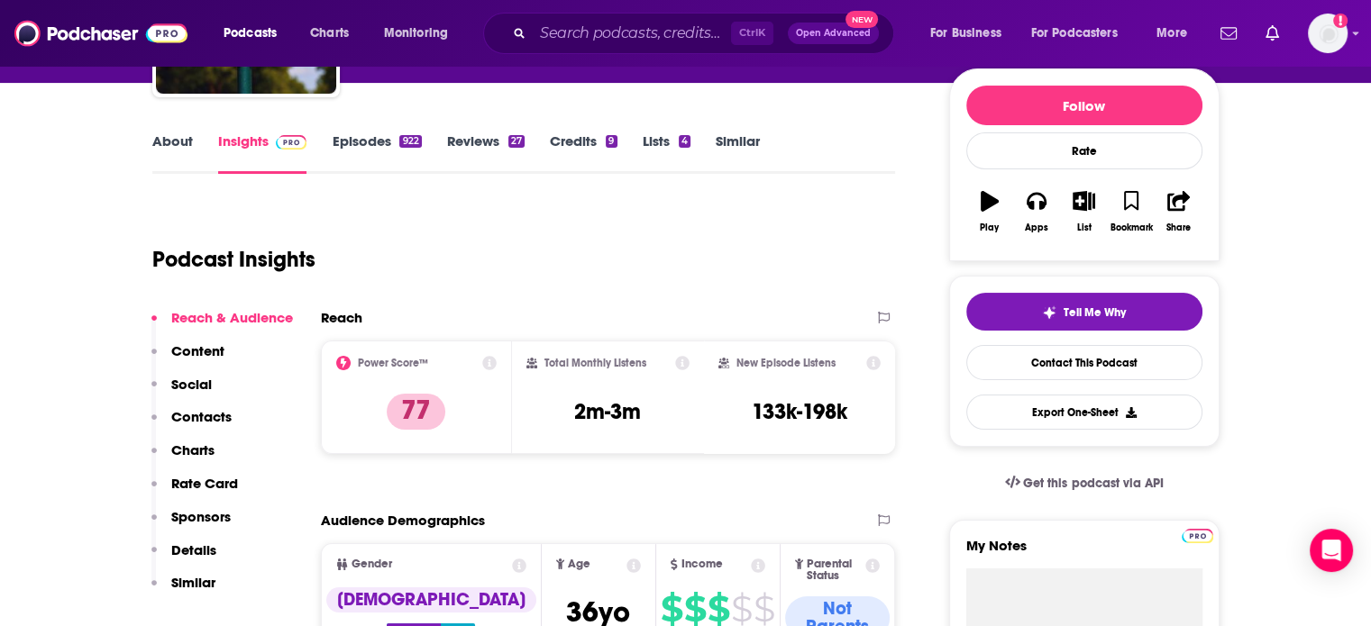
scroll to position [180, 0]
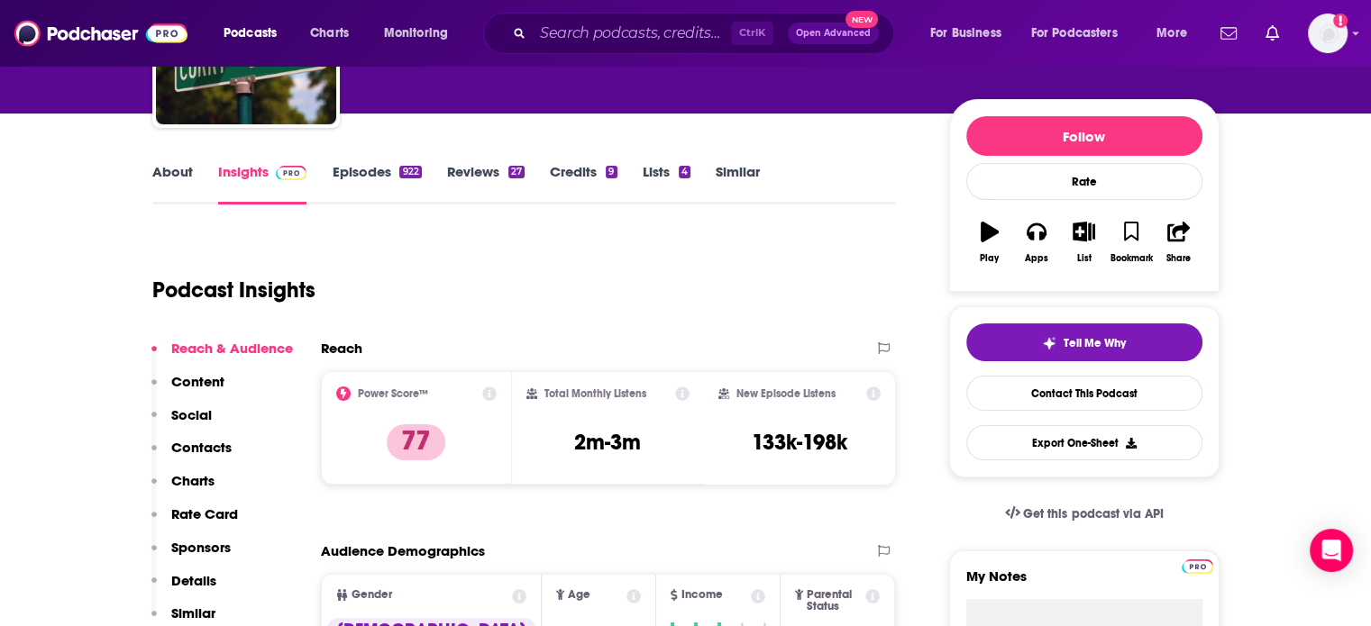
click at [372, 171] on link "Episodes 922" at bounding box center [376, 183] width 89 height 41
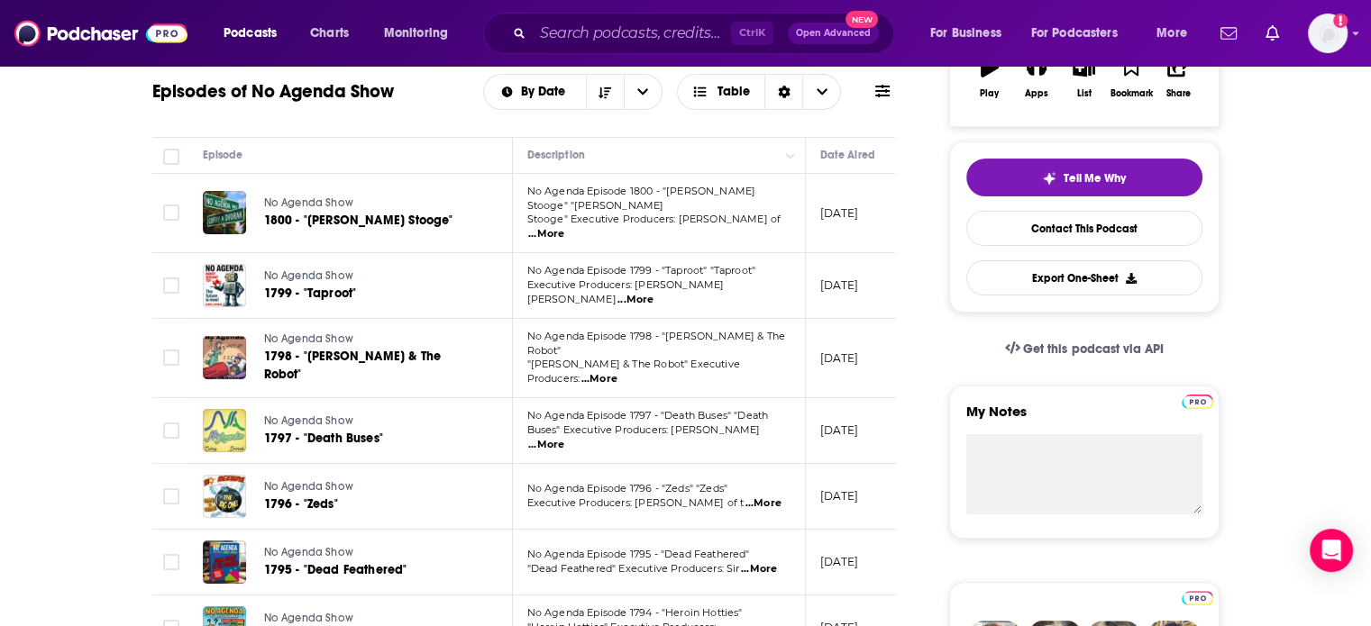
scroll to position [360, 0]
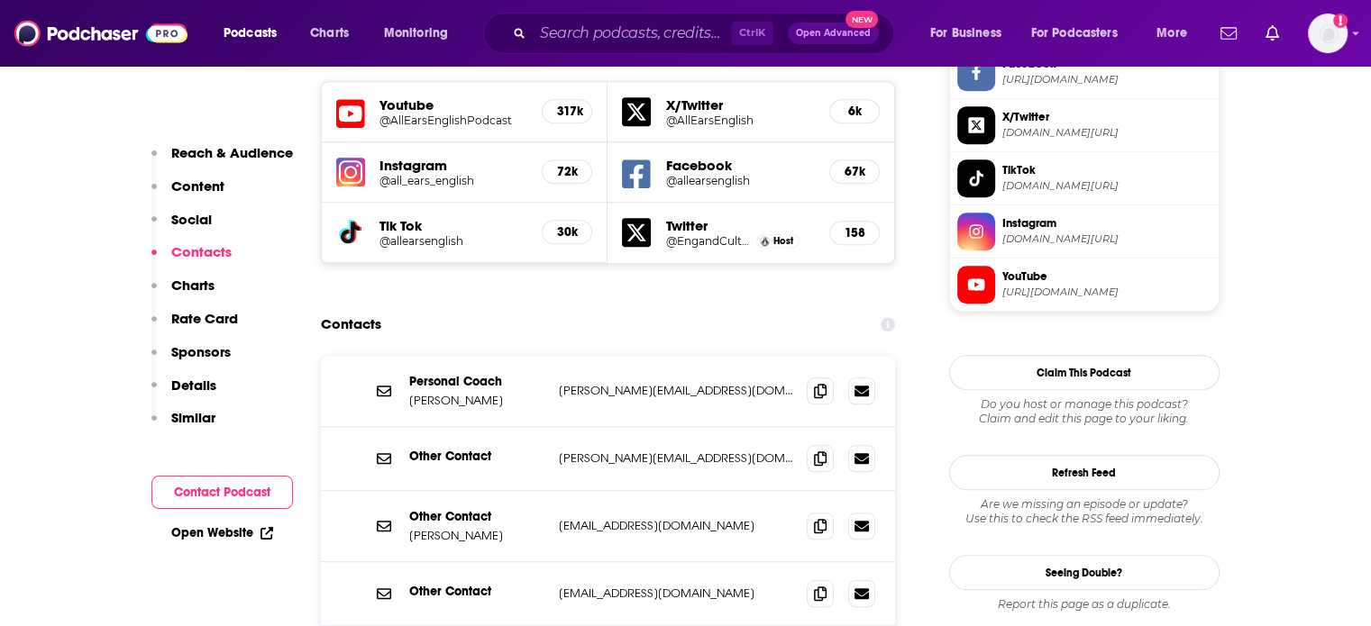
scroll to position [1622, 0]
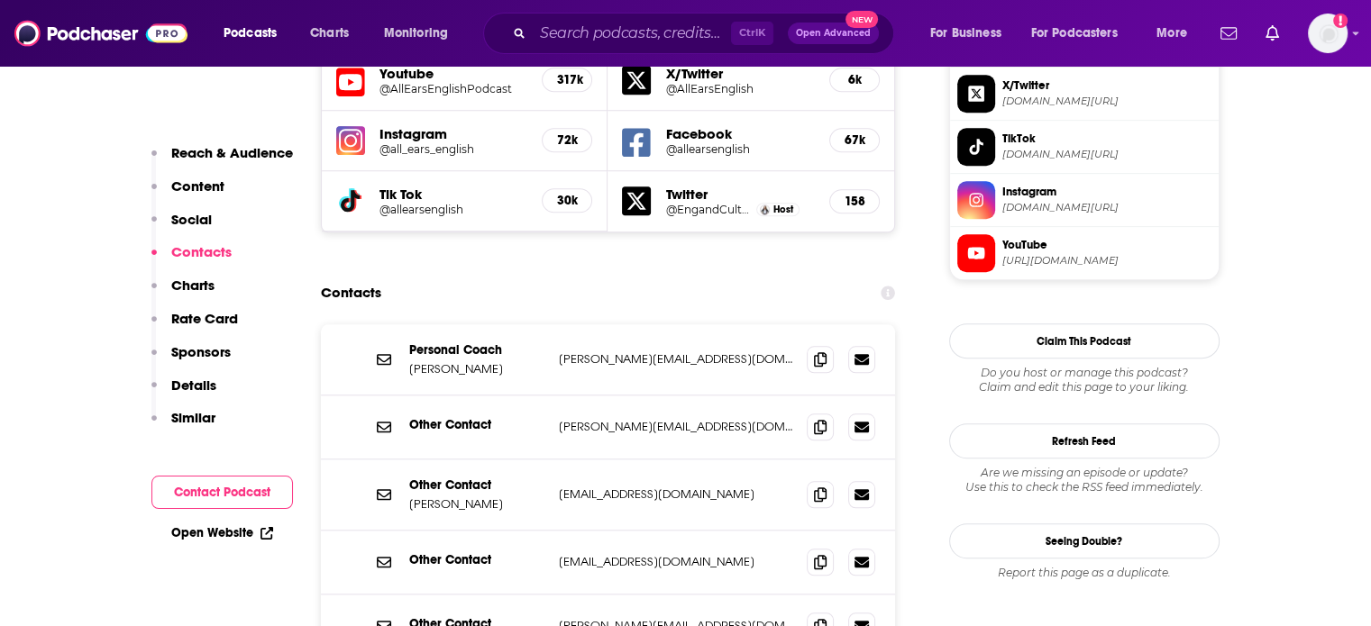
click at [615, 351] on p "[PERSON_NAME][EMAIL_ADDRESS][DOMAIN_NAME]" at bounding box center [676, 358] width 234 height 15
copy div "[PERSON_NAME][EMAIL_ADDRESS][DOMAIN_NAME] [PERSON_NAME][EMAIL_ADDRESS][DOMAIN_N…"
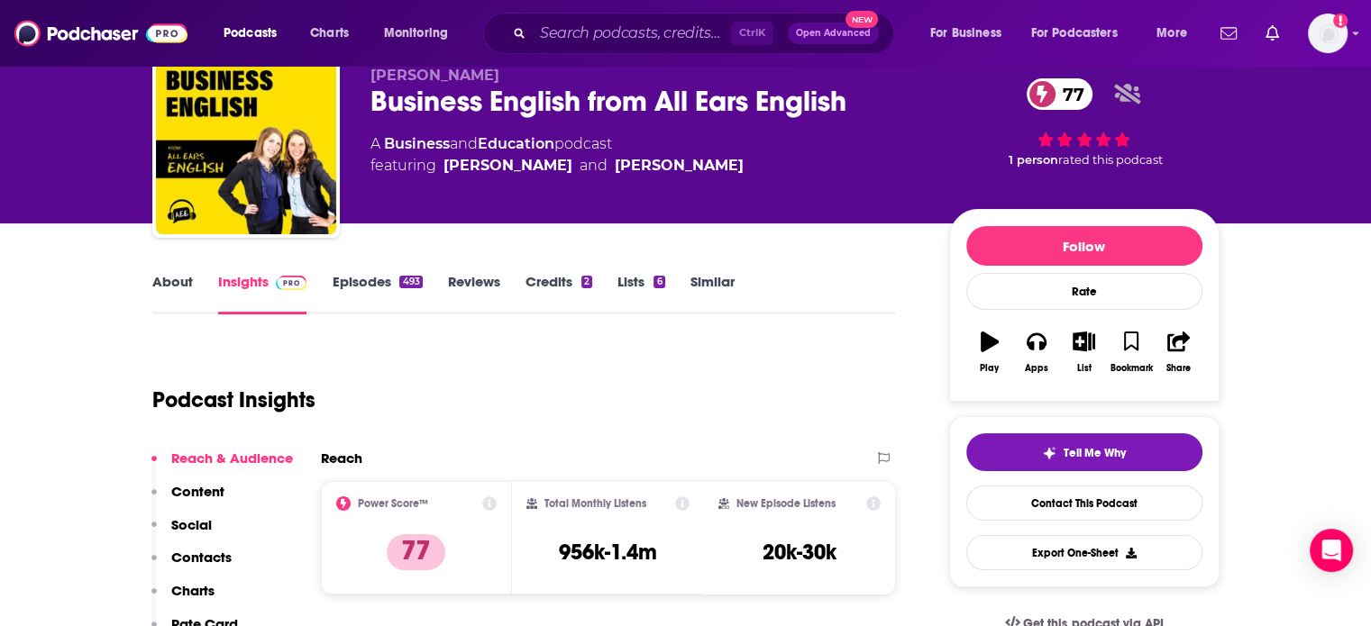
scroll to position [0, 0]
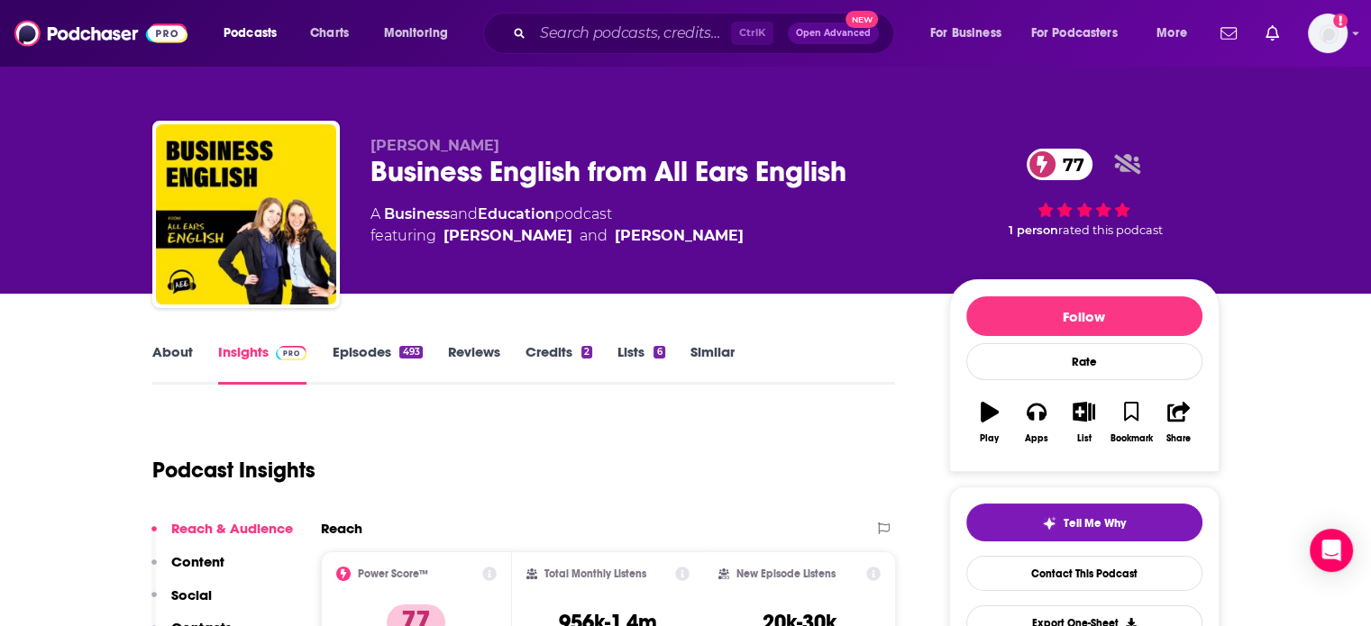
click at [497, 184] on div "Business English from All Ears English 77" at bounding box center [645, 171] width 550 height 35
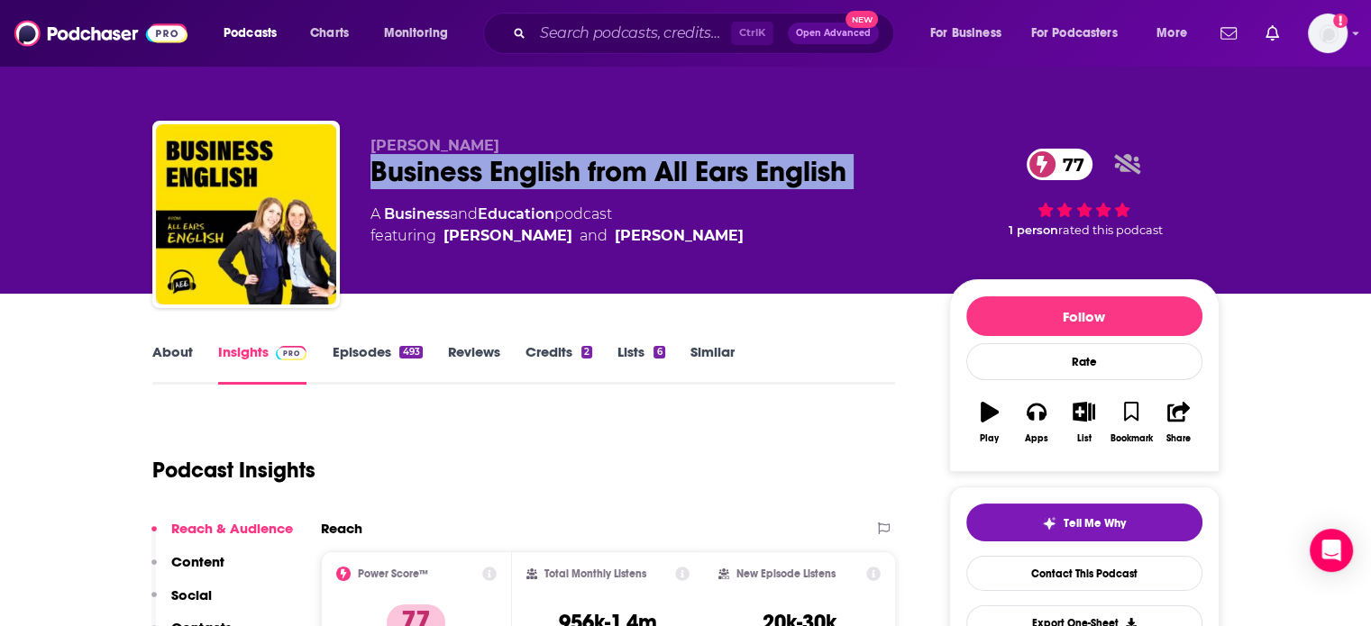
click at [497, 184] on div "Business English from All Ears English 77" at bounding box center [645, 171] width 550 height 35
copy div "Business English from All Ears English 77"
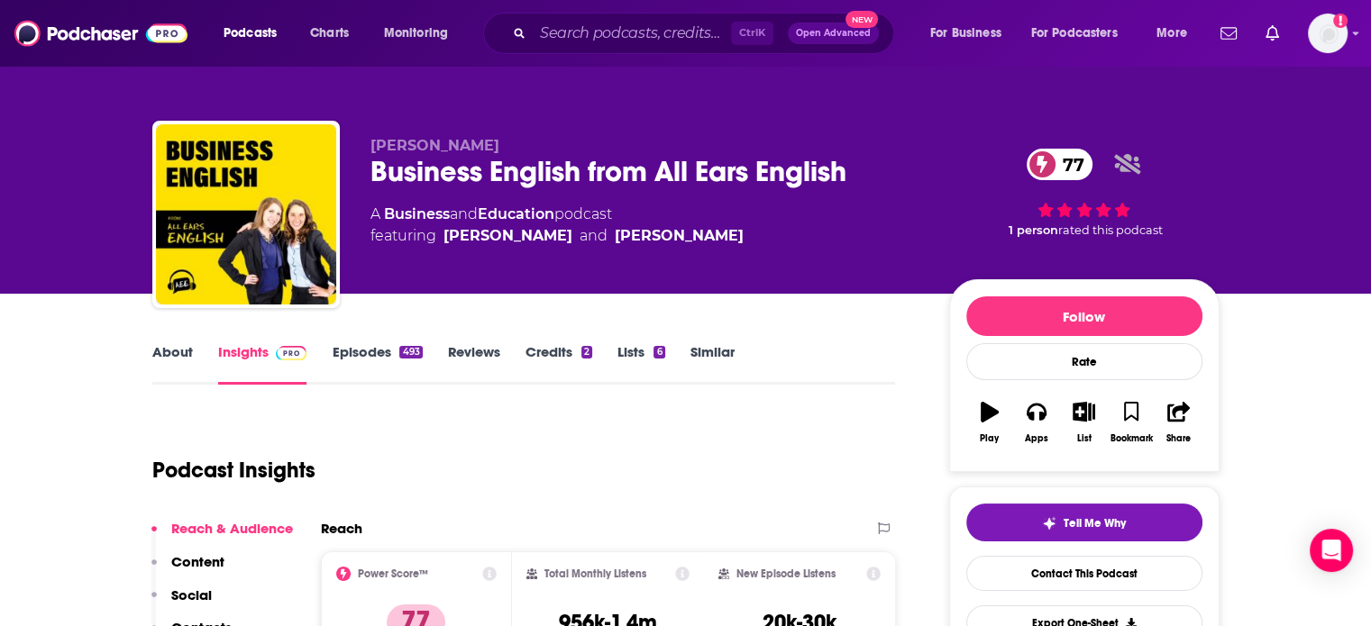
click at [568, 250] on div "Lindsay McMahon Business English from All Ears English 77 A Business and Educat…" at bounding box center [645, 209] width 550 height 144
drag, startPoint x: 568, startPoint y: 250, endPoint x: 525, endPoint y: 264, distance: 44.7
click at [512, 256] on div "Lindsay McMahon Business English from All Ears English 77 A Business and Educat…" at bounding box center [645, 209] width 550 height 144
click at [533, 267] on div "Lindsay McMahon Business English from All Ears English 77 A Business and Educat…" at bounding box center [645, 209] width 550 height 144
drag, startPoint x: 533, startPoint y: 267, endPoint x: 476, endPoint y: 255, distance: 58.8
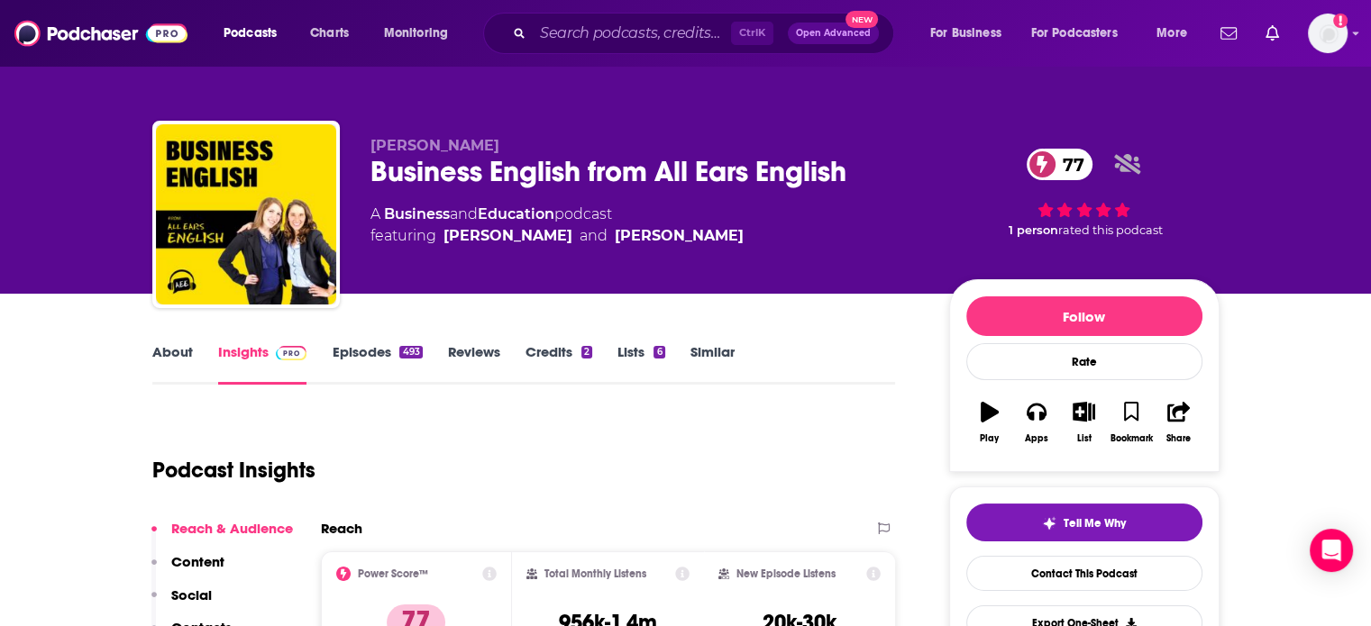
click at [476, 255] on div "Lindsay McMahon Business English from All Ears English 77 A Business and Educat…" at bounding box center [645, 209] width 550 height 144
click at [708, 172] on div "Business English from All Ears English 77" at bounding box center [645, 171] width 550 height 35
drag, startPoint x: 708, startPoint y: 172, endPoint x: 663, endPoint y: 171, distance: 45.1
click at [663, 171] on div "Business English from All Ears English 77" at bounding box center [645, 171] width 550 height 35
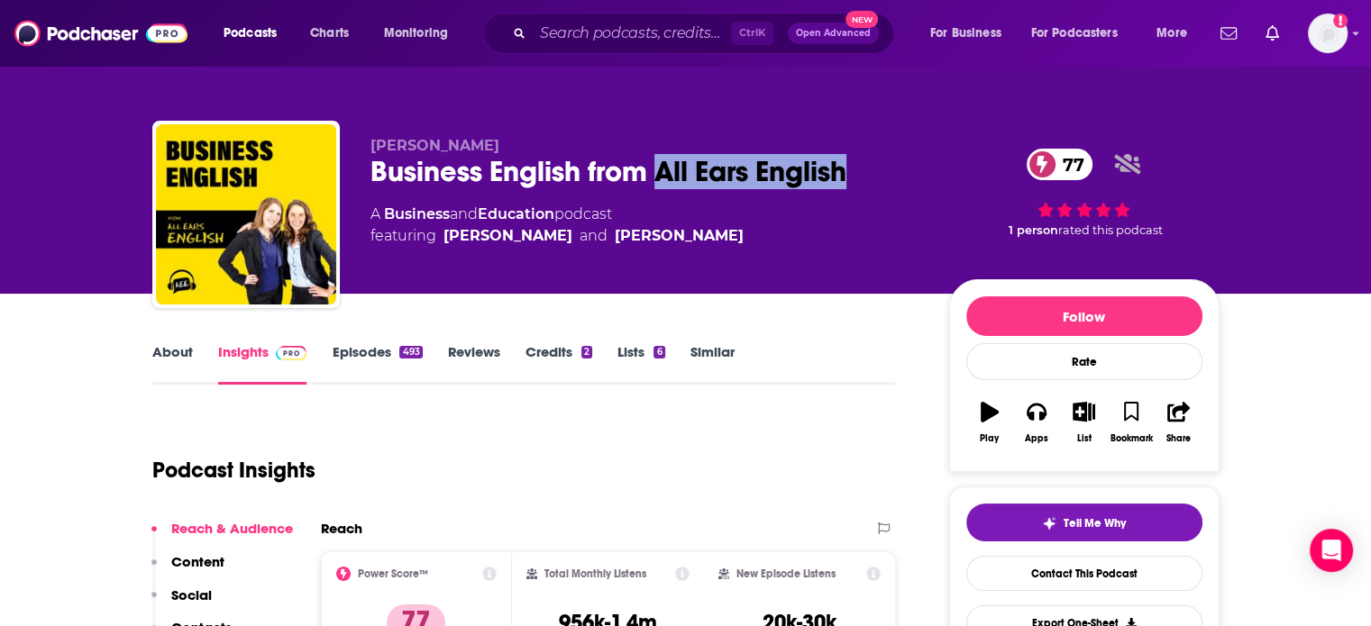
drag, startPoint x: 663, startPoint y: 171, endPoint x: 807, endPoint y: 171, distance: 144.2
click at [807, 171] on div "Business English from All Ears English 77" at bounding box center [645, 171] width 550 height 35
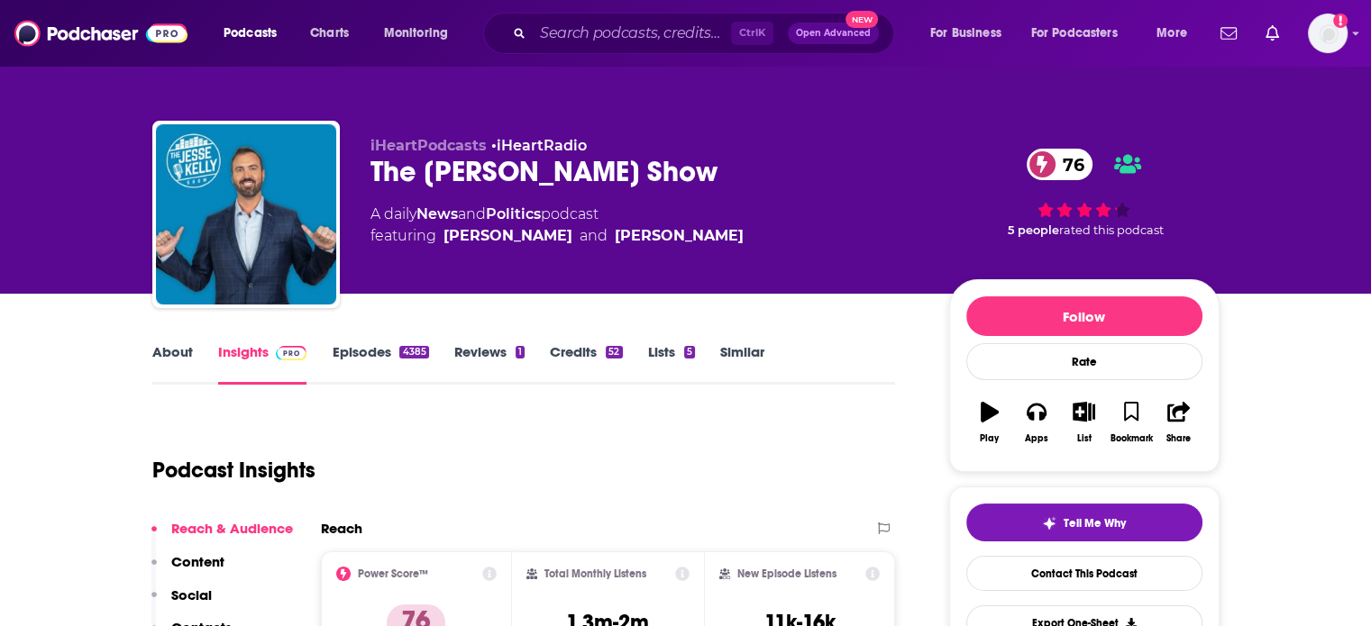
click at [164, 345] on link "About" at bounding box center [172, 363] width 41 height 41
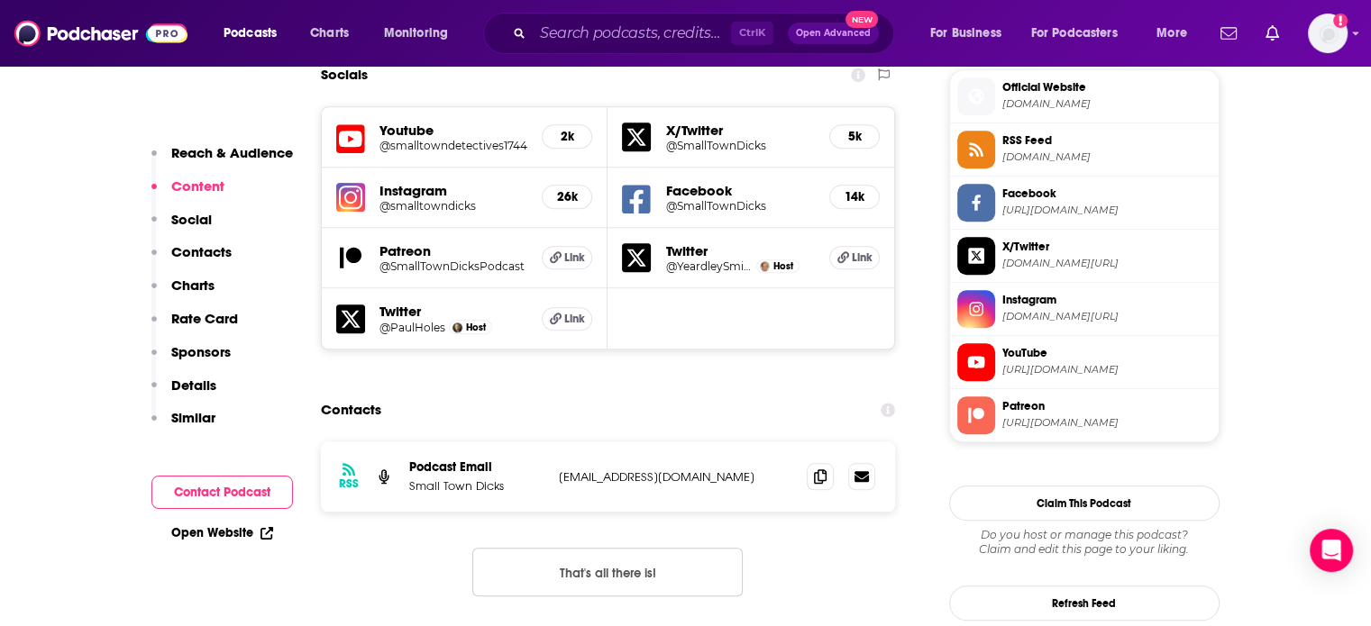
scroll to position [1622, 0]
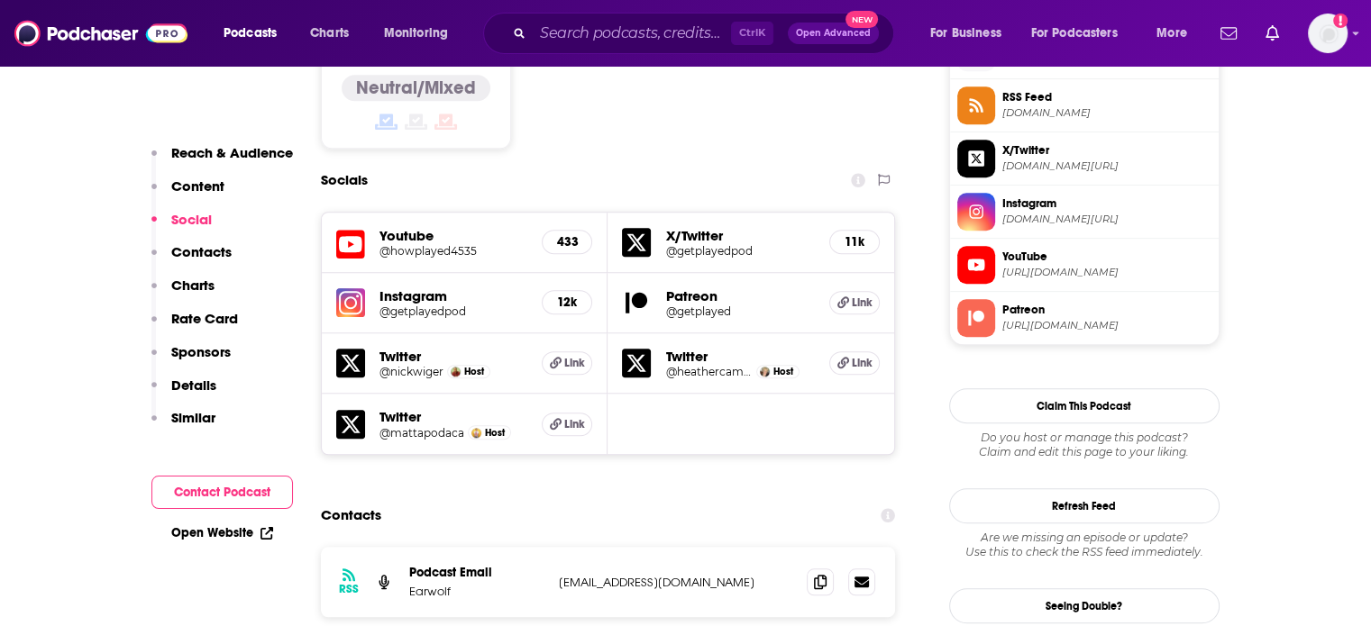
scroll to position [1532, 0]
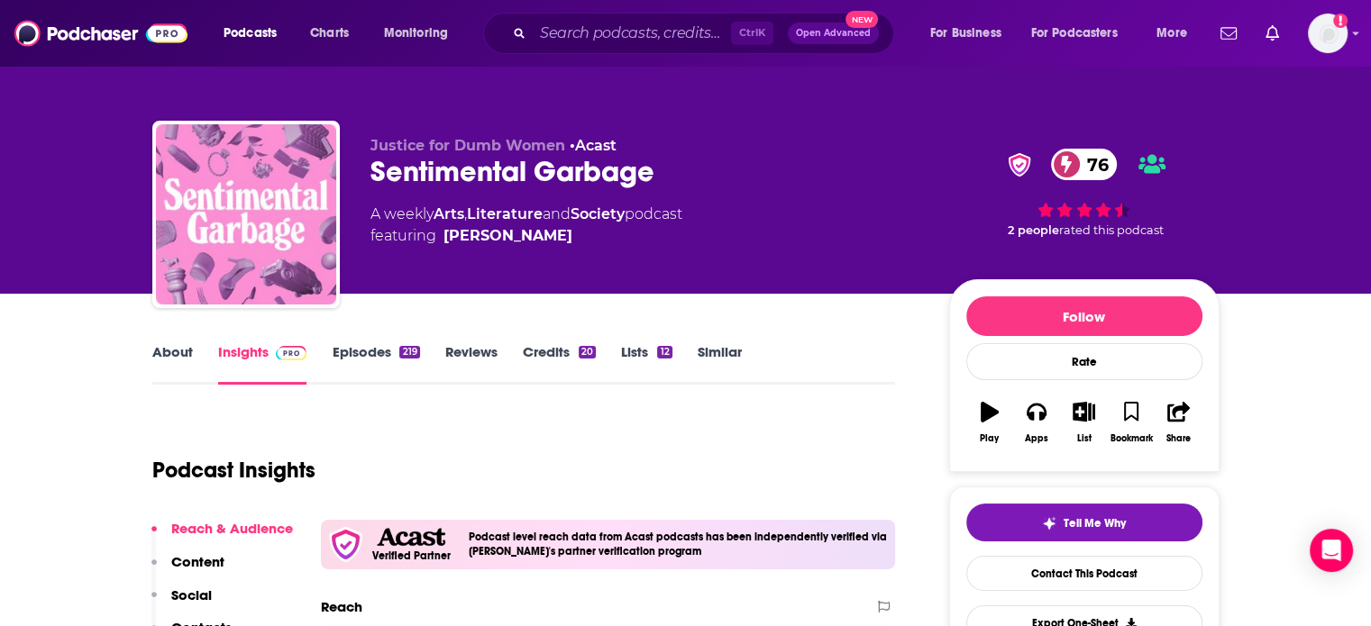
click at [483, 158] on div "Sentimental Garbage 76" at bounding box center [645, 171] width 550 height 35
click at [458, 174] on div "Sentimental Garbage 76" at bounding box center [645, 171] width 550 height 35
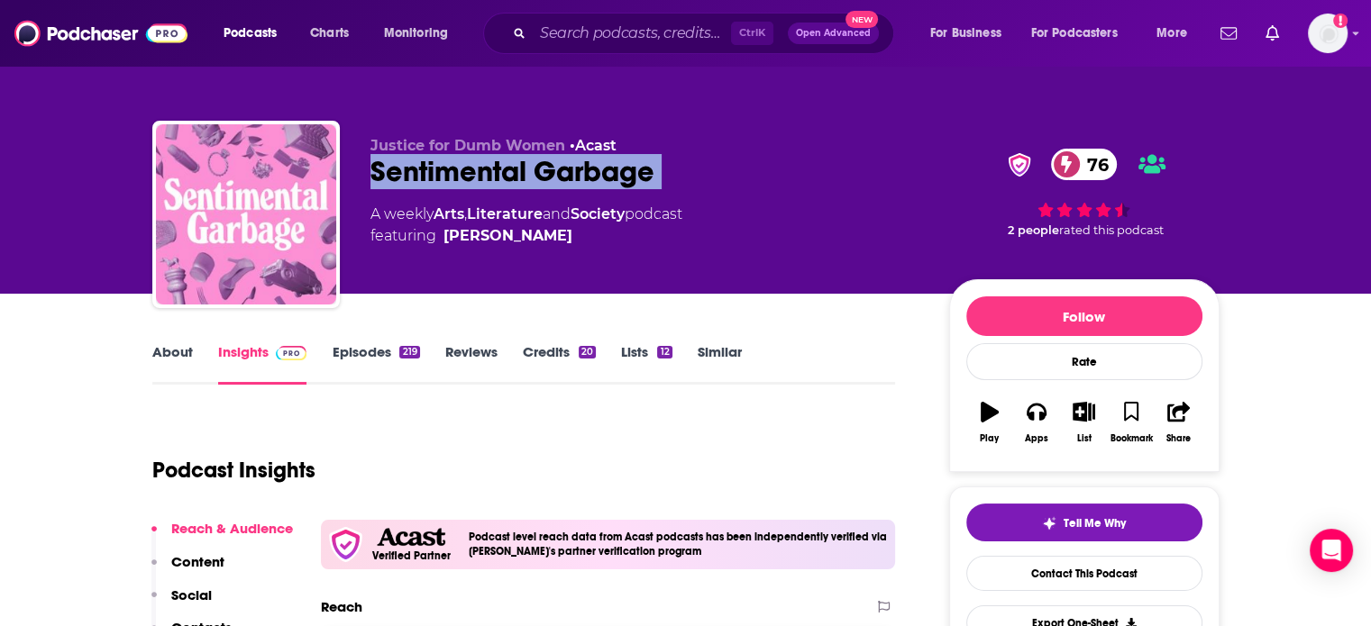
click at [458, 174] on div "Sentimental Garbage 76" at bounding box center [645, 171] width 550 height 35
copy div "Sentimental Garbage 76"
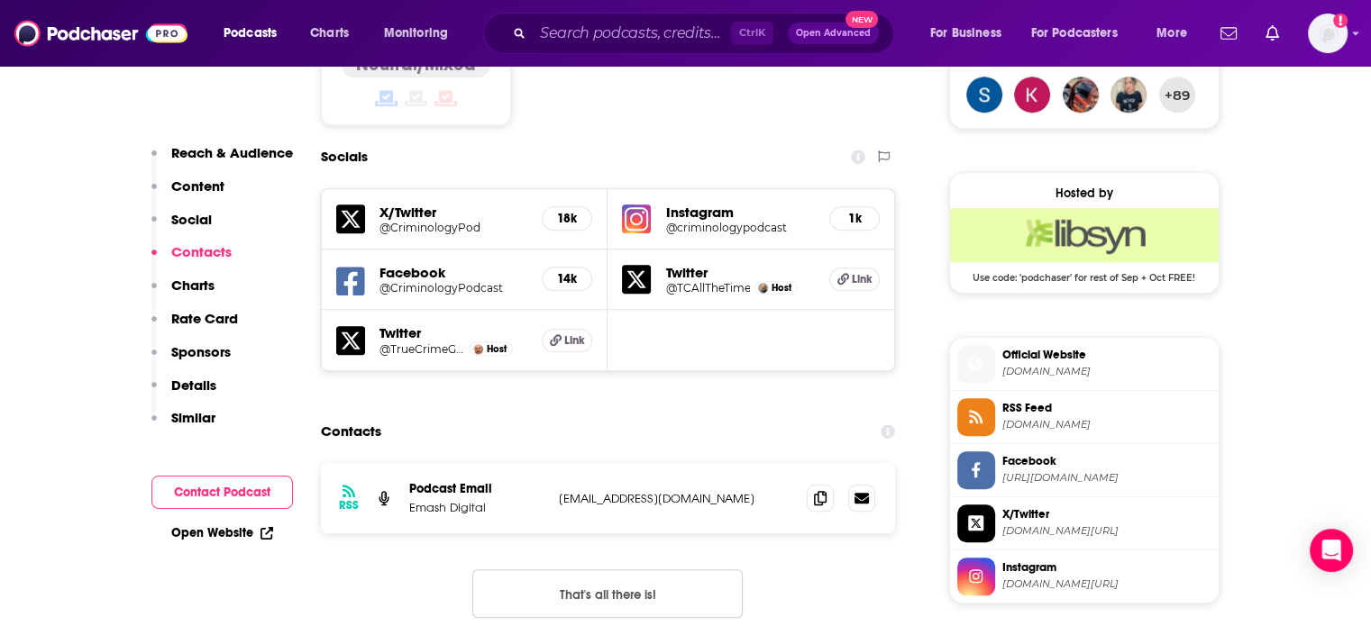
scroll to position [1532, 0]
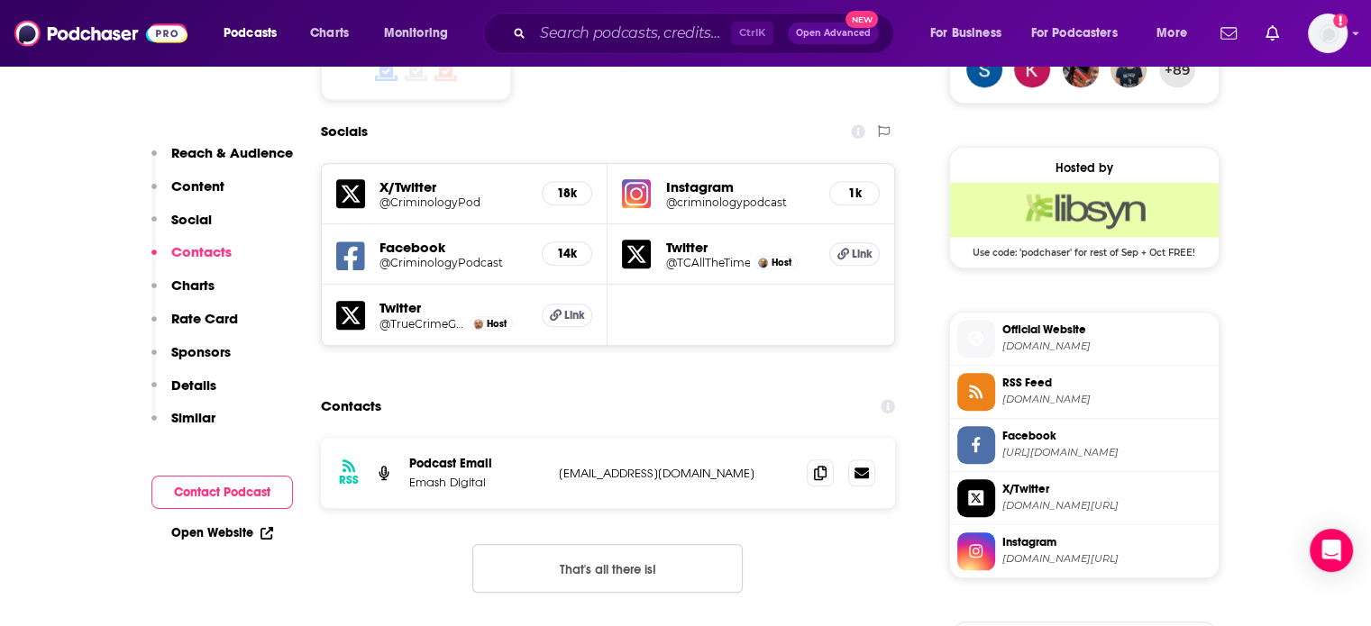
click at [620, 466] on p "[EMAIL_ADDRESS][DOMAIN_NAME]" at bounding box center [676, 473] width 234 height 15
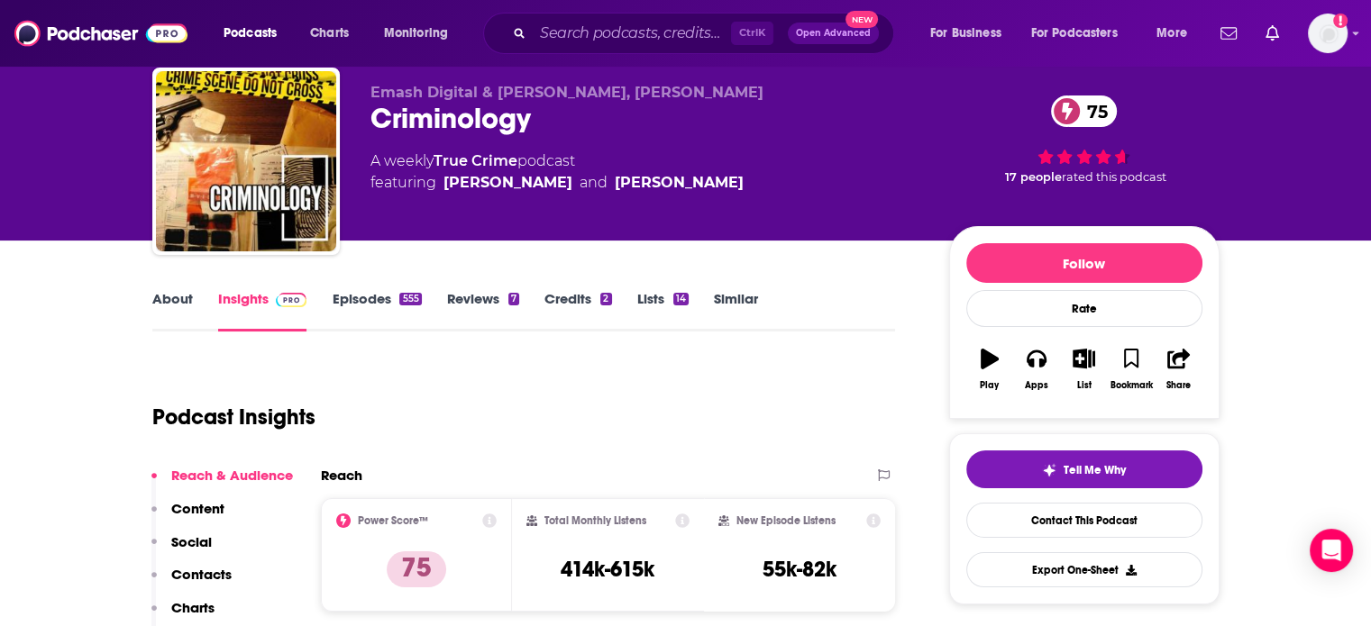
scroll to position [0, 0]
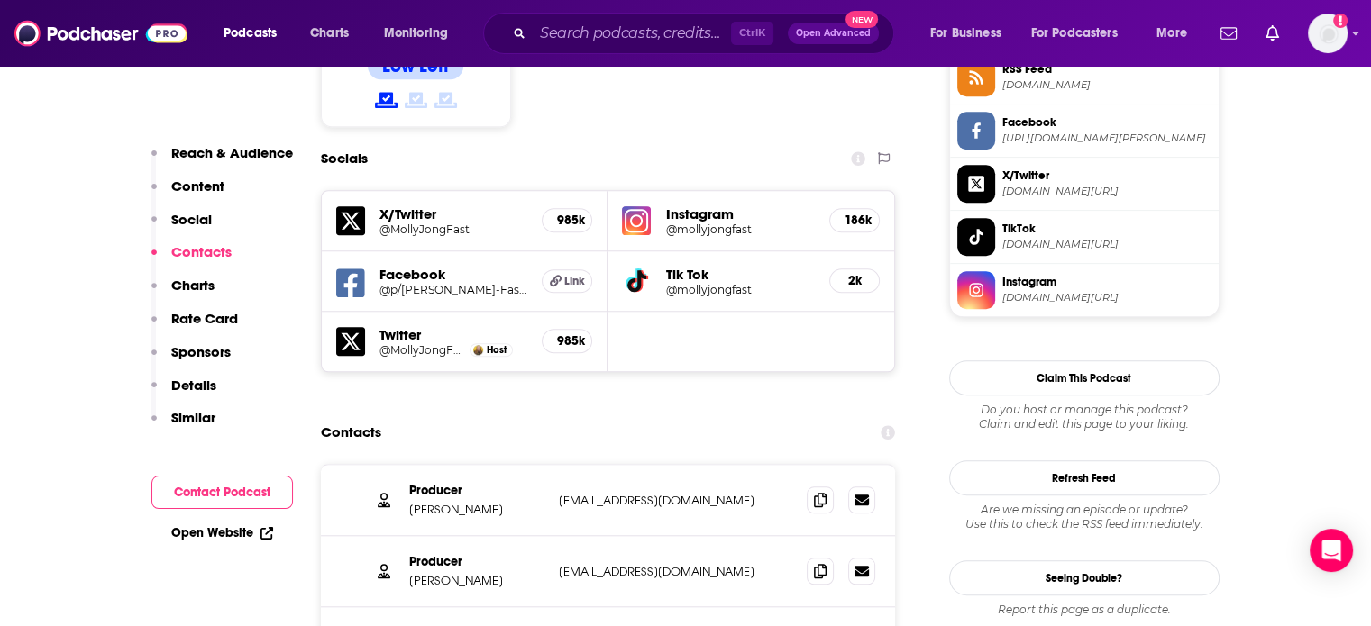
scroll to position [1622, 0]
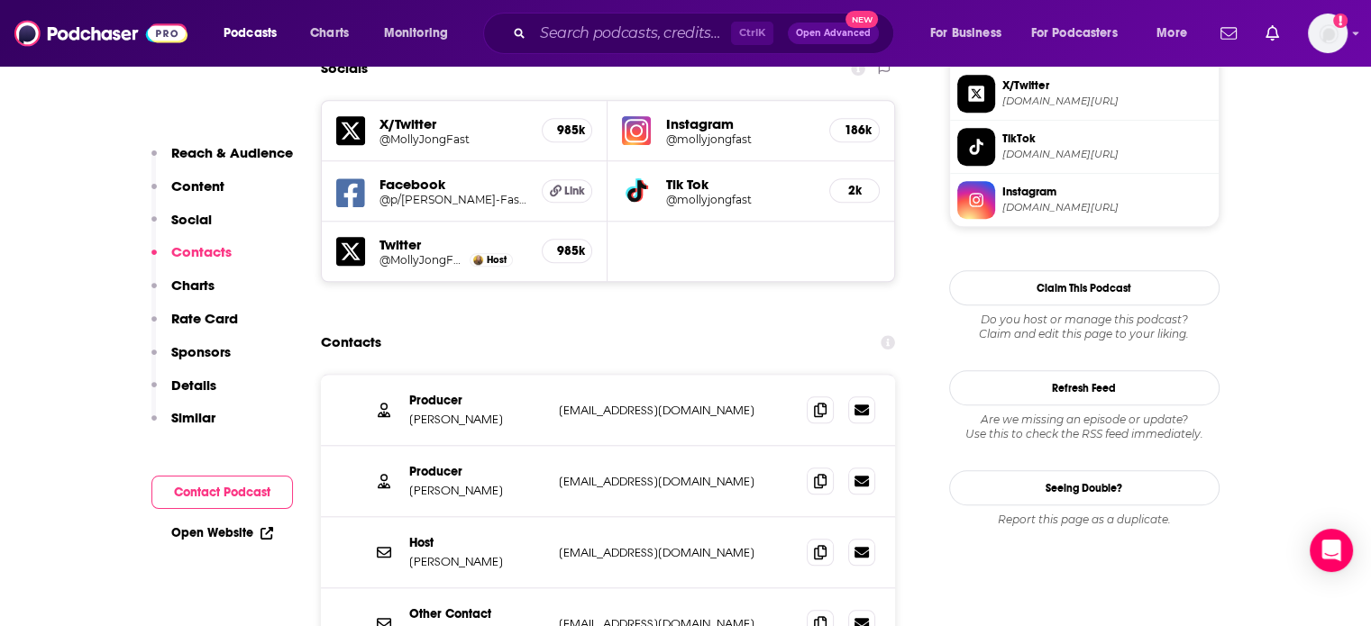
click at [620, 545] on p "mollyjongfast@gmail.com" at bounding box center [676, 552] width 234 height 15
copy div "mollyjongfast@gmail.com mollyjongfast@gmail.com"
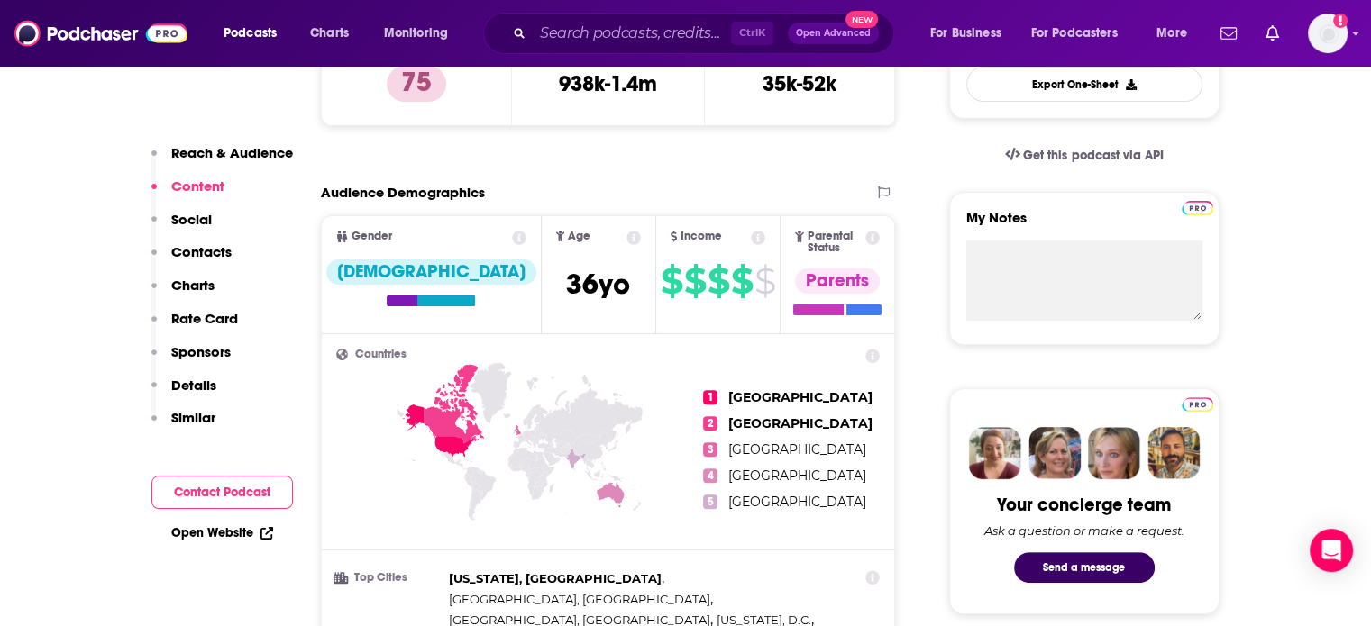
scroll to position [0, 0]
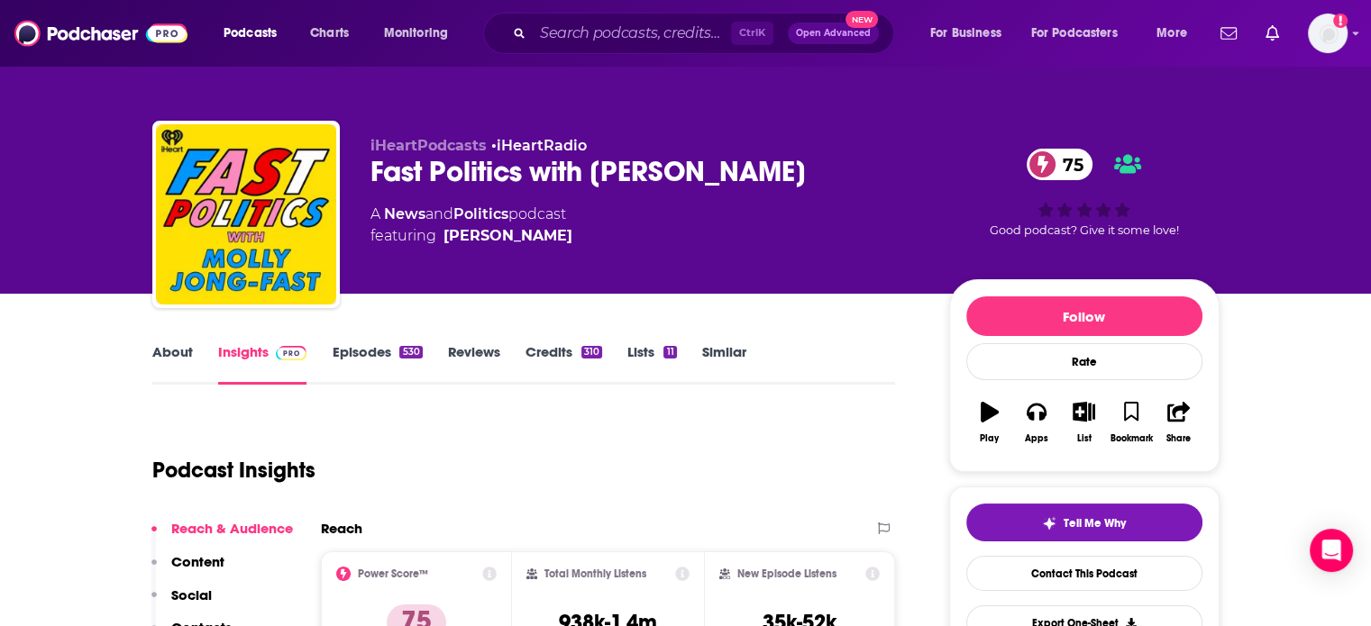
click at [418, 167] on div "Fast Politics with Molly Jong-Fast 75" at bounding box center [645, 171] width 550 height 35
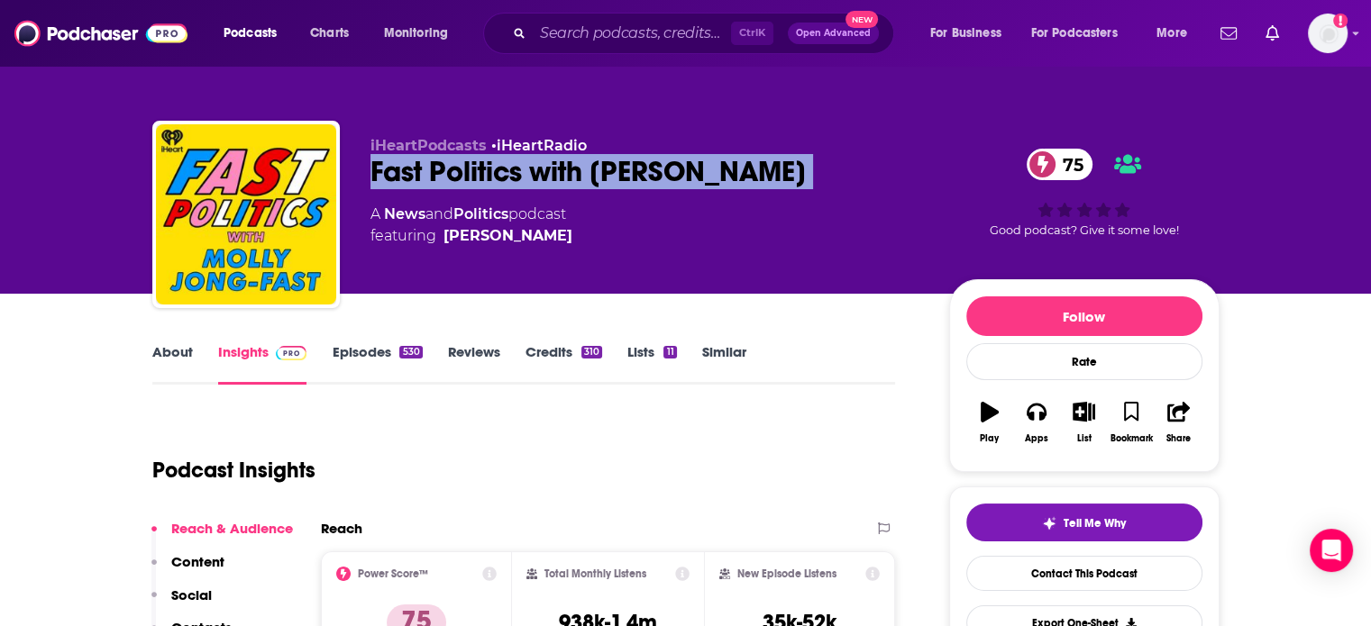
click at [418, 167] on div "Fast Politics with Molly Jong-Fast 75" at bounding box center [645, 171] width 550 height 35
copy div "Fast Politics with Molly Jong-Fast 75"
drag, startPoint x: 621, startPoint y: 255, endPoint x: 426, endPoint y: 260, distance: 194.7
click at [426, 260] on div "iHeartPodcasts • iHeartRadio Fast Politics with Molly Jong-Fast 75 A News and P…" at bounding box center [645, 209] width 550 height 144
copy div "Molly Jong-Fast"
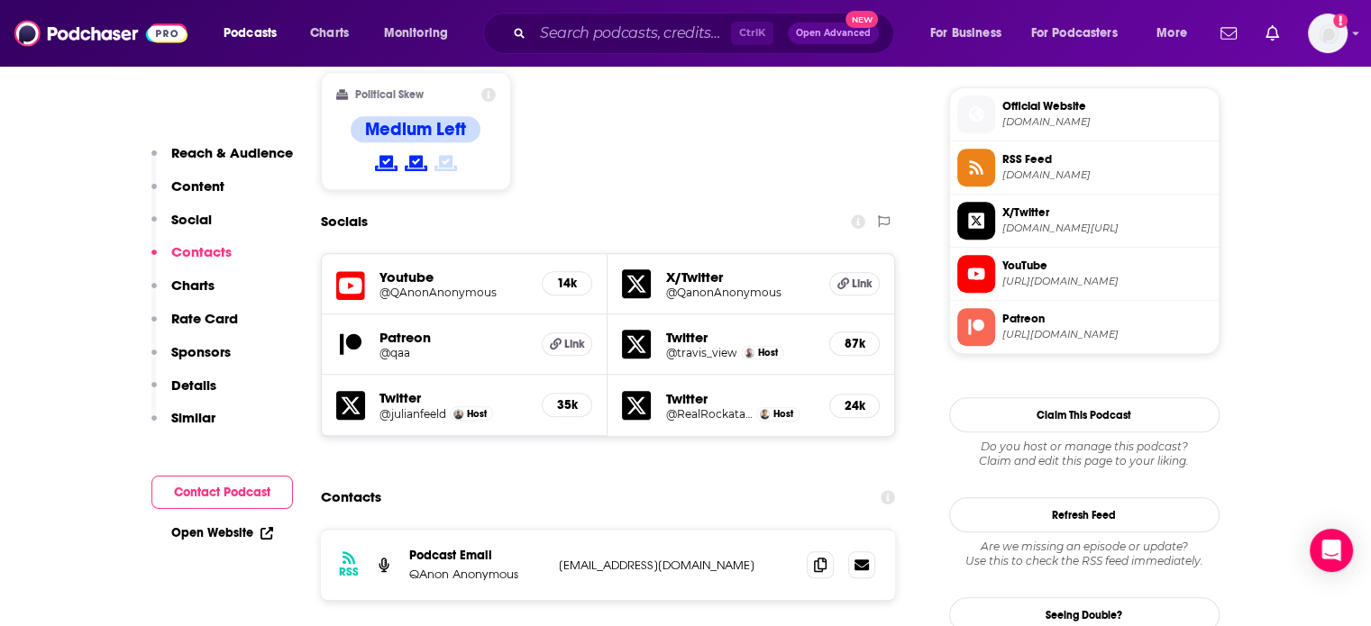
scroll to position [1622, 0]
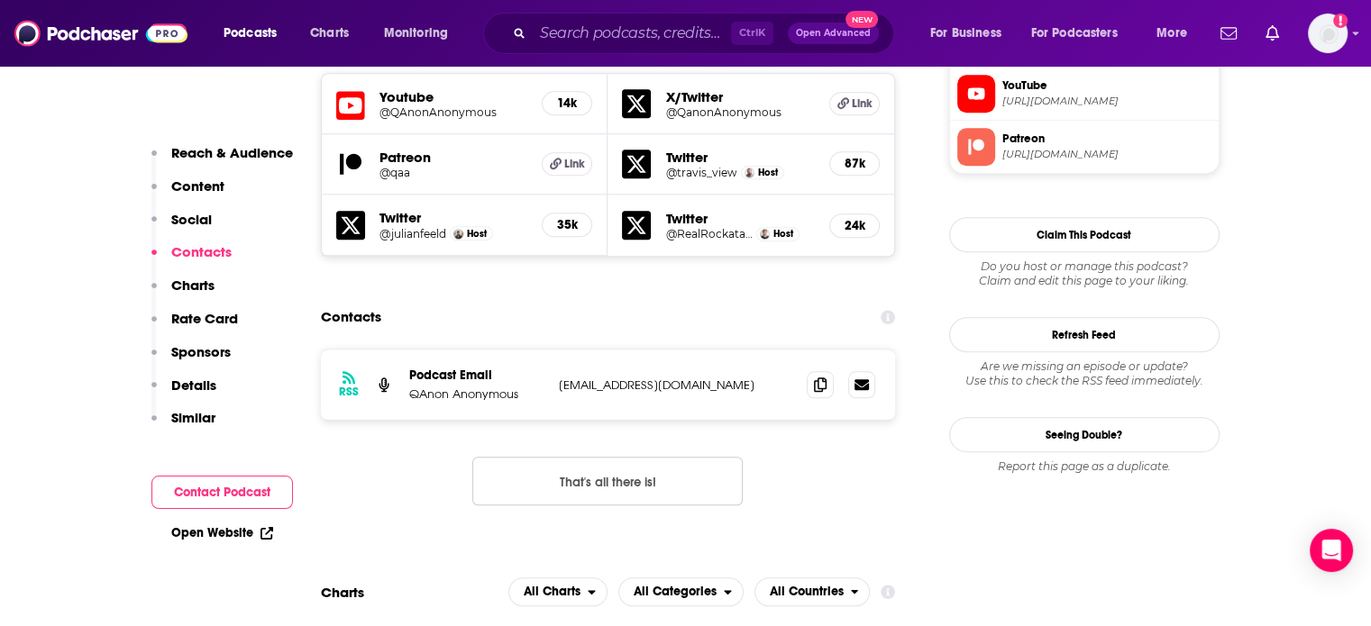
click at [670, 378] on p "[EMAIL_ADDRESS][DOMAIN_NAME]" at bounding box center [676, 385] width 234 height 15
copy div "[EMAIL_ADDRESS][DOMAIN_NAME] [EMAIL_ADDRESS][DOMAIN_NAME]"
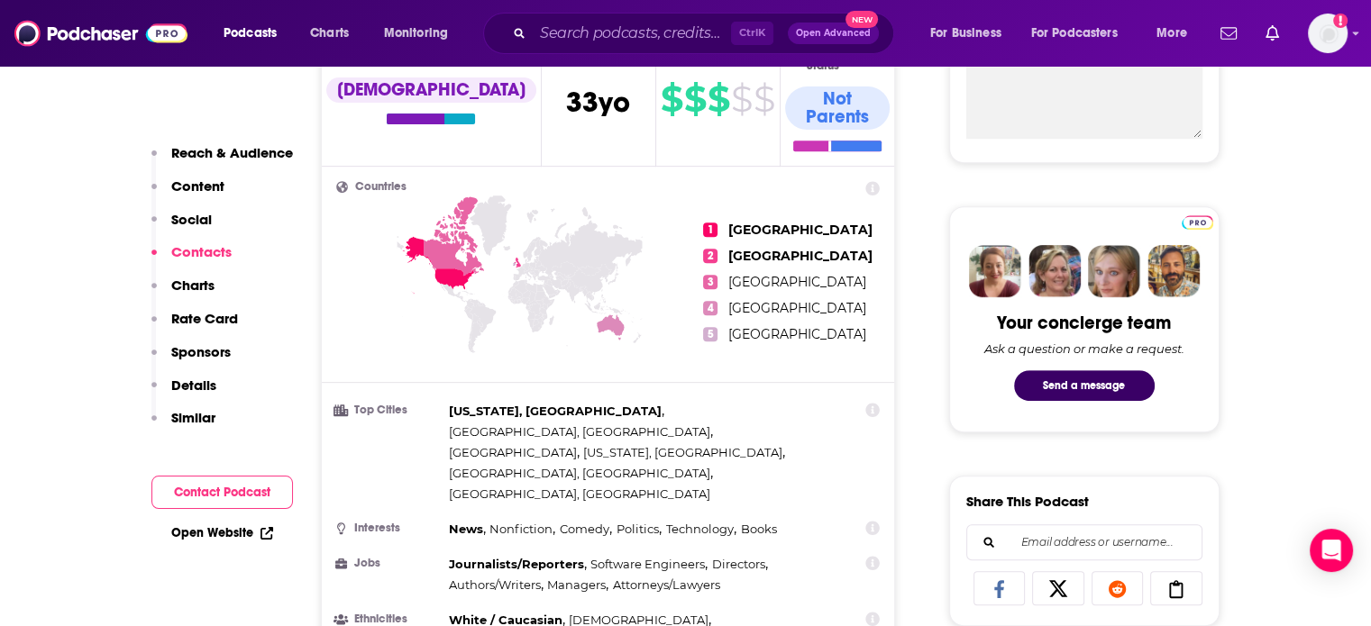
scroll to position [0, 0]
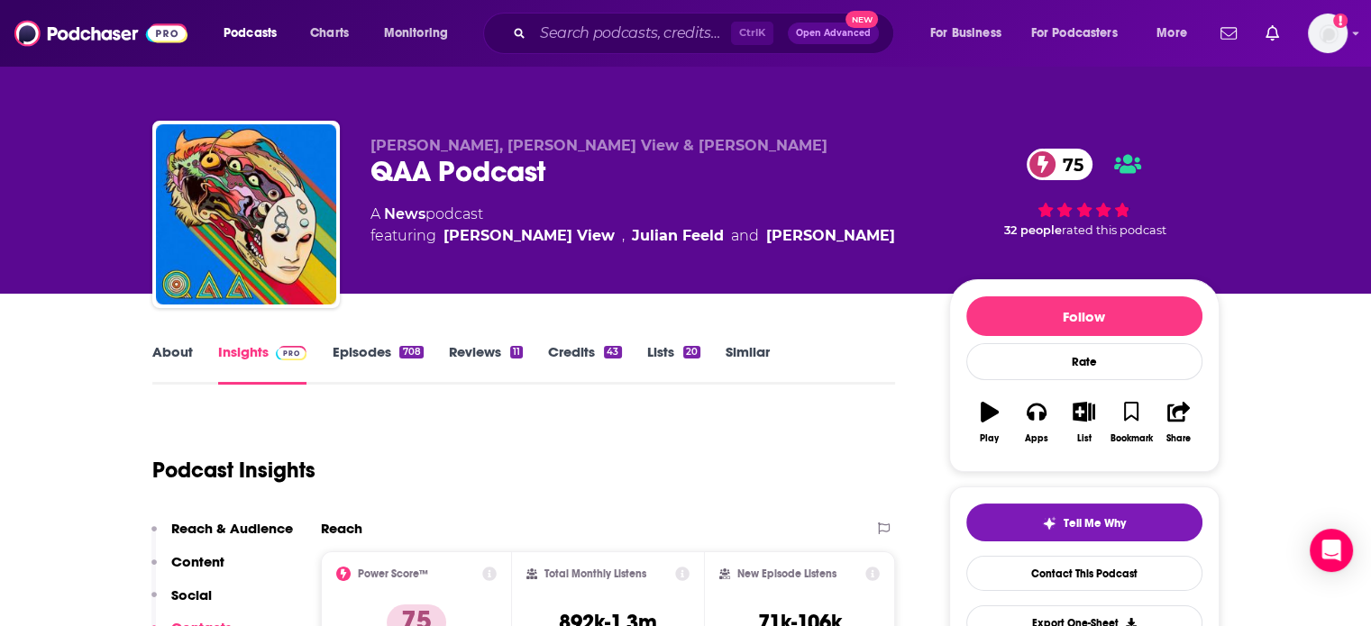
click at [404, 162] on div "QAA Podcast 75" at bounding box center [645, 171] width 550 height 35
click at [384, 167] on div "QAA Podcast 75" at bounding box center [645, 171] width 550 height 35
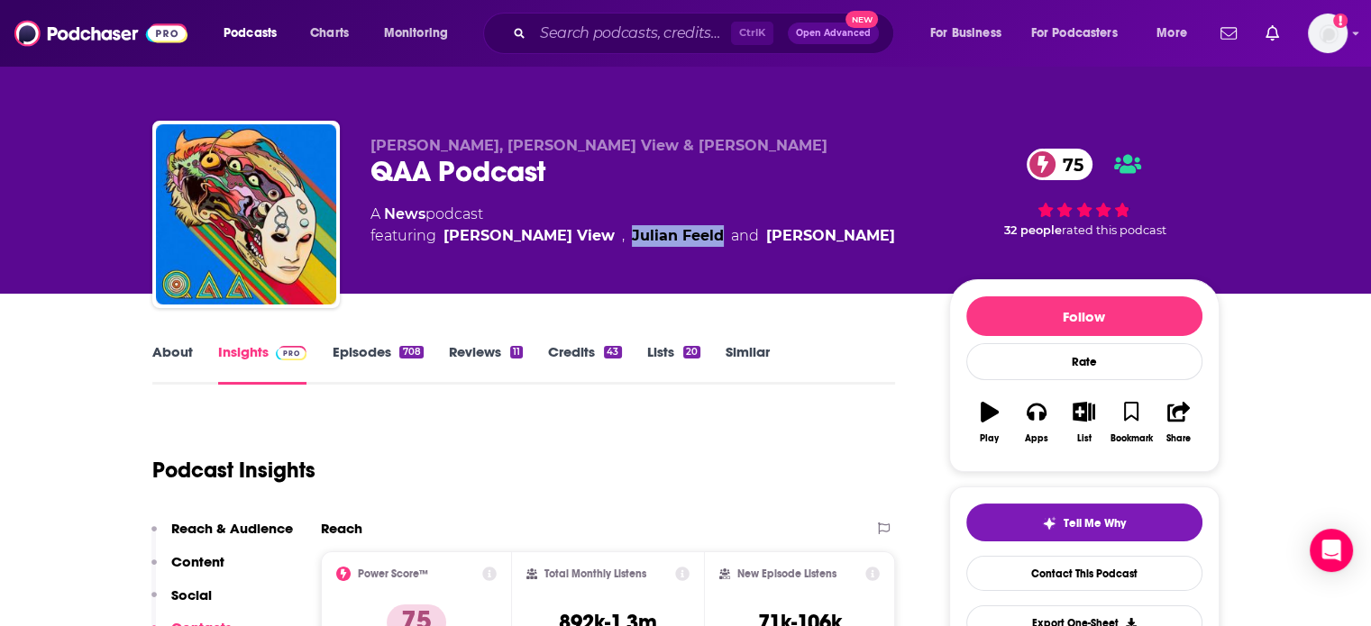
drag, startPoint x: 544, startPoint y: 257, endPoint x: 636, endPoint y: 258, distance: 91.9
click at [636, 258] on div "[PERSON_NAME], [PERSON_NAME] View & [PERSON_NAME] QAA Podcast 75 A News podcast…" at bounding box center [645, 209] width 550 height 144
copy link "Julian Feeld"
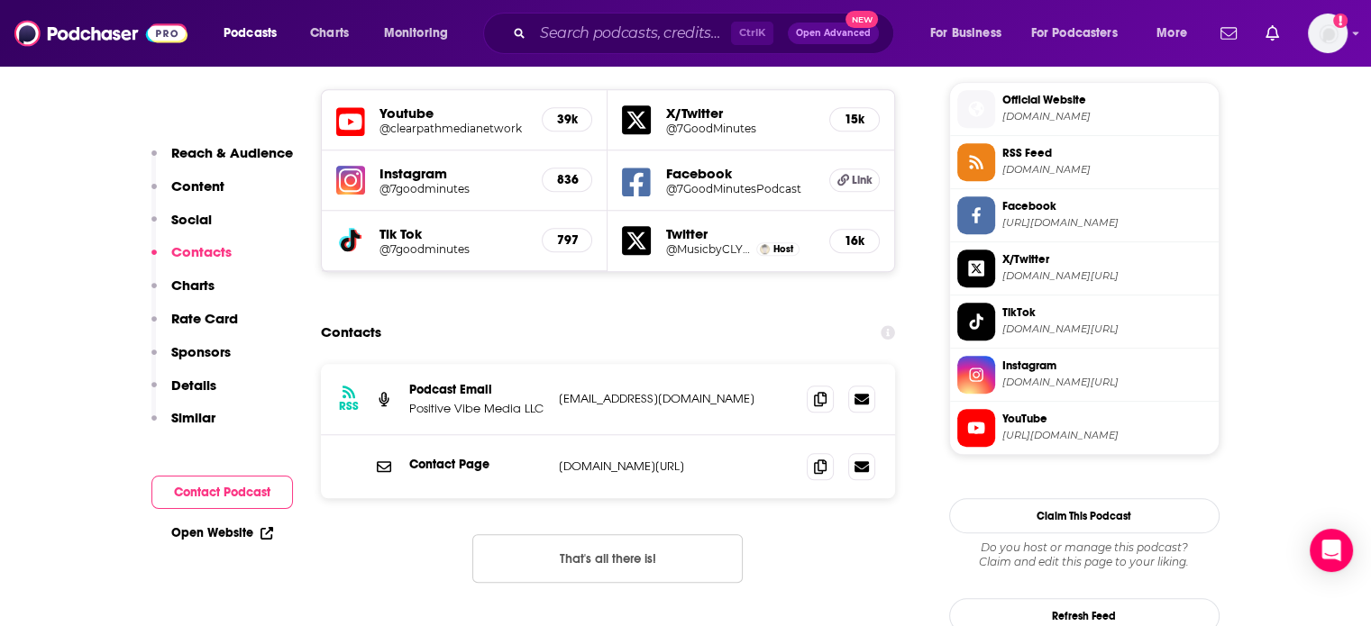
scroll to position [1622, 0]
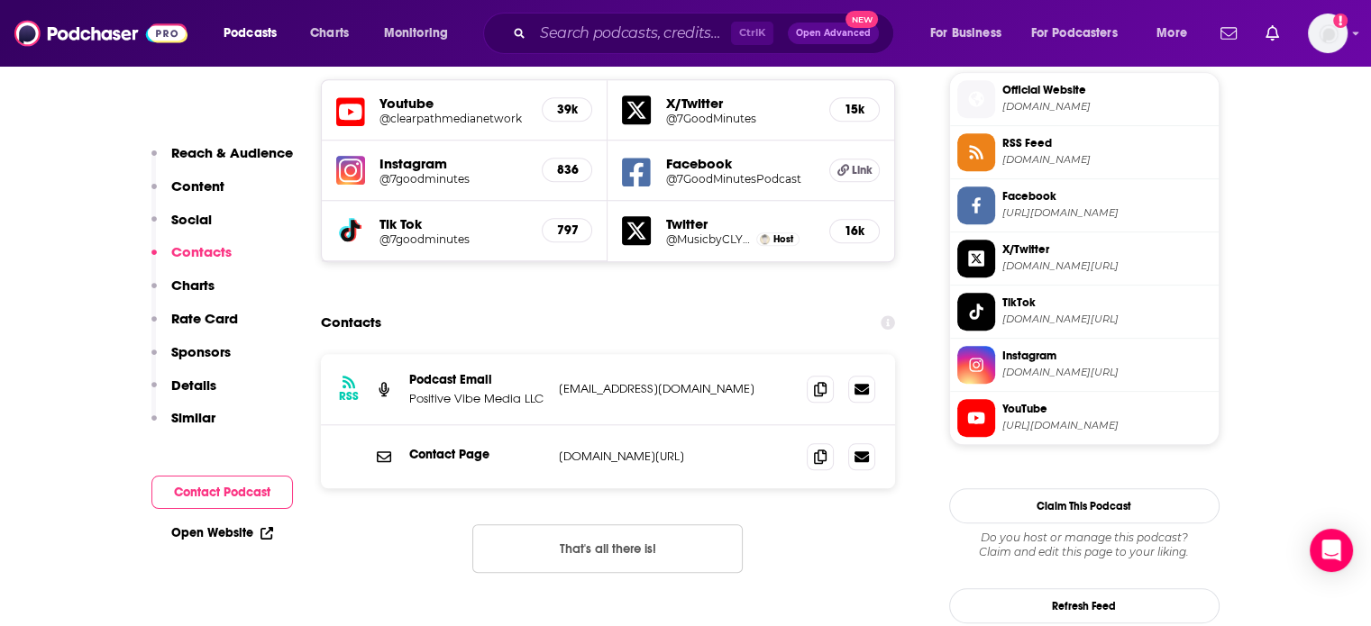
click at [662, 381] on p "[EMAIL_ADDRESS][DOMAIN_NAME]" at bounding box center [676, 388] width 234 height 15
copy div "[EMAIL_ADDRESS][DOMAIN_NAME] [EMAIL_ADDRESS][DOMAIN_NAME]"
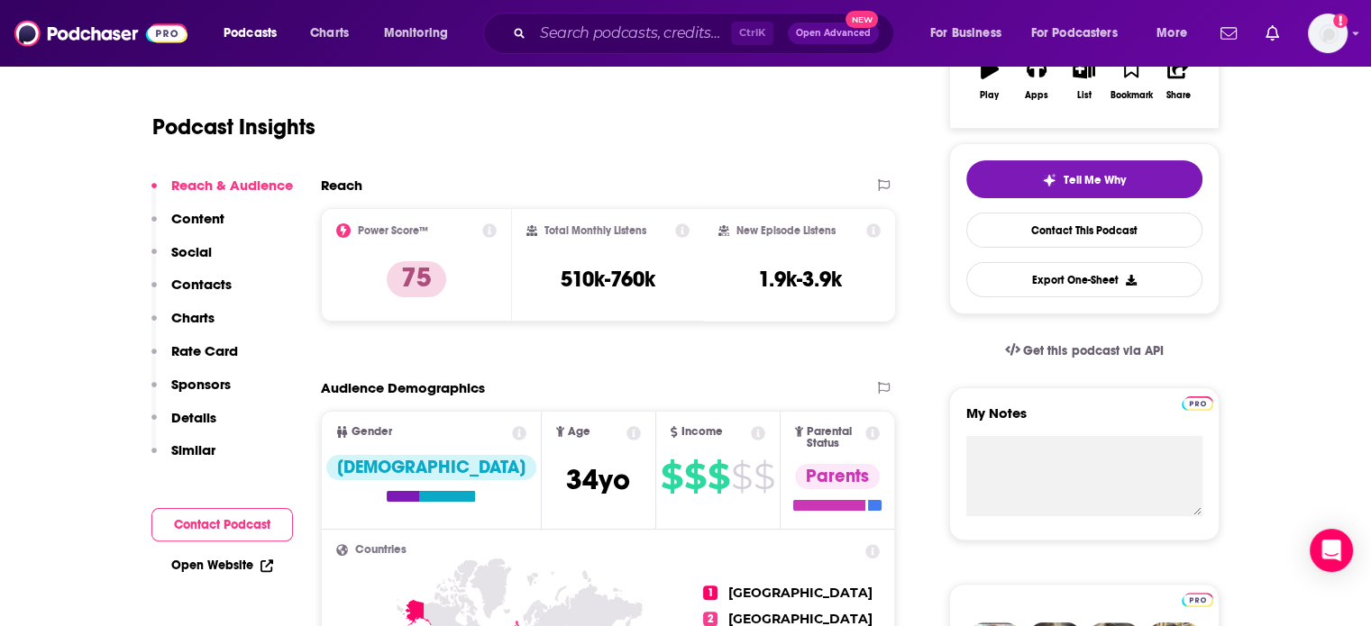
scroll to position [0, 0]
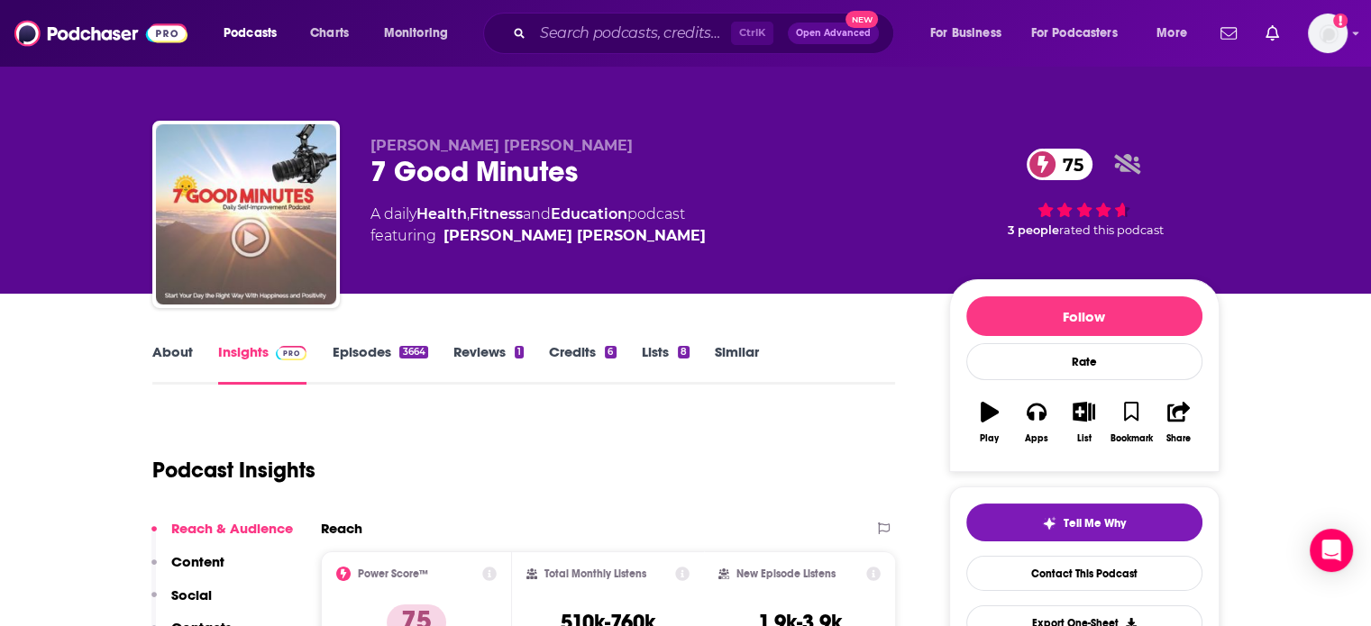
click at [512, 178] on div "7 Good Minutes 75" at bounding box center [645, 171] width 550 height 35
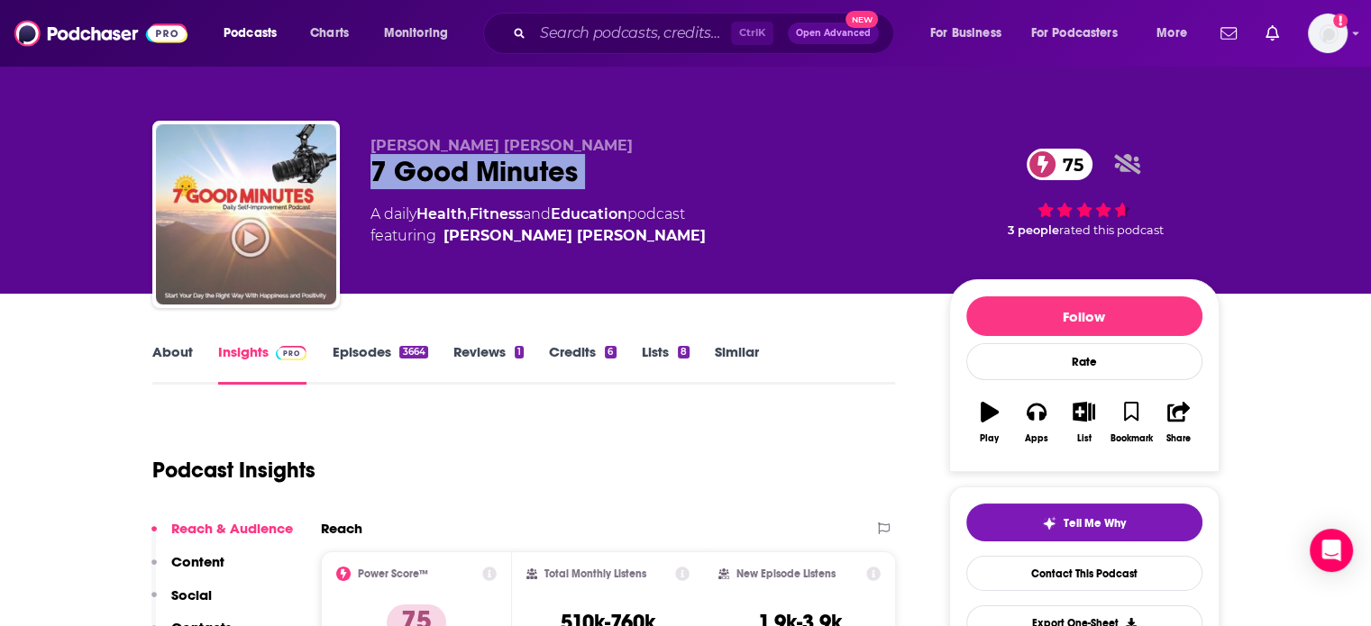
click at [512, 178] on div "7 Good Minutes 75" at bounding box center [645, 171] width 550 height 35
copy div "7 Good Minutes 75"
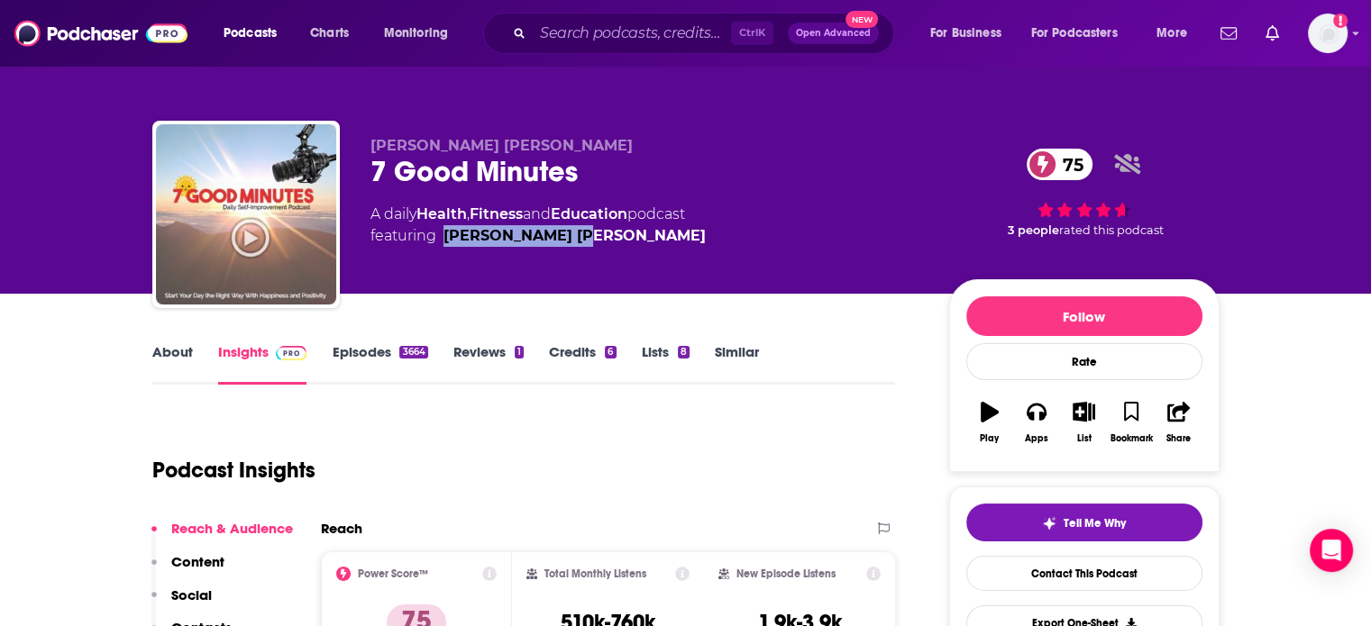
drag, startPoint x: 591, startPoint y: 260, endPoint x: 446, endPoint y: 251, distance: 145.3
click at [446, 251] on div "[PERSON_NAME] [PERSON_NAME] 7 Good Minutes 75 A daily Health , Fitness and Educ…" at bounding box center [645, 209] width 550 height 144
copy link "[PERSON_NAME] [PERSON_NAME]"
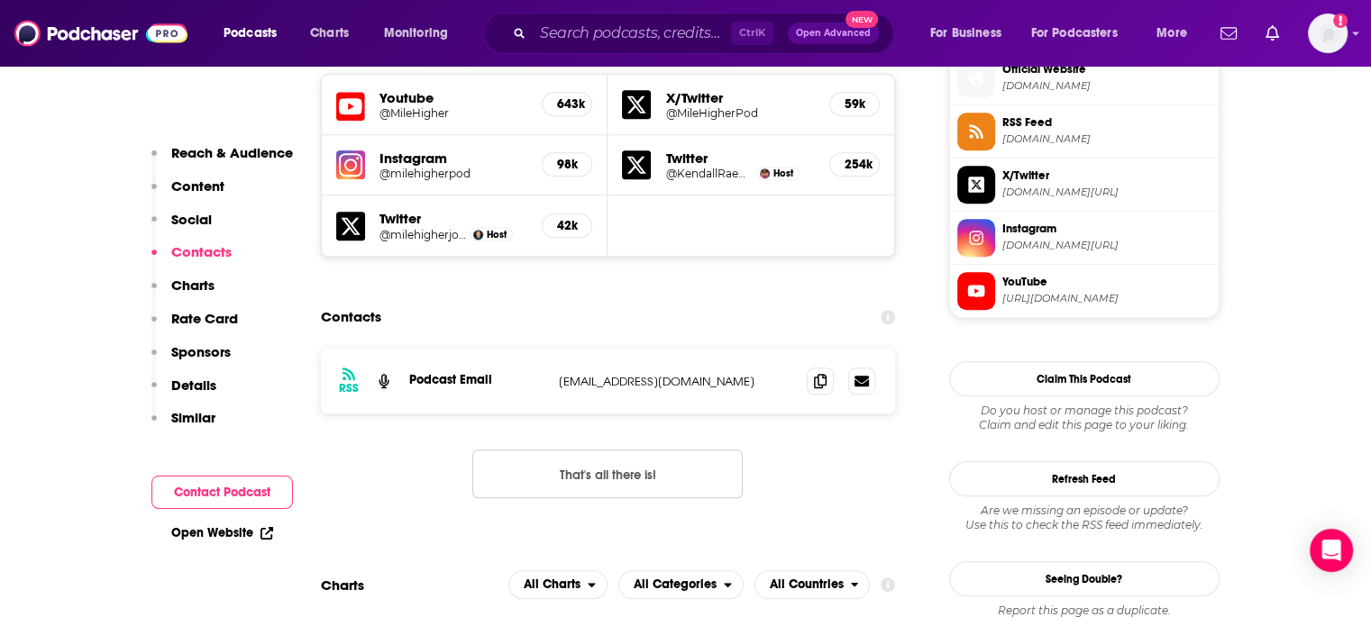
scroll to position [1712, 0]
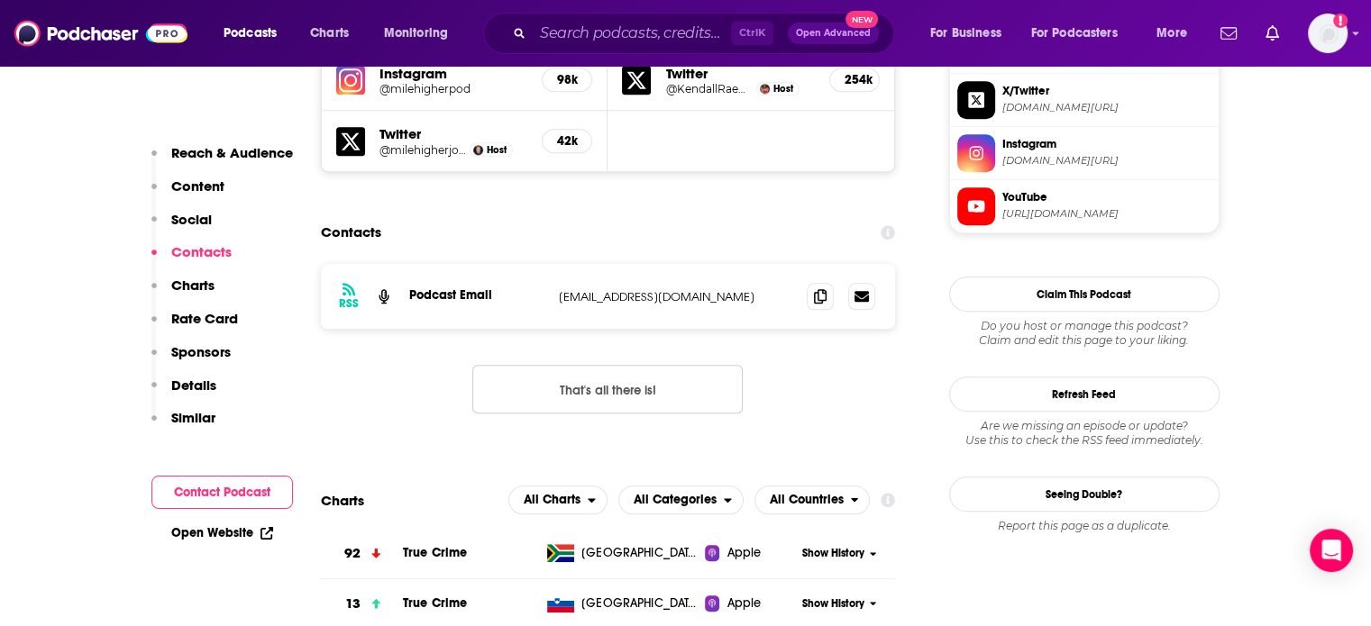
click at [615, 289] on p "joshthomas@night.co" at bounding box center [676, 296] width 234 height 15
copy div "joshthomas@night.co joshthomas@night.co"
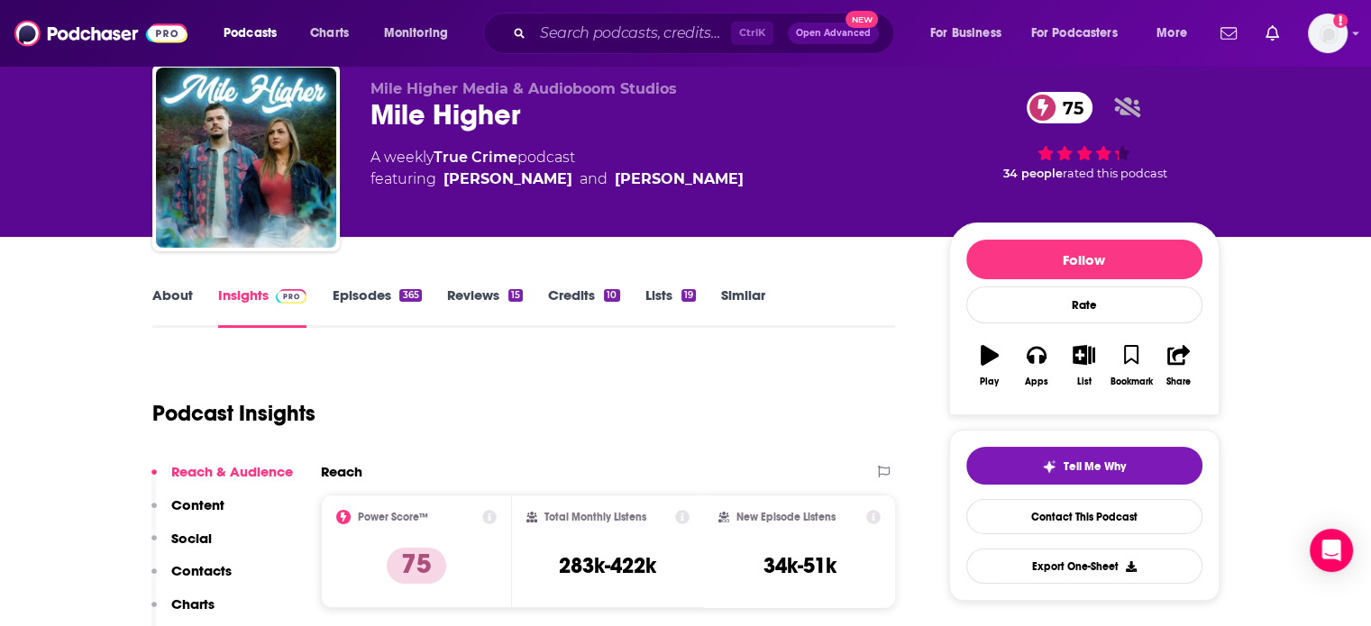
scroll to position [0, 0]
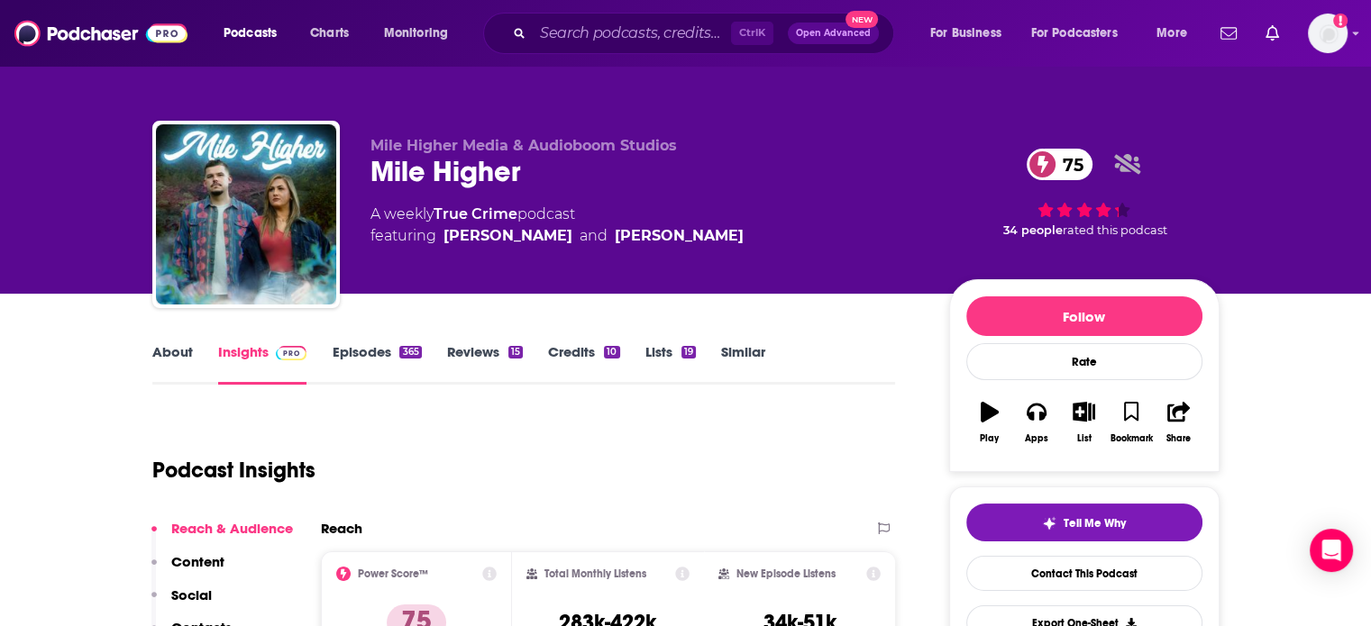
click at [436, 178] on div "Mile Higher 75" at bounding box center [645, 171] width 550 height 35
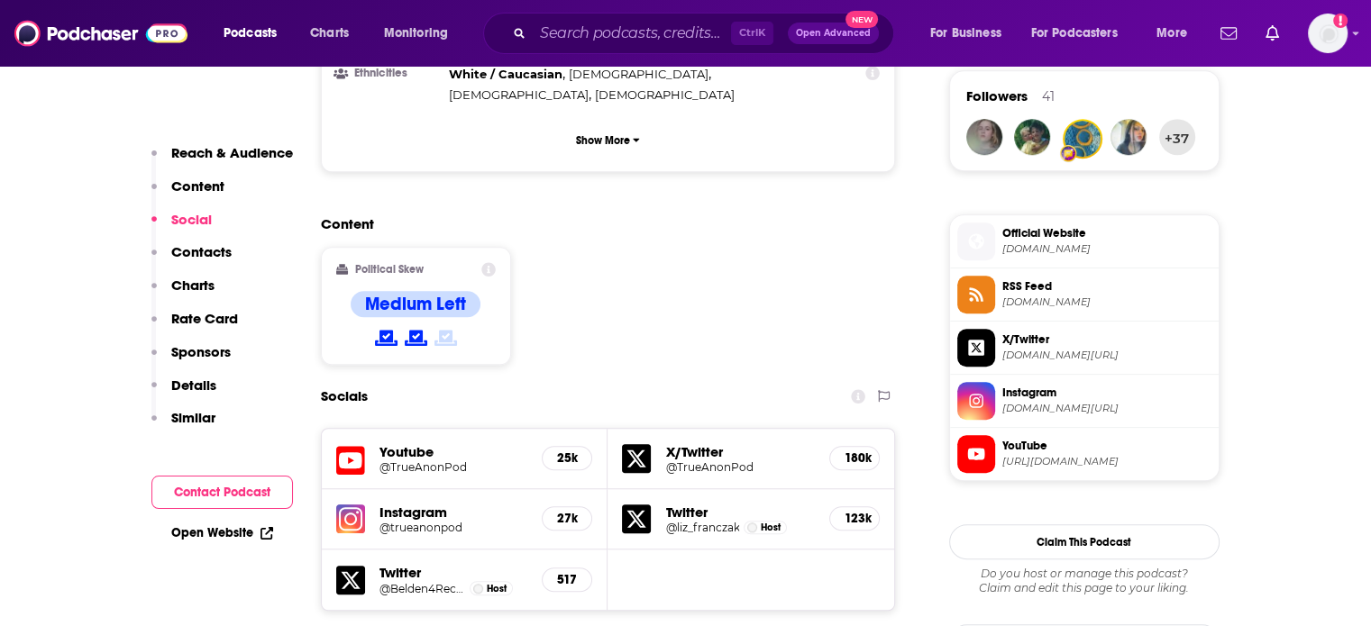
scroll to position [1685, 0]
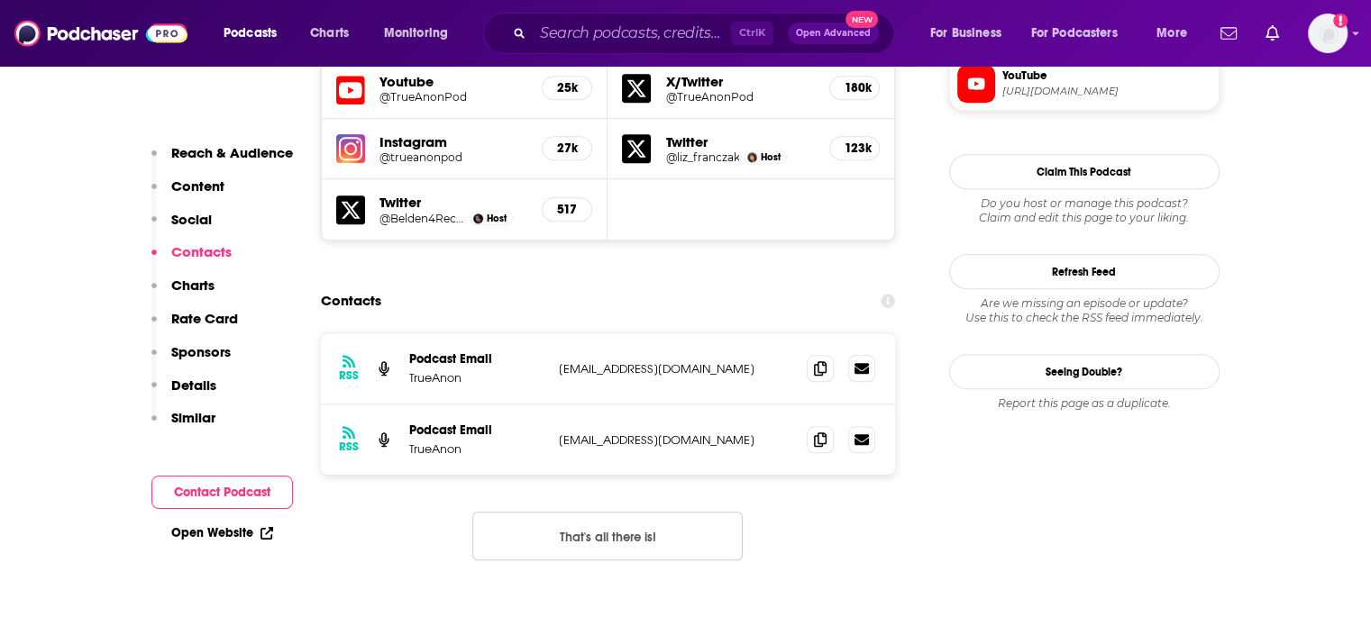
click at [631, 361] on p "[EMAIL_ADDRESS][DOMAIN_NAME]" at bounding box center [676, 368] width 234 height 15
click at [631, 361] on p "trueanonpod@gmail.com" at bounding box center [676, 368] width 234 height 15
copy div "trueanonpod@gmail.com trueanonpod@gmail.com"
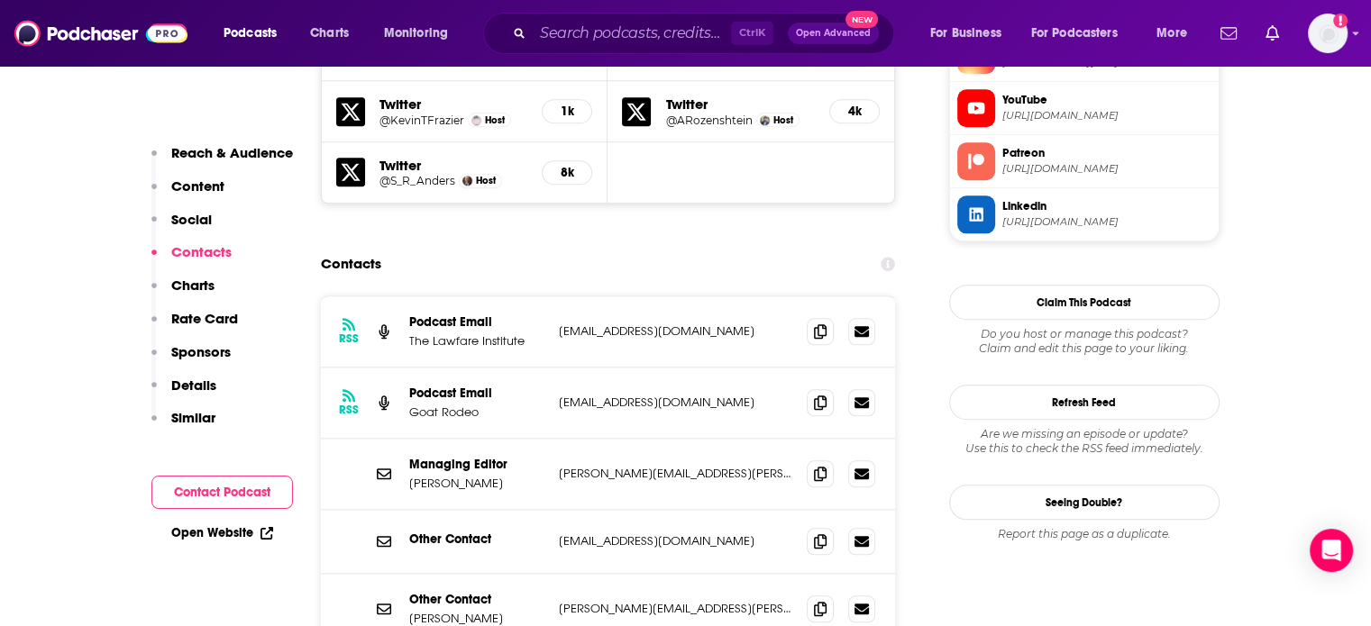
scroll to position [1982, 0]
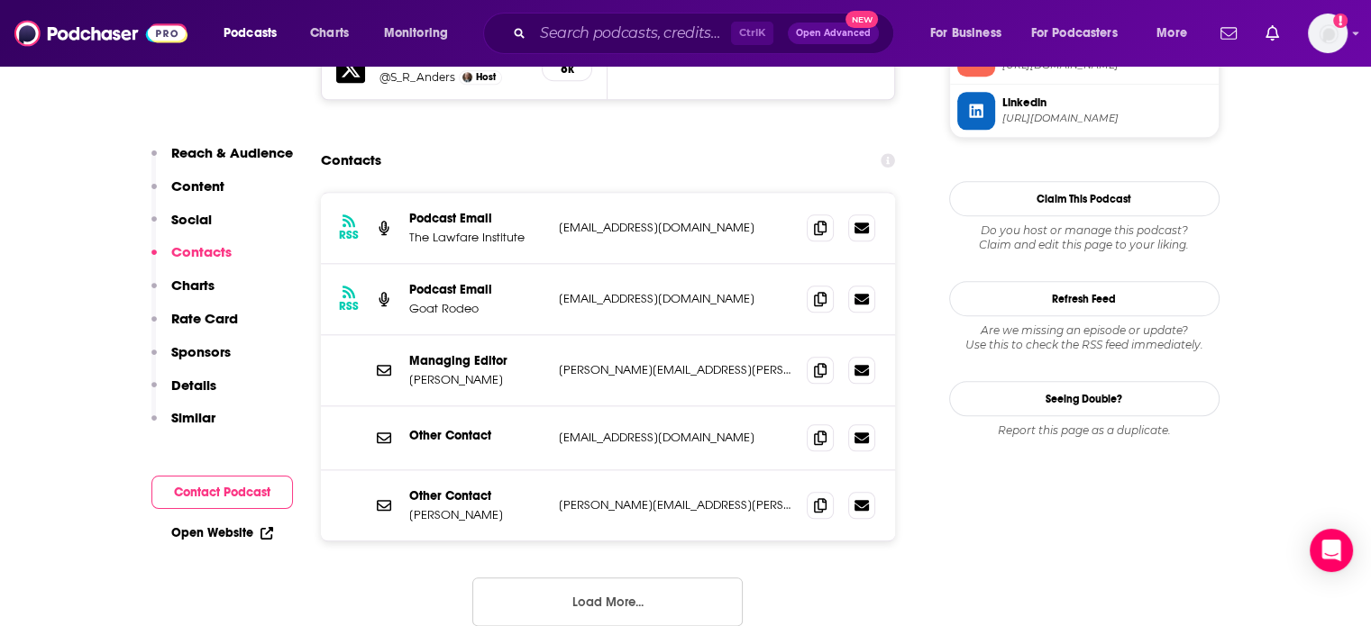
click at [618, 430] on p "rationalsecurity@lawfareblog.com" at bounding box center [676, 437] width 234 height 15
click at [606, 497] on p "katherine.pompilio@lawfareblog.com" at bounding box center [676, 504] width 234 height 15
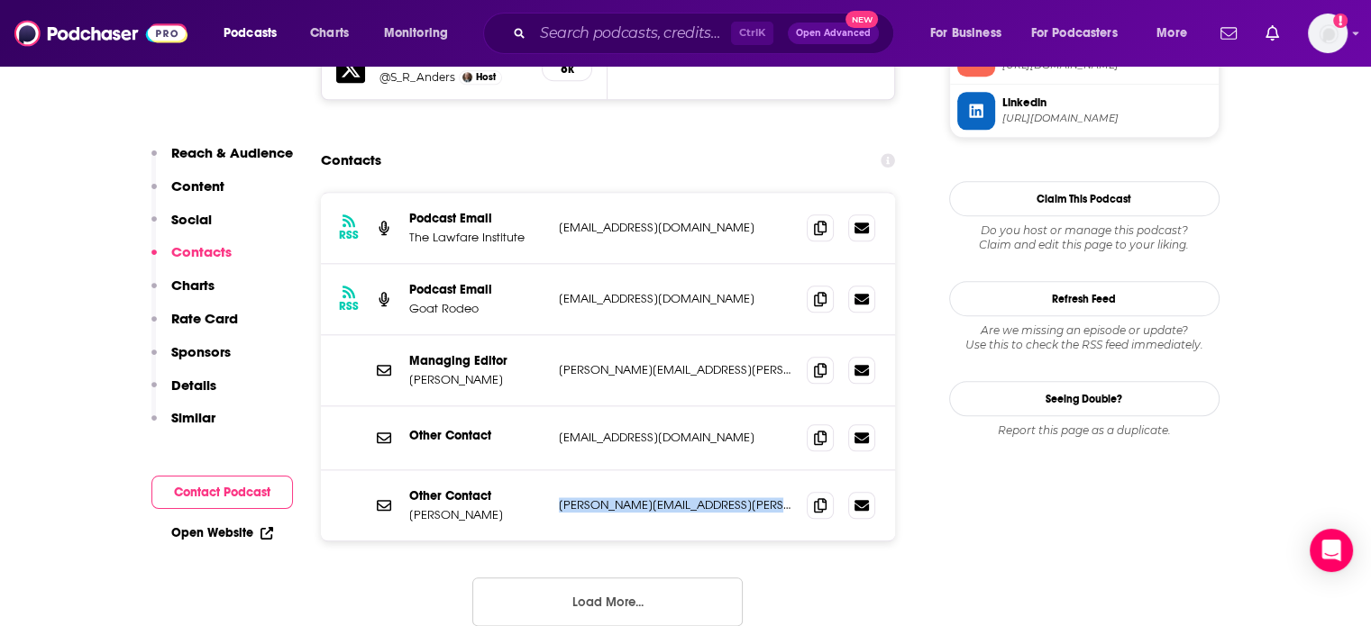
copy div "katherine.pompilio@lawfareblog.com katherine.pompilio@lawfareblog.com"
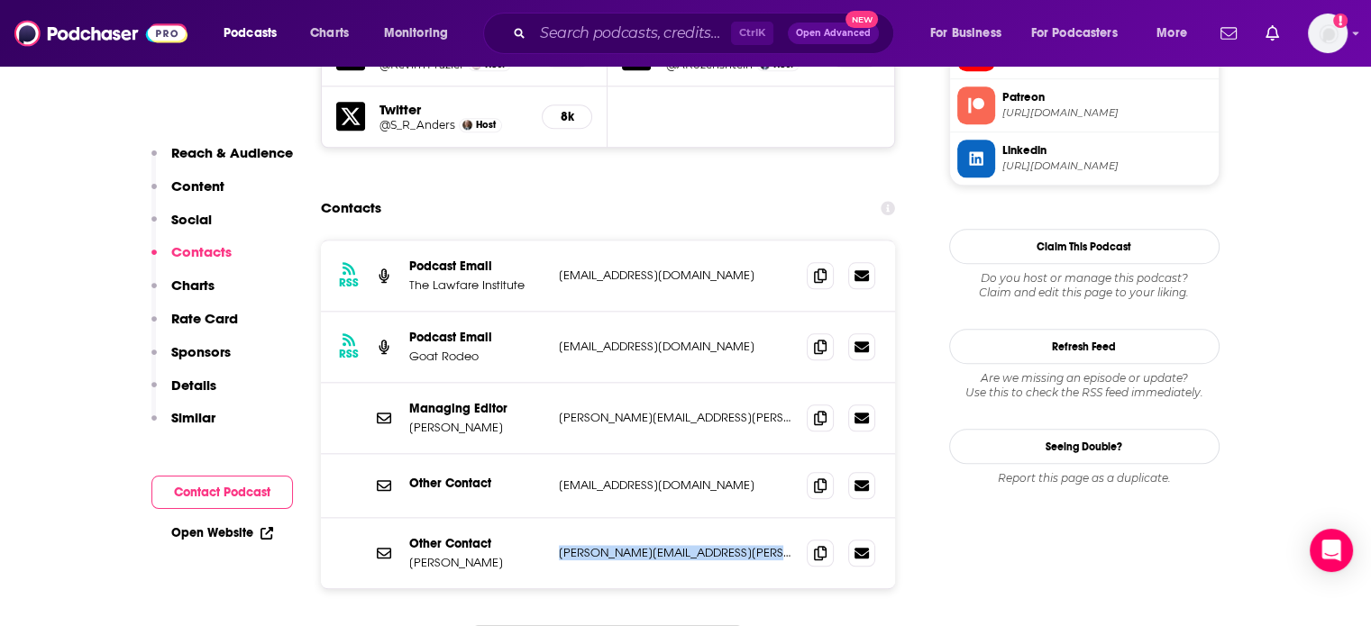
scroll to position [1892, 0]
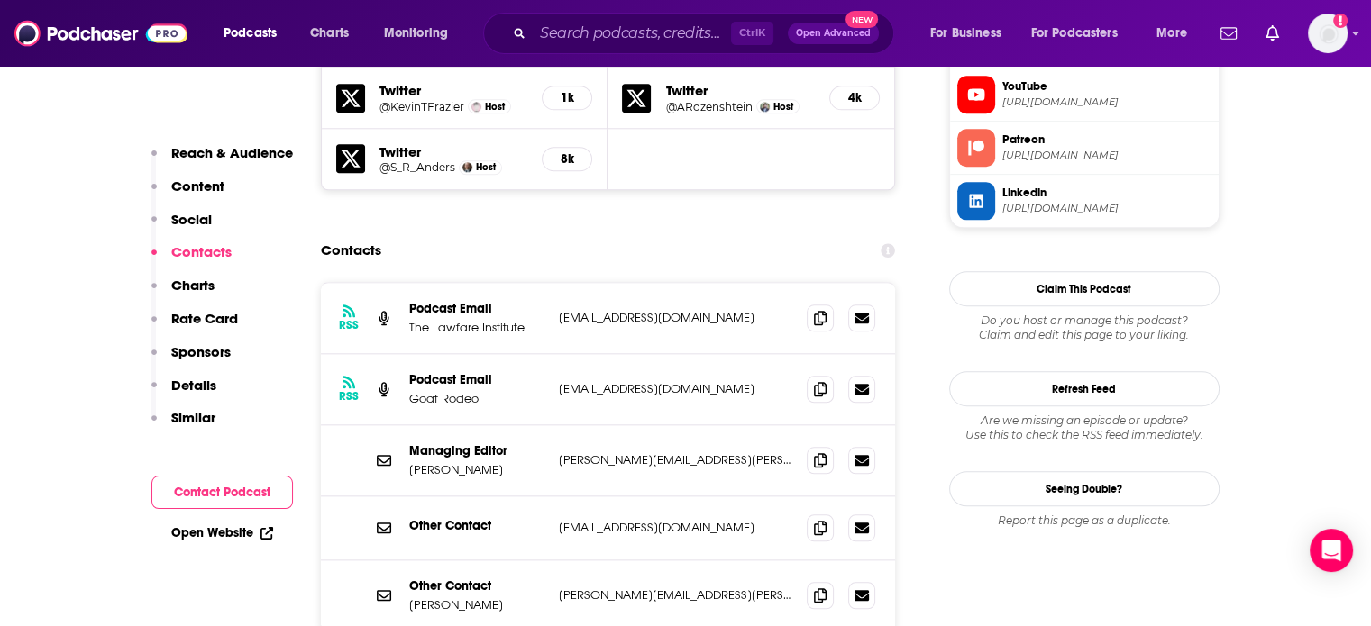
click at [703, 381] on p "lawfarewebevents@lawfaremedia.org" at bounding box center [676, 388] width 234 height 15
copy div "lawfarewebevents@lawfaremedia.org lawfarewebevents@lawfaremedia.org"
click at [667, 452] on p "tyler.mcbrien@lawfareblog.com" at bounding box center [676, 459] width 234 height 15
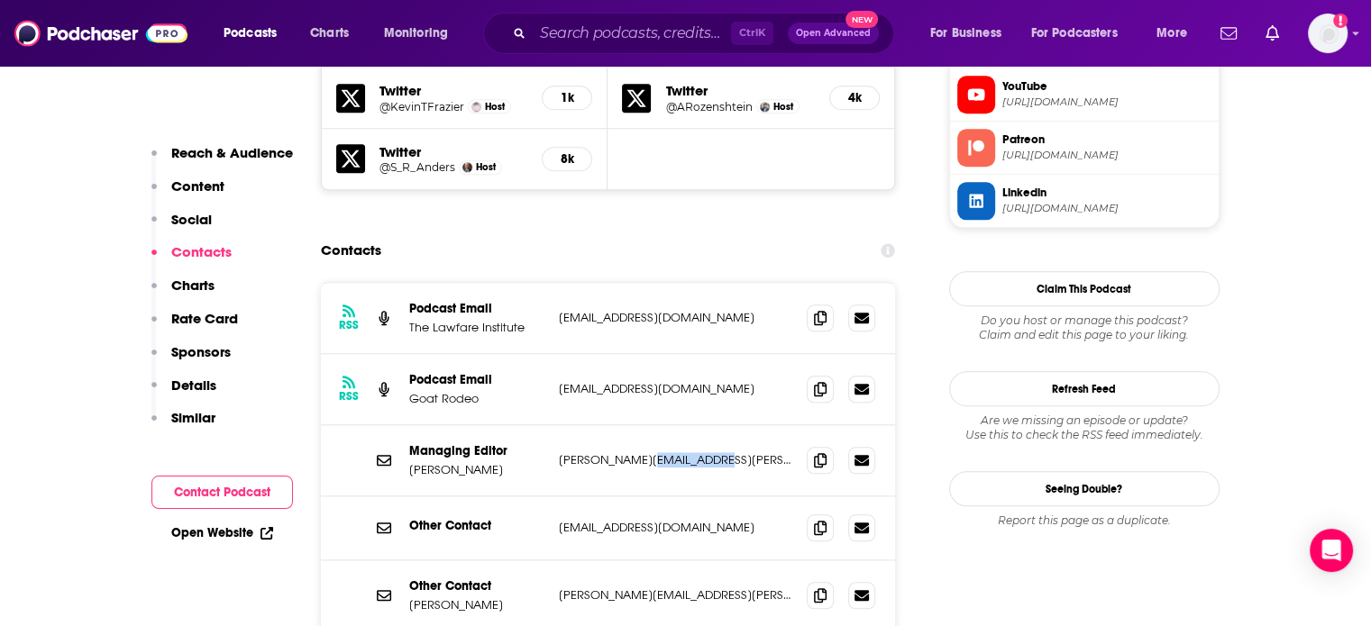
click at [667, 452] on p "tyler.mcbrien@lawfareblog.com" at bounding box center [676, 459] width 234 height 15
copy div "tyler.mcbrien@lawfareblog.com tyler.mcbrien@lawfareblog.com"
click at [407, 439] on div "Managing Editor Tyler Mcbrien tyler.mcbrien@lawfareblog.com tyler.mcbrien@lawfa…" at bounding box center [608, 460] width 575 height 71
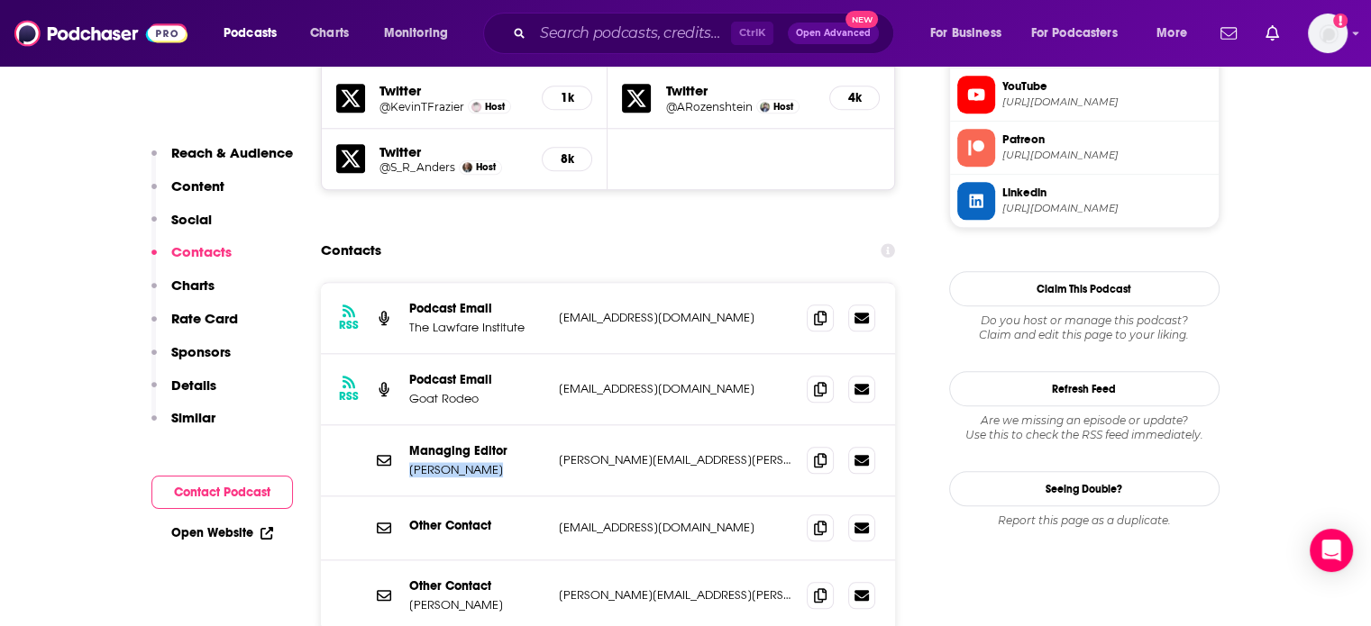
click at [407, 438] on div "Managing Editor Tyler Mcbrien tyler.mcbrien@lawfareblog.com tyler.mcbrien@lawfa…" at bounding box center [608, 460] width 575 height 71
copy p "Tyler Mcbrien"
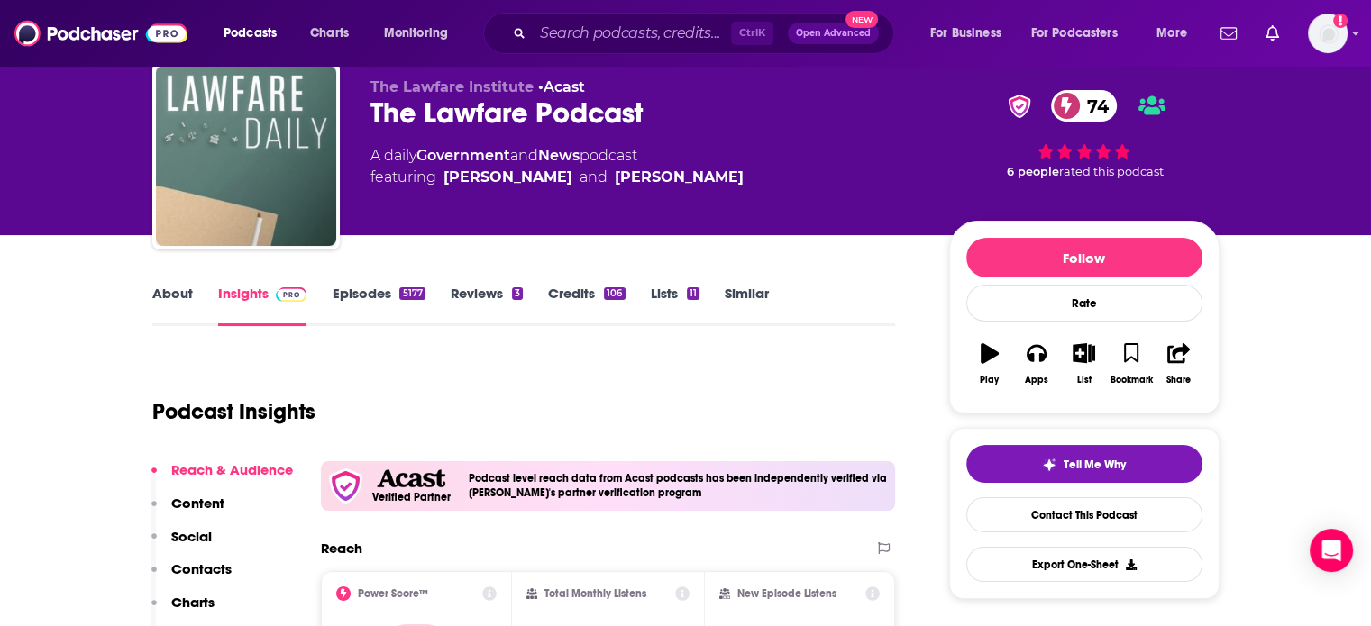
scroll to position [0, 0]
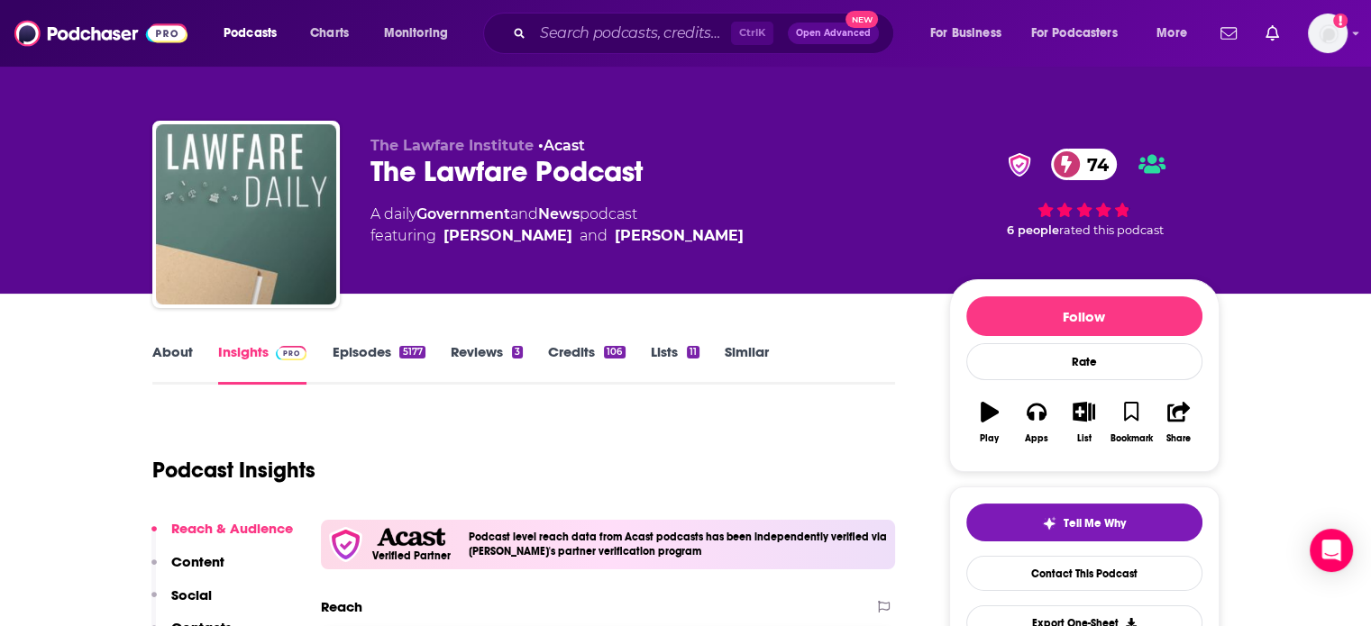
click at [505, 169] on div "The Lawfare Podcast 74" at bounding box center [645, 171] width 550 height 35
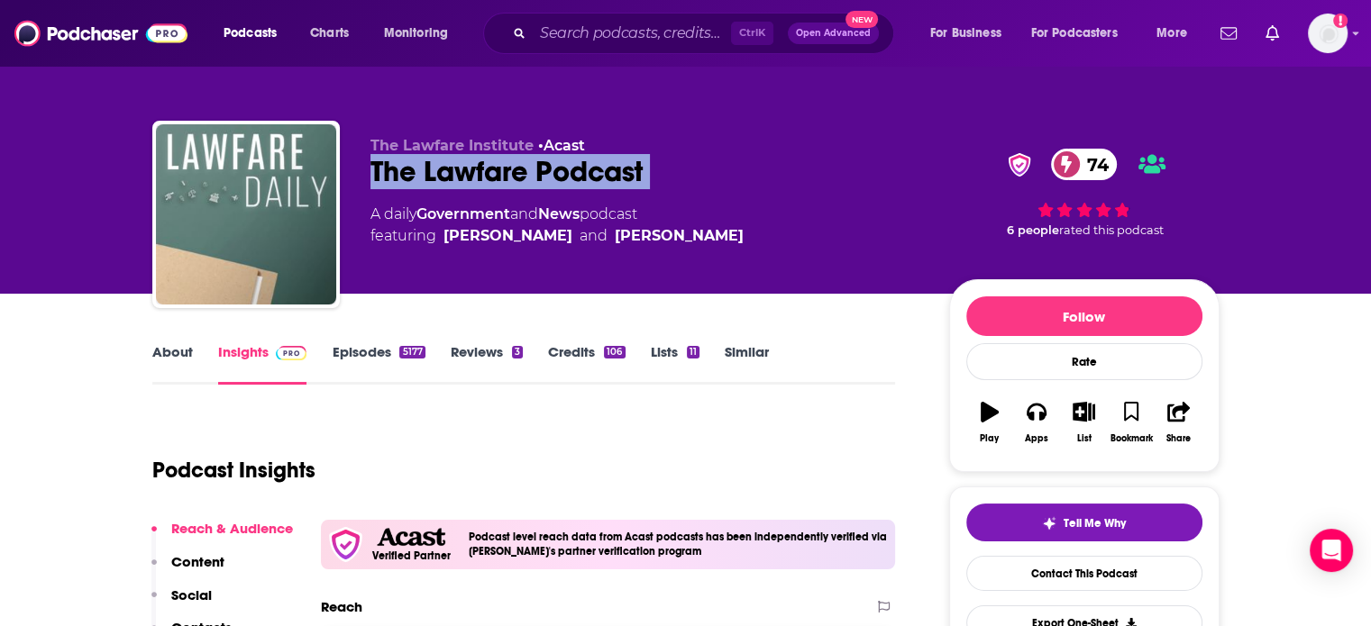
click at [505, 169] on div "The Lawfare Podcast 74" at bounding box center [645, 171] width 550 height 35
copy div "The Lawfare Podcast 74"
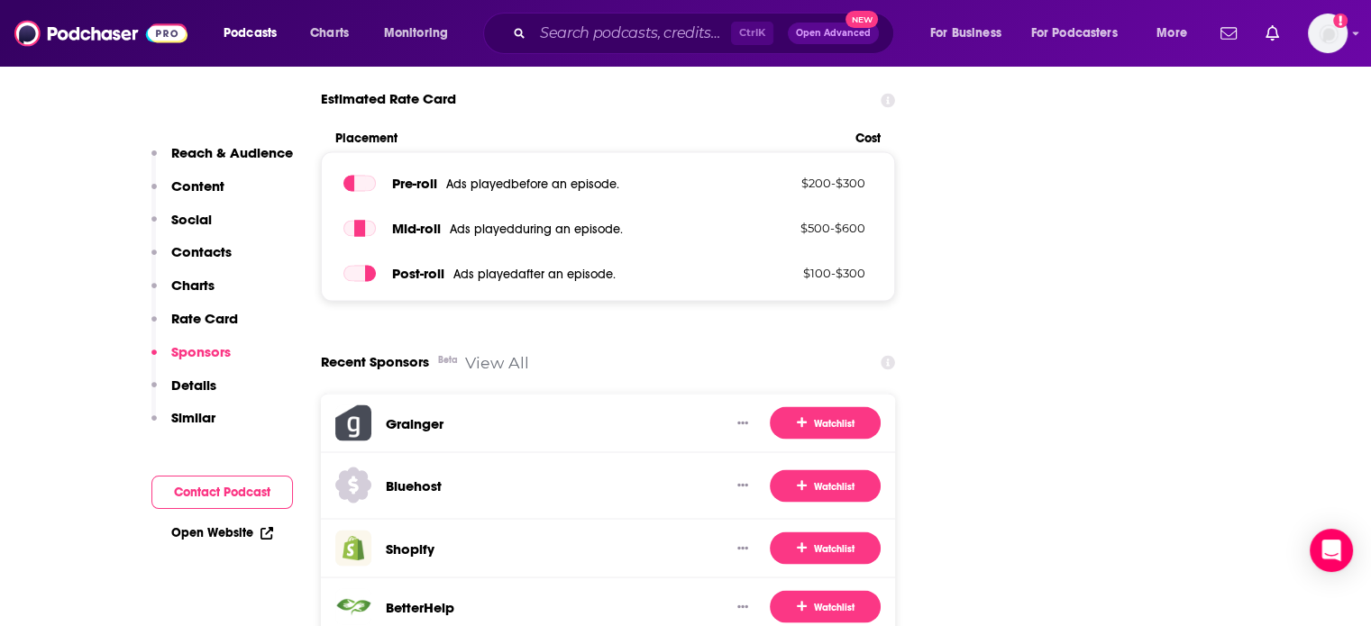
scroll to position [3244, 0]
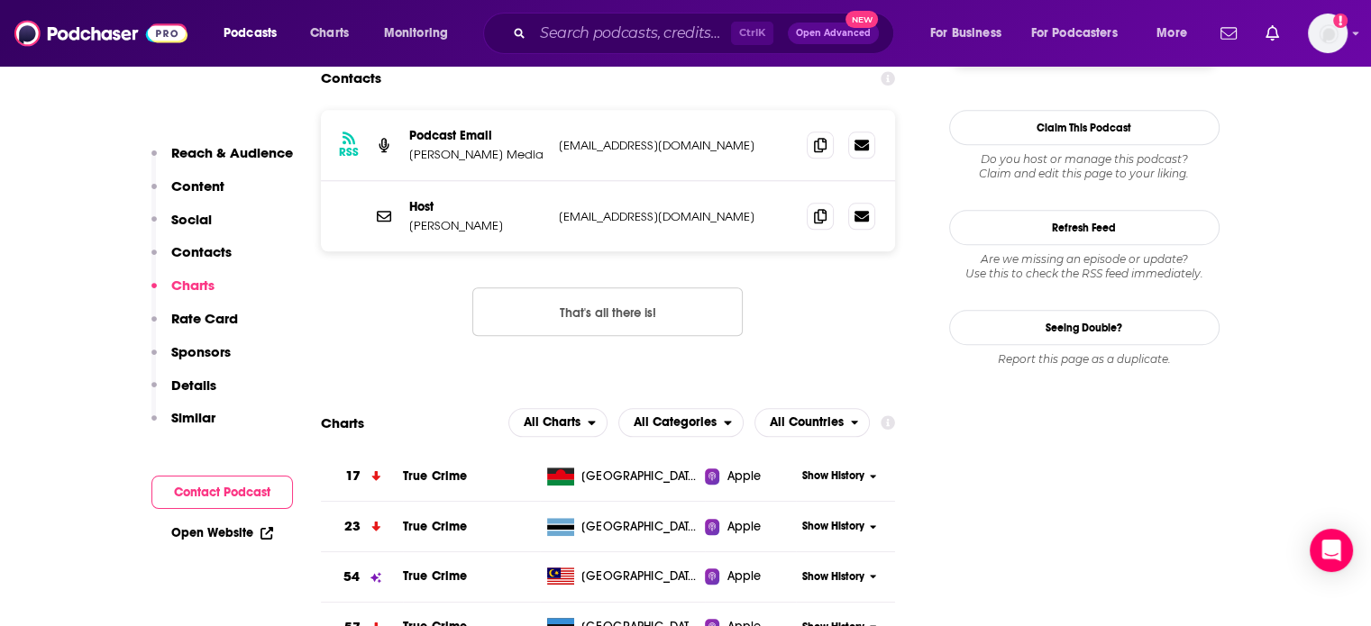
scroll to position [1712, 0]
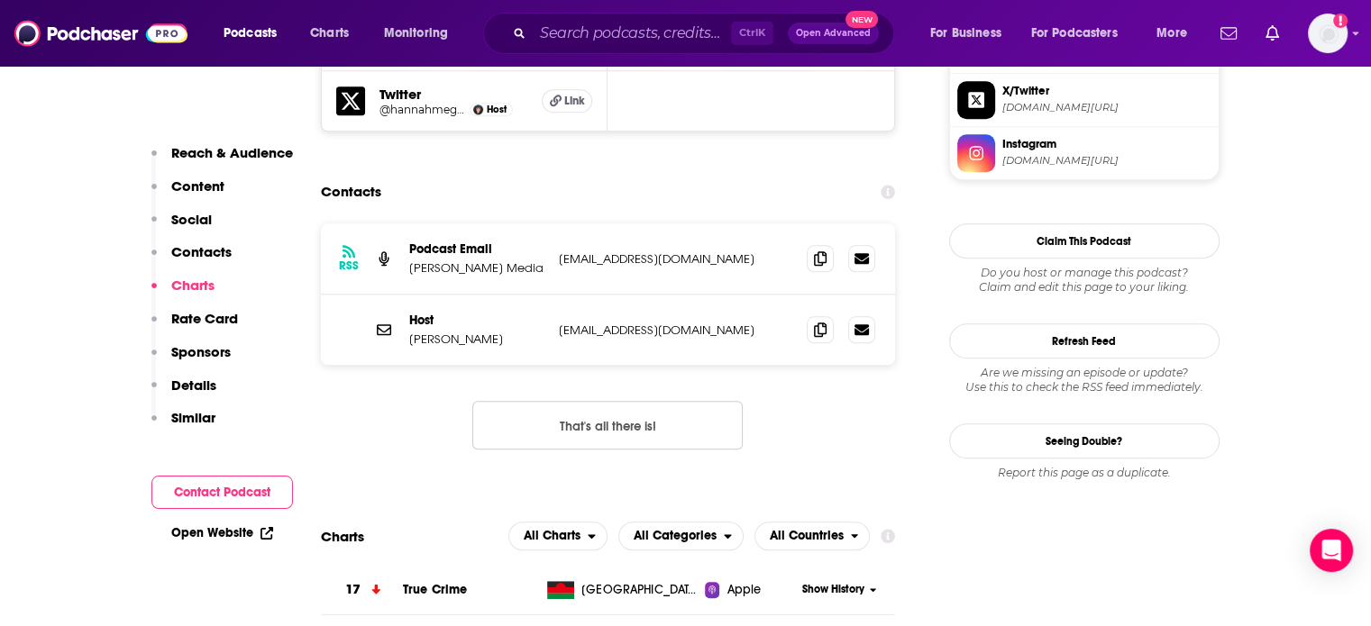
click at [656, 323] on p "[EMAIL_ADDRESS][DOMAIN_NAME]" at bounding box center [676, 330] width 234 height 15
click at [655, 323] on p "[EMAIL_ADDRESS][DOMAIN_NAME]" at bounding box center [676, 330] width 234 height 15
copy div "[EMAIL_ADDRESS][DOMAIN_NAME] [EMAIL_ADDRESS][DOMAIN_NAME]"
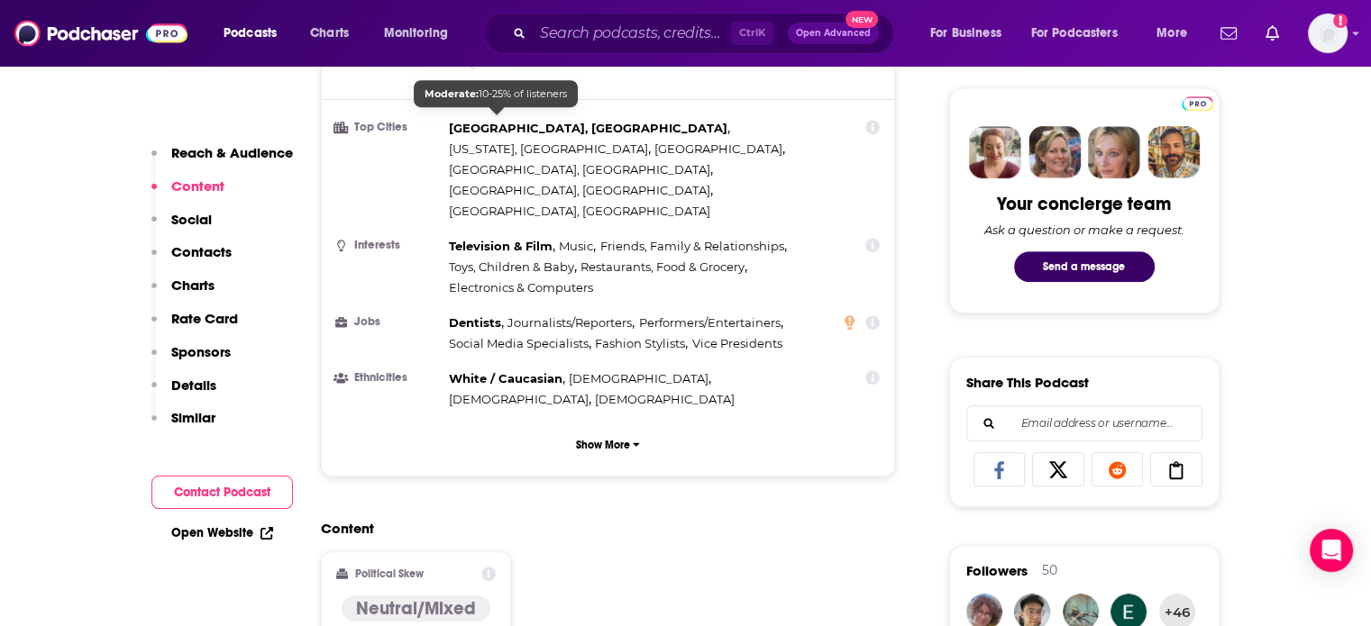
scroll to position [90, 0]
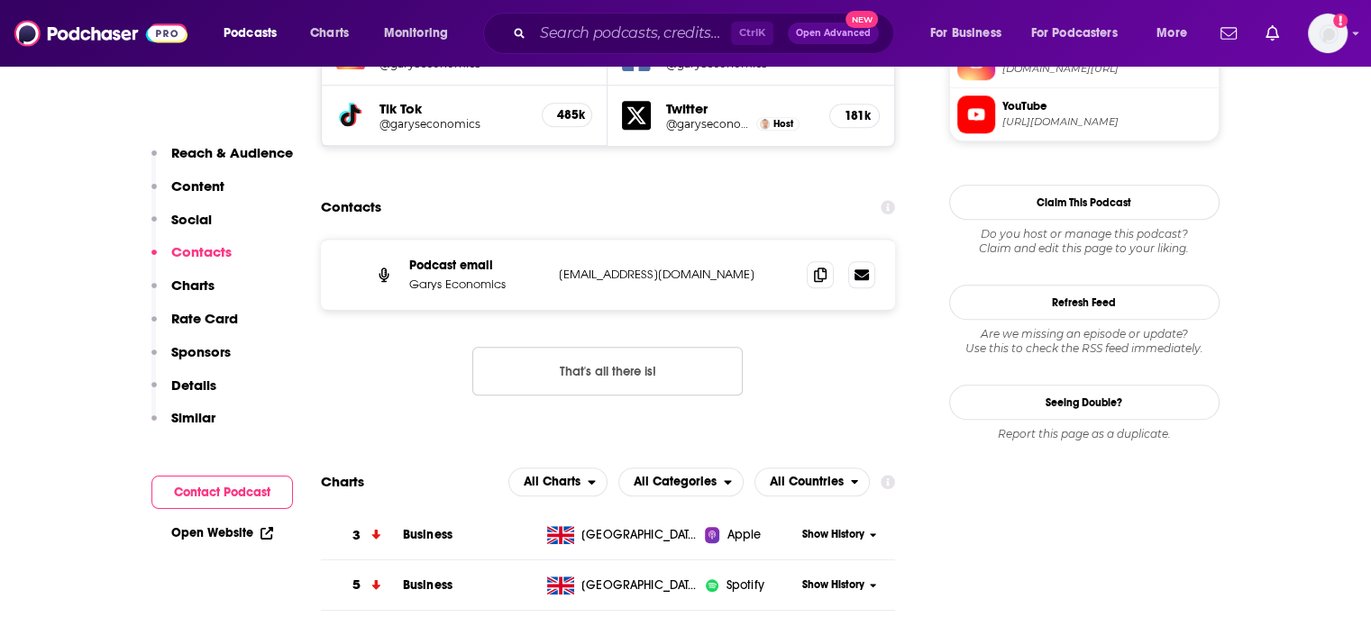
scroll to position [1712, 0]
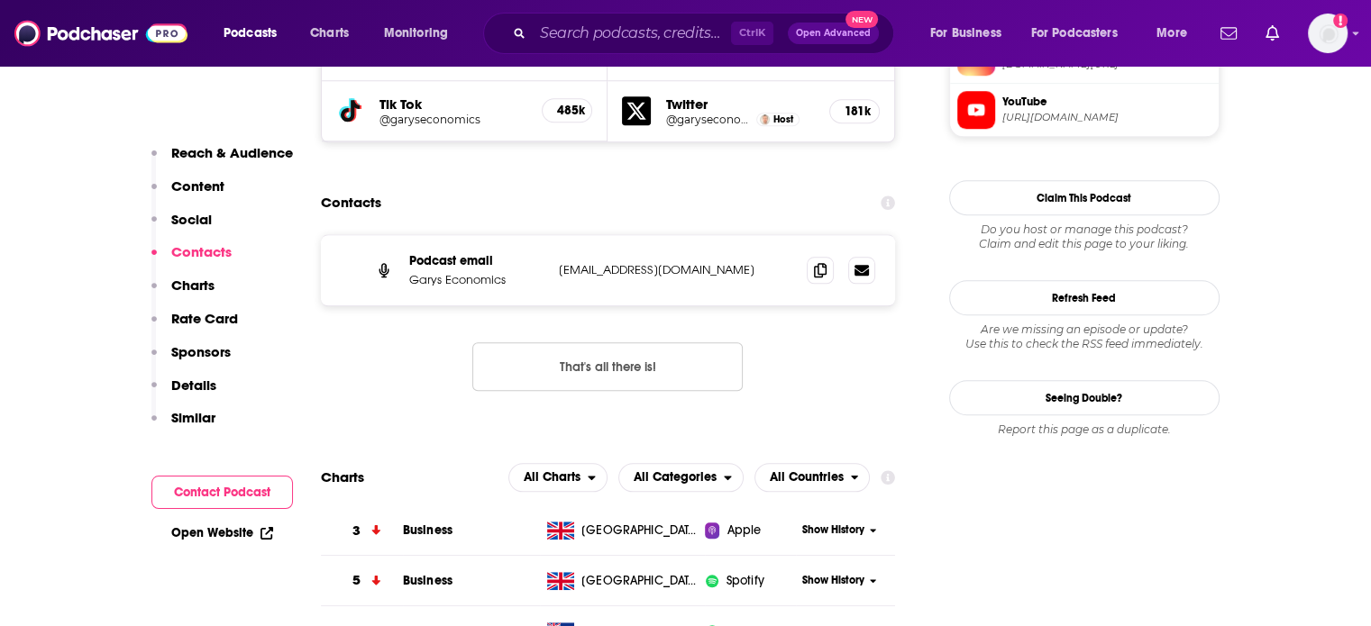
click at [639, 262] on p "[EMAIL_ADDRESS][DOMAIN_NAME]" at bounding box center [676, 269] width 234 height 15
copy div "[EMAIL_ADDRESS][DOMAIN_NAME] [EMAIL_ADDRESS][DOMAIN_NAME]"
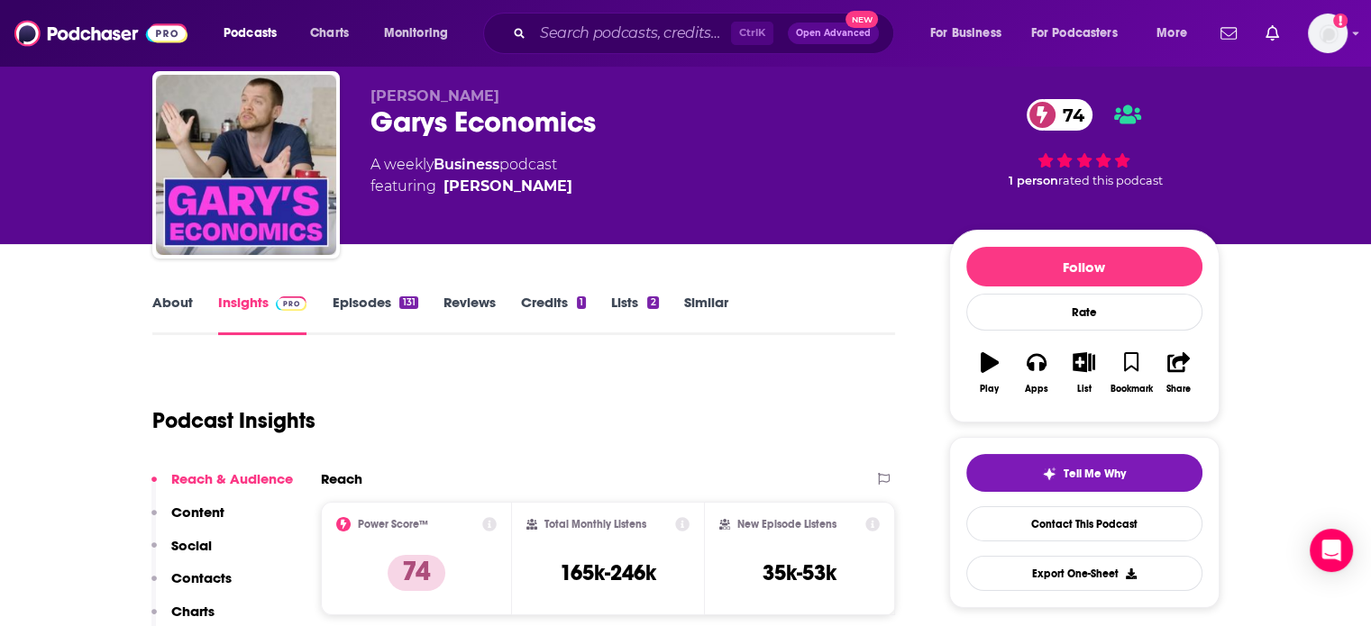
scroll to position [0, 0]
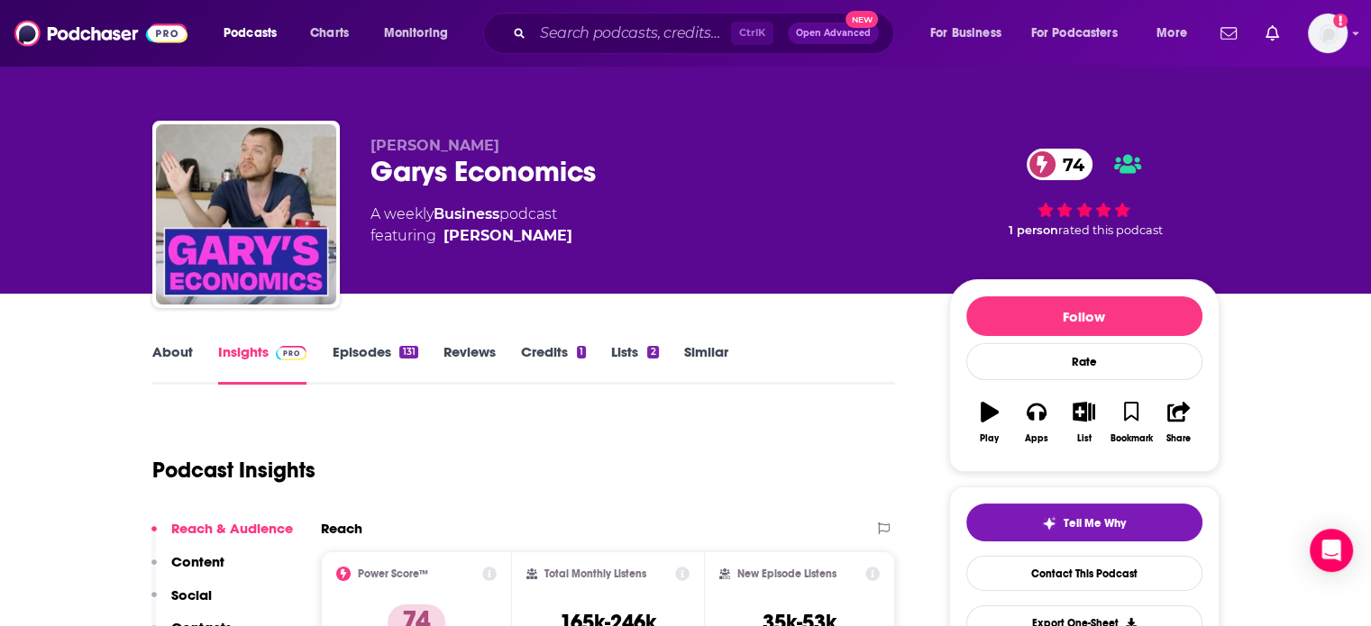
click at [615, 260] on div "[PERSON_NAME] Garys Economics 74 A weekly Business podcast featuring [PERSON_NA…" at bounding box center [645, 209] width 550 height 144
drag, startPoint x: 615, startPoint y: 260, endPoint x: 451, endPoint y: 258, distance: 164.0
click at [451, 258] on div "[PERSON_NAME] Garys Economics 74 A weekly Business podcast featuring [PERSON_NA…" at bounding box center [645, 209] width 550 height 144
copy div "A weekly Business podcast featuring"
click at [332, 345] on link "Episodes 131" at bounding box center [375, 363] width 86 height 41
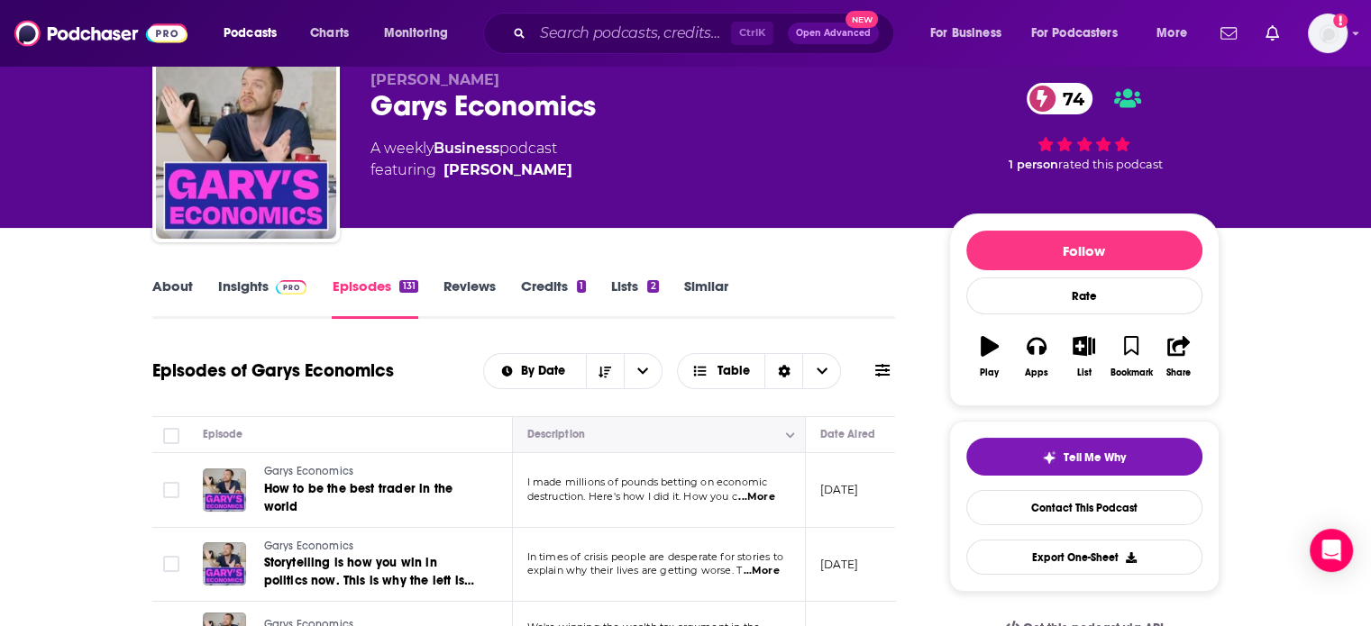
scroll to position [270, 0]
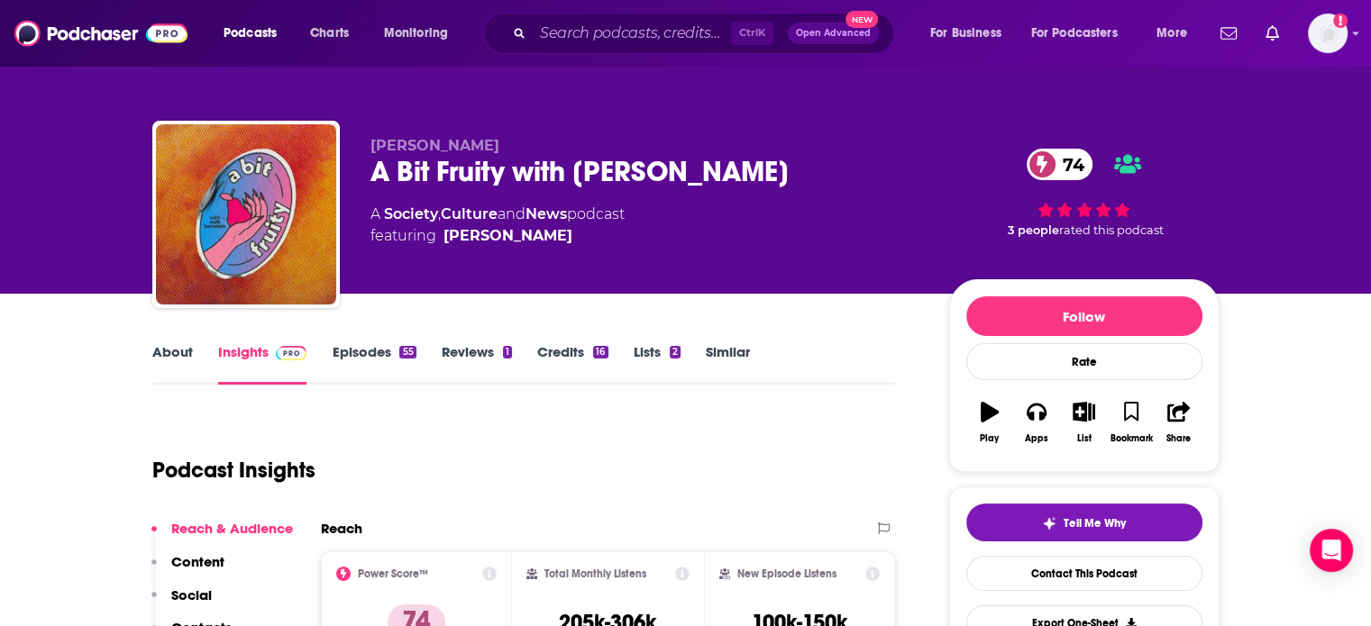
click at [365, 355] on link "Episodes 55" at bounding box center [374, 363] width 84 height 41
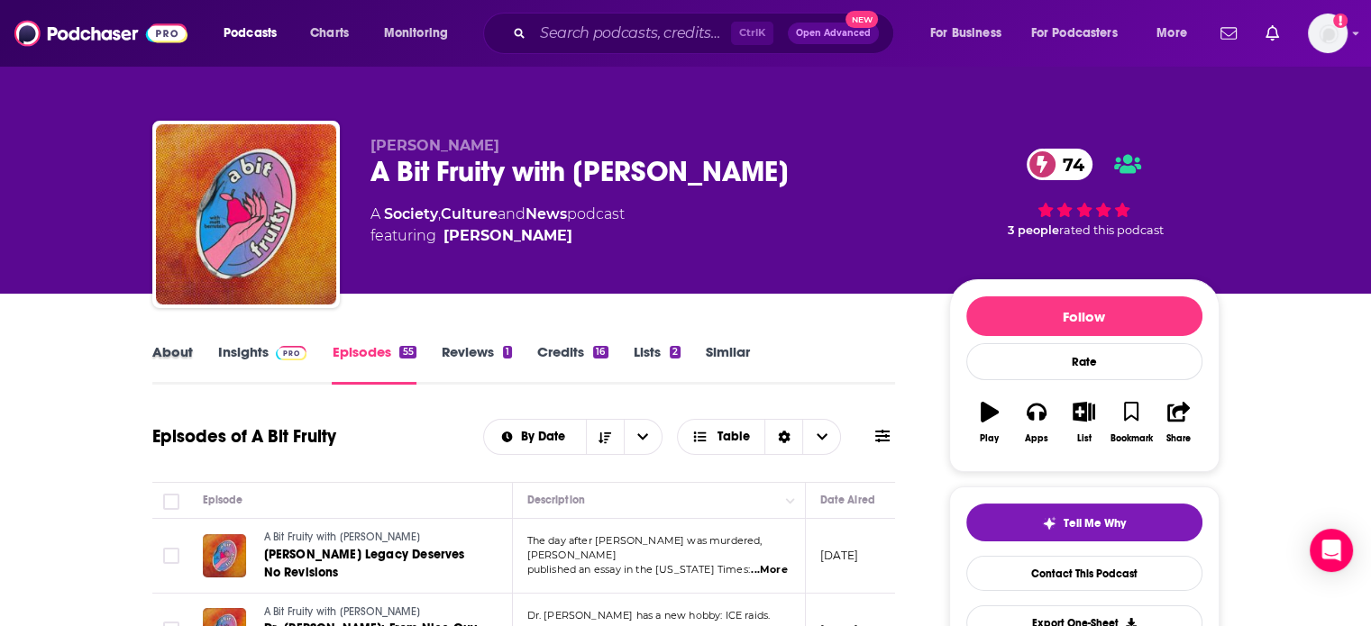
click at [208, 374] on div "About" at bounding box center [185, 363] width 66 height 41
click at [226, 351] on link "Insights" at bounding box center [262, 363] width 89 height 41
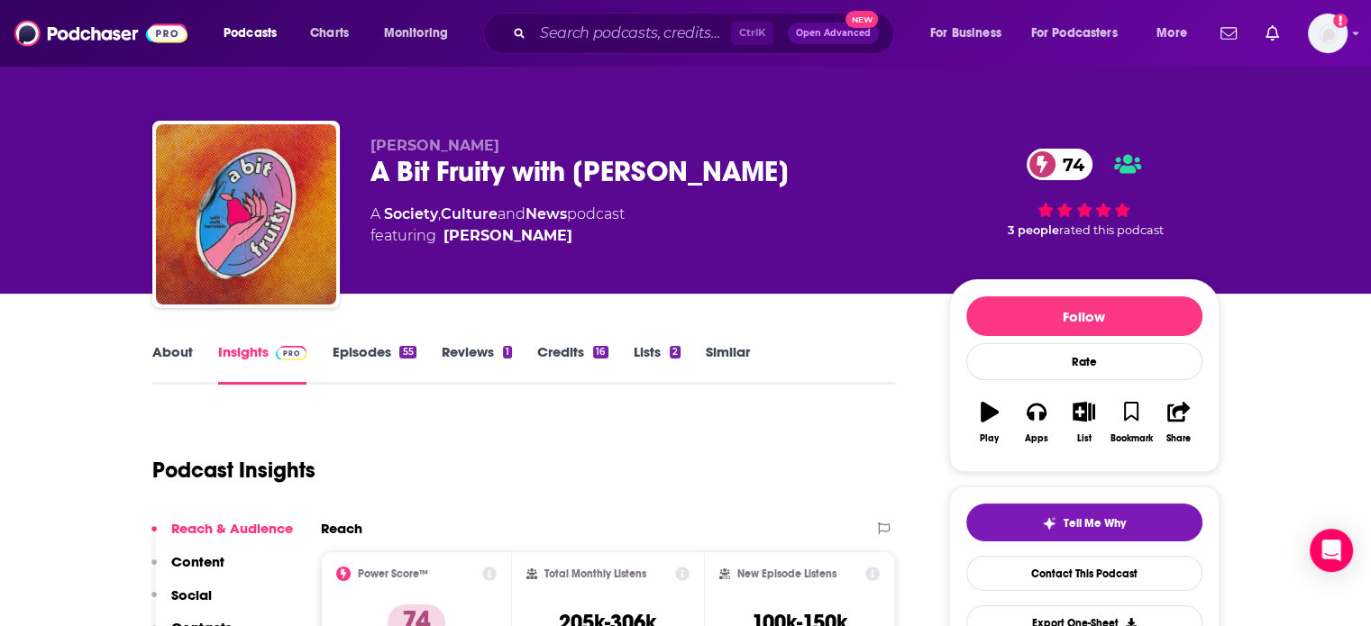
click at [153, 343] on link "About" at bounding box center [172, 363] width 41 height 41
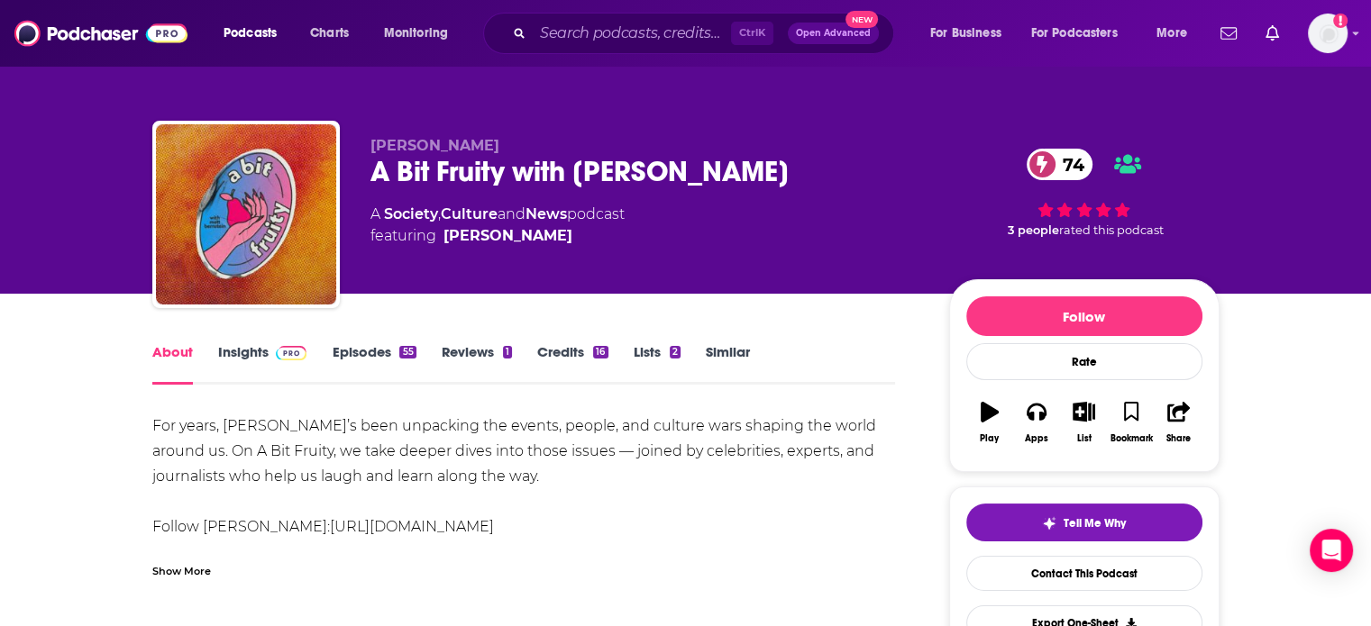
scroll to position [77, 0]
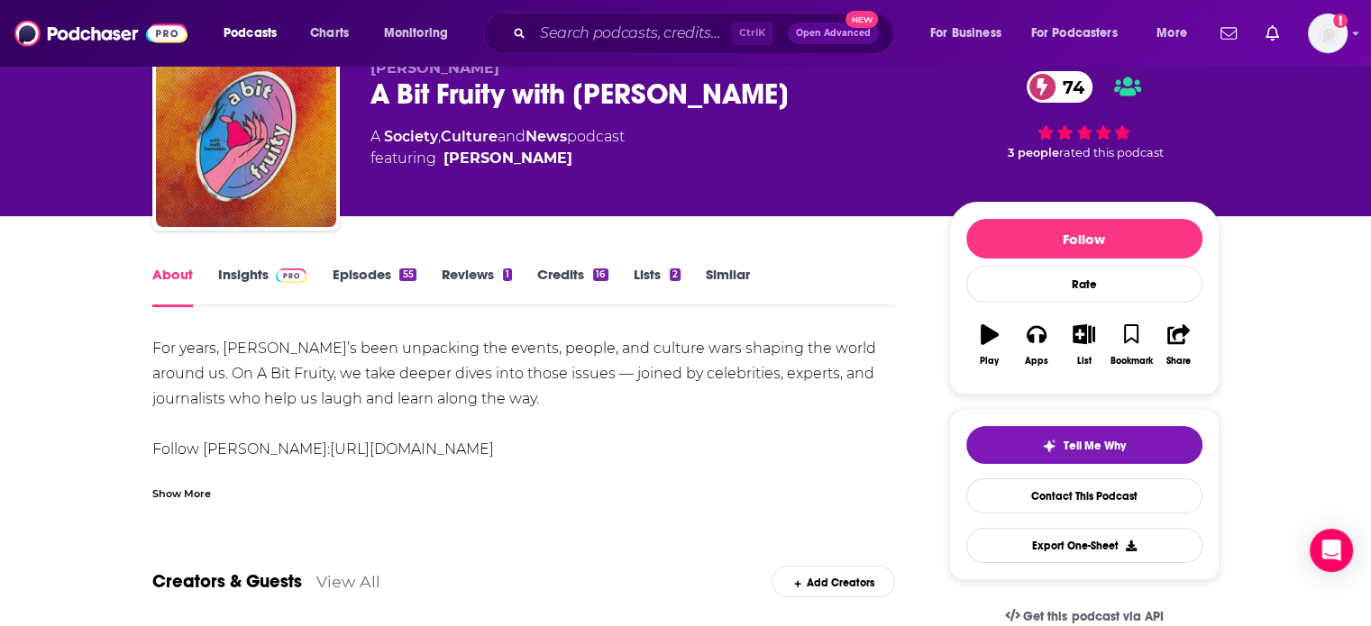
click at [256, 283] on link "Insights" at bounding box center [262, 286] width 89 height 41
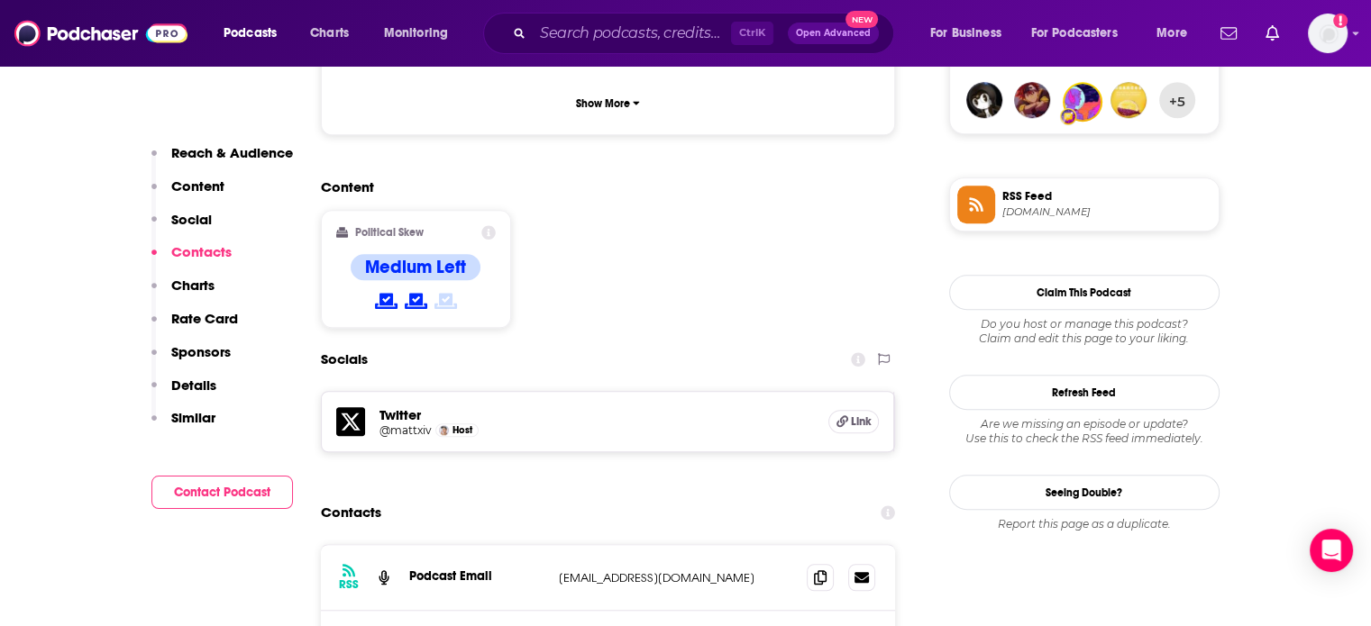
scroll to position [1622, 0]
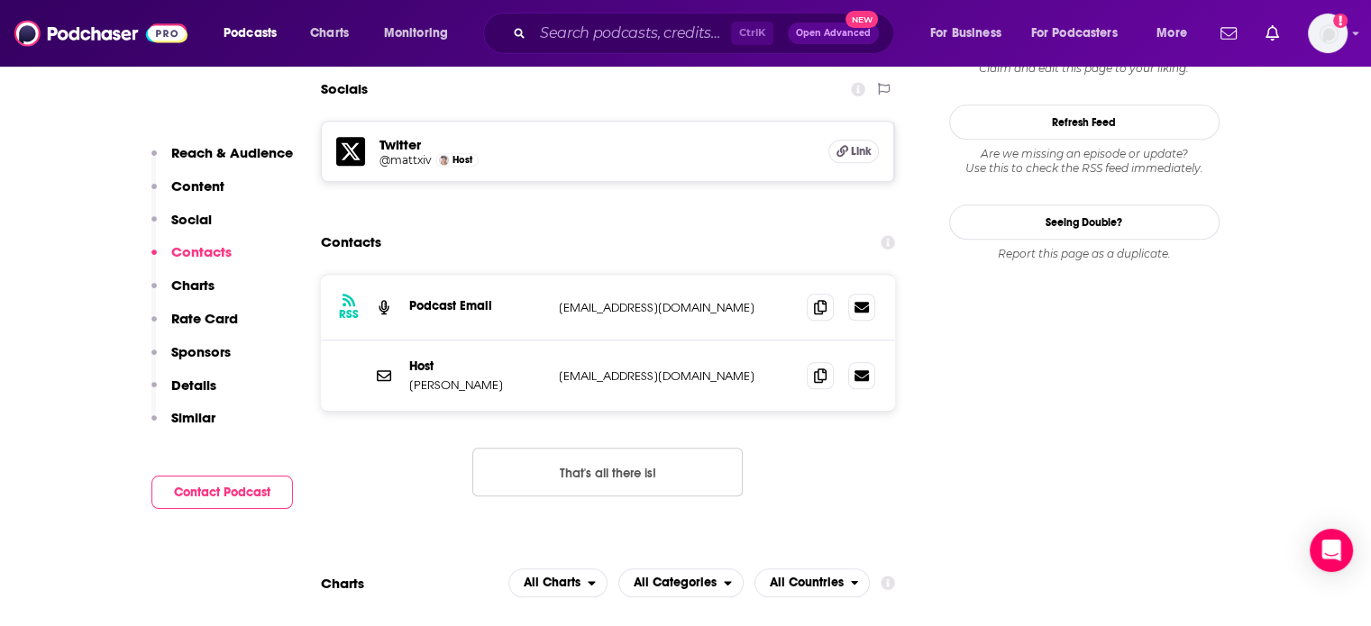
click at [606, 369] on p "[EMAIL_ADDRESS][DOMAIN_NAME]" at bounding box center [676, 376] width 234 height 15
copy div "[EMAIL_ADDRESS][DOMAIN_NAME] [EMAIL_ADDRESS][DOMAIN_NAME]"
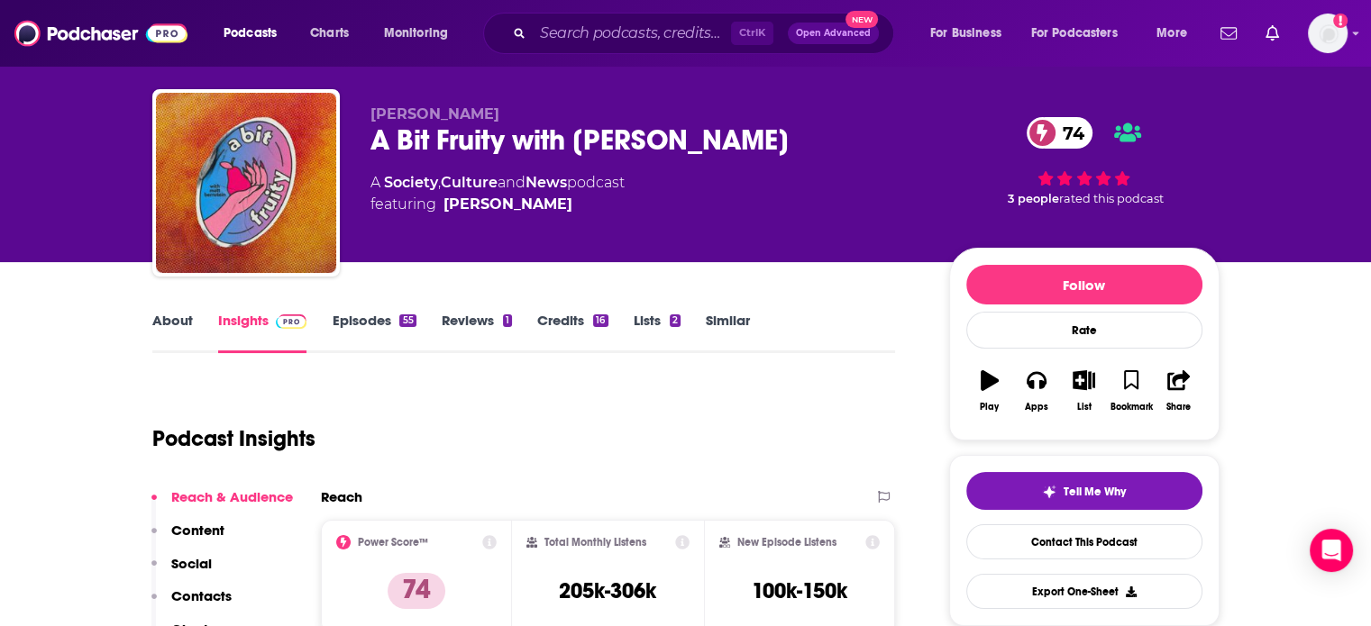
scroll to position [0, 0]
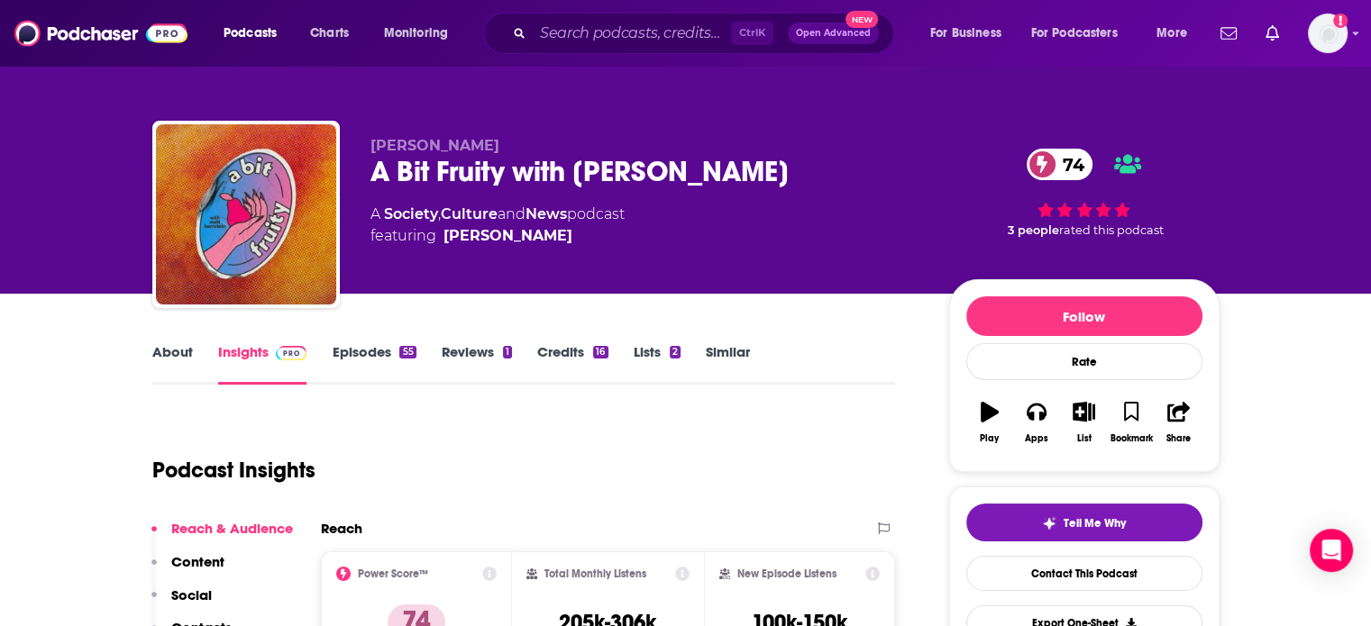
click at [615, 256] on div "[PERSON_NAME] A Bit Fruity with [PERSON_NAME] 74 A Society , Culture and News p…" at bounding box center [645, 209] width 550 height 144
drag, startPoint x: 613, startPoint y: 256, endPoint x: 443, endPoint y: 250, distance: 169.5
click at [443, 250] on div "[PERSON_NAME] A Bit Fruity with [PERSON_NAME] 74 A Society , Culture and News p…" at bounding box center [645, 209] width 550 height 144
copy link "[PERSON_NAME]"
click at [665, 156] on div "A Bit Fruity with [PERSON_NAME] 74" at bounding box center [645, 171] width 550 height 35
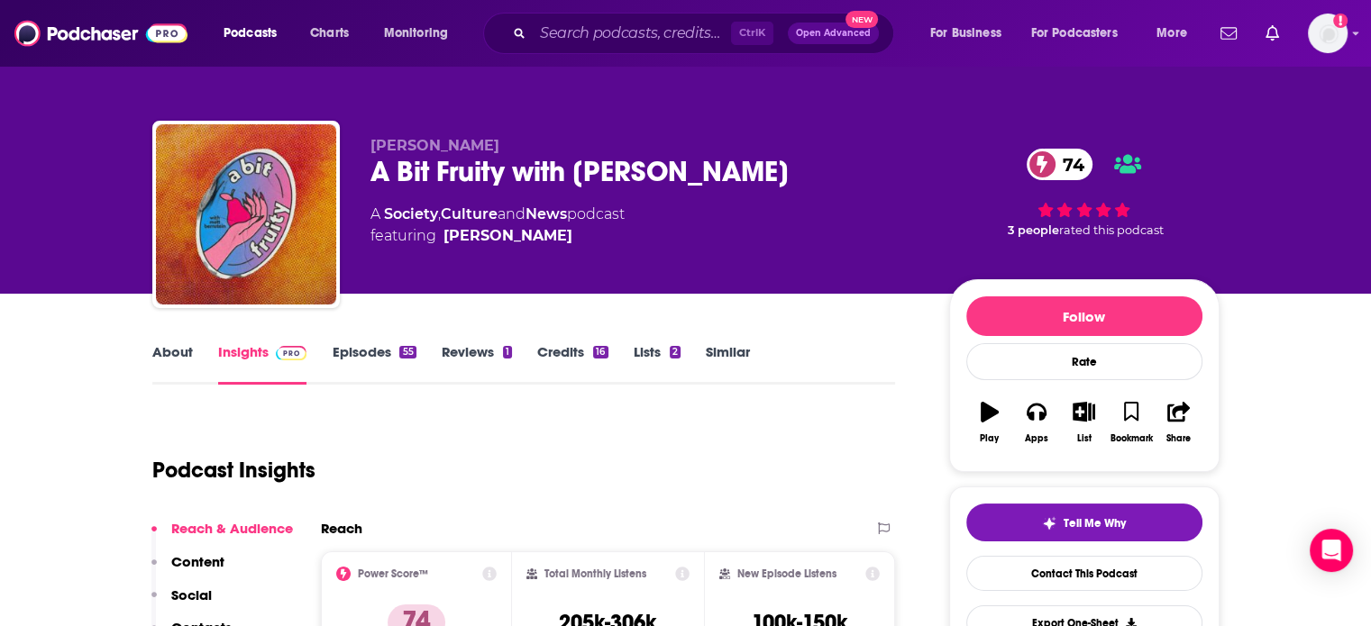
click at [665, 156] on div "A Bit Fruity with [PERSON_NAME] 74" at bounding box center [645, 171] width 550 height 35
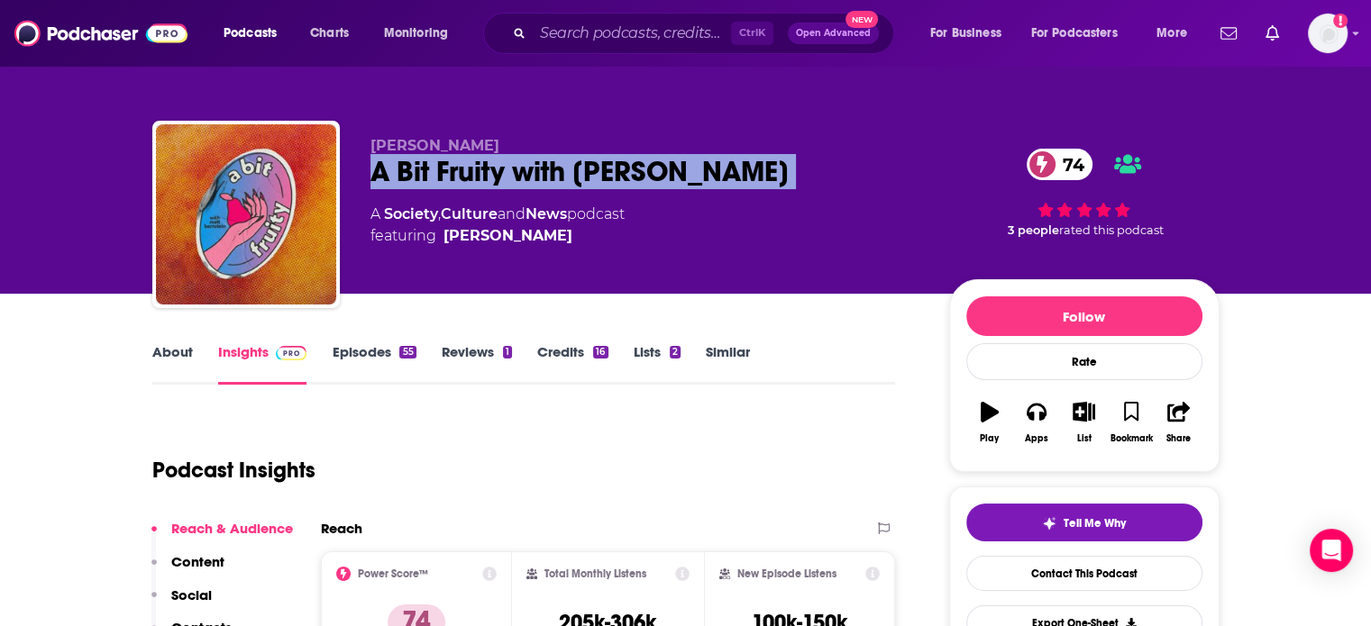
click at [665, 156] on div "A Bit Fruity with [PERSON_NAME] 74" at bounding box center [645, 171] width 550 height 35
copy div "A Bit Fruity with [PERSON_NAME] 74"
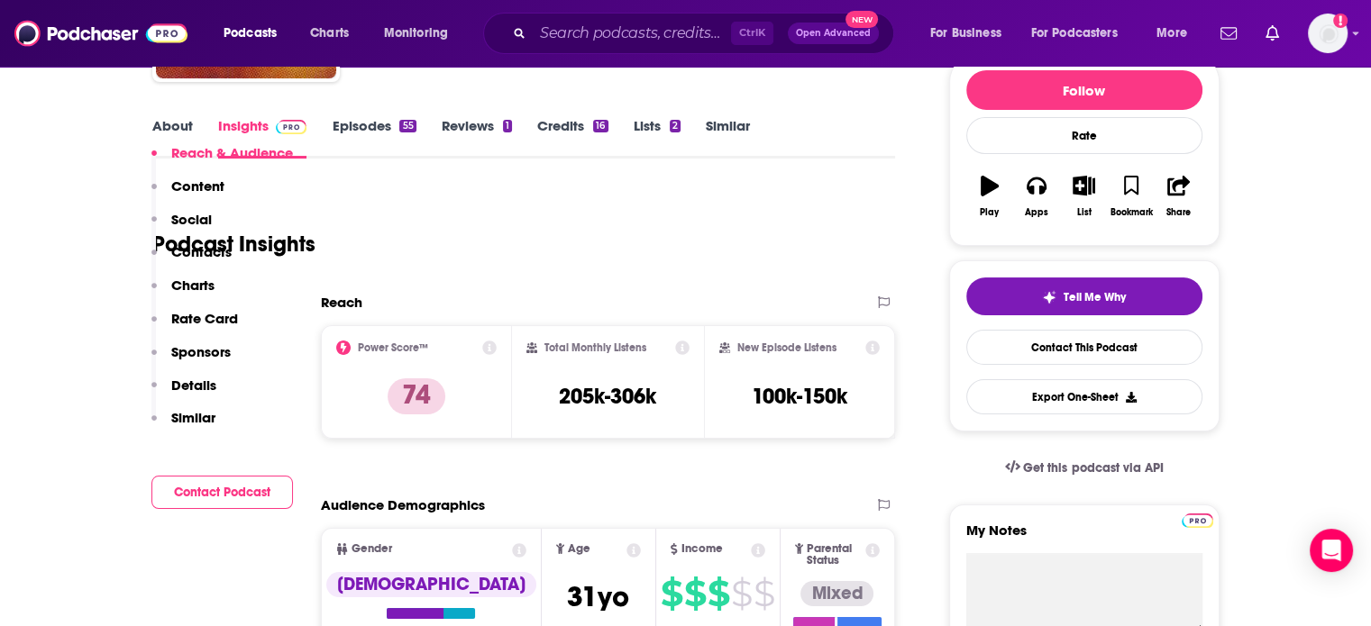
scroll to position [360, 0]
